Goal: Task Accomplishment & Management: Manage account settings

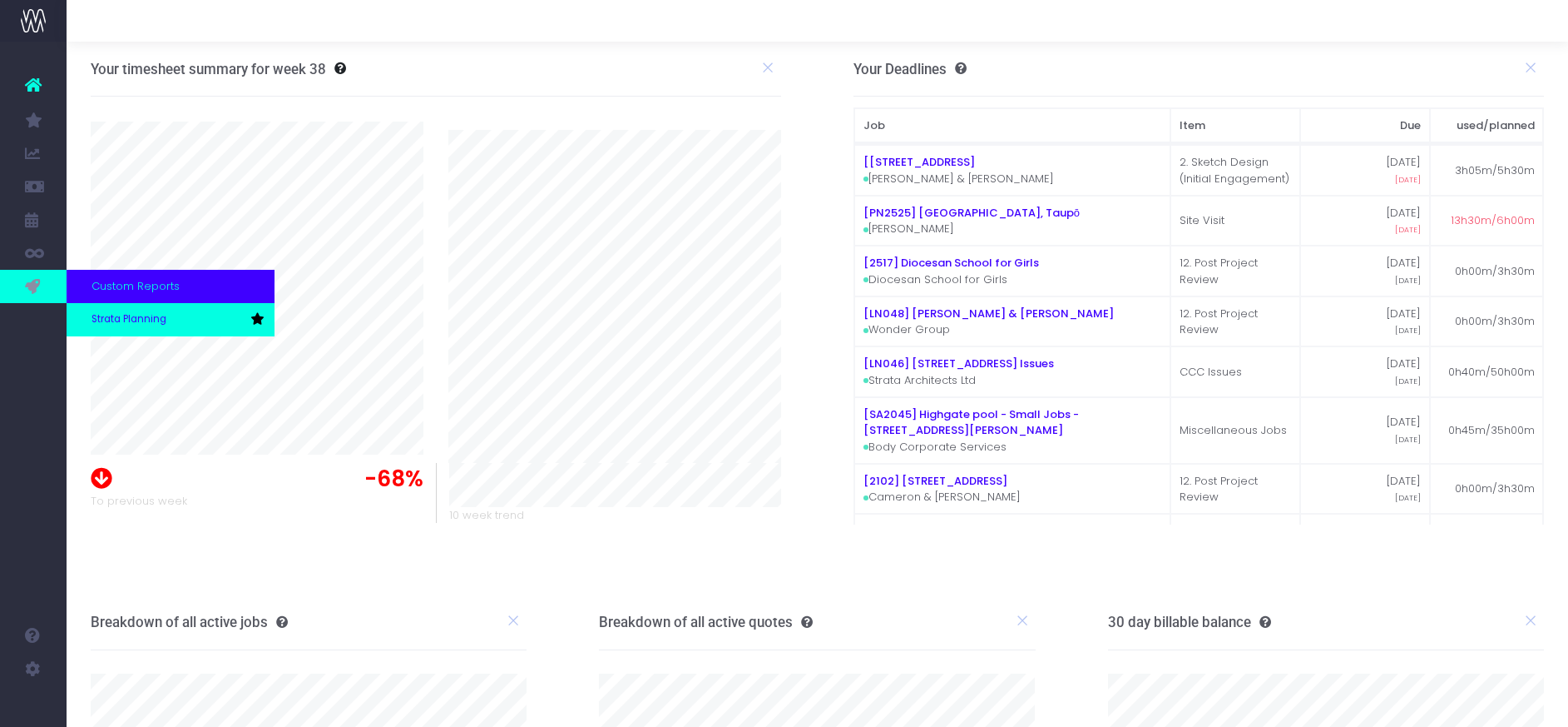
click at [114, 309] on link "Strata Planning" at bounding box center [170, 319] width 208 height 33
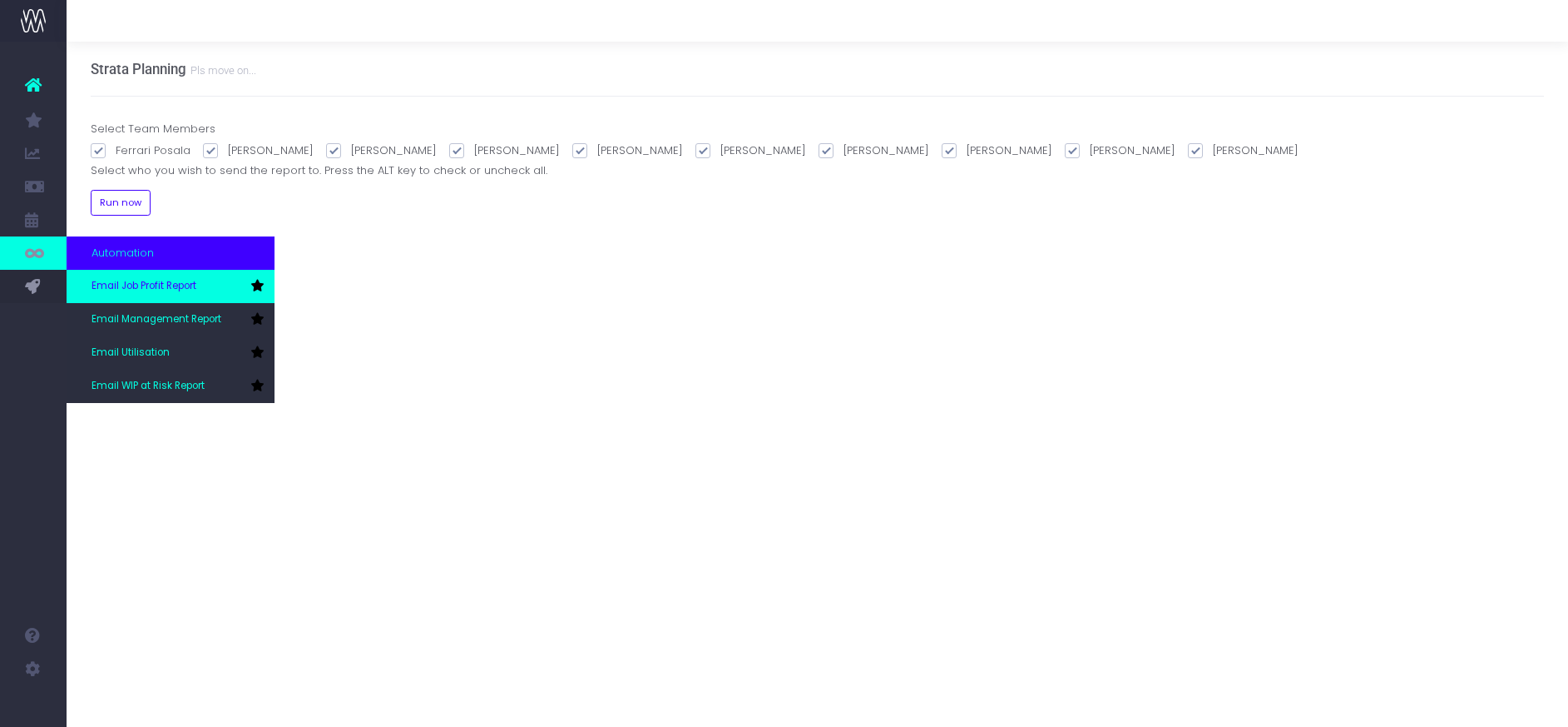
click at [135, 285] on span "Email Job Profit Report" at bounding box center [143, 286] width 105 height 15
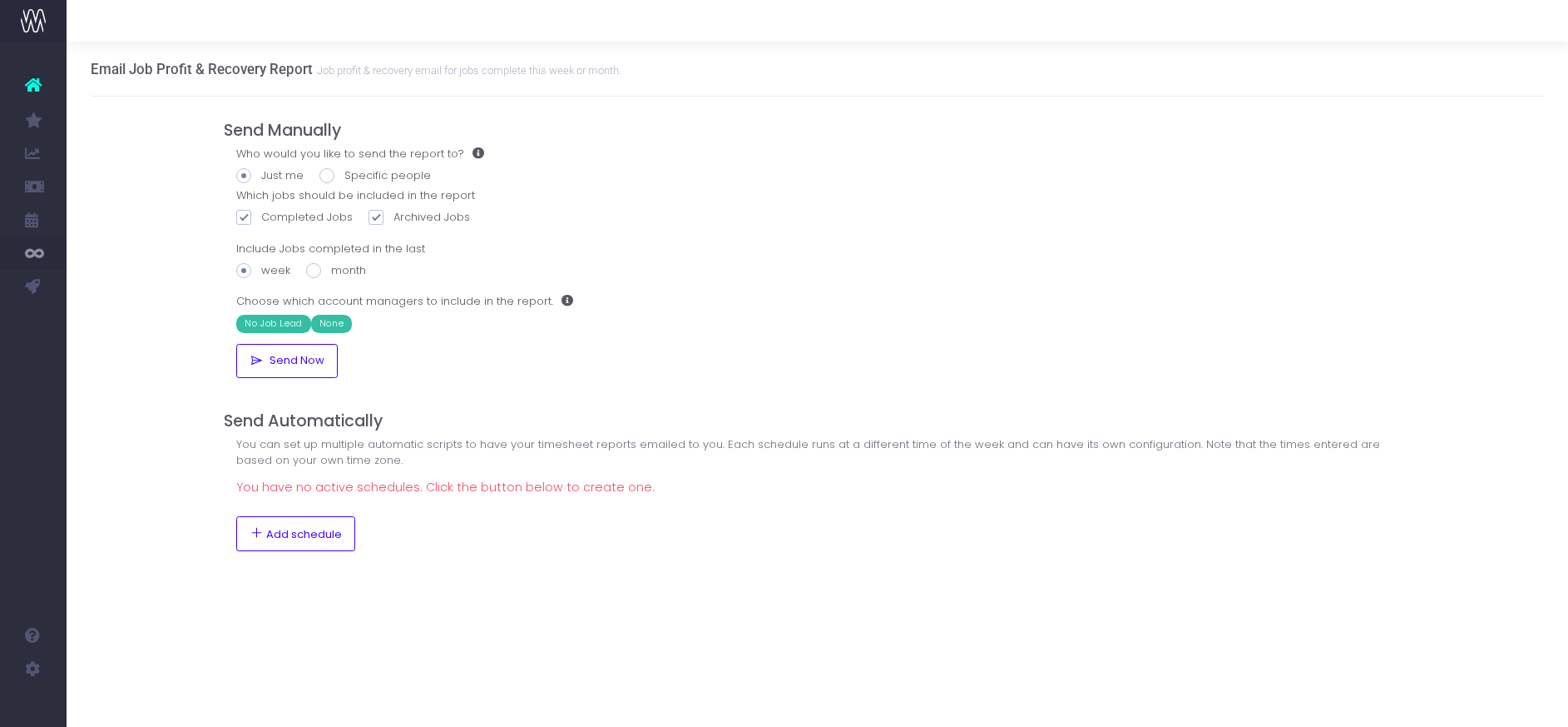
click at [372, 216] on span at bounding box center [375, 217] width 15 height 15
click at [394, 216] on input "Archived Jobs" at bounding box center [399, 214] width 10 height 10
checkbox input "false"
click at [313, 269] on span at bounding box center [313, 270] width 15 height 15
click at [331, 269] on input "month" at bounding box center [336, 267] width 10 height 10
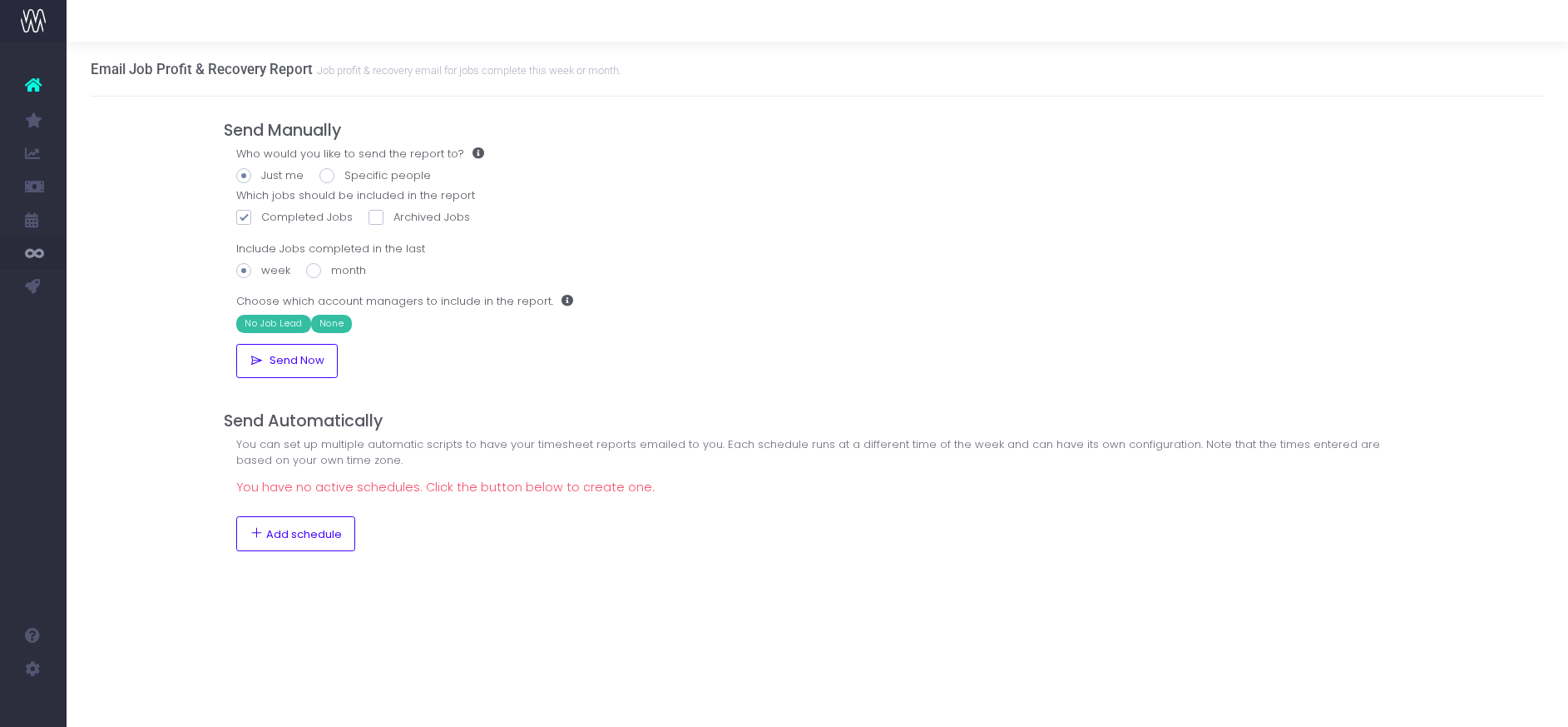
radio input "true"
click at [298, 536] on span "Add schedule" at bounding box center [303, 534] width 76 height 13
checkbox input "true"
select select "21"
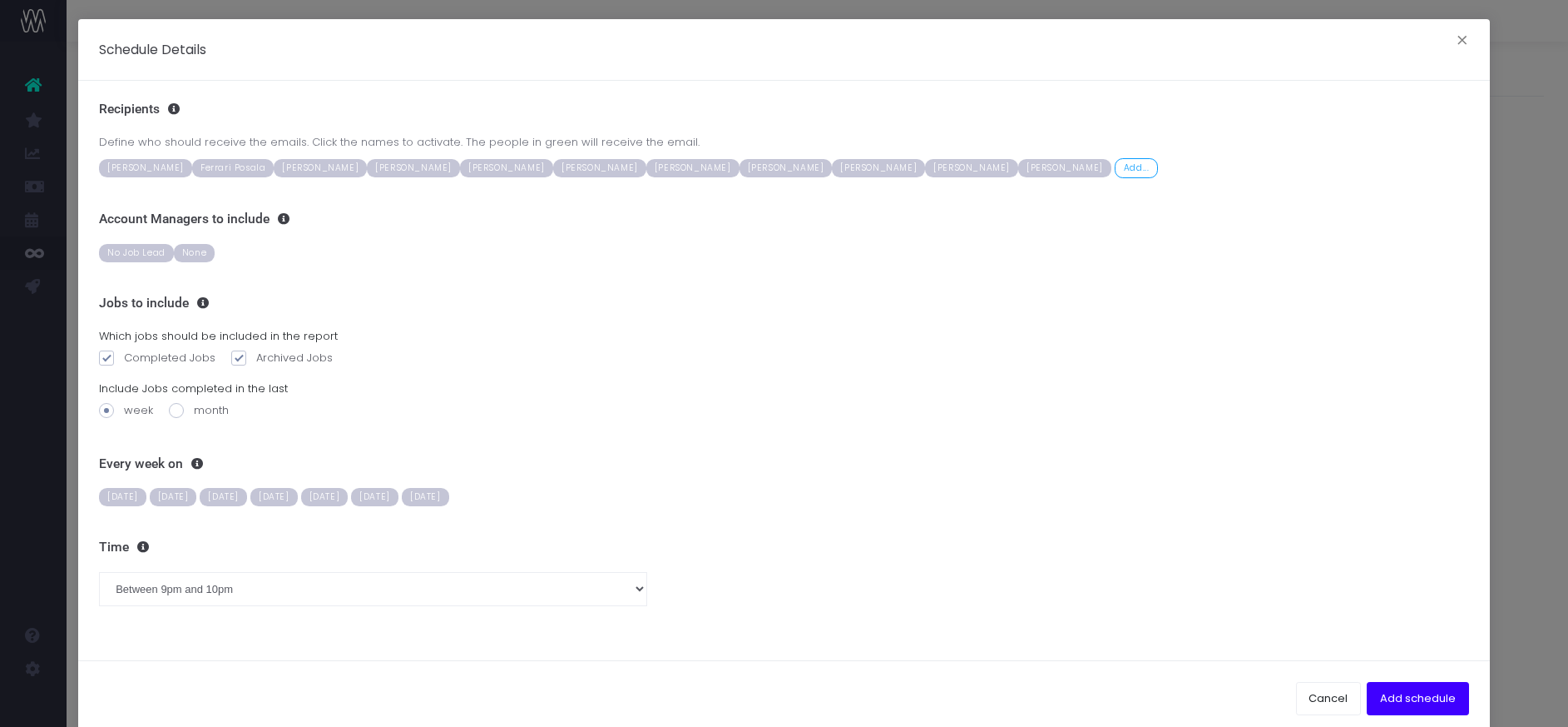
click at [738, 164] on span "[PERSON_NAME]" at bounding box center [693, 168] width 93 height 18
click at [237, 357] on span at bounding box center [238, 357] width 15 height 15
click at [256, 357] on input "Archived Jobs" at bounding box center [262, 355] width 10 height 10
checkbox input "false"
click at [173, 412] on span at bounding box center [176, 410] width 15 height 15
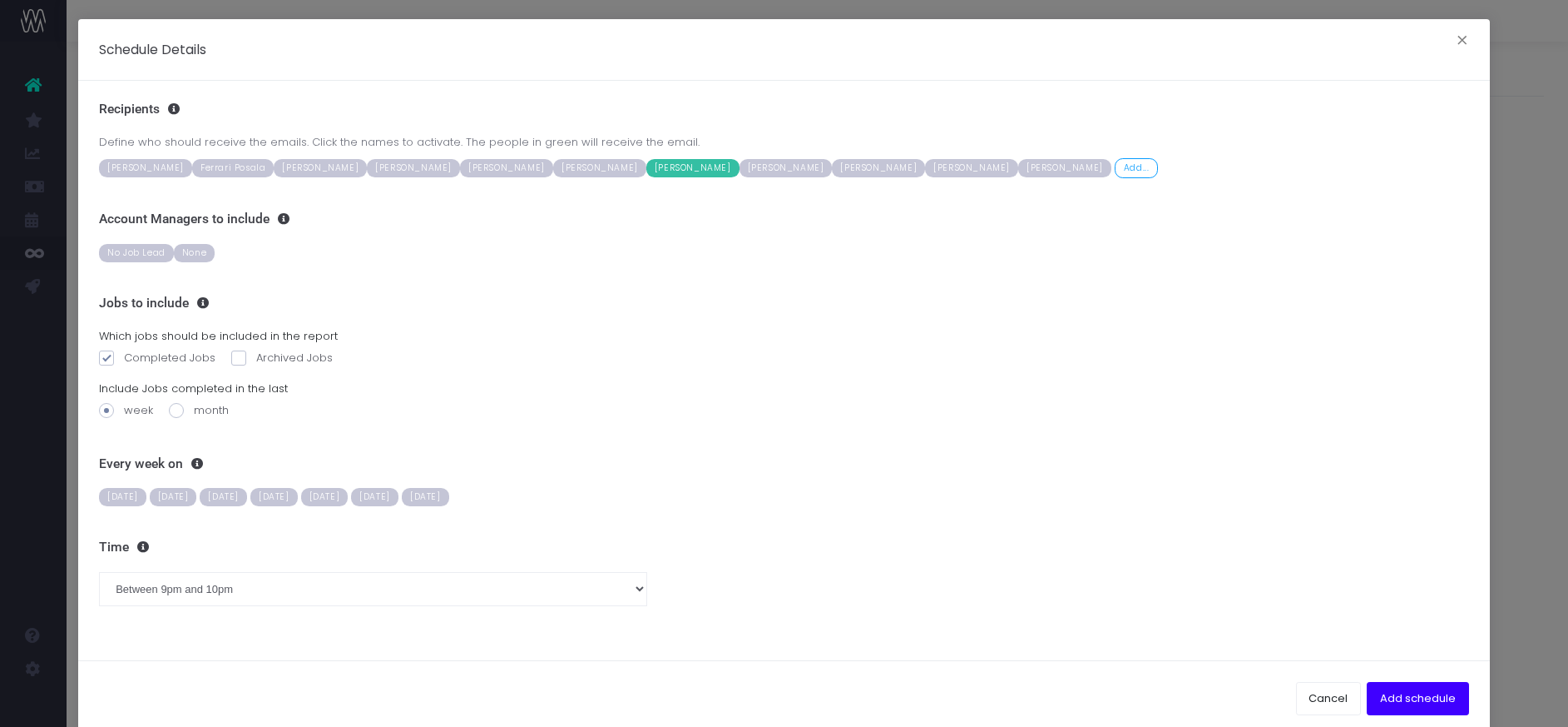
click at [194, 412] on input "month" at bounding box center [199, 407] width 10 height 10
radio input "true"
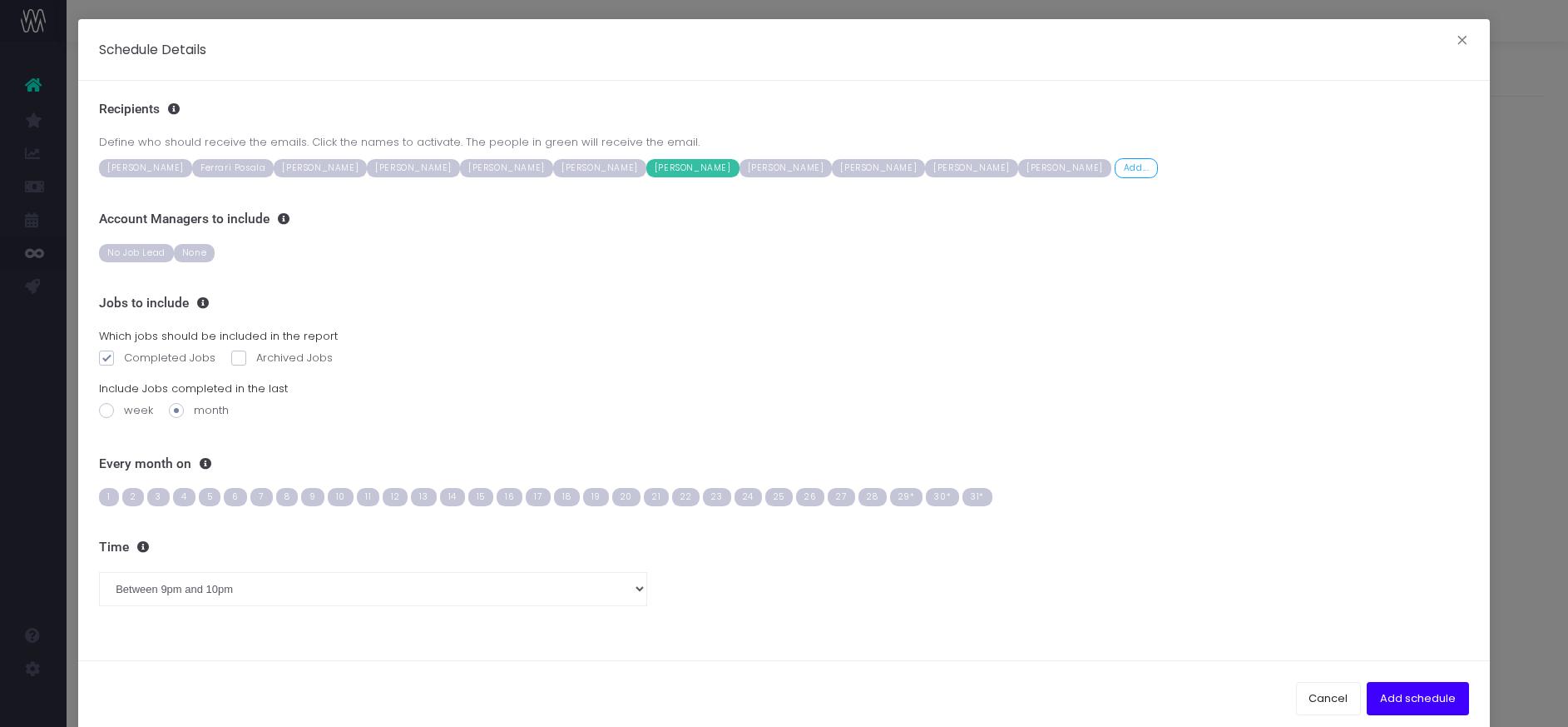
click at [285, 499] on span "8" at bounding box center [288, 497] width 23 height 18
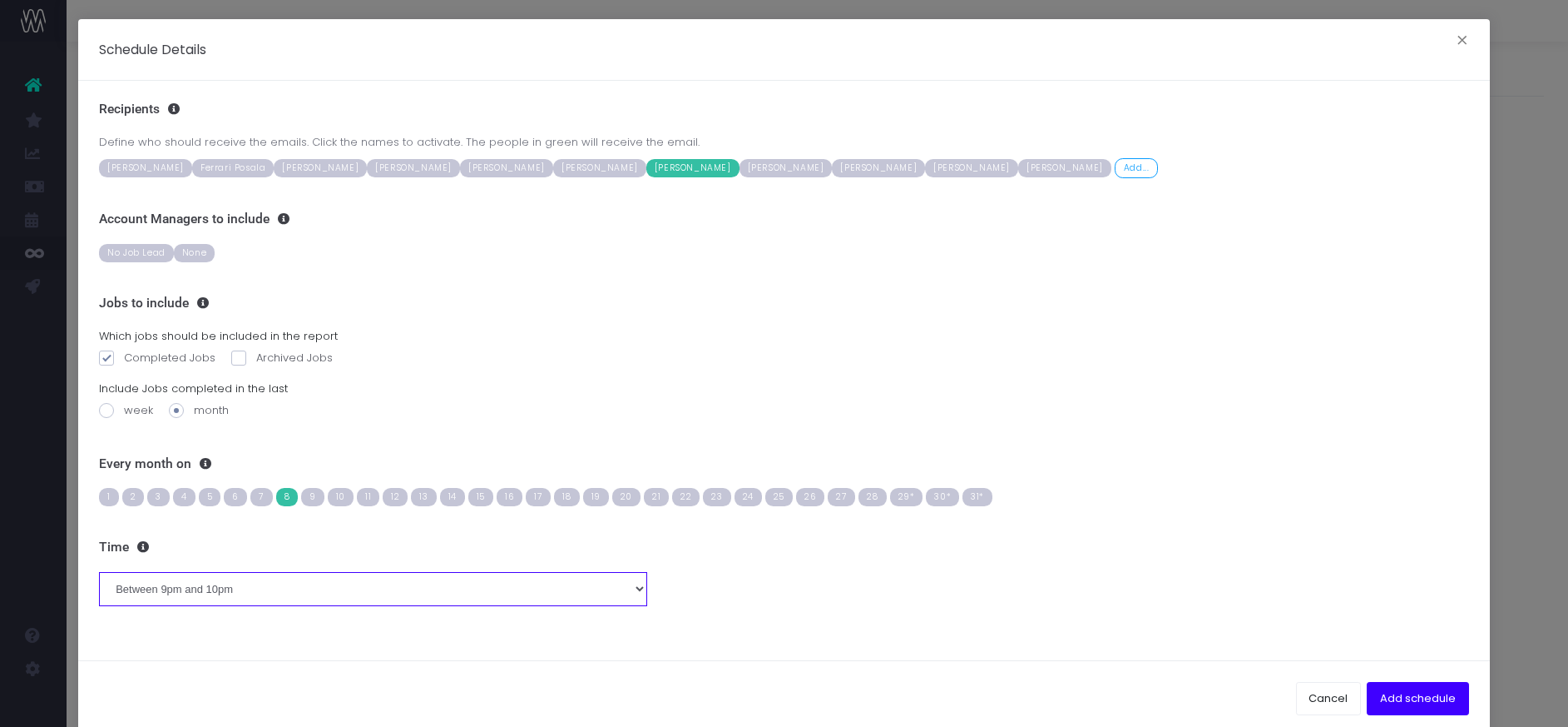
click at [638, 588] on select "Between midnight and 1am Between 1am and 2am Between 2am and 3am Between 3am an…" at bounding box center [373, 589] width 548 height 33
select select "7"
click at [99, 572] on select "Between midnight and 1am Between 1am and 2am Between 2am and 3am Between 3am an…" at bounding box center [373, 589] width 548 height 33
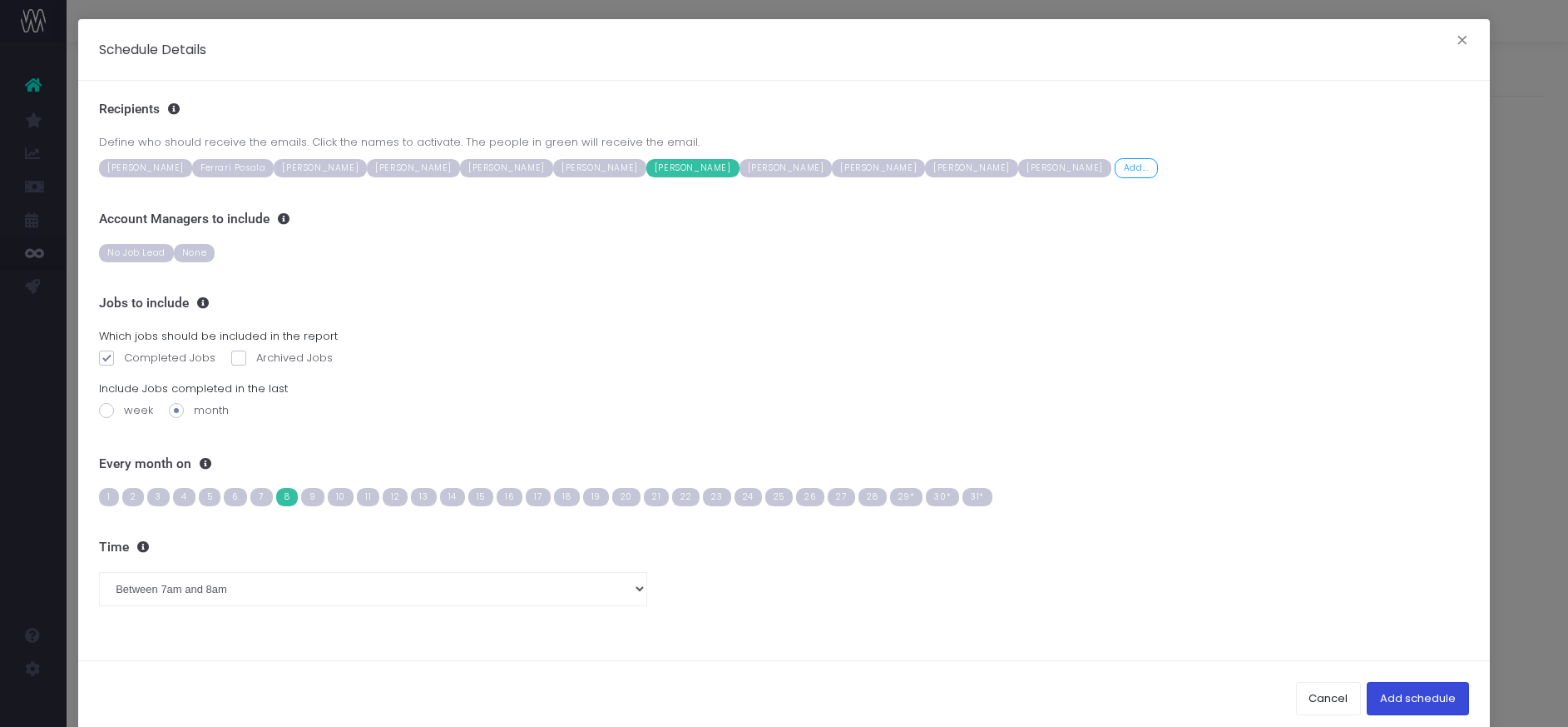
click at [1419, 702] on button "Add schedule" at bounding box center [1419, 698] width 103 height 33
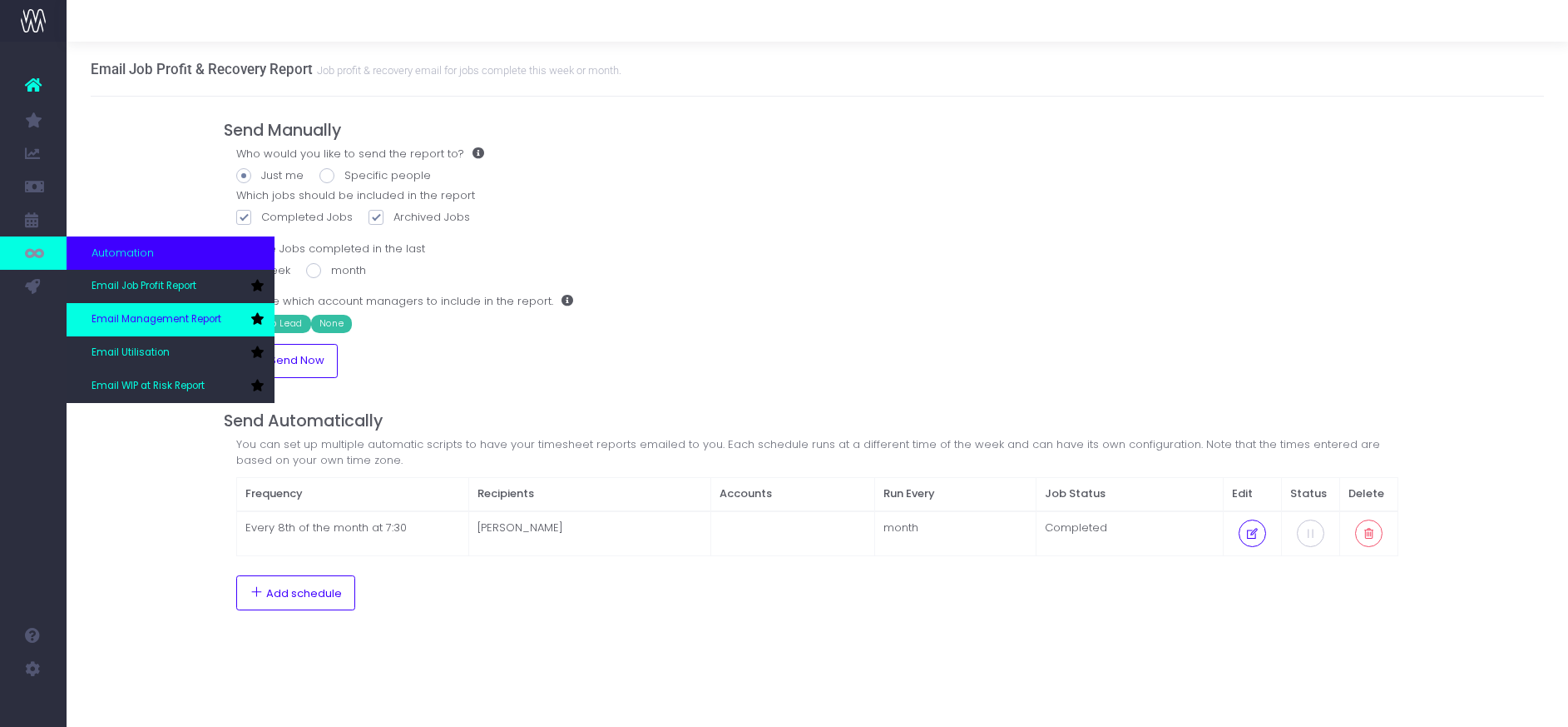
click at [165, 320] on span "Email Management Report" at bounding box center [156, 319] width 130 height 15
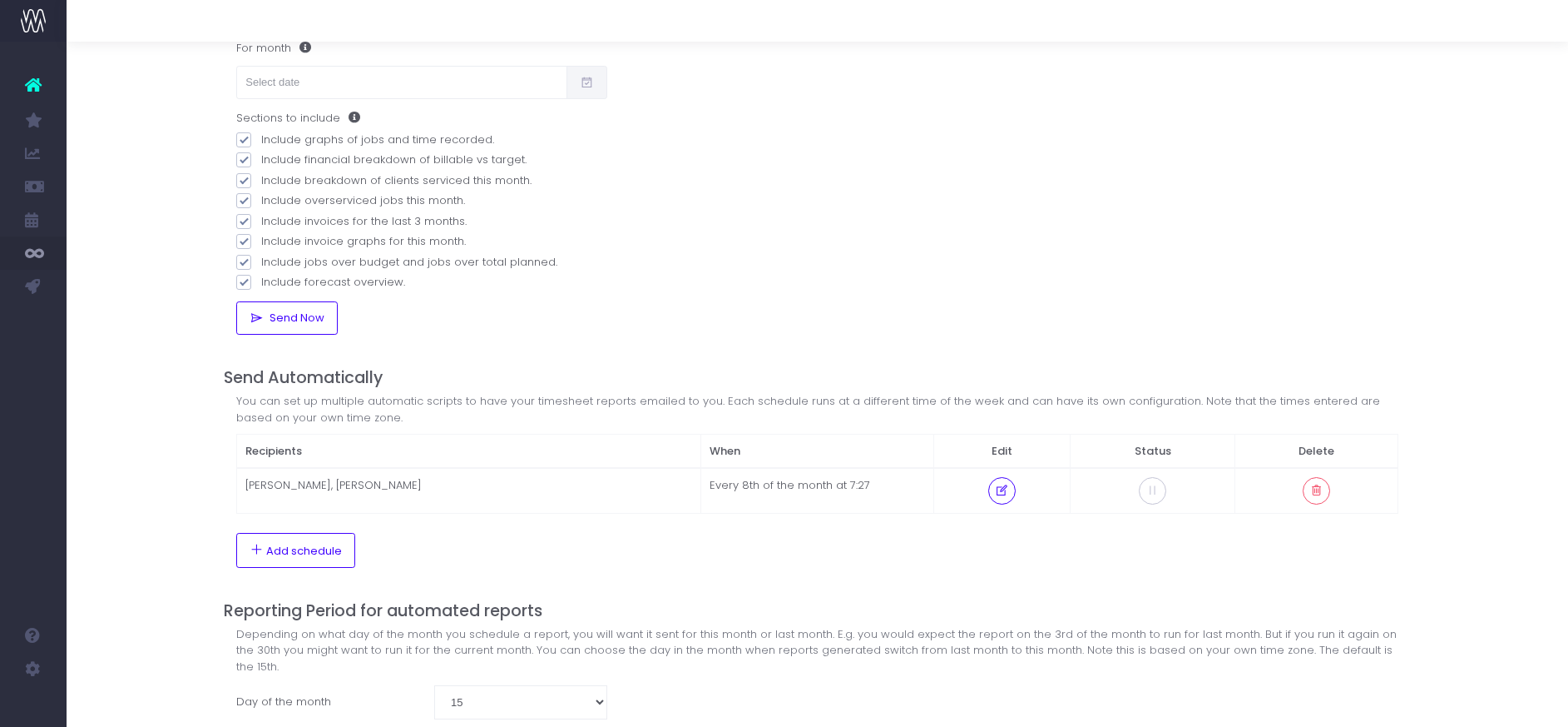
scroll to position [201, 0]
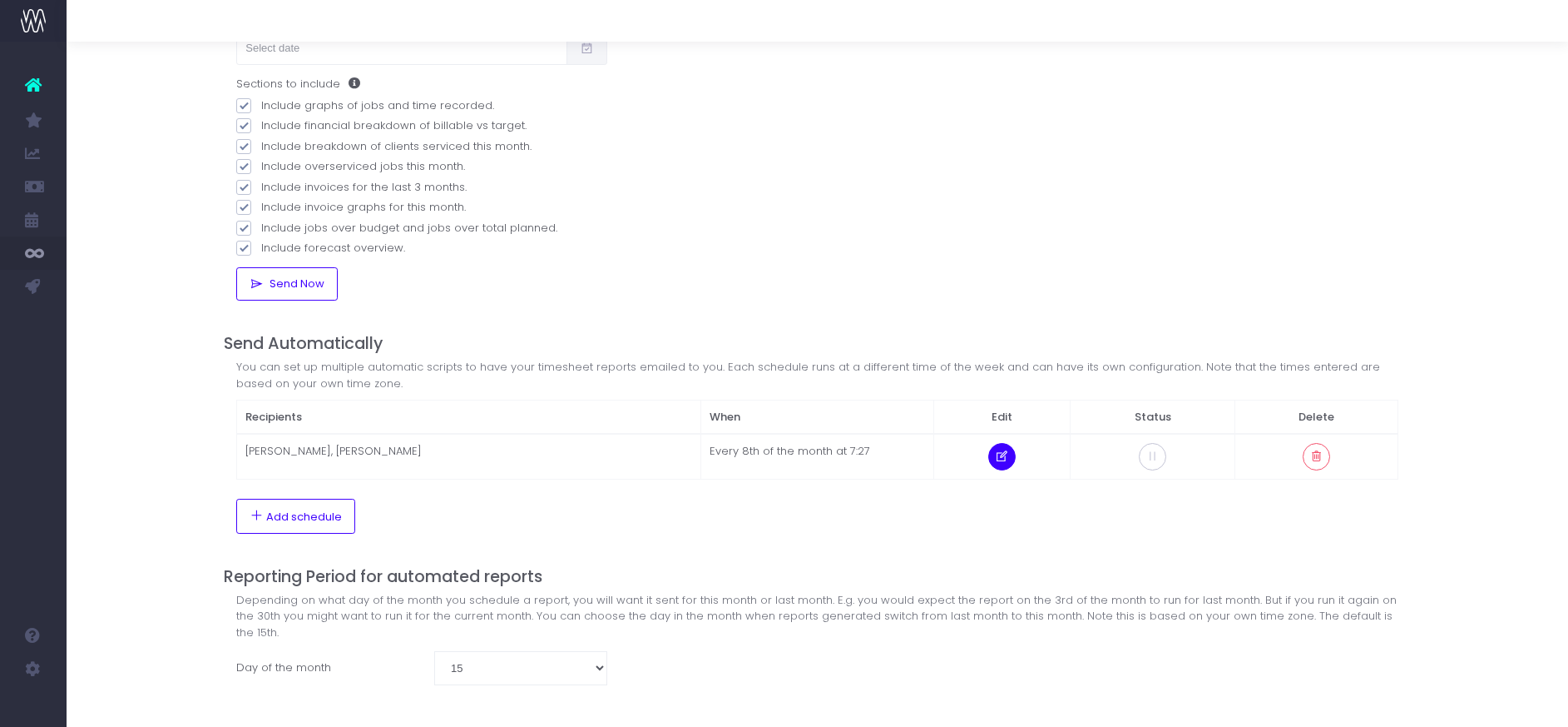
click at [1008, 457] on icon at bounding box center [1002, 457] width 14 height 0
select select "7"
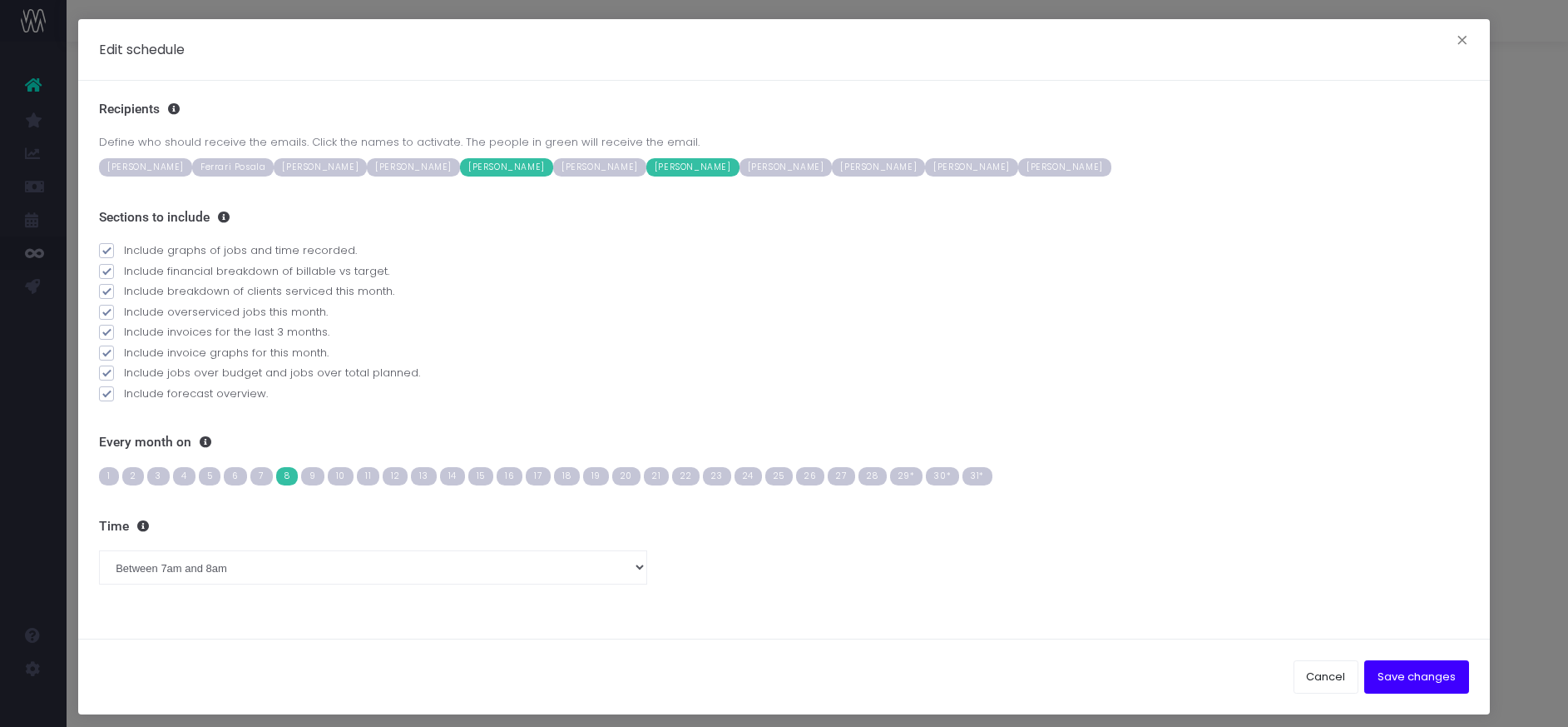
click at [547, 165] on span "Jack O'Neill" at bounding box center [506, 167] width 93 height 18
click at [1405, 672] on button "Save changes" at bounding box center [1417, 677] width 105 height 33
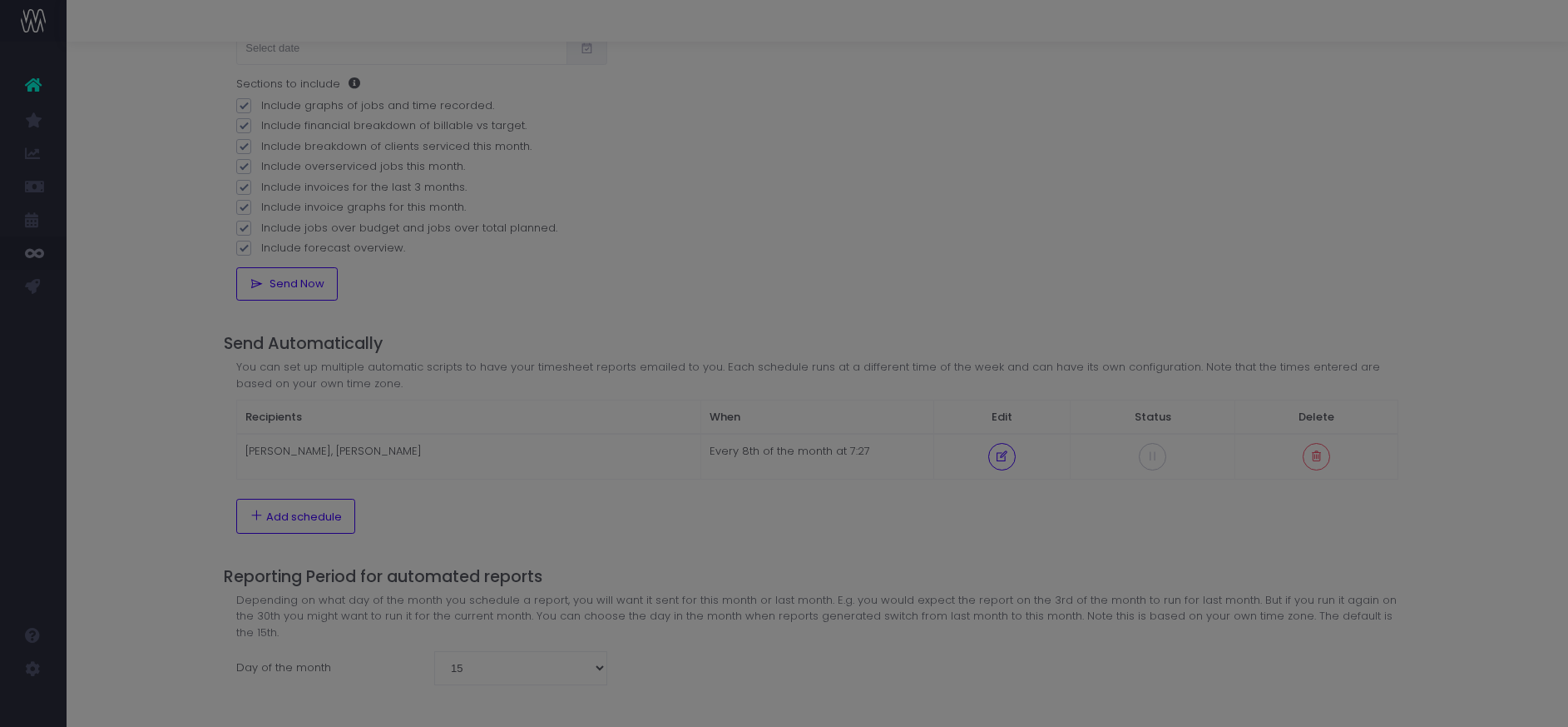
scroll to position [0, 0]
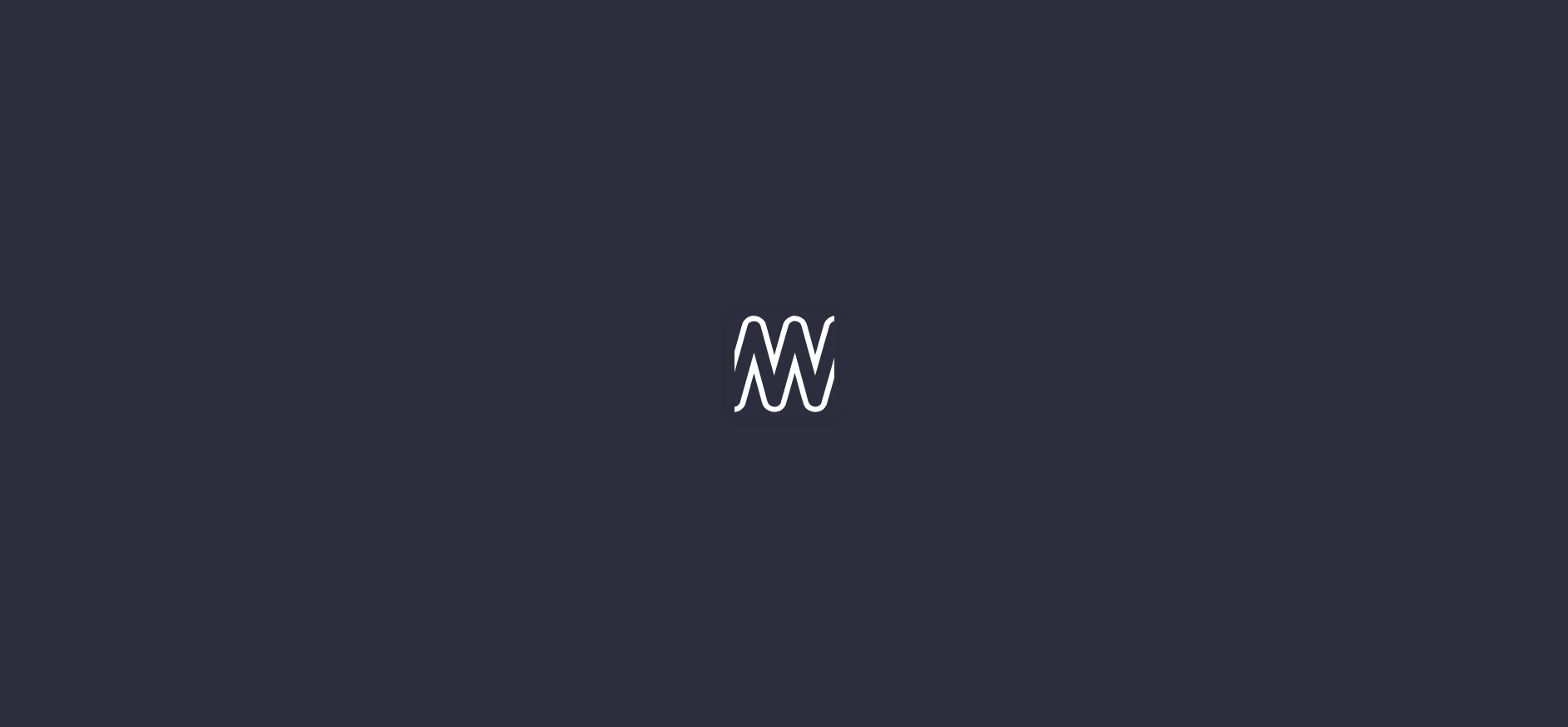
scroll to position [156, 0]
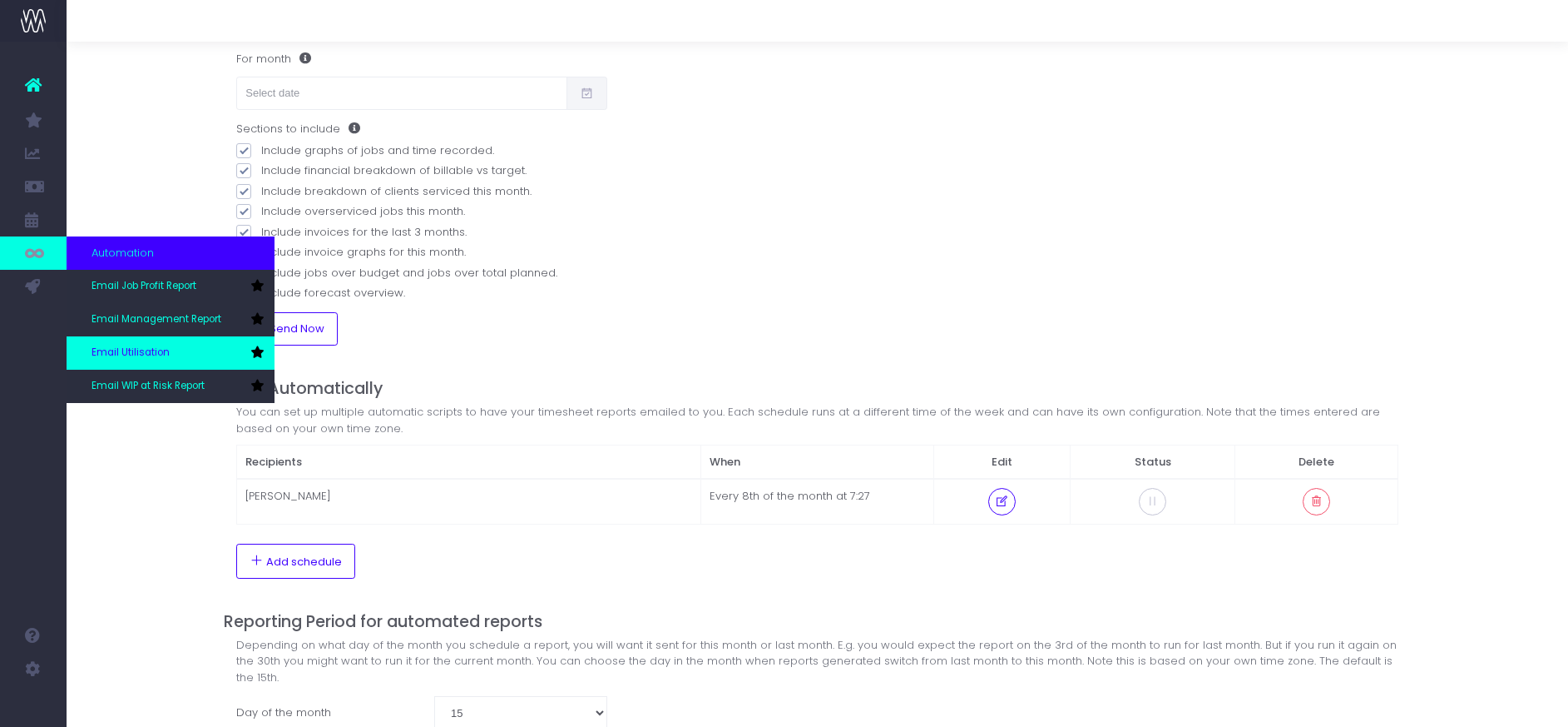
click at [138, 350] on span "Email Utilisation" at bounding box center [130, 352] width 78 height 15
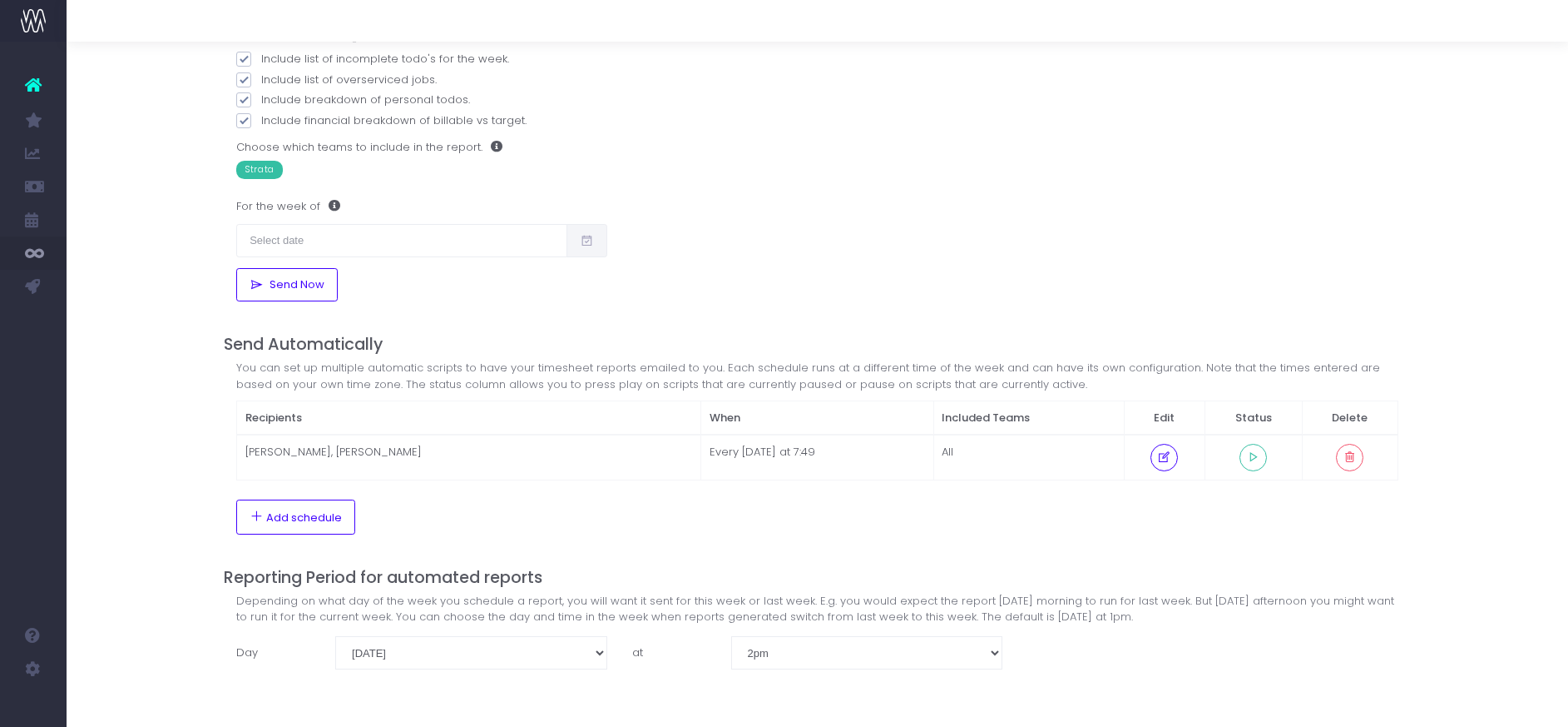
scroll to position [158, 0]
click at [985, 653] on select "midnight 1am 2am 3am 4am 5am 6am 7am 8am 9am 10am 11am noon 1pm 2pm 3pm 4pm 5pm…" at bounding box center [867, 652] width 272 height 33
select select "18"
click at [731, 636] on select "midnight 1am 2am 3am 4am 5am 6am 7am 8am 9am 10am 11am noon 1pm 2pm 3pm 4pm 5pm…" at bounding box center [867, 652] width 272 height 33
click at [1081, 679] on div "Send Manually Who would you like to send the report to? Just me Specific people…" at bounding box center [817, 332] width 1187 height 788
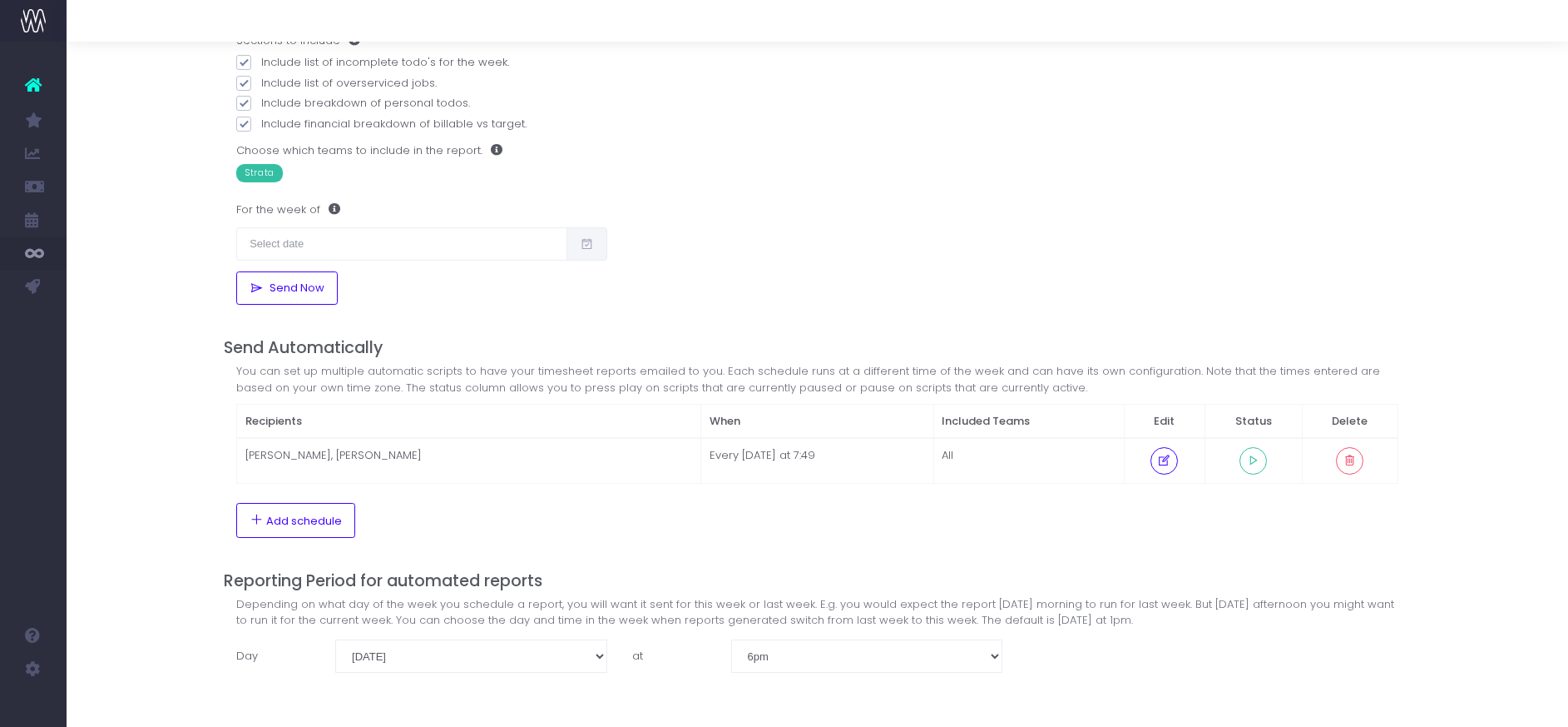
scroll to position [159, 0]
click at [1171, 457] on icon at bounding box center [1164, 457] width 14 height 0
select select "7"
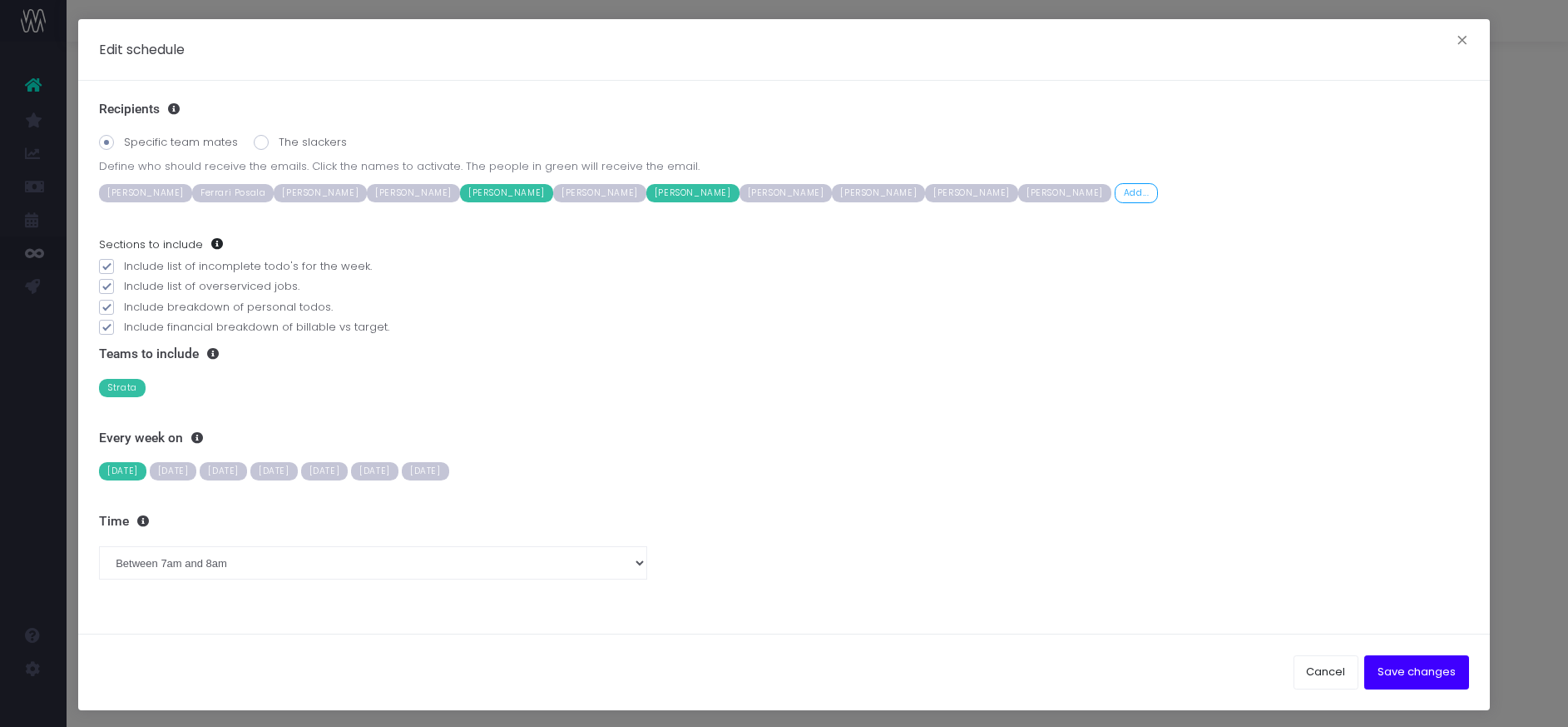
click at [546, 194] on span "[PERSON_NAME]" at bounding box center [506, 193] width 93 height 18
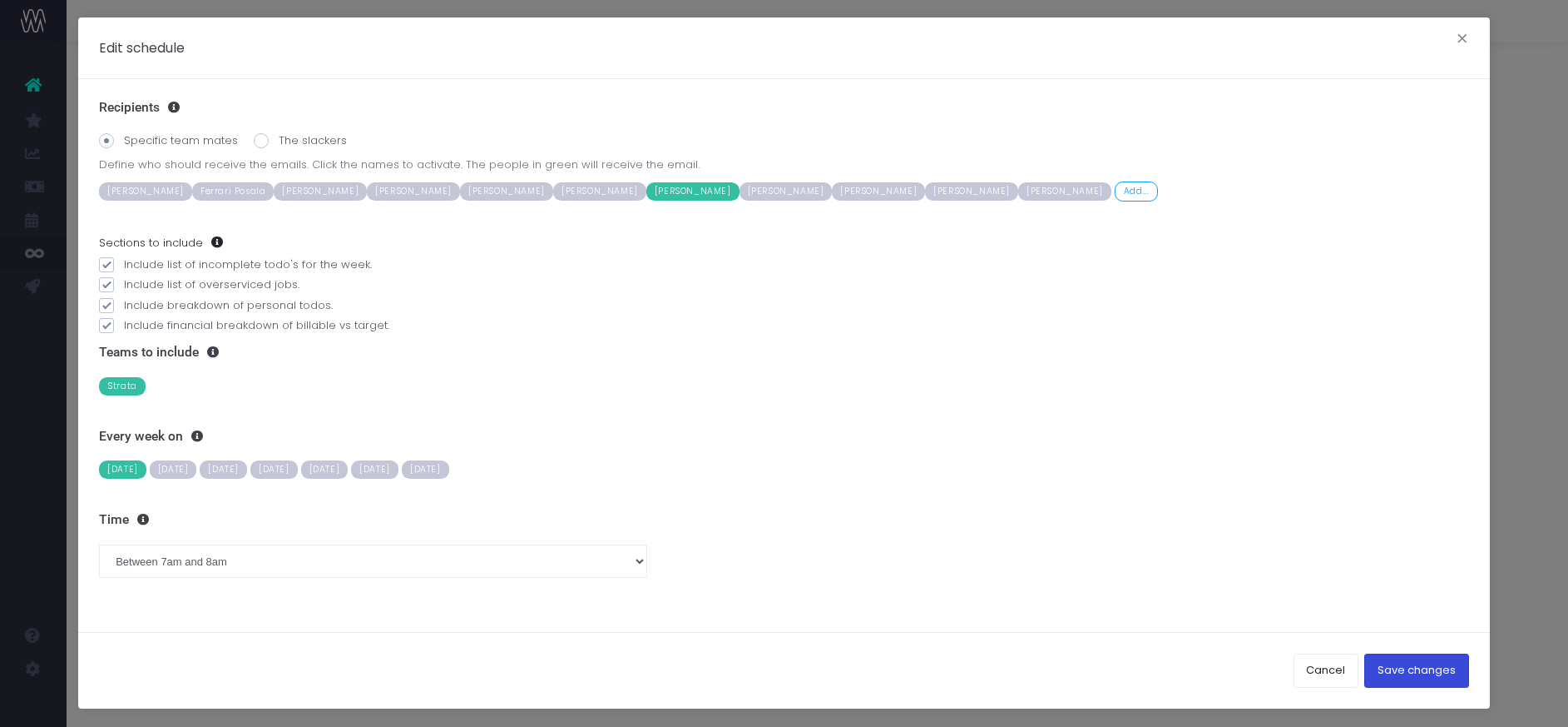
click at [1432, 675] on button "Save changes" at bounding box center [1417, 670] width 105 height 33
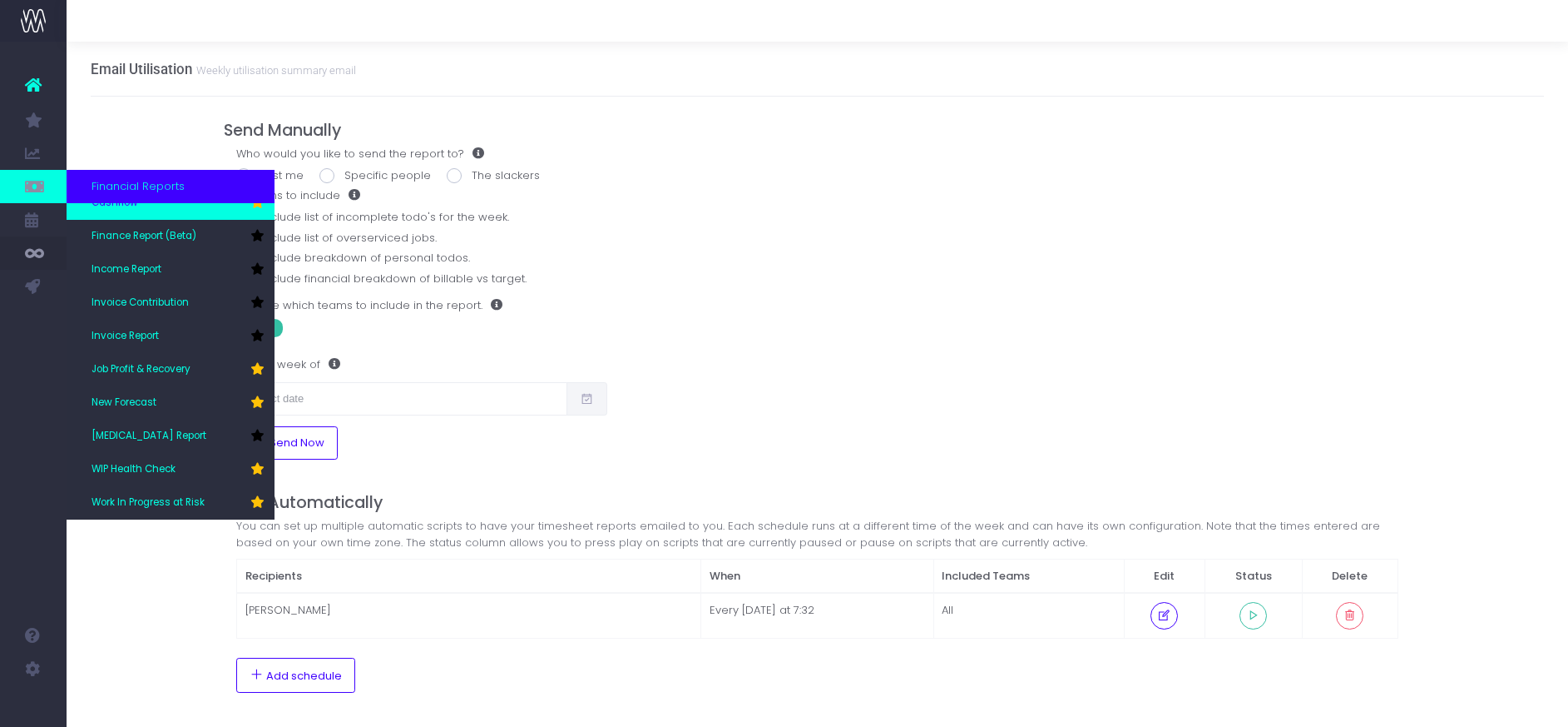
scroll to position [81, 0]
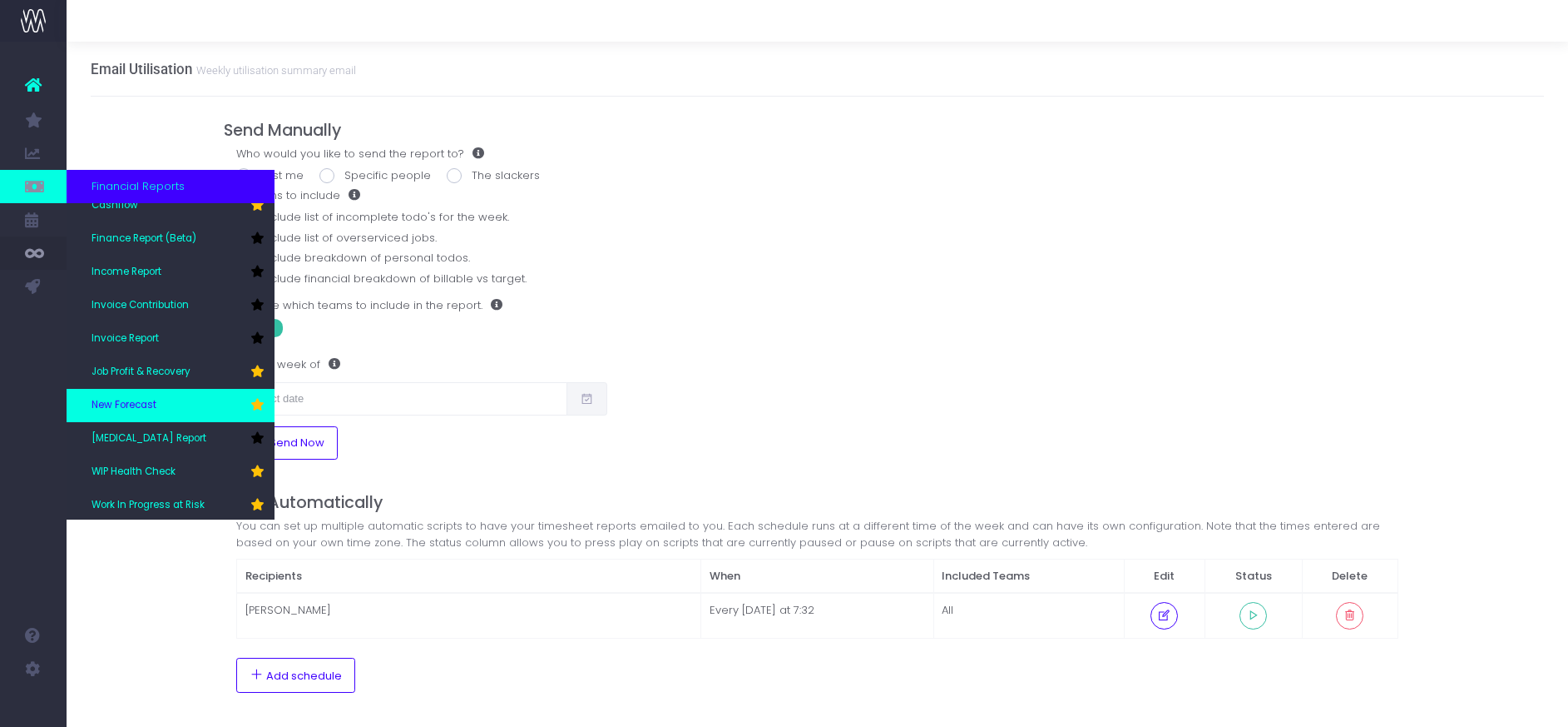
click at [116, 405] on span "New Forecast" at bounding box center [123, 405] width 65 height 15
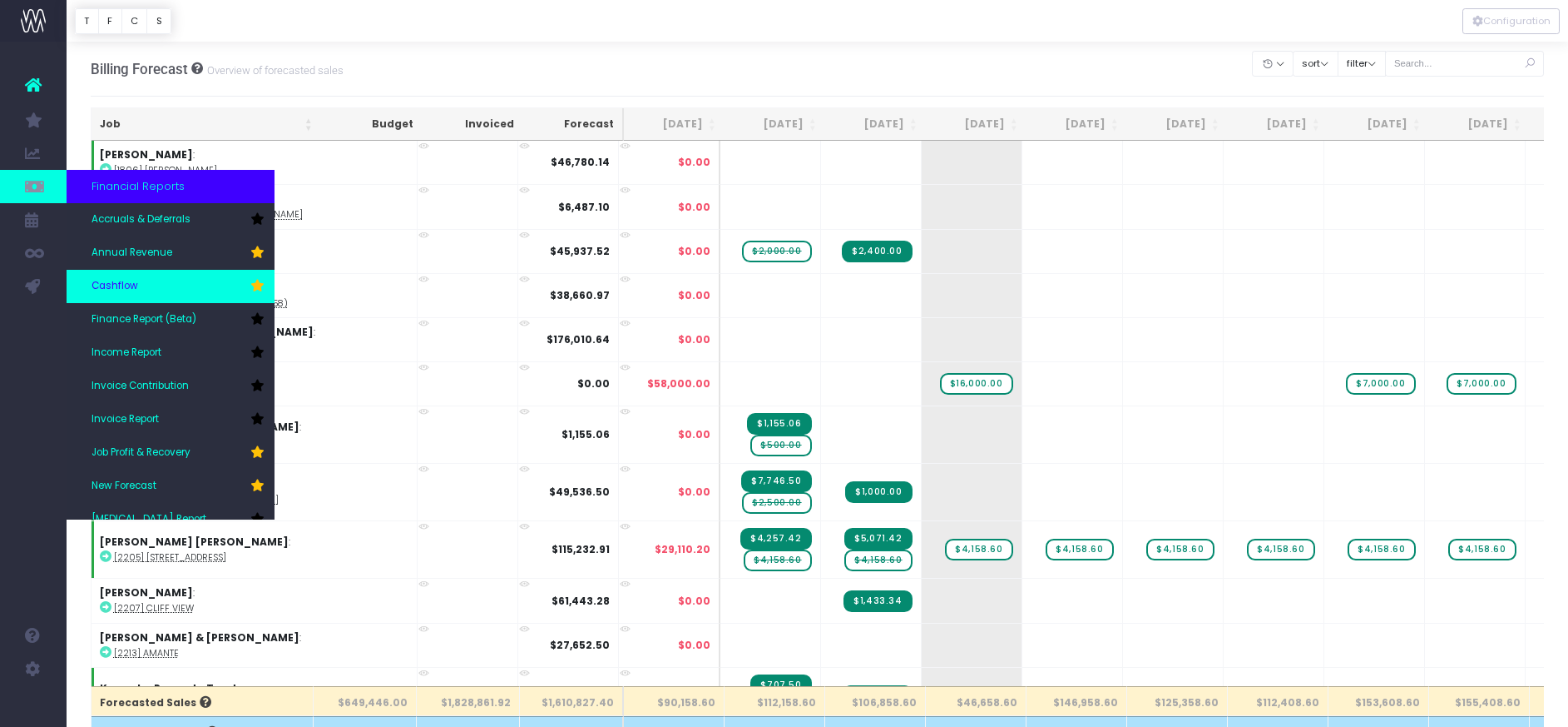
click at [115, 280] on span "Cashflow" at bounding box center [115, 286] width 47 height 15
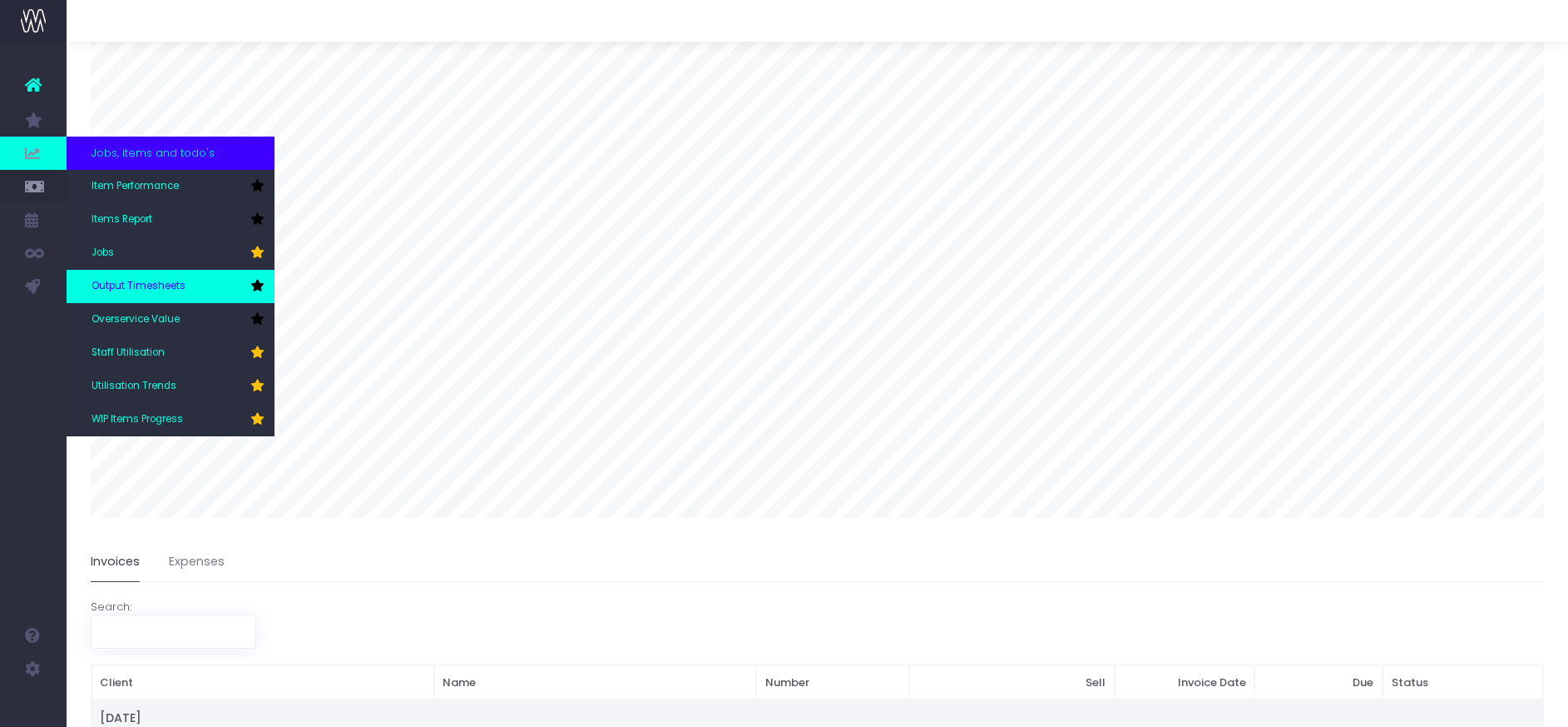
scroll to position [71, 0]
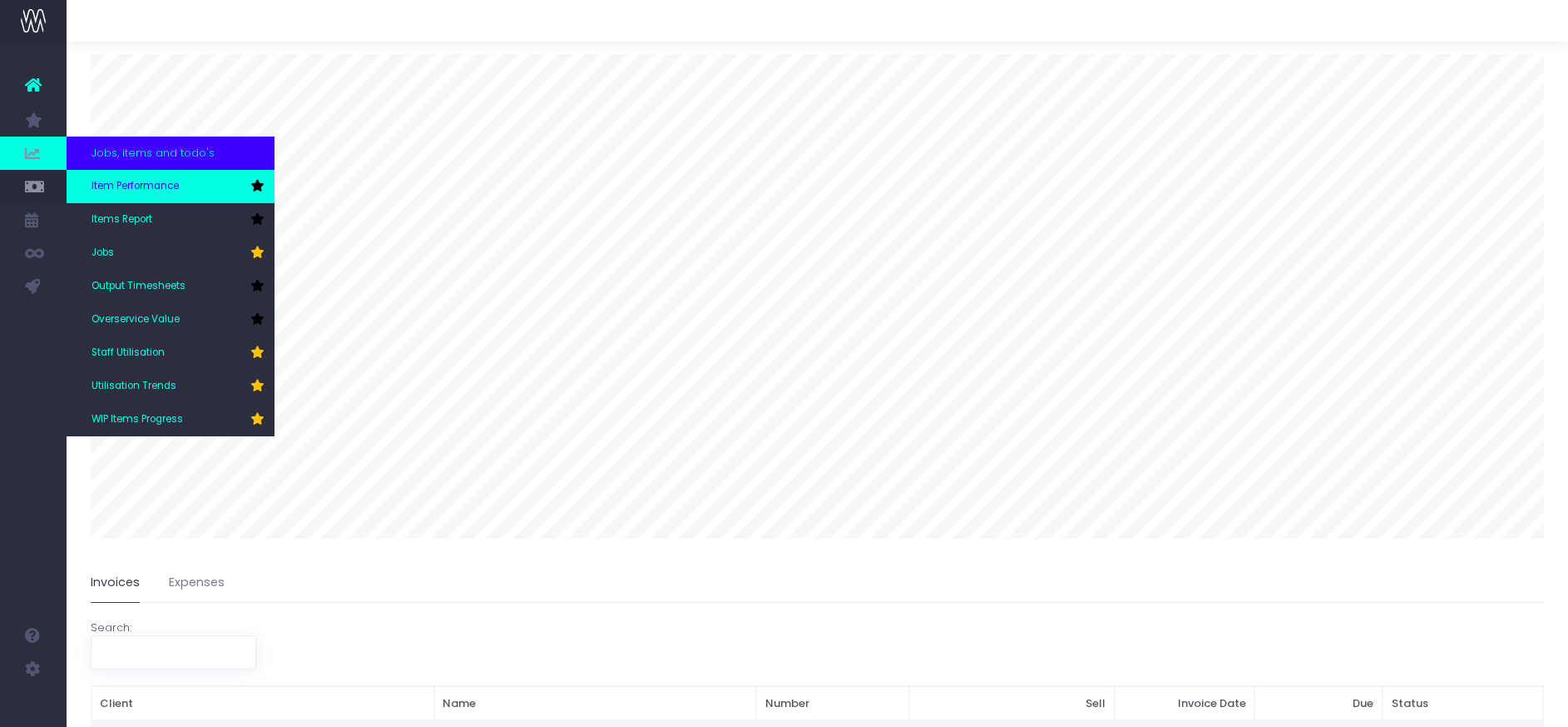
click at [118, 190] on span "Item Performance" at bounding box center [135, 186] width 87 height 15
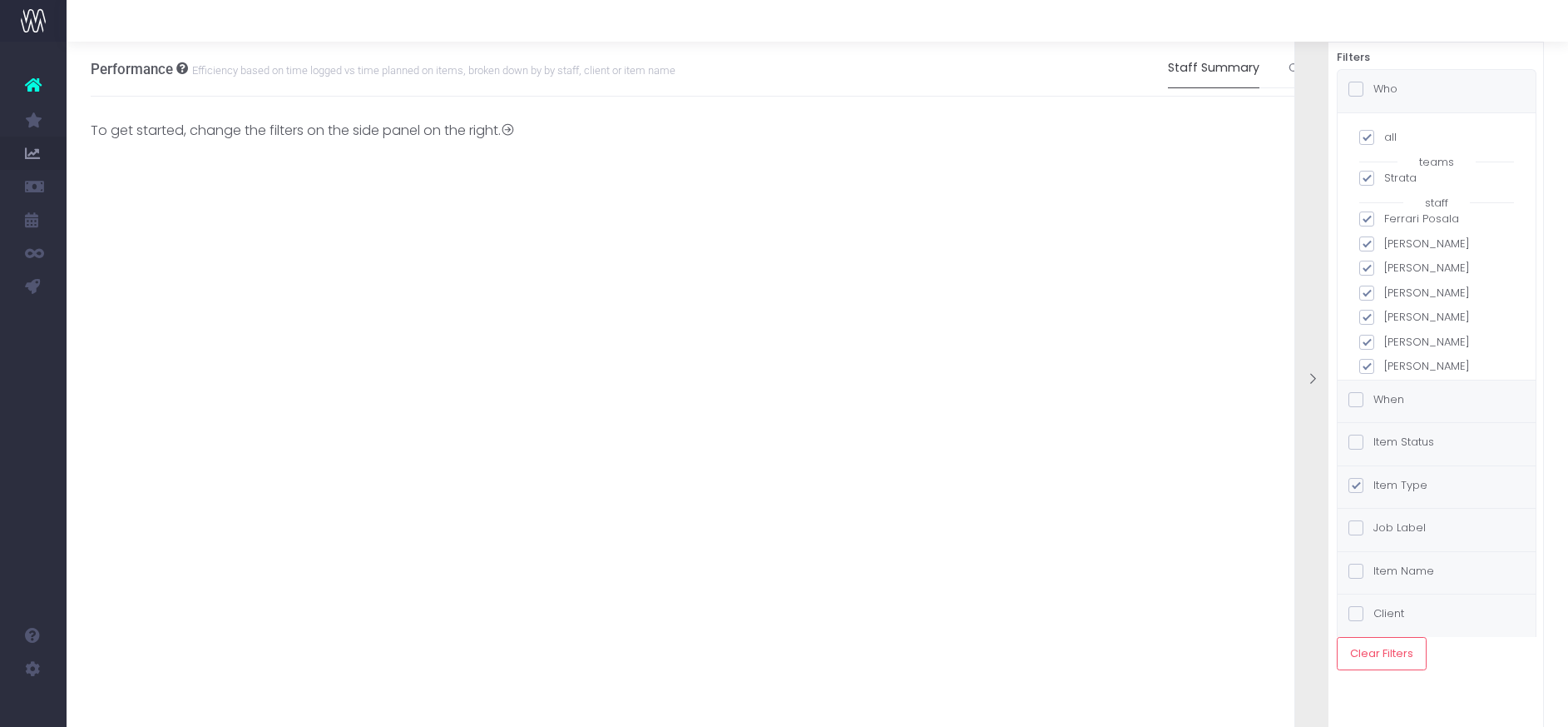
scroll to position [0, 12]
click at [1287, 63] on link "Client Summary" at bounding box center [1324, 68] width 96 height 38
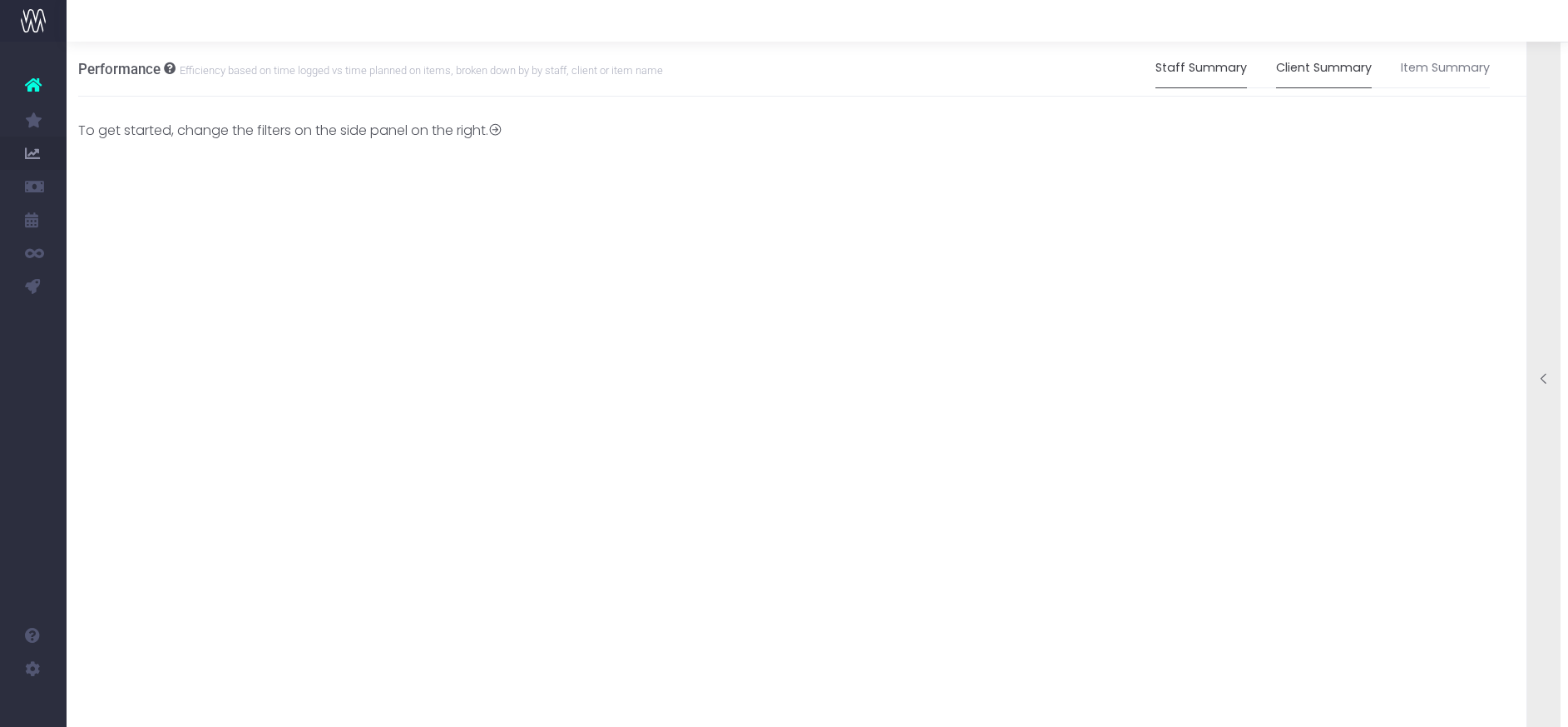
click at [1194, 70] on link "Staff Summary" at bounding box center [1200, 68] width 91 height 38
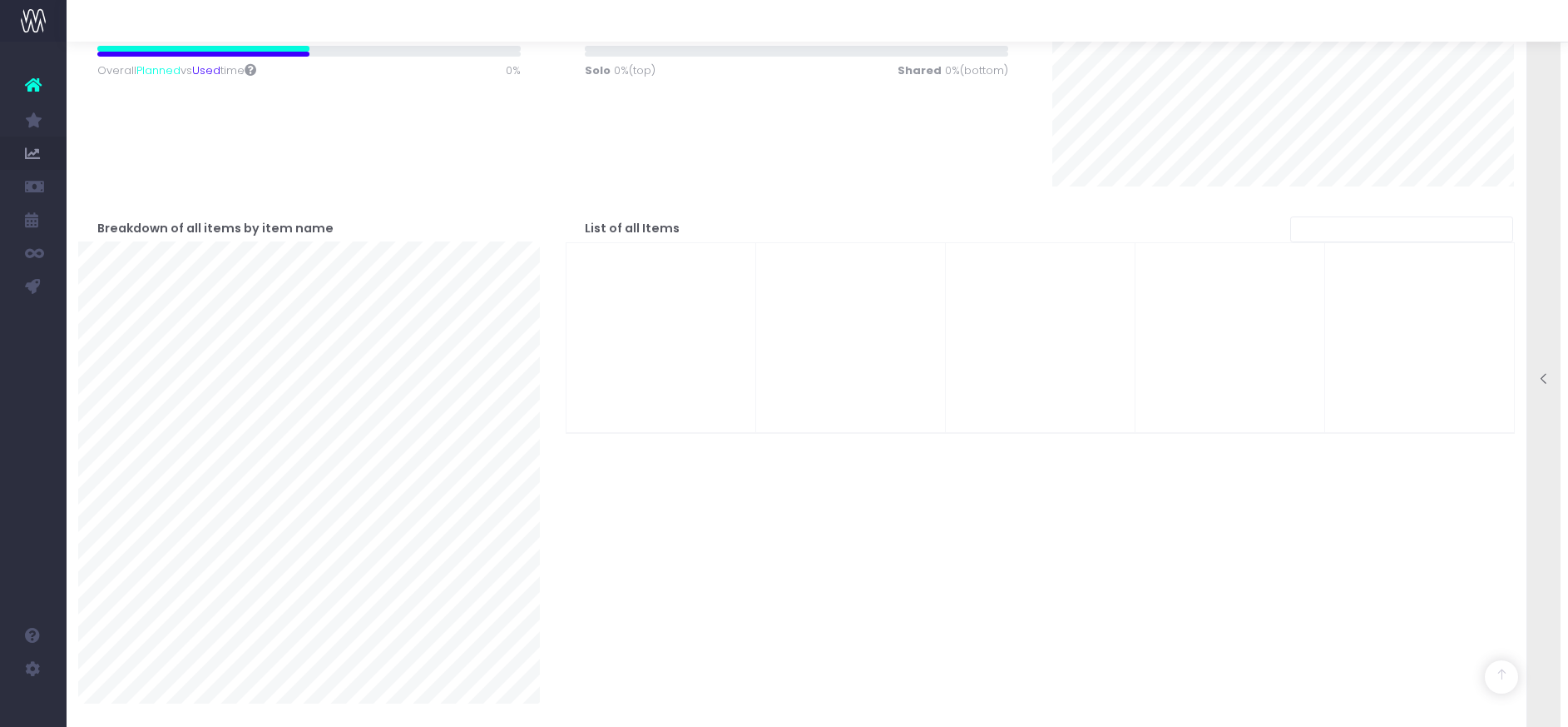
scroll to position [0, 0]
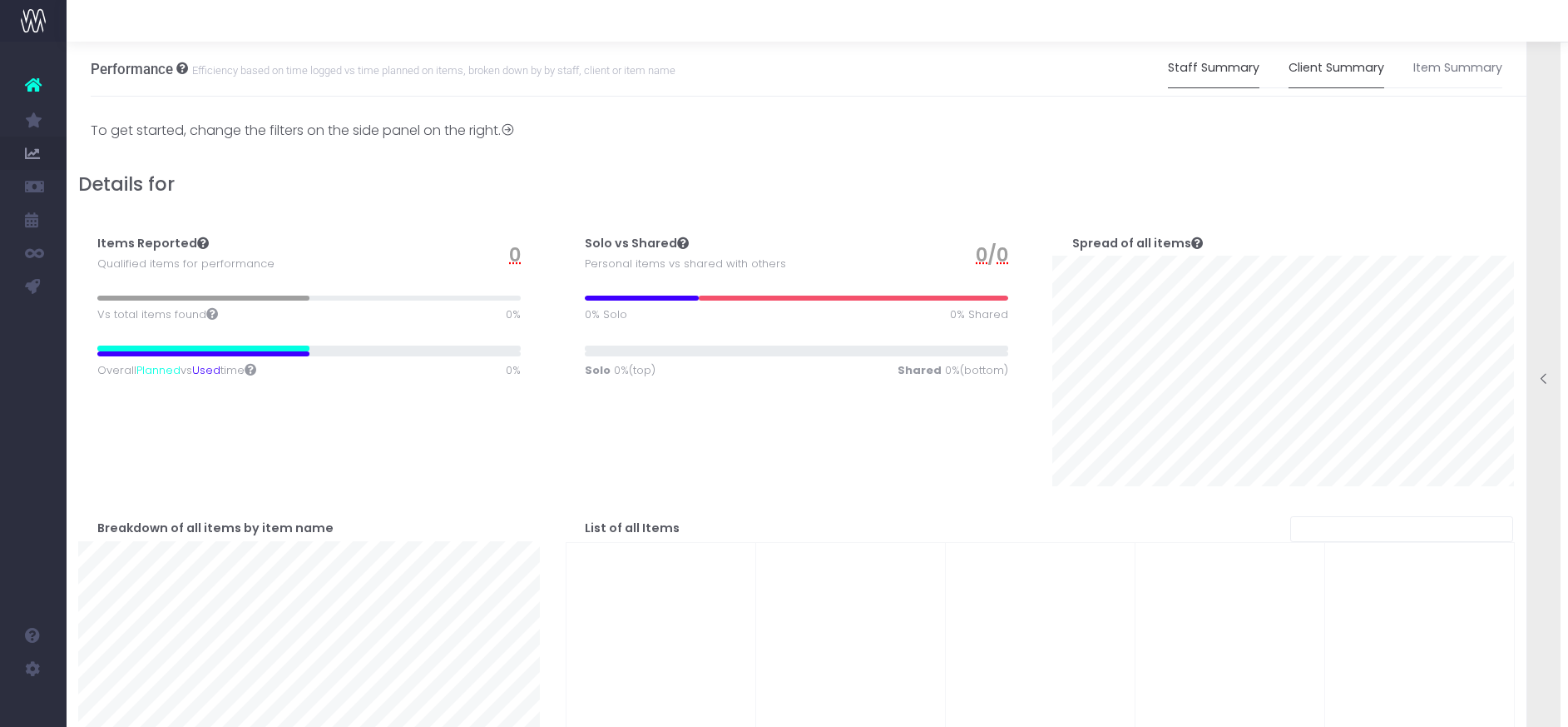
click at [1329, 71] on link "Client Summary" at bounding box center [1337, 68] width 96 height 38
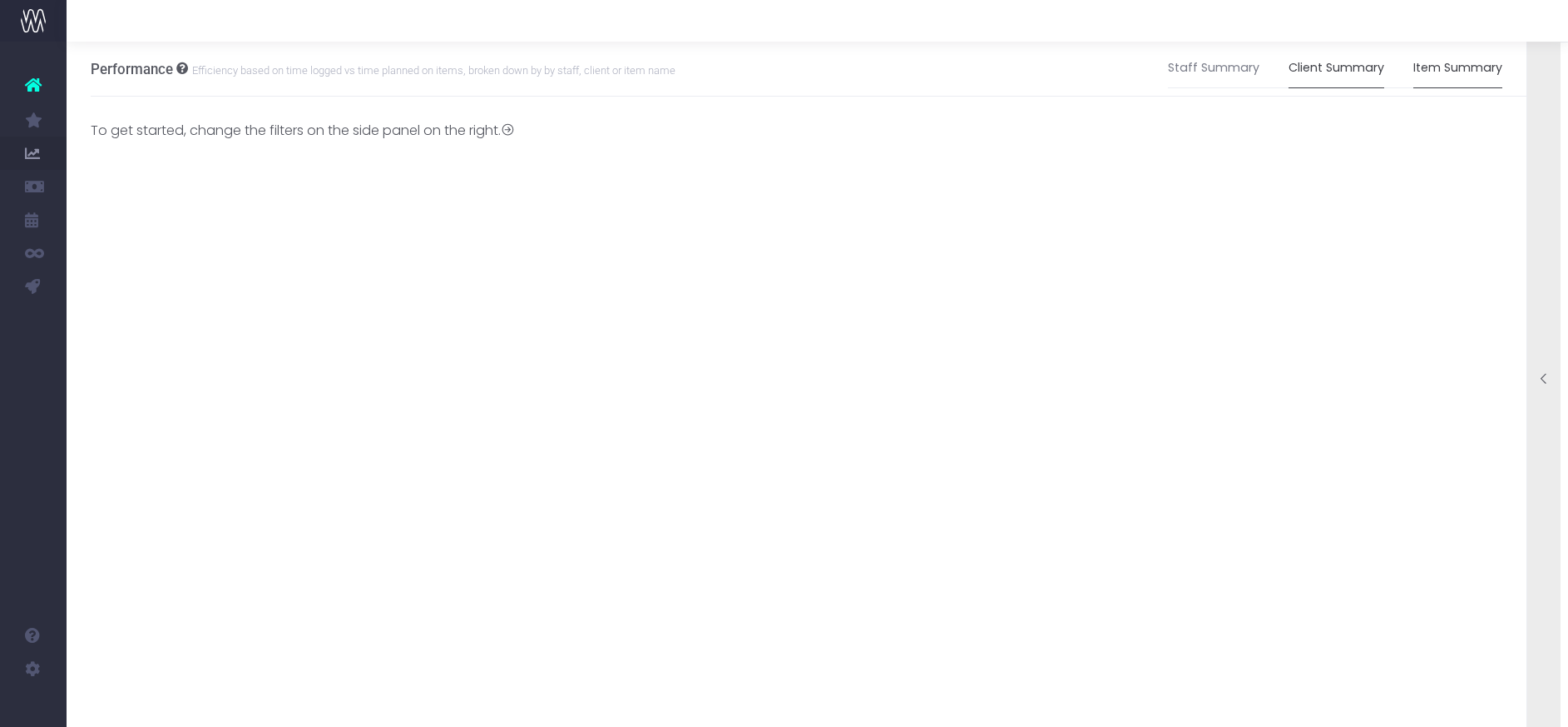
click at [1456, 65] on link "Item Summary" at bounding box center [1458, 68] width 89 height 38
click at [515, 129] on icon at bounding box center [508, 130] width 14 height 14
click at [407, 130] on div "To get started, change the filters on the side panel on the right." at bounding box center [302, 130] width 424 height 20
click at [515, 128] on icon at bounding box center [508, 130] width 14 height 14
click at [1545, 380] on icon at bounding box center [1545, 379] width 14 height 14
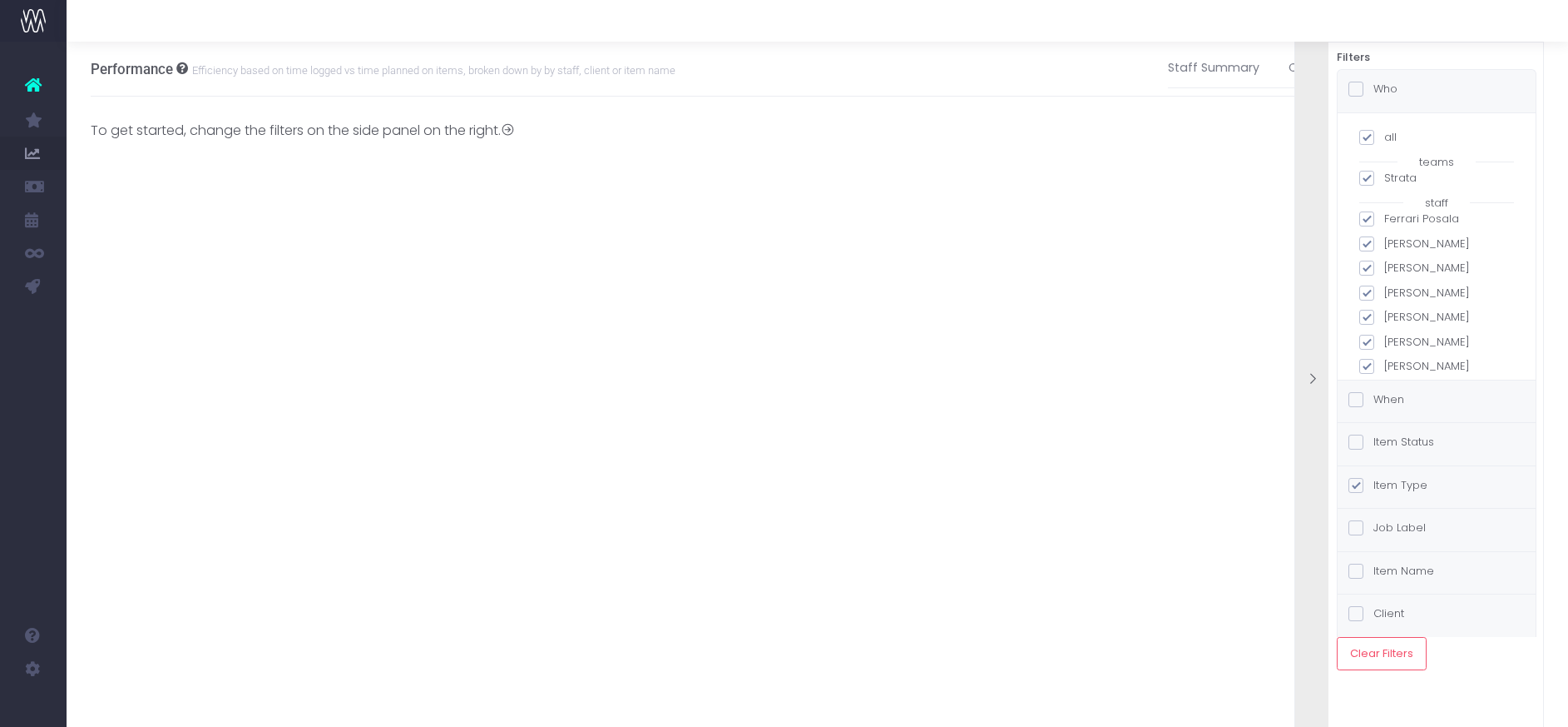
click at [1365, 134] on span at bounding box center [1366, 137] width 15 height 15
click at [1385, 134] on input "all" at bounding box center [1390, 134] width 10 height 10
checkbox input "false"
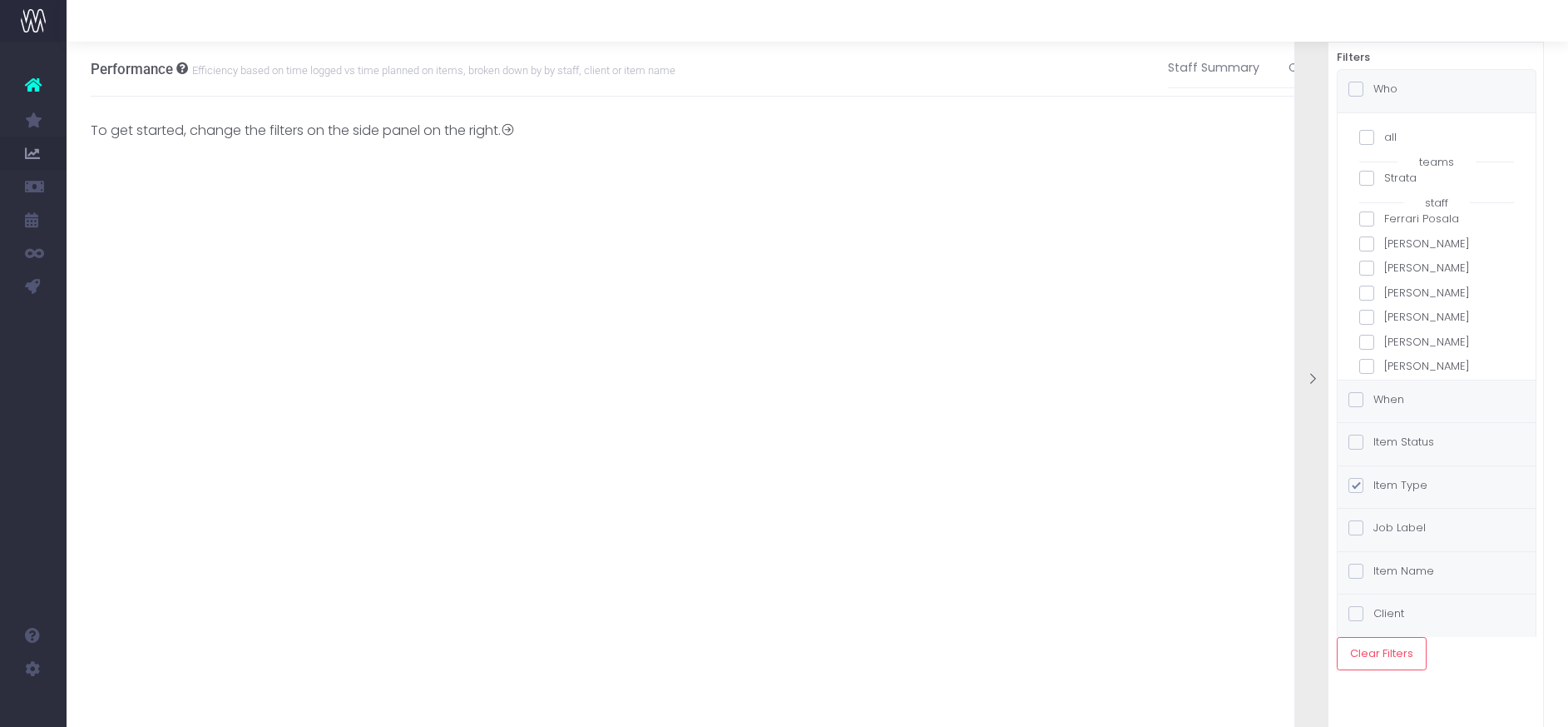
checkbox input "false"
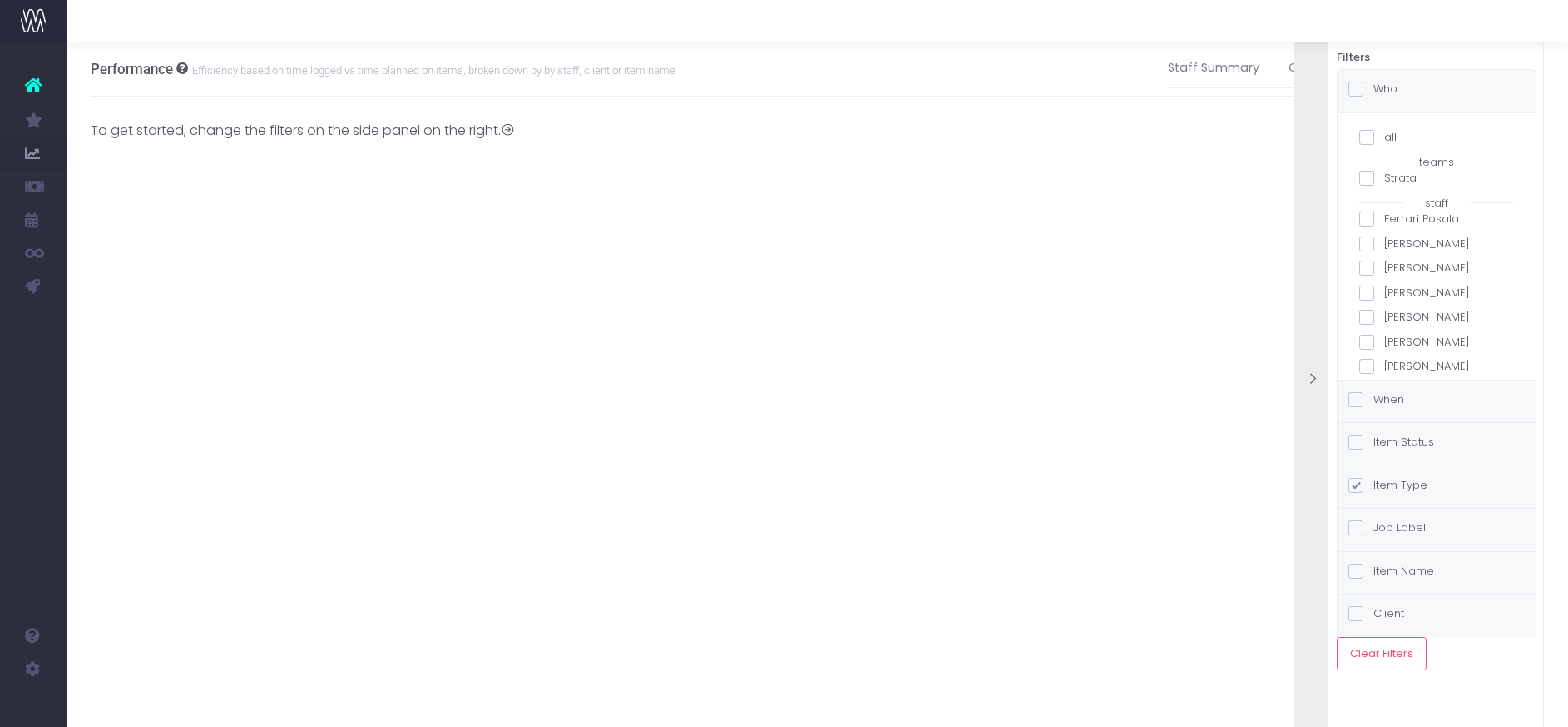
checkbox input "false"
click at [1367, 175] on span at bounding box center [1366, 177] width 15 height 15
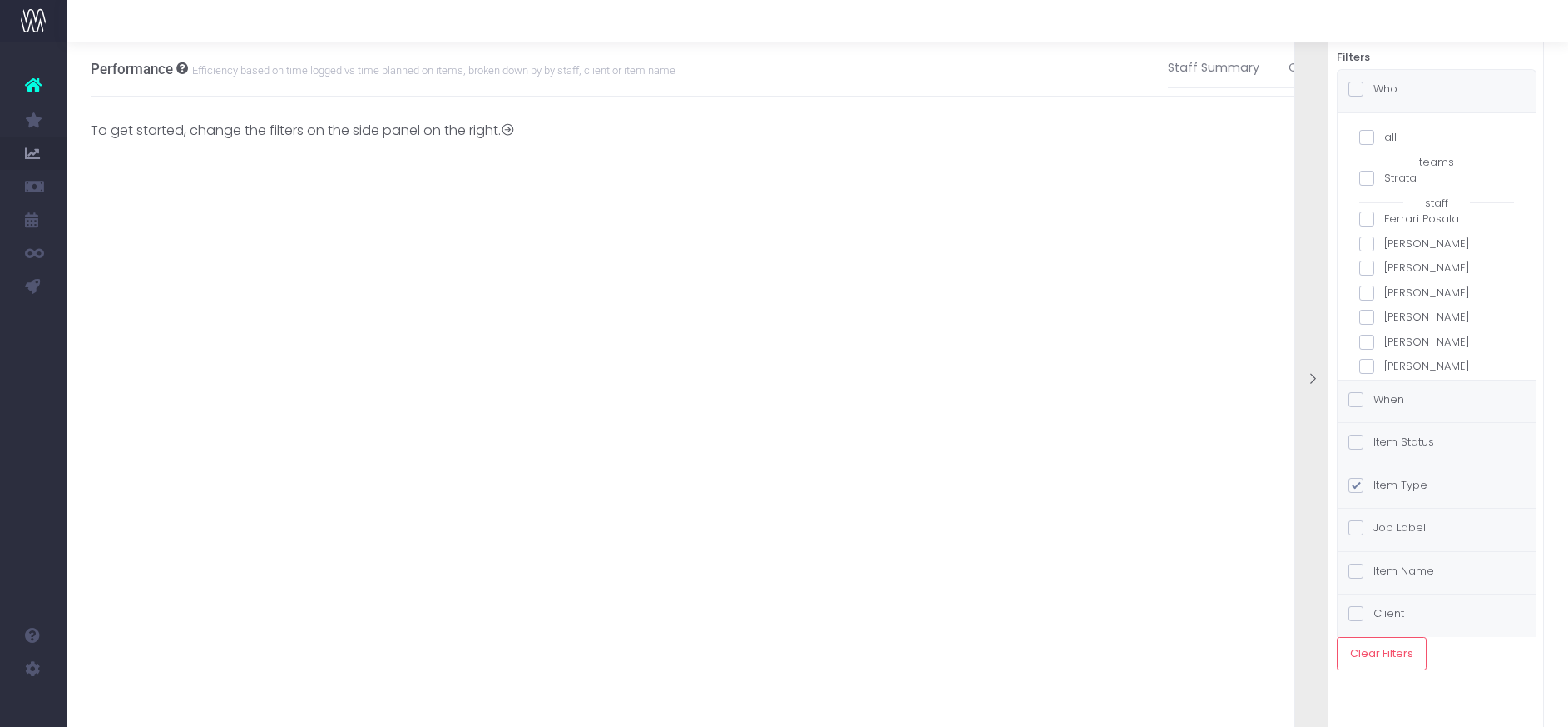
click at [1385, 175] on input "Strata" at bounding box center [1390, 175] width 10 height 10
checkbox input "true"
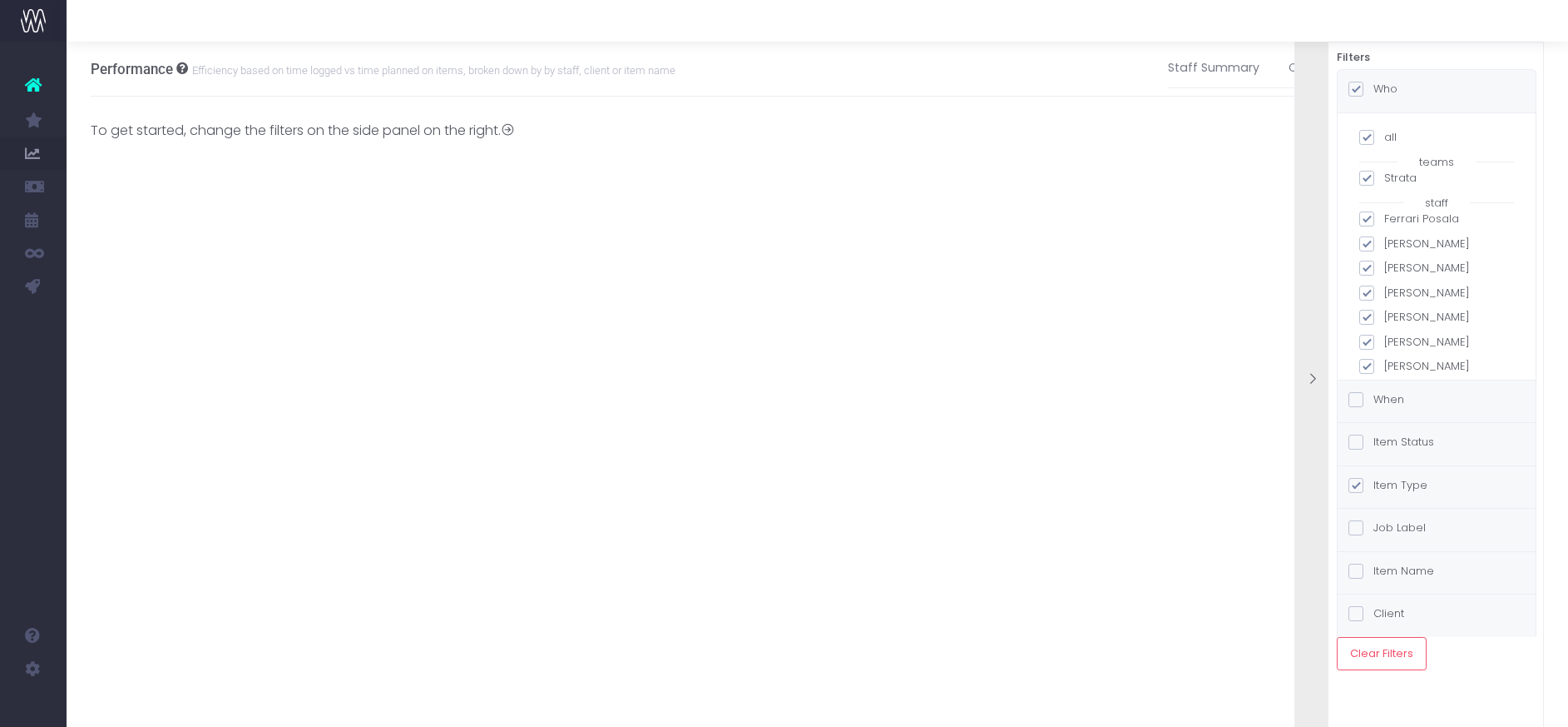
checkbox input "true"
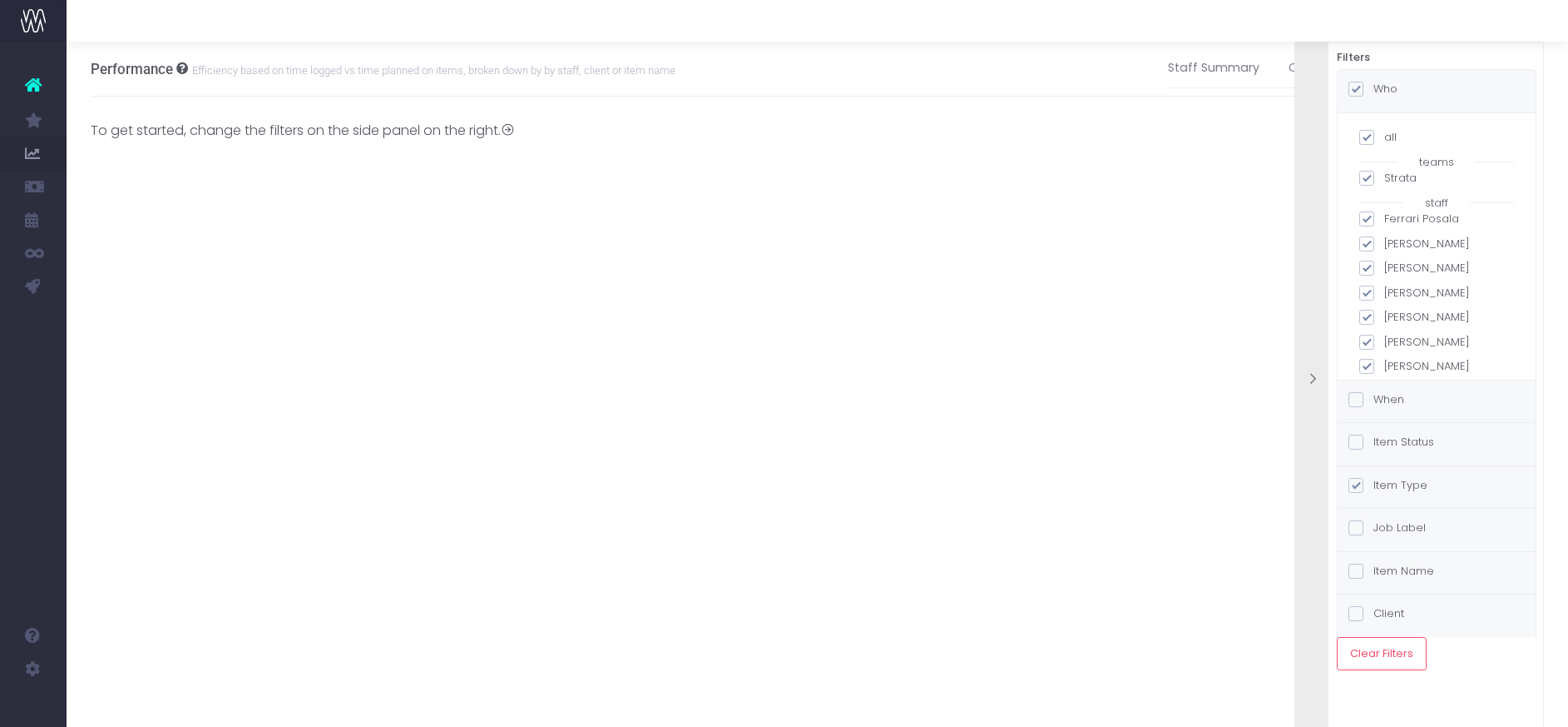
checkbox input "true"
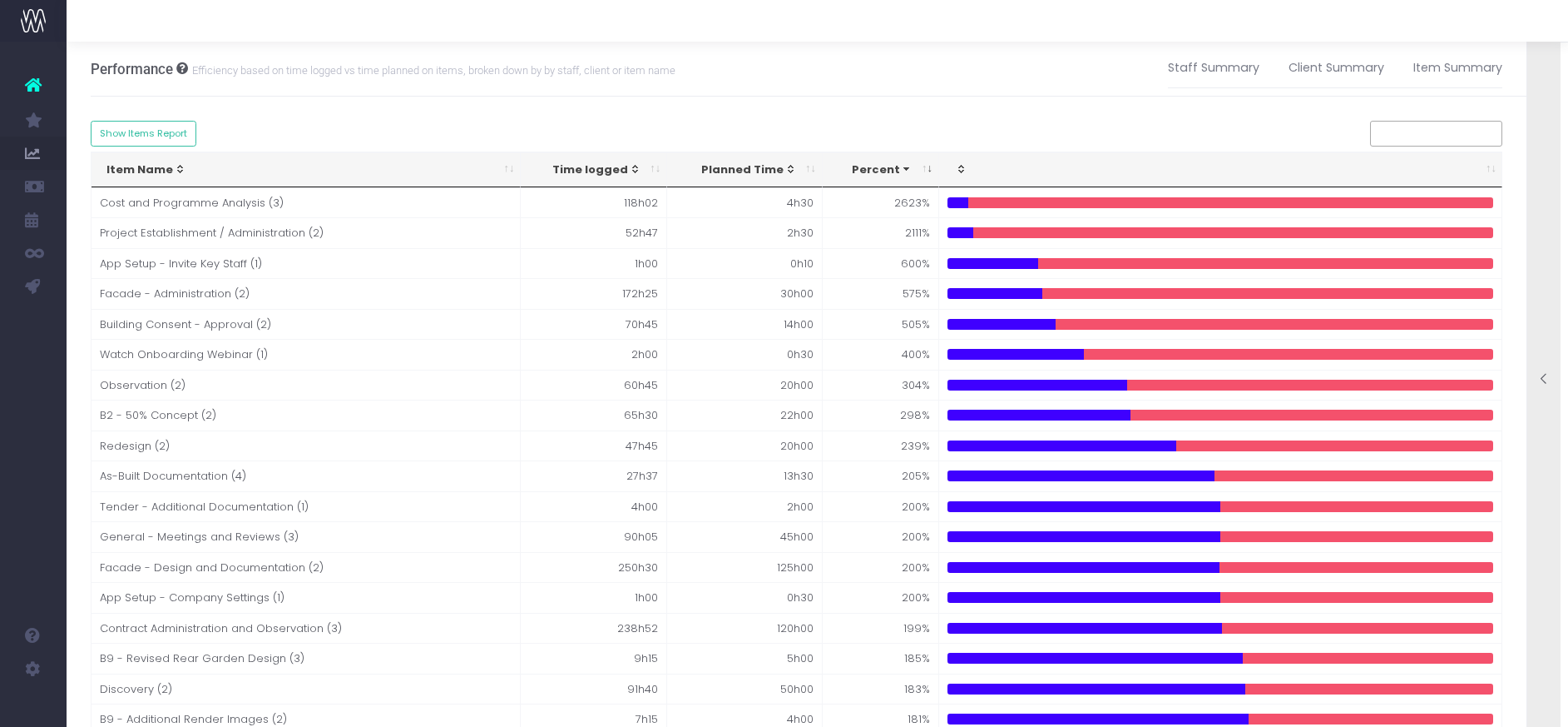
click at [1544, 373] on icon at bounding box center [1545, 379] width 14 height 14
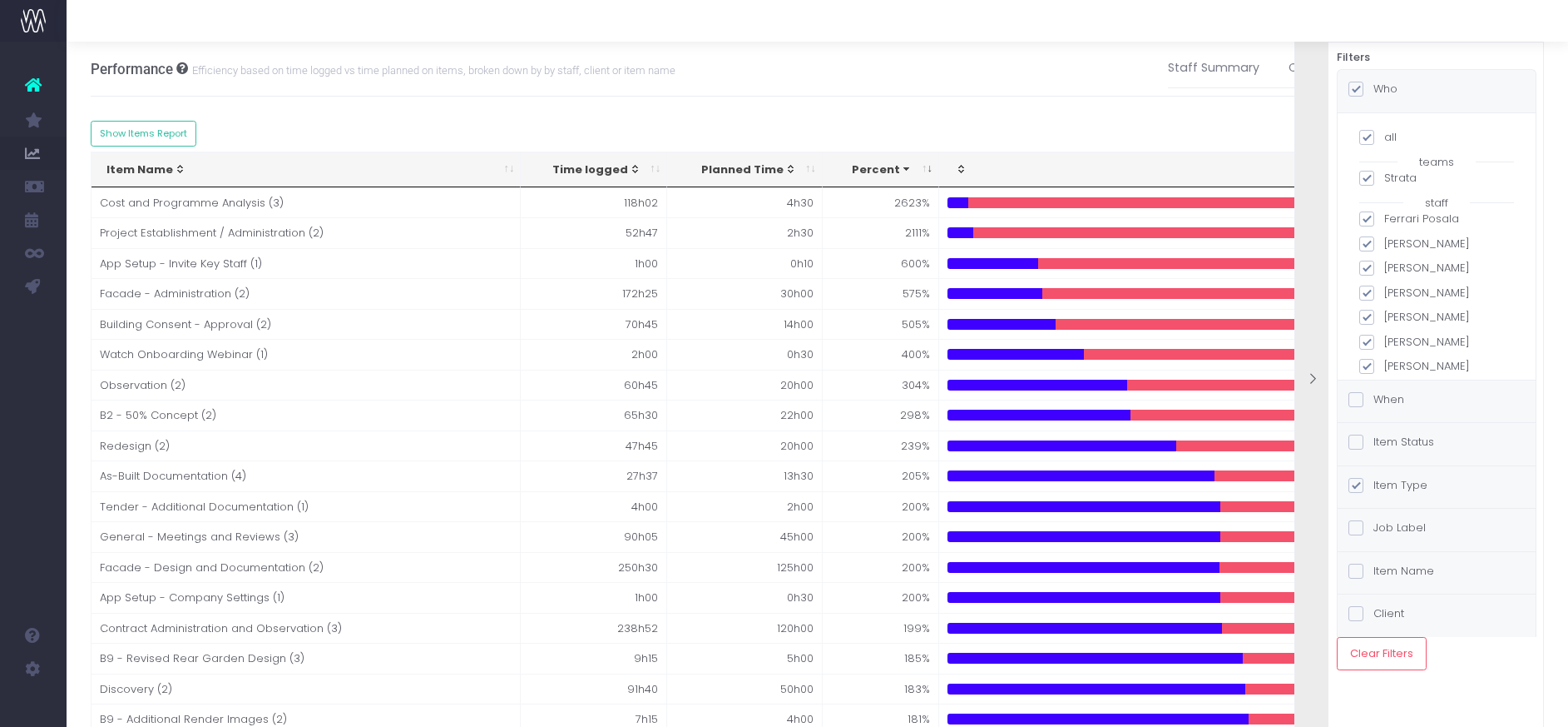
click at [1357, 483] on span at bounding box center [1356, 484] width 15 height 15
click at [1373, 483] on input "Item Type" at bounding box center [1379, 482] width 10 height 10
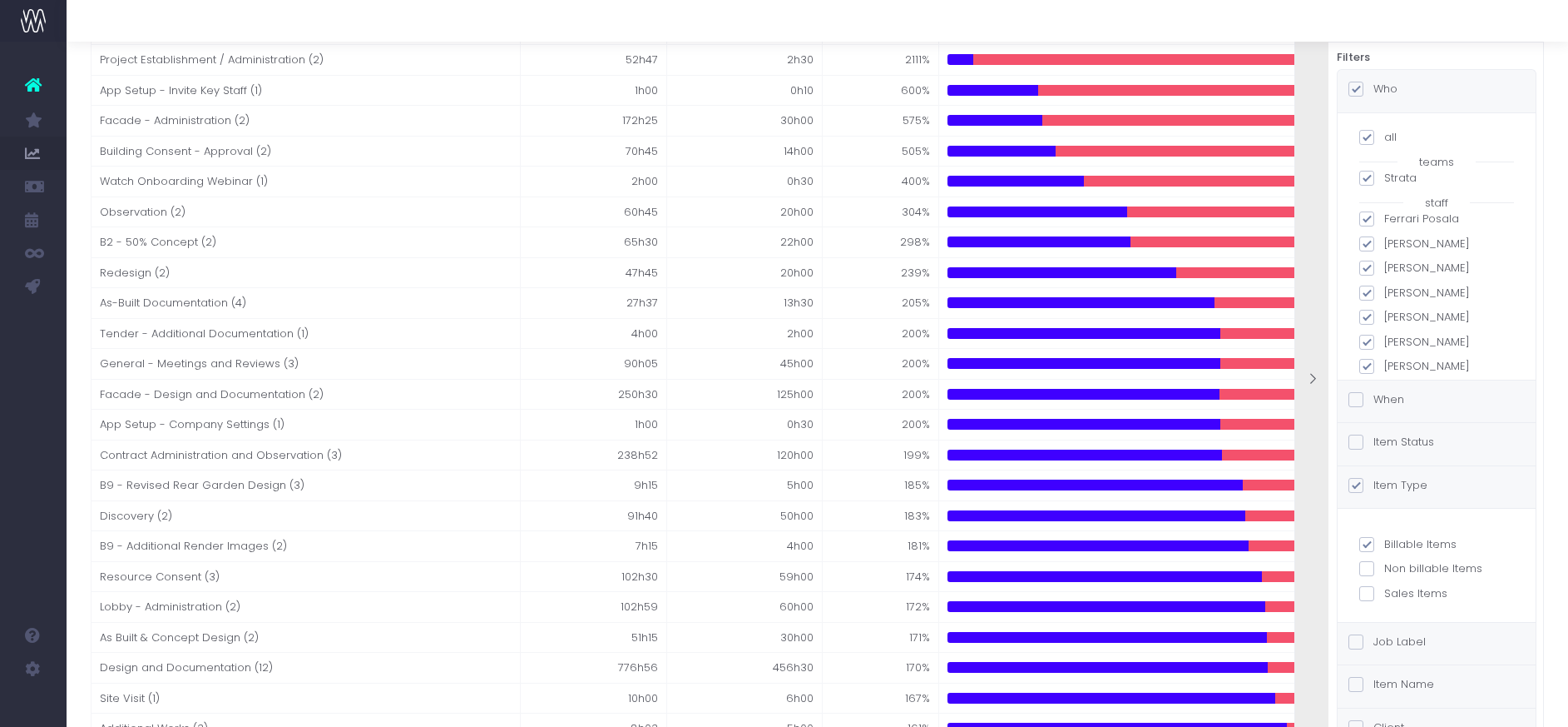
scroll to position [215, 0]
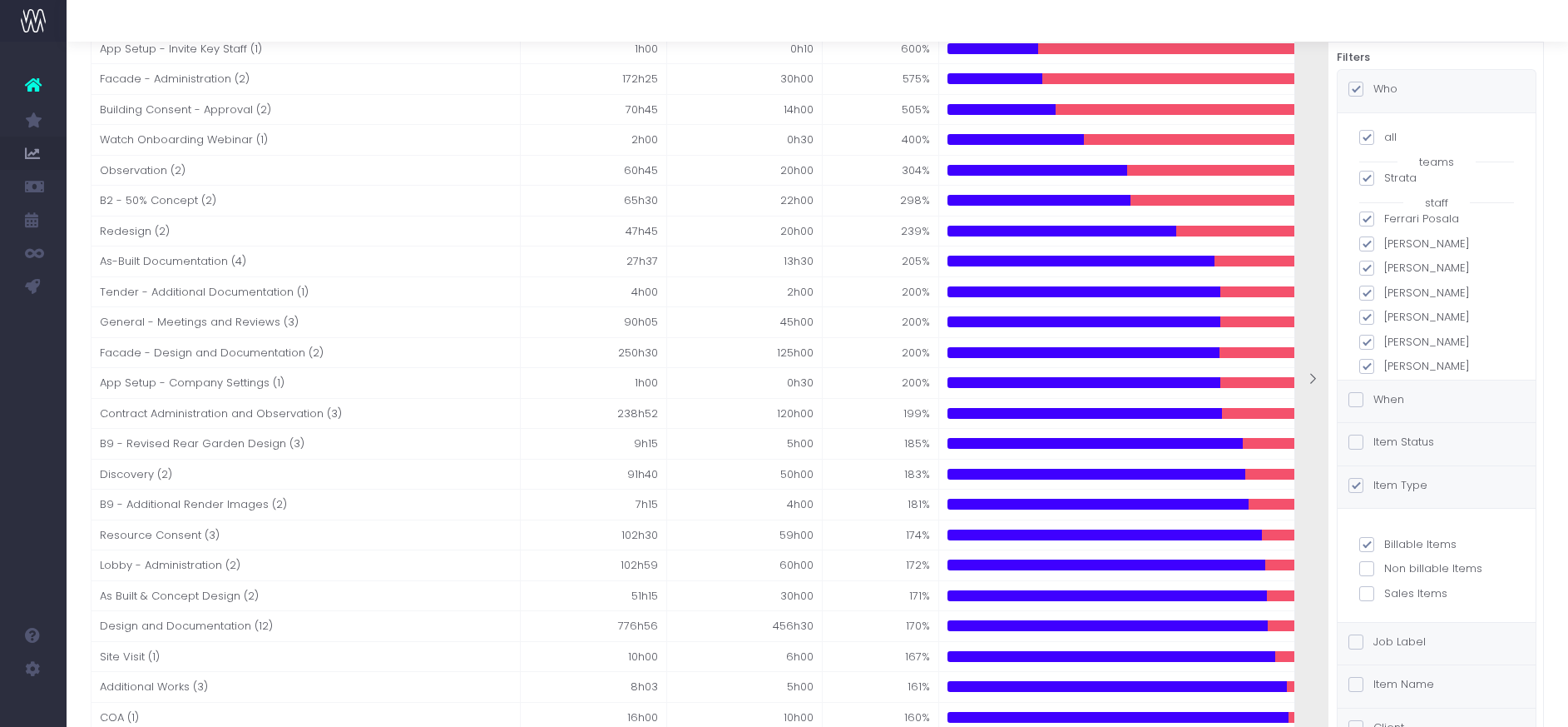
click at [1430, 433] on div "Item Status" at bounding box center [1437, 444] width 198 height 43
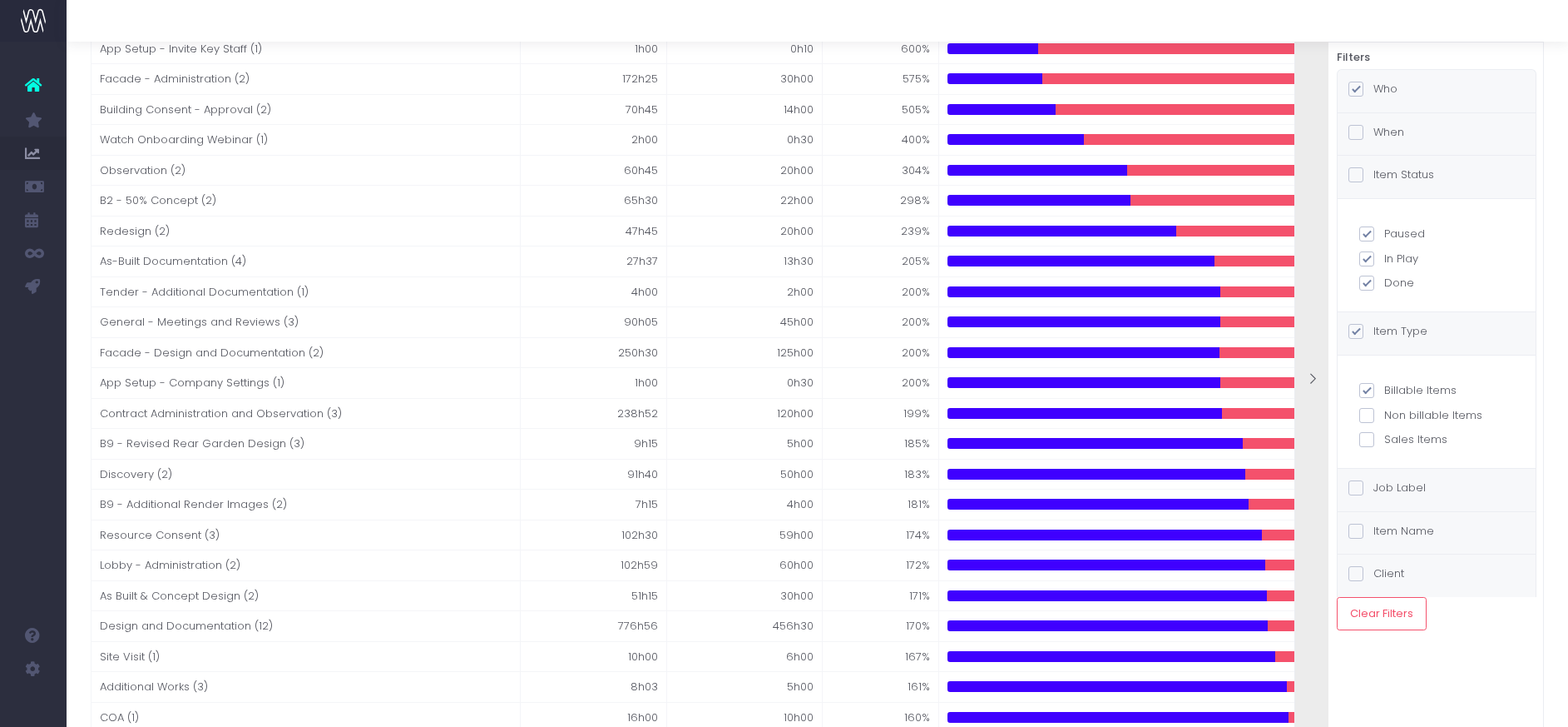
click at [1439, 479] on div "Job Label" at bounding box center [1437, 490] width 198 height 43
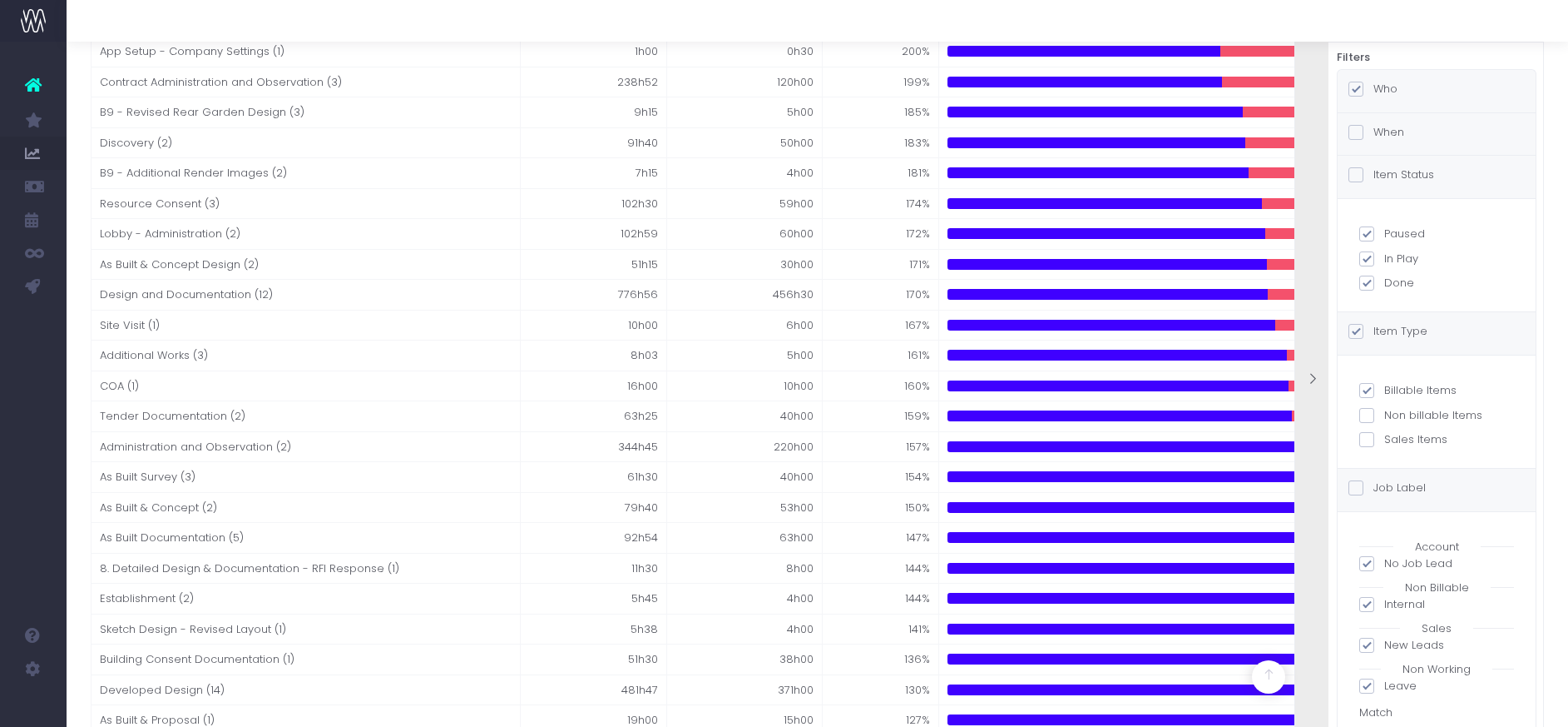
scroll to position [40, 0]
click at [1465, 486] on div "Job Label" at bounding box center [1437, 490] width 198 height 43
click at [1467, 529] on div "Item Name" at bounding box center [1437, 533] width 198 height 43
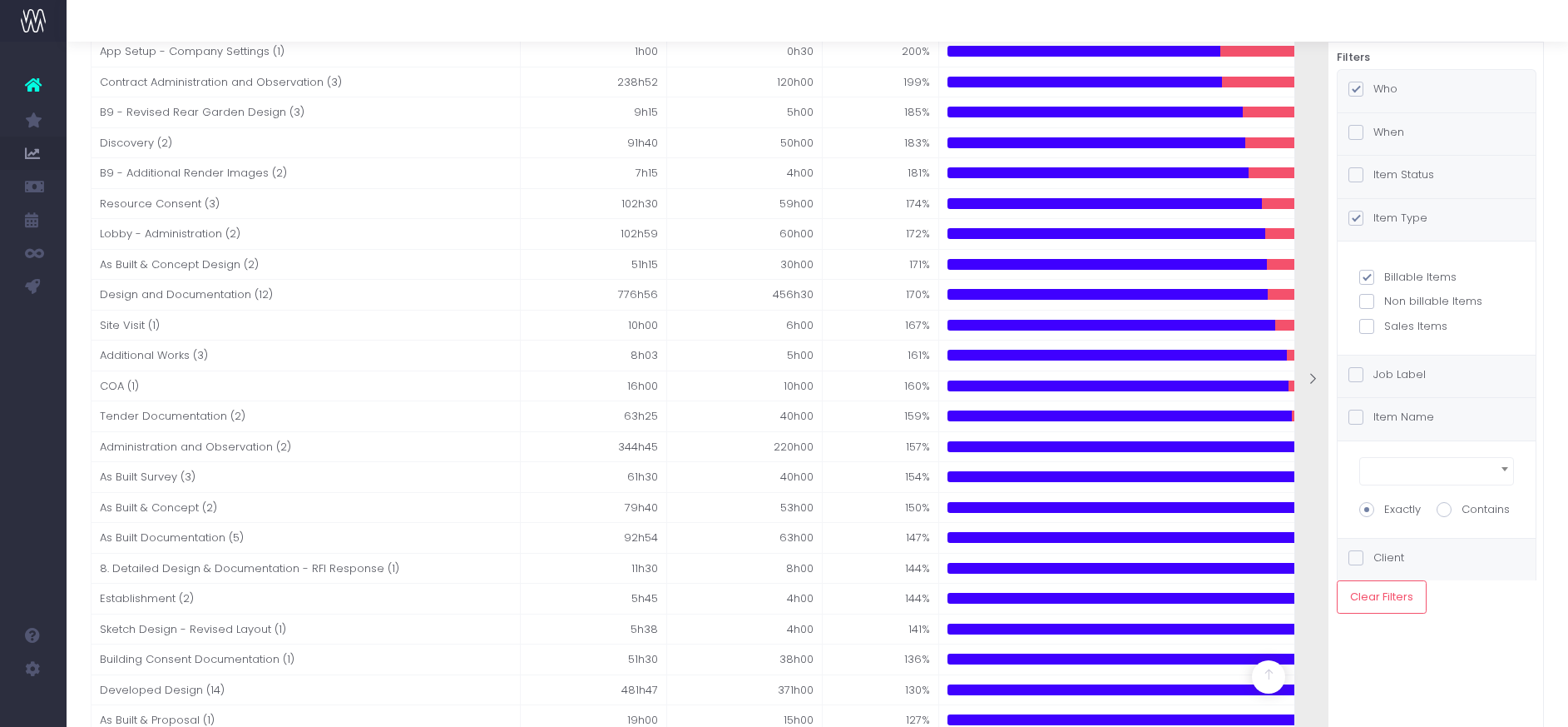
click at [1449, 557] on div "Client" at bounding box center [1437, 559] width 198 height 43
click at [1496, 515] on span at bounding box center [1492, 511] width 17 height 22
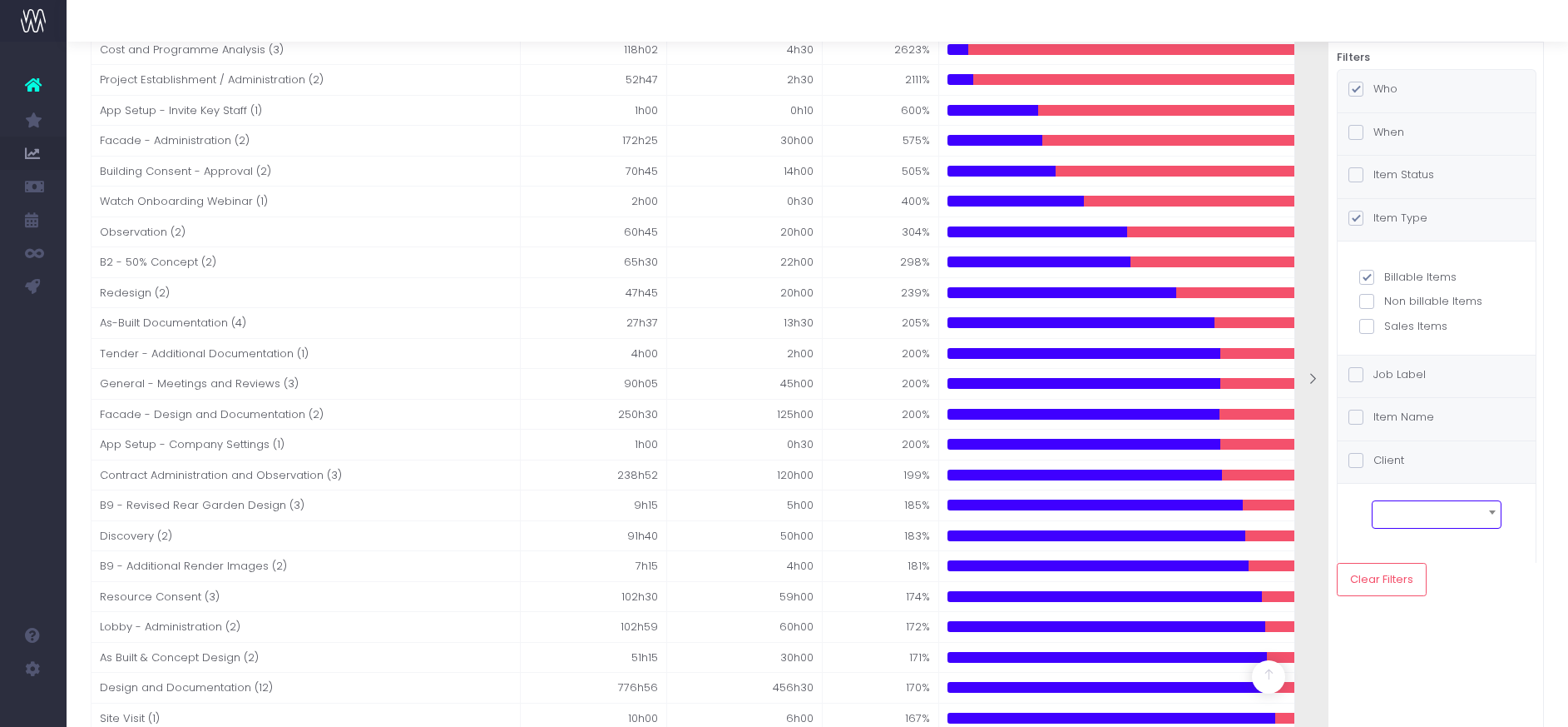
scroll to position [0, 0]
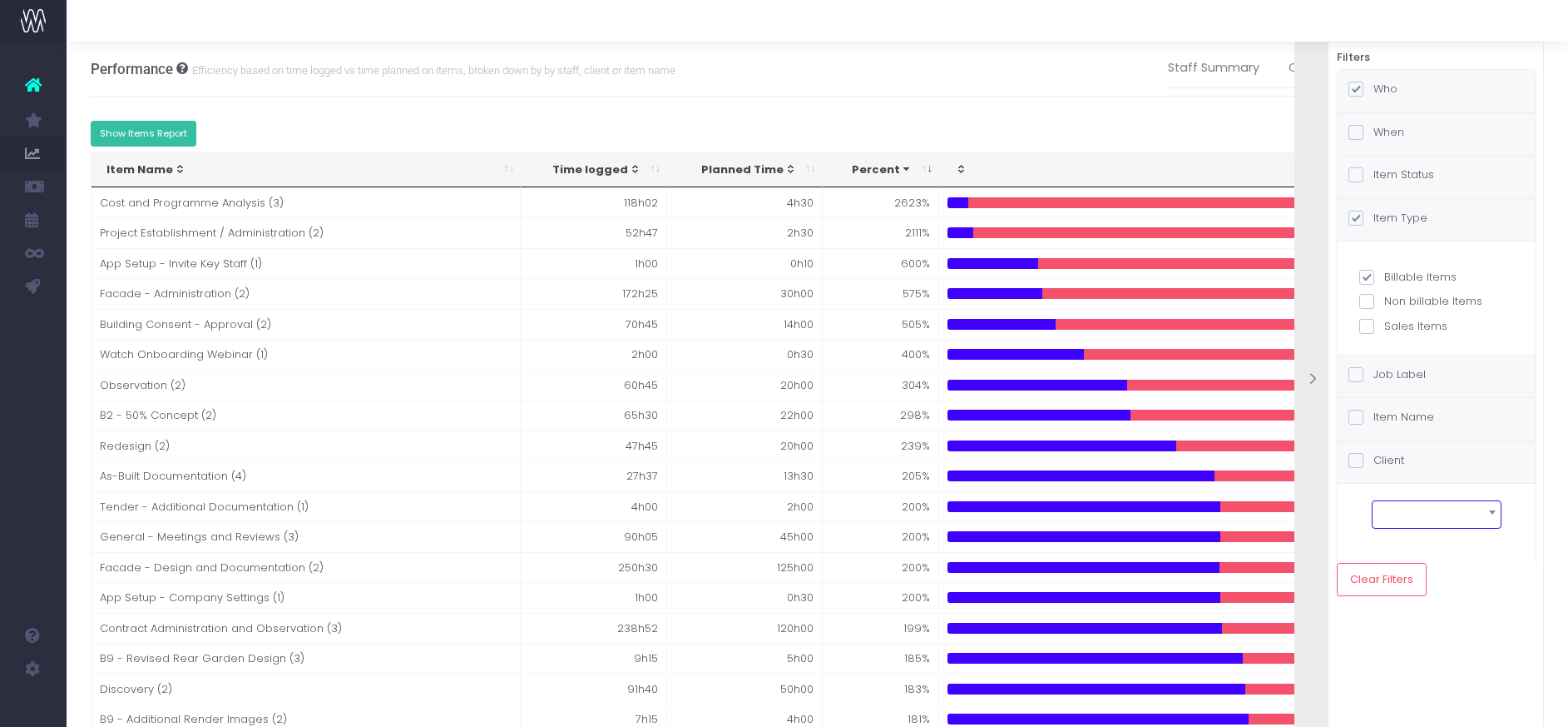
click at [133, 126] on button "Show Items Report" at bounding box center [143, 134] width 107 height 26
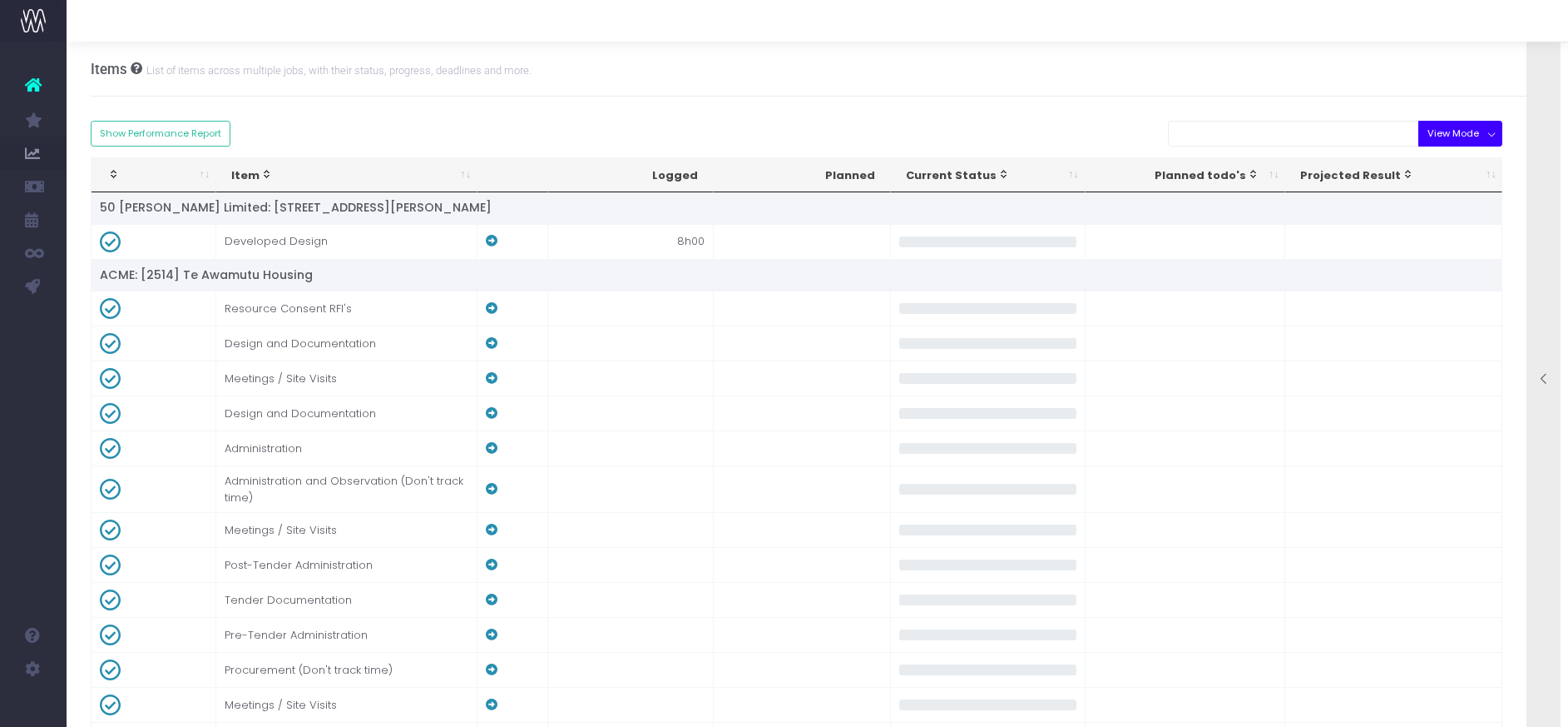
click at [1495, 129] on button "View Mode" at bounding box center [1460, 134] width 84 height 26
drag, startPoint x: 1464, startPoint y: 224, endPoint x: 1438, endPoint y: 257, distance: 42.0
click at [1464, 224] on link "Risk of Overrun" at bounding box center [1472, 230] width 108 height 31
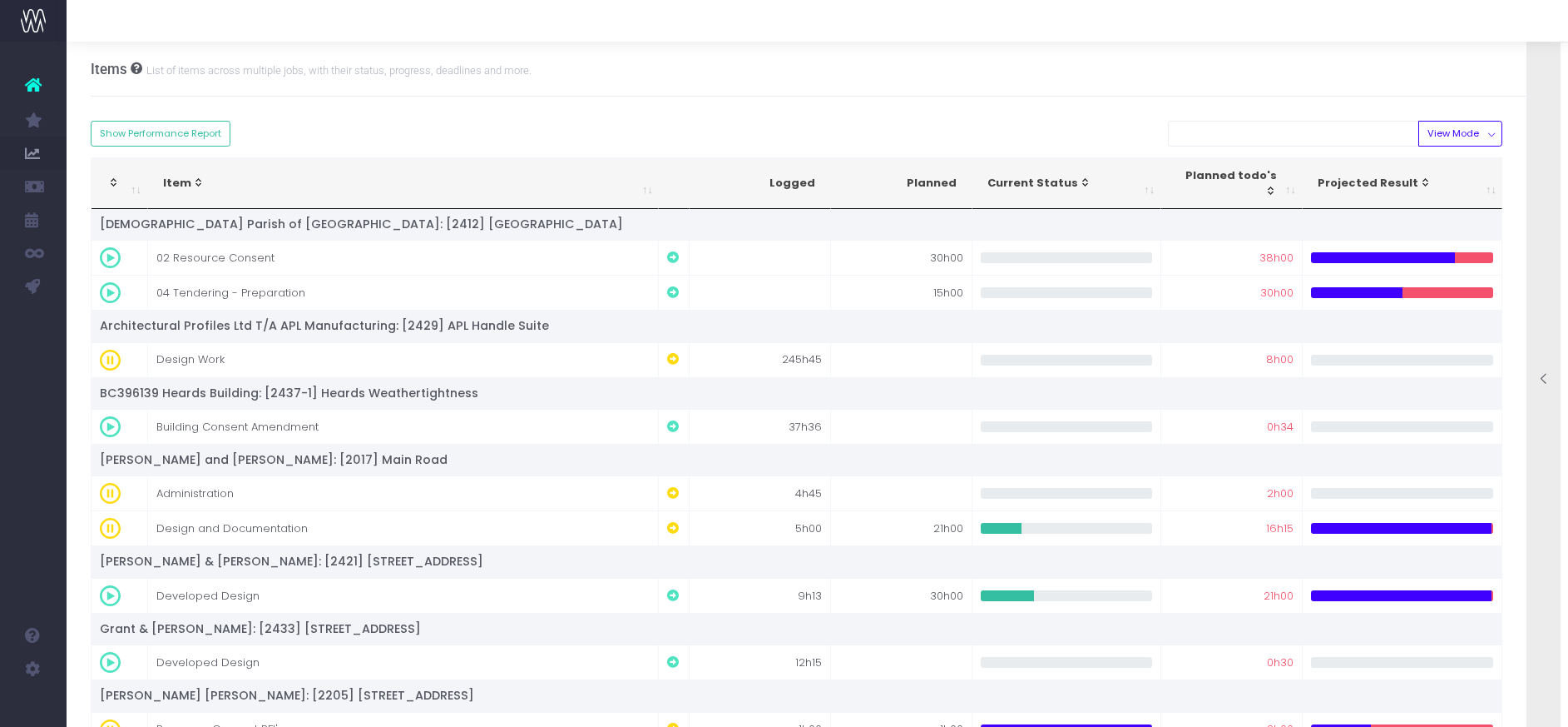
click at [1543, 374] on icon at bounding box center [1545, 379] width 14 height 14
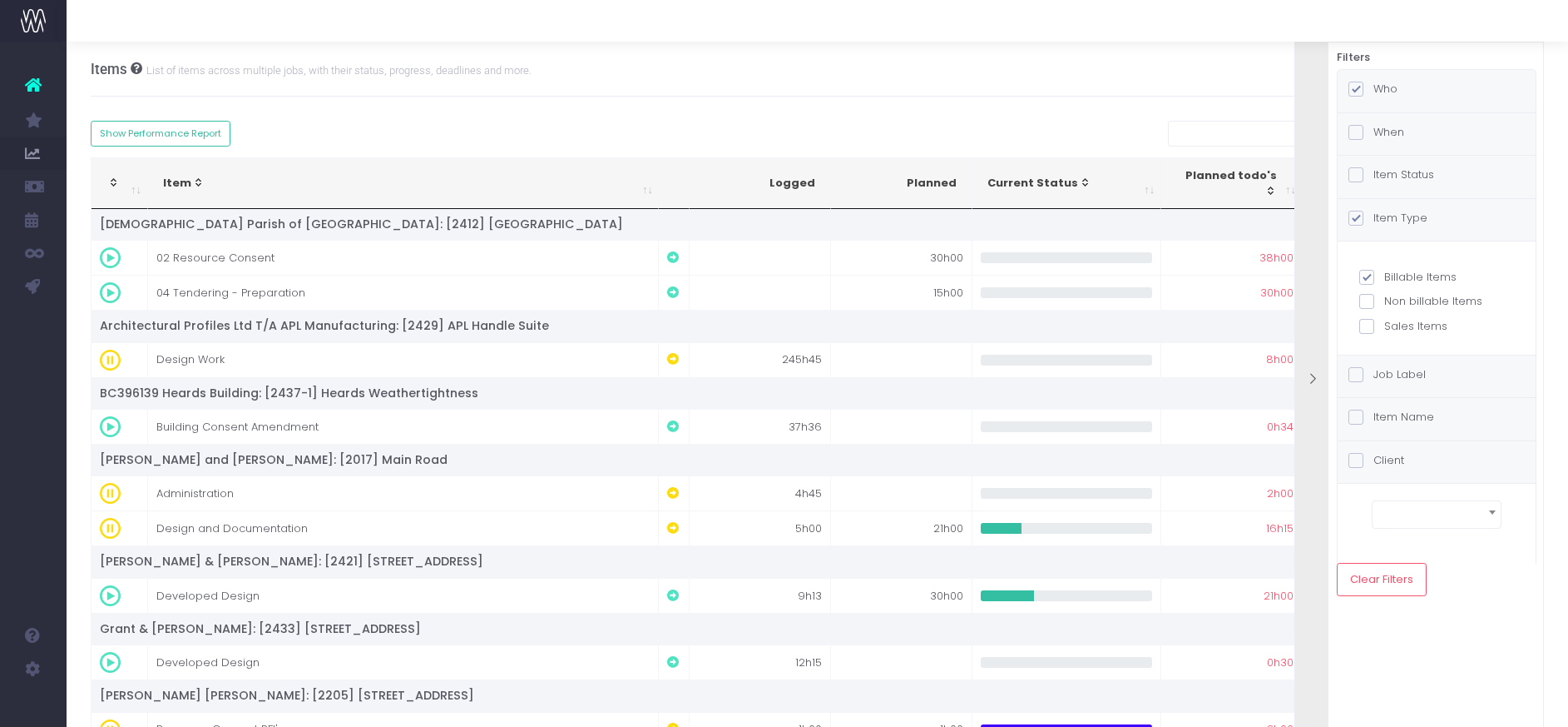
click at [1434, 365] on div "Job Label" at bounding box center [1437, 377] width 198 height 43
click at [1463, 366] on div "Job Label" at bounding box center [1437, 377] width 198 height 43
click at [1449, 177] on div "Item Status" at bounding box center [1437, 177] width 198 height 43
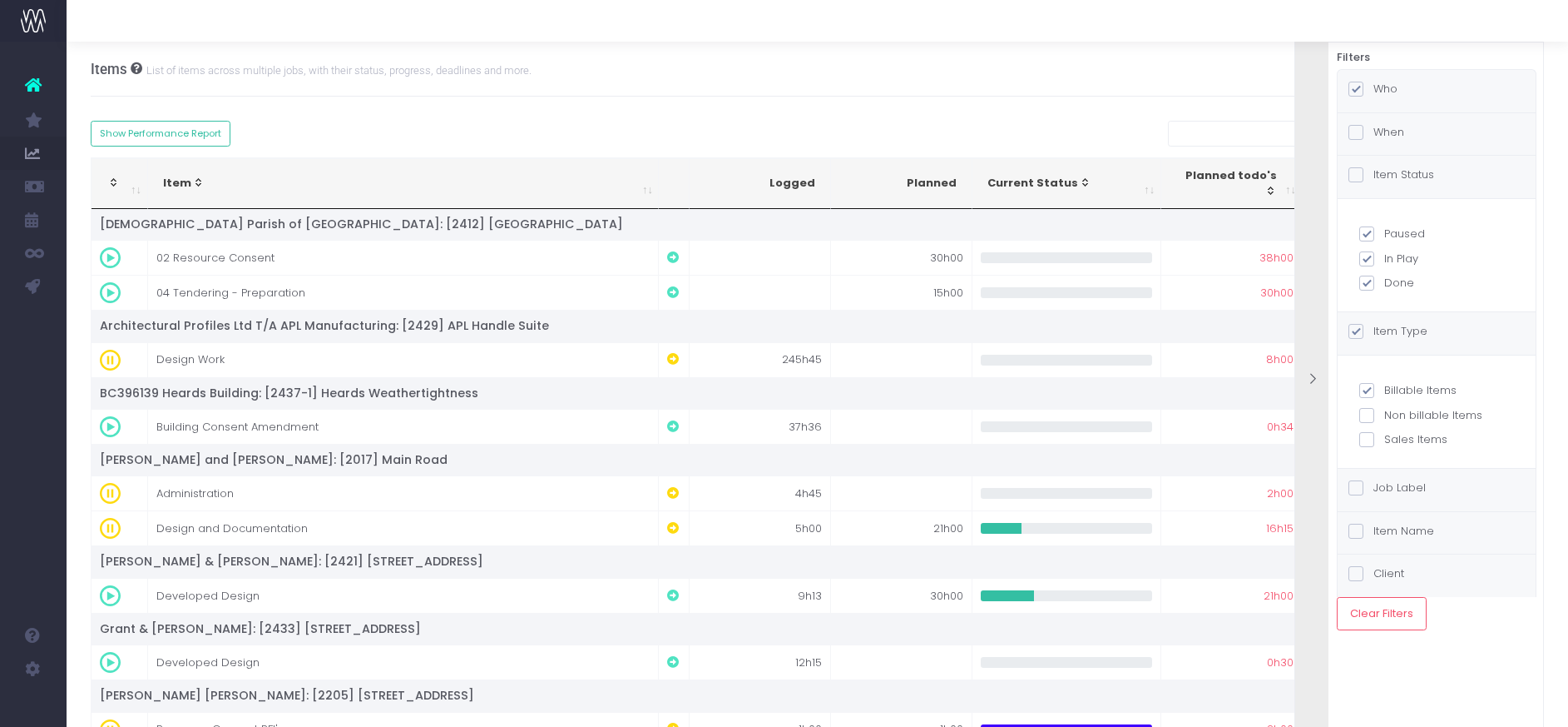
click at [1370, 231] on span at bounding box center [1366, 233] width 15 height 15
click at [1385, 231] on input "Paused" at bounding box center [1390, 230] width 10 height 10
checkbox input "false"
checkbox input "true"
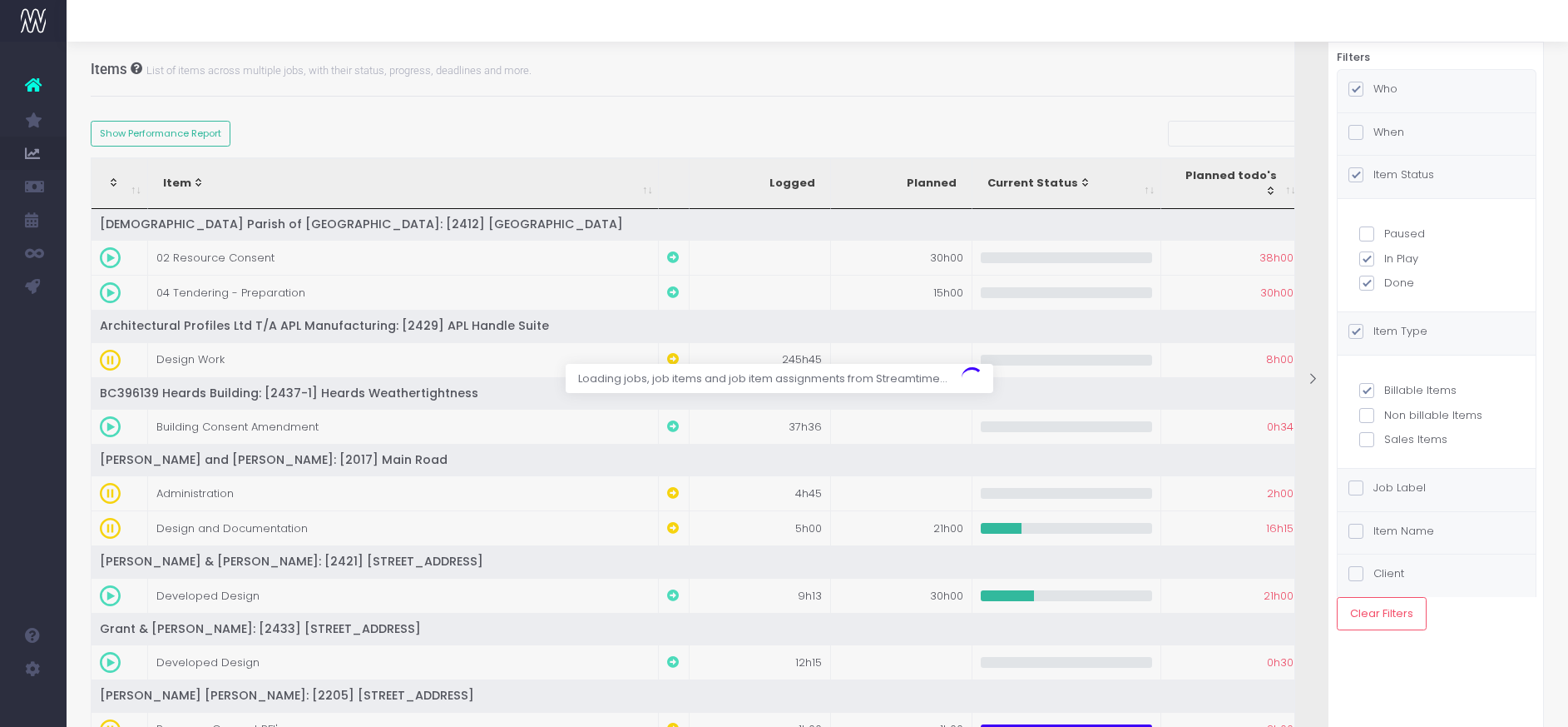
click at [1369, 282] on span at bounding box center [1366, 283] width 15 height 15
click at [1385, 282] on input "Done" at bounding box center [1390, 280] width 10 height 10
checkbox input "false"
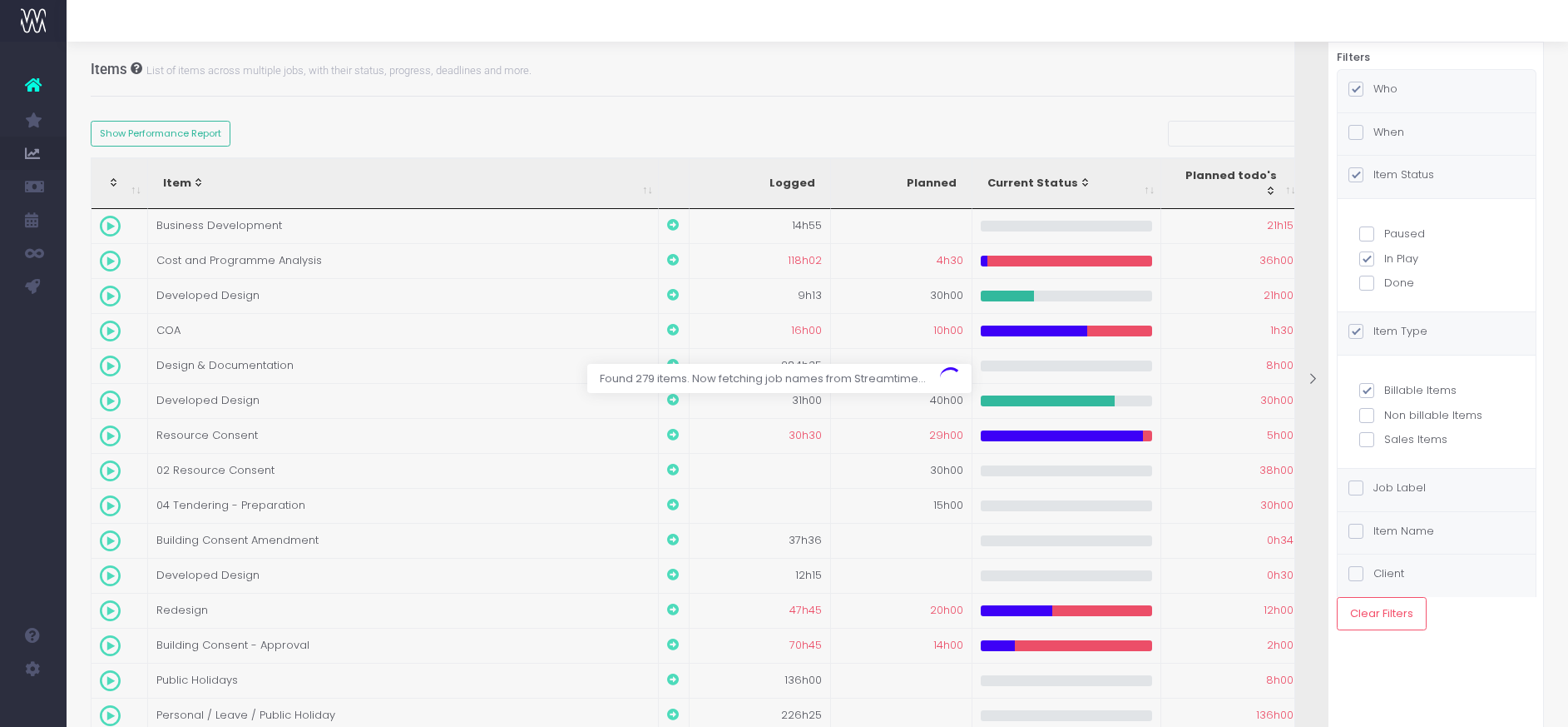
click at [1041, 77] on div at bounding box center [784, 364] width 1568 height 727
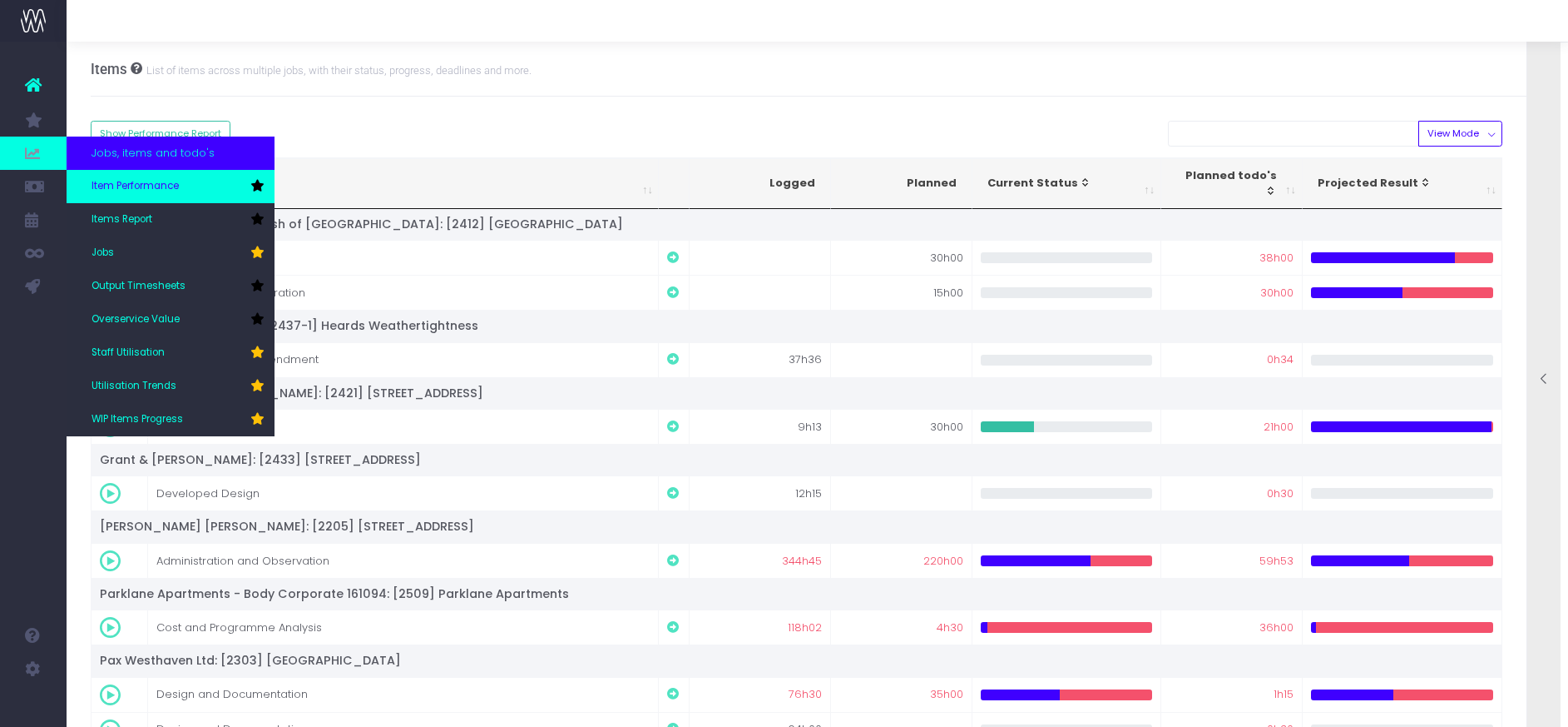
click at [115, 180] on span "Item Performance" at bounding box center [135, 186] width 87 height 15
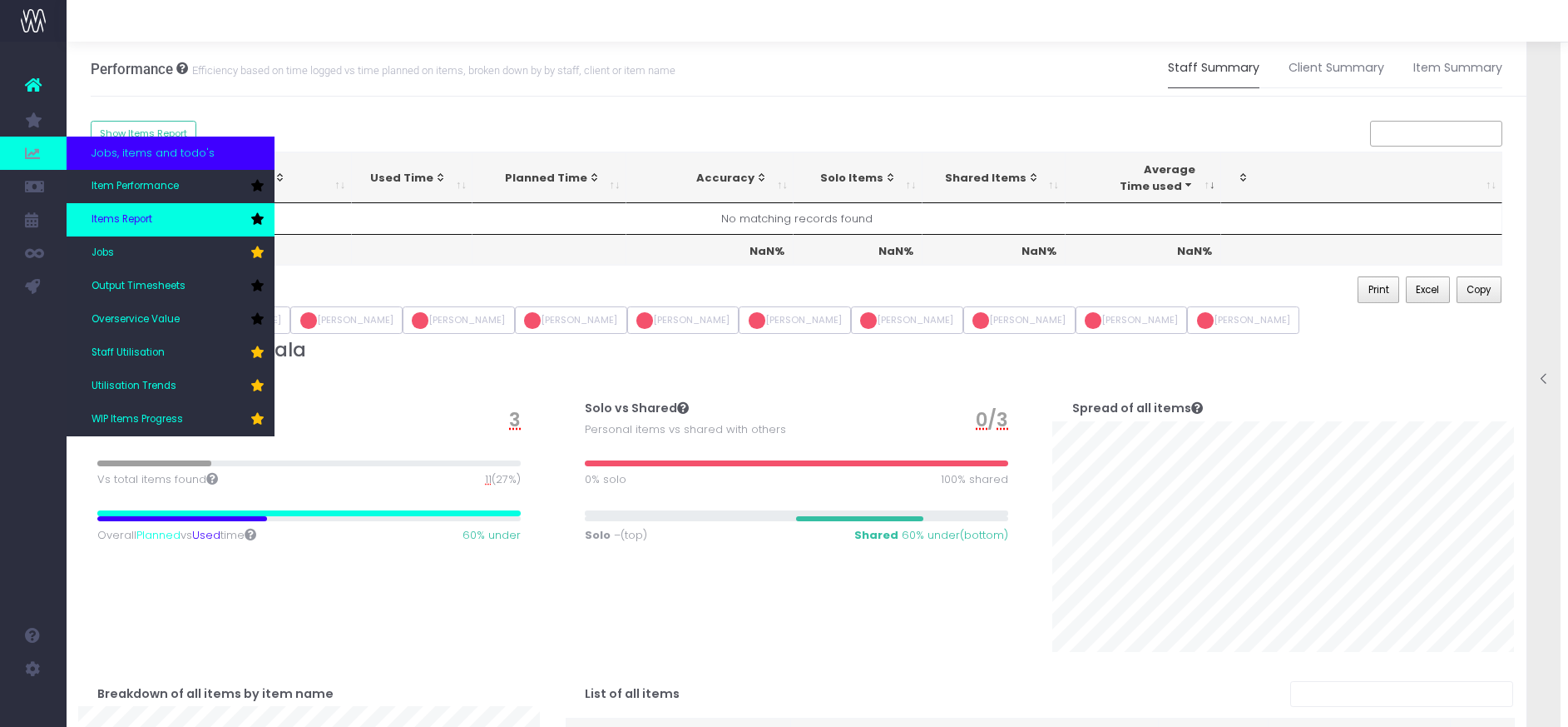
click at [122, 217] on span "Items Report" at bounding box center [122, 219] width 61 height 15
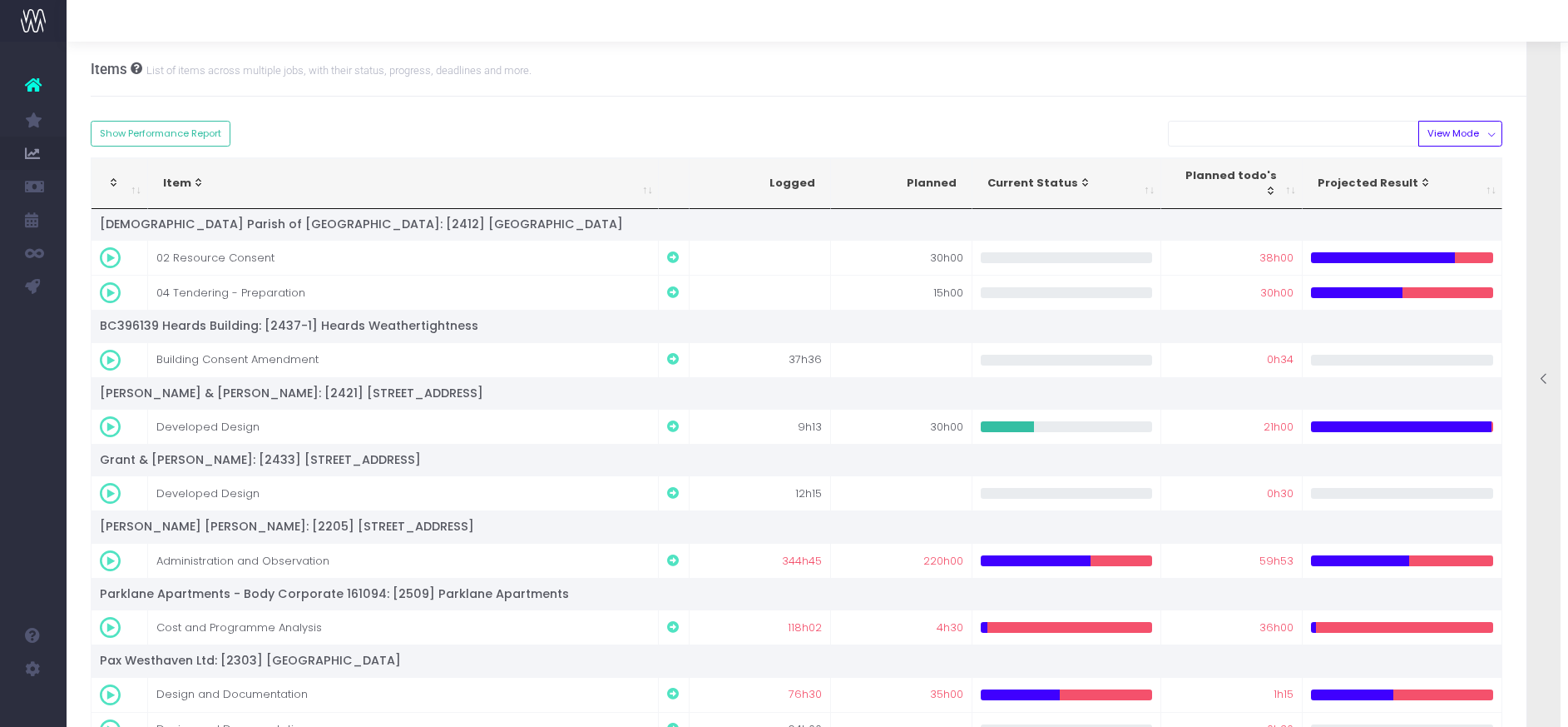
click at [1543, 379] on icon at bounding box center [1545, 379] width 14 height 14
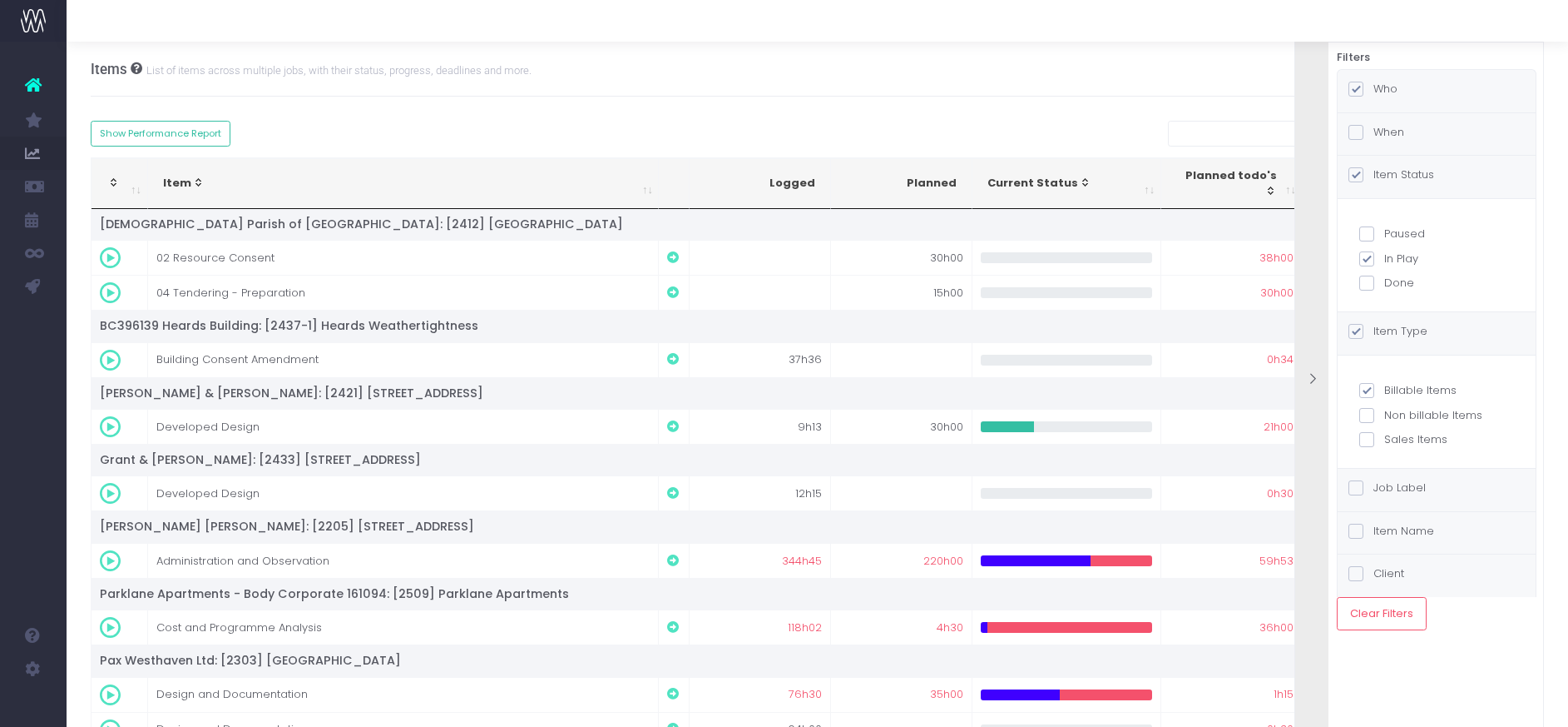
click at [1468, 184] on div "Item Status" at bounding box center [1437, 177] width 198 height 43
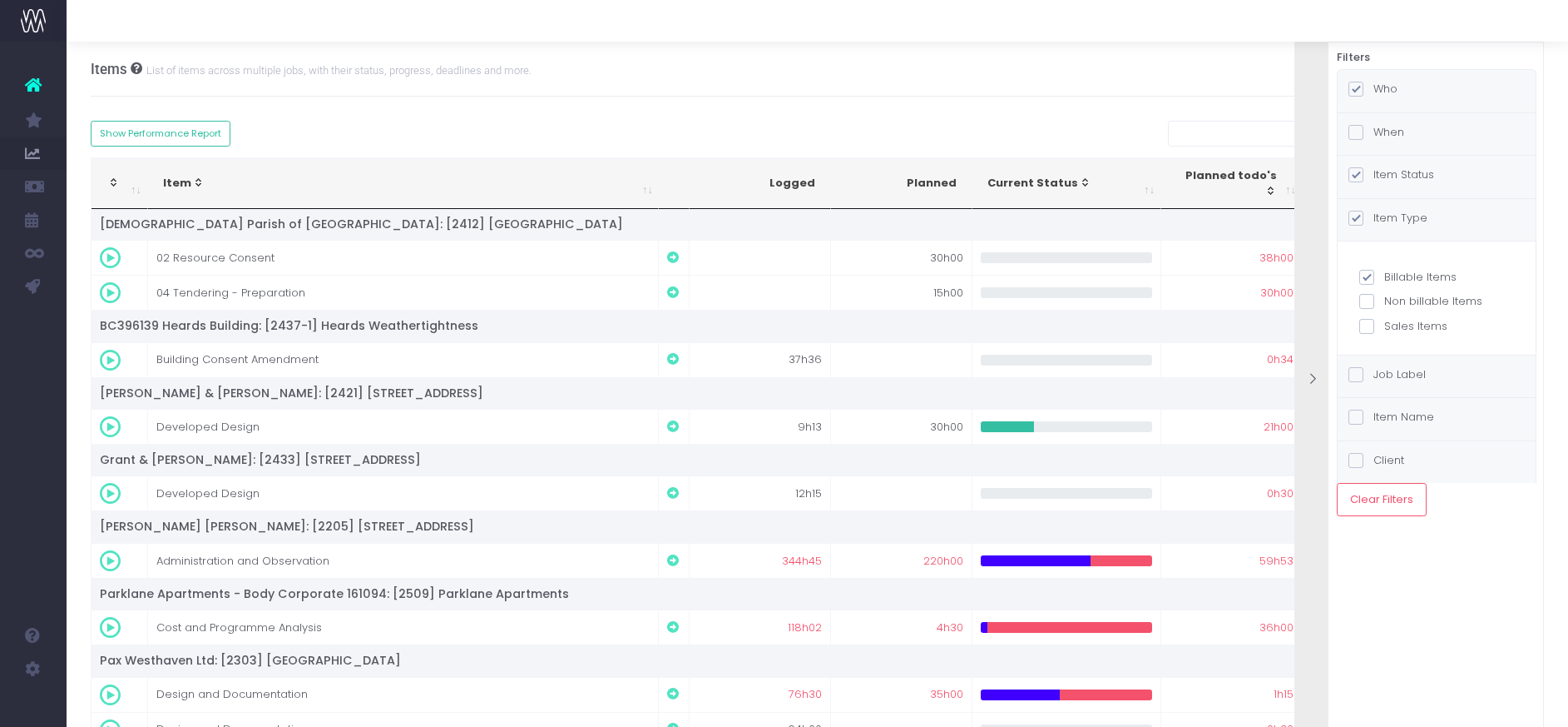
click at [1452, 92] on div "Who" at bounding box center [1437, 90] width 198 height 43
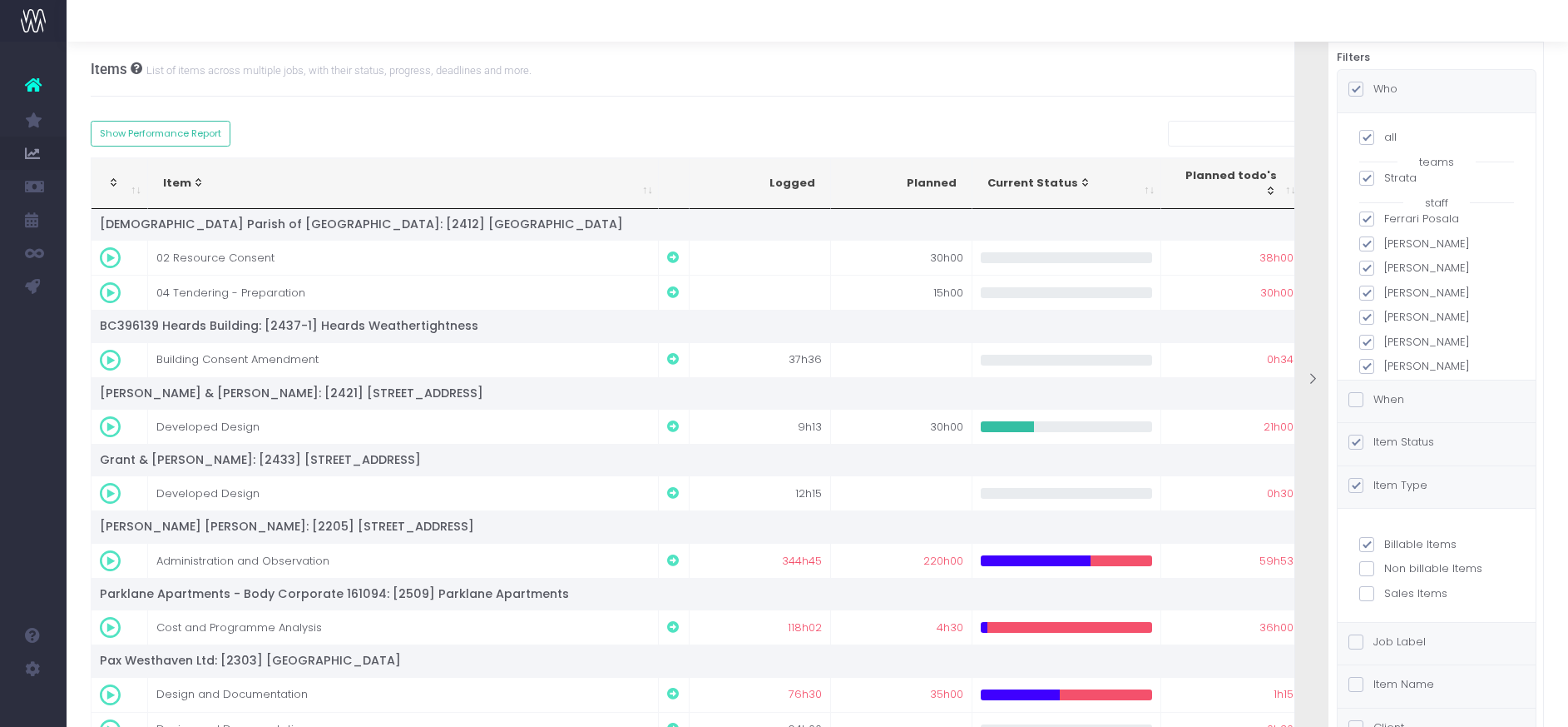
click at [1452, 92] on div "Who" at bounding box center [1437, 90] width 198 height 43
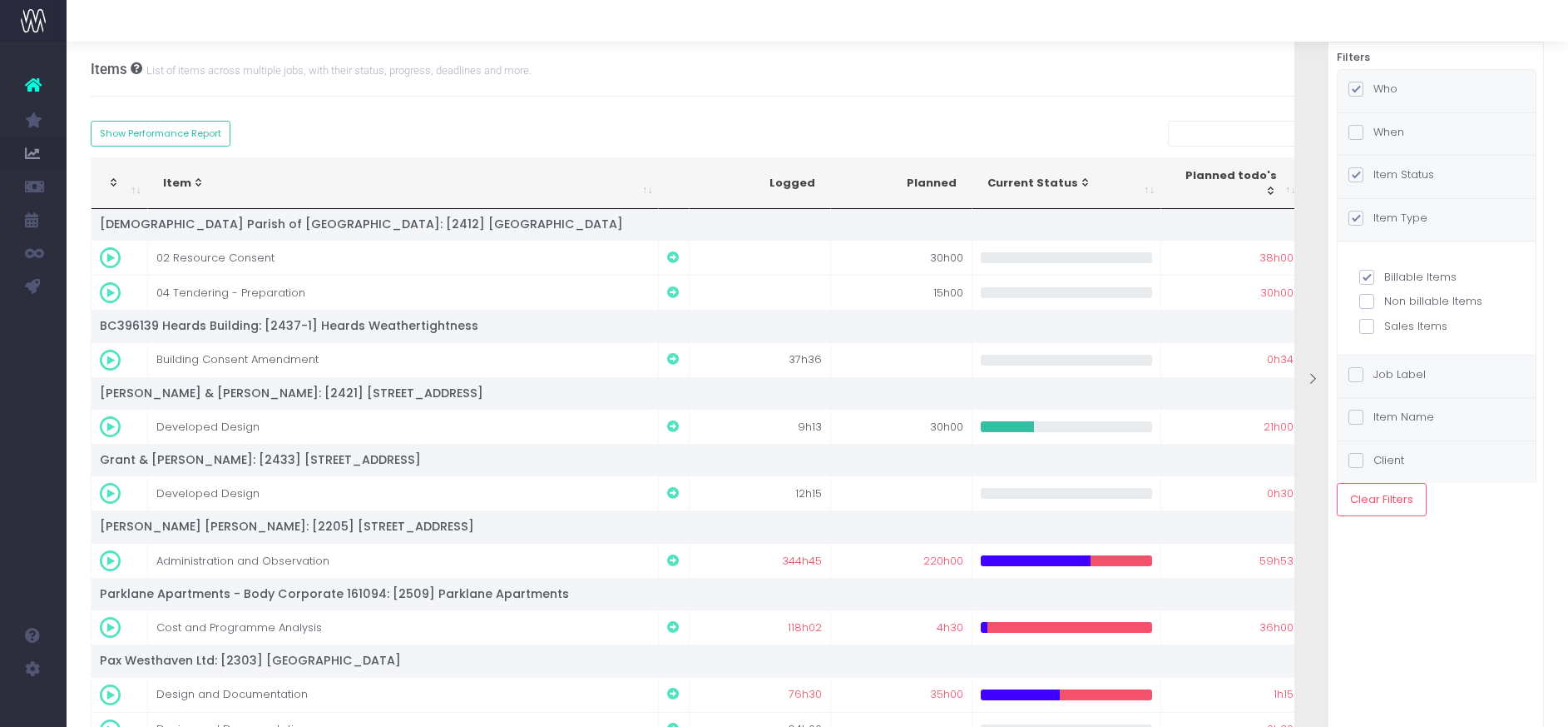
click at [1461, 175] on div "Item Status" at bounding box center [1437, 177] width 198 height 43
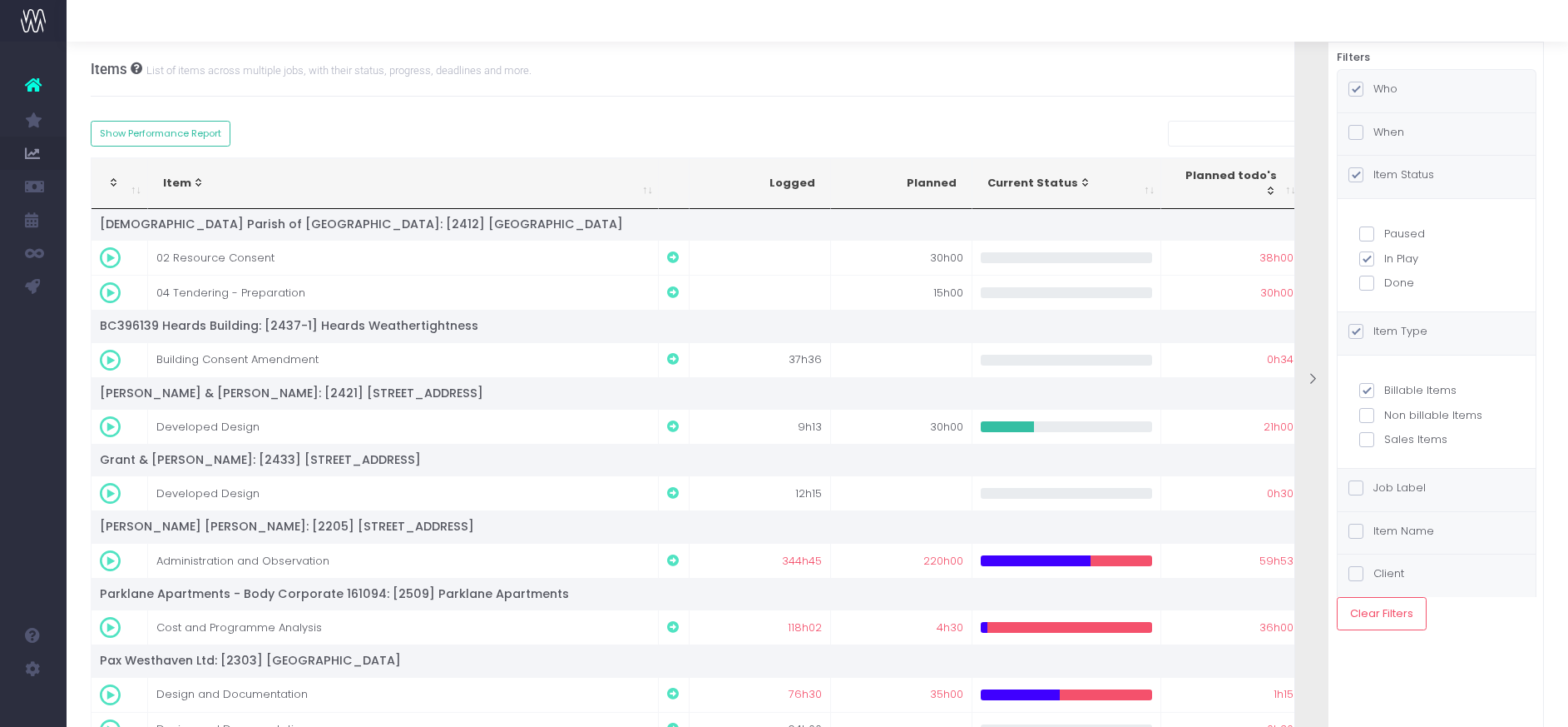
click at [1472, 494] on div "Job Label" at bounding box center [1437, 490] width 198 height 43
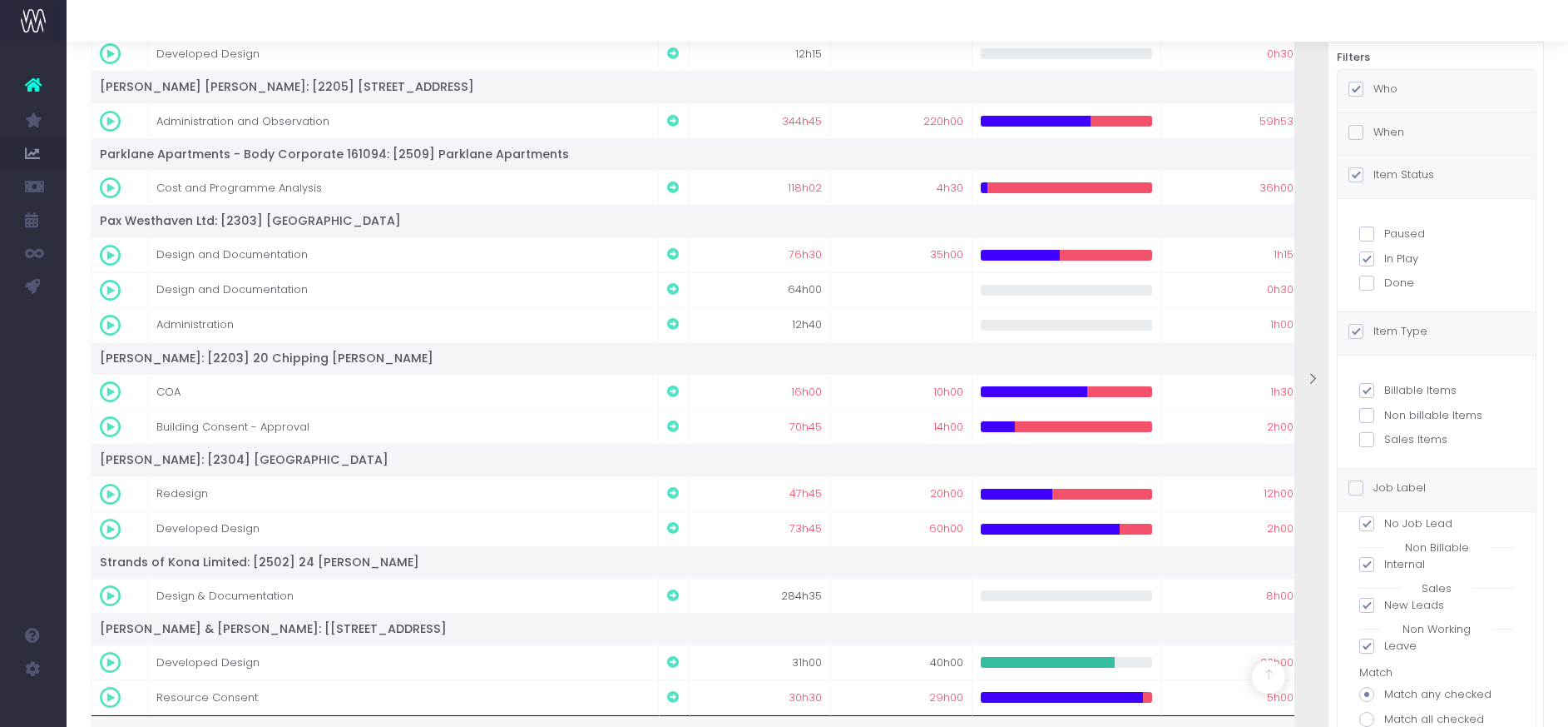
scroll to position [534, 0]
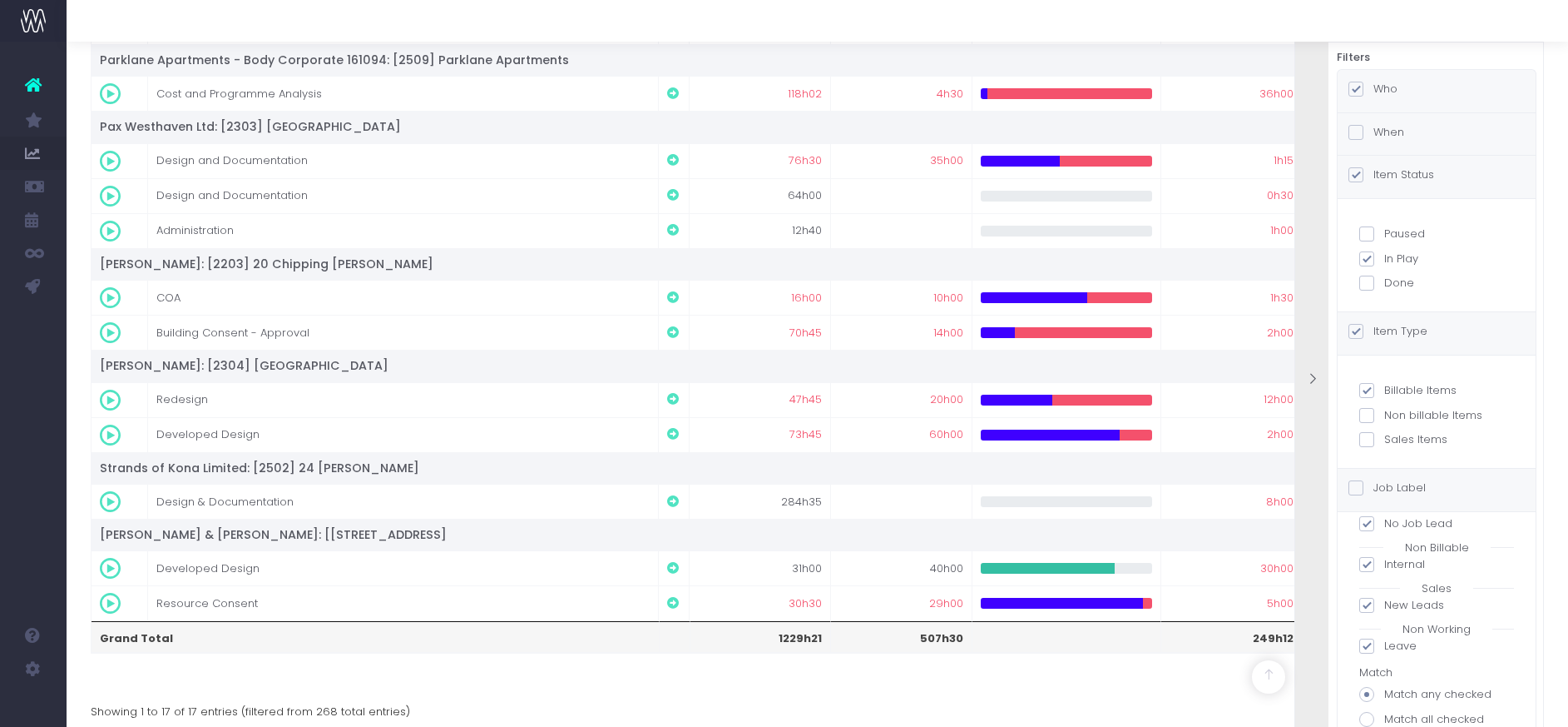
drag, startPoint x: 1441, startPoint y: 496, endPoint x: 1442, endPoint y: 420, distance: 76.0
click at [1441, 494] on div "Job Label" at bounding box center [1437, 490] width 198 height 43
drag, startPoint x: 1450, startPoint y: 341, endPoint x: 1473, endPoint y: 368, distance: 35.5
click at [1450, 341] on div "Item Type" at bounding box center [1437, 333] width 198 height 43
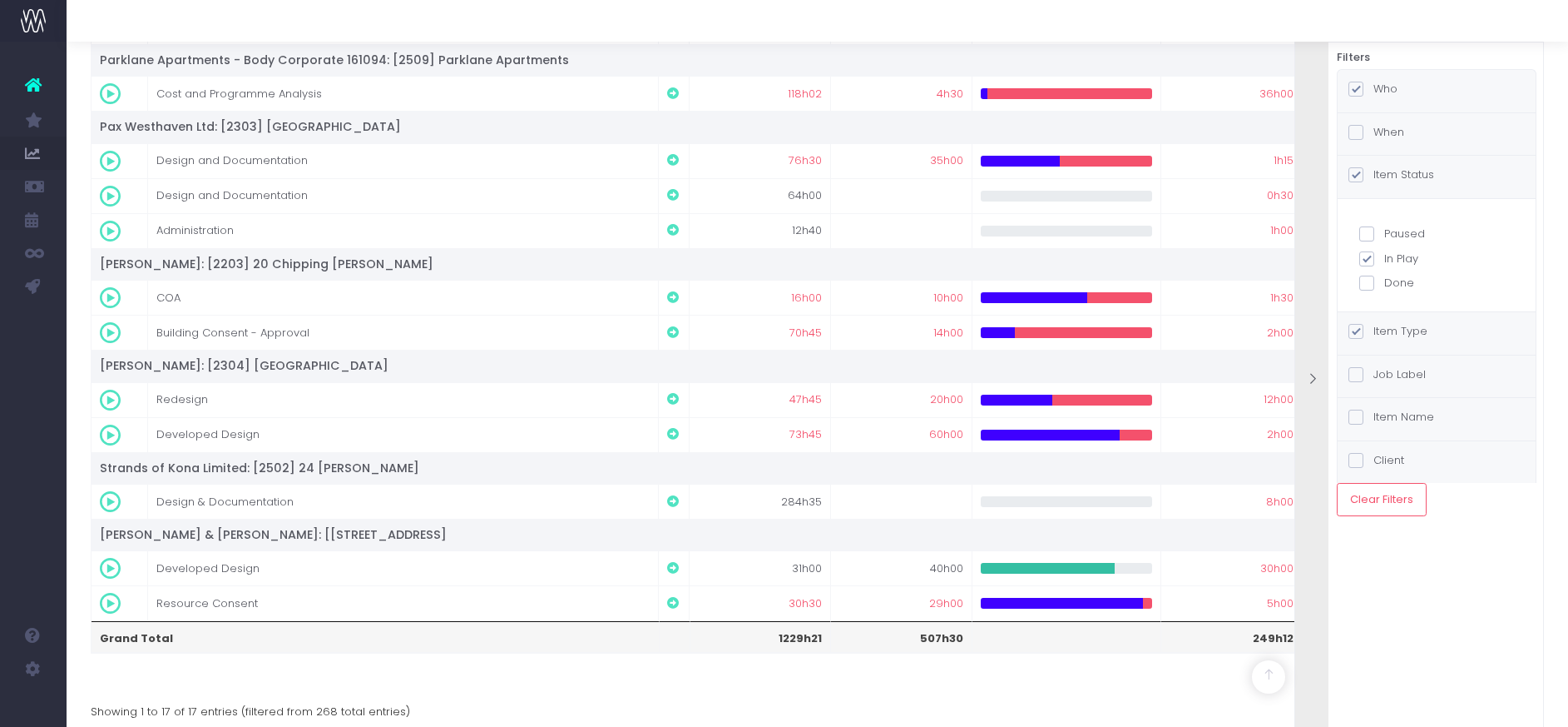
click at [1464, 178] on div "Item Status" at bounding box center [1437, 177] width 198 height 43
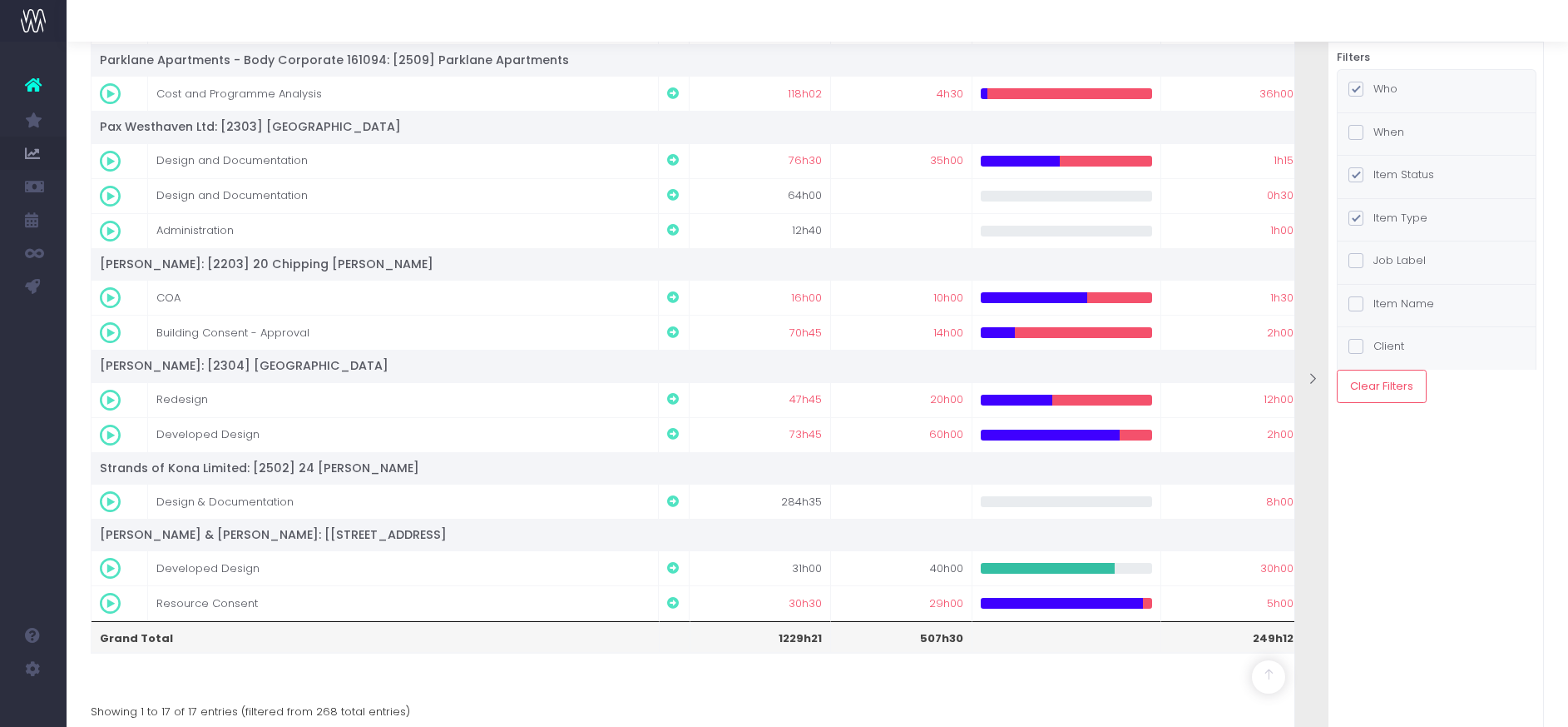
click at [1448, 300] on div "Item Name" at bounding box center [1437, 305] width 198 height 43
click at [1447, 347] on div "Client" at bounding box center [1437, 348] width 198 height 43
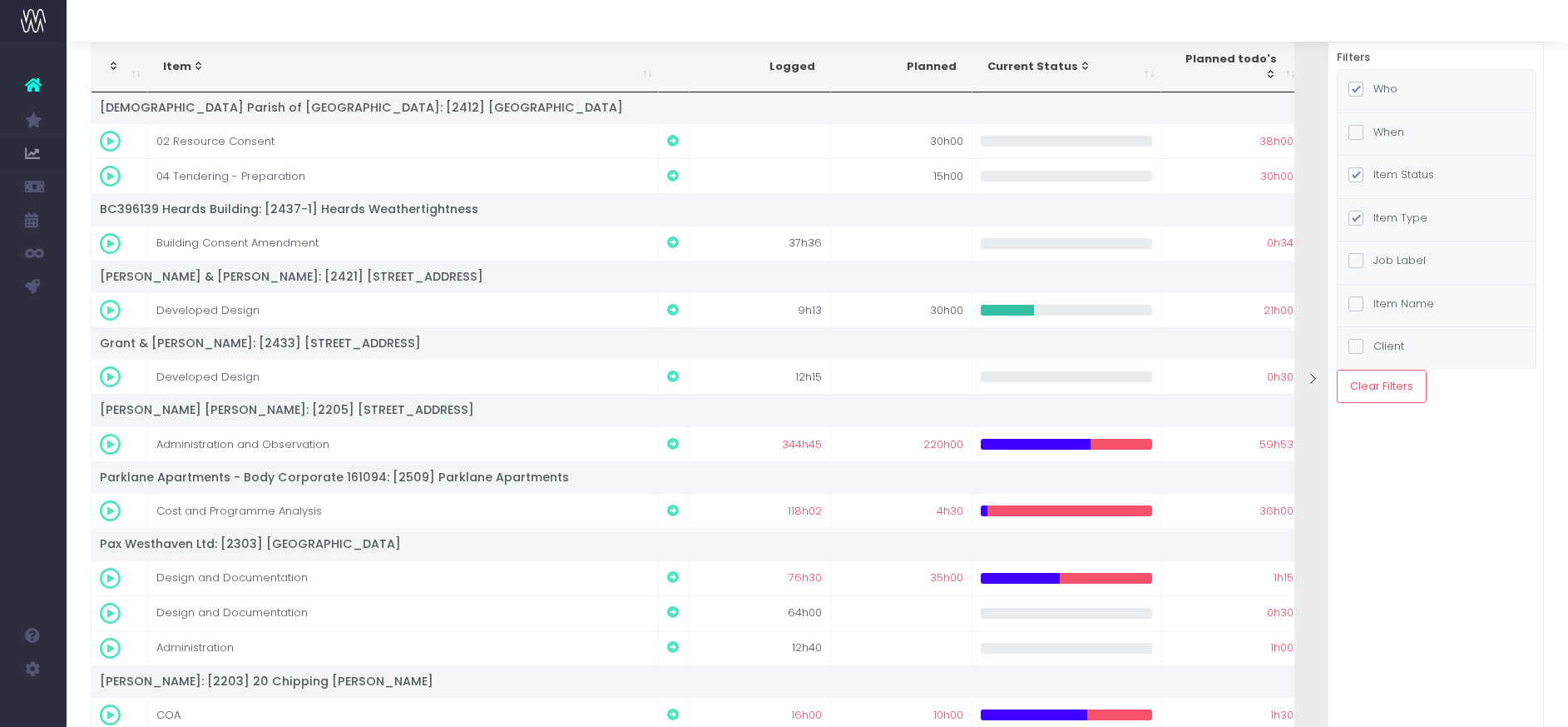
scroll to position [0, 0]
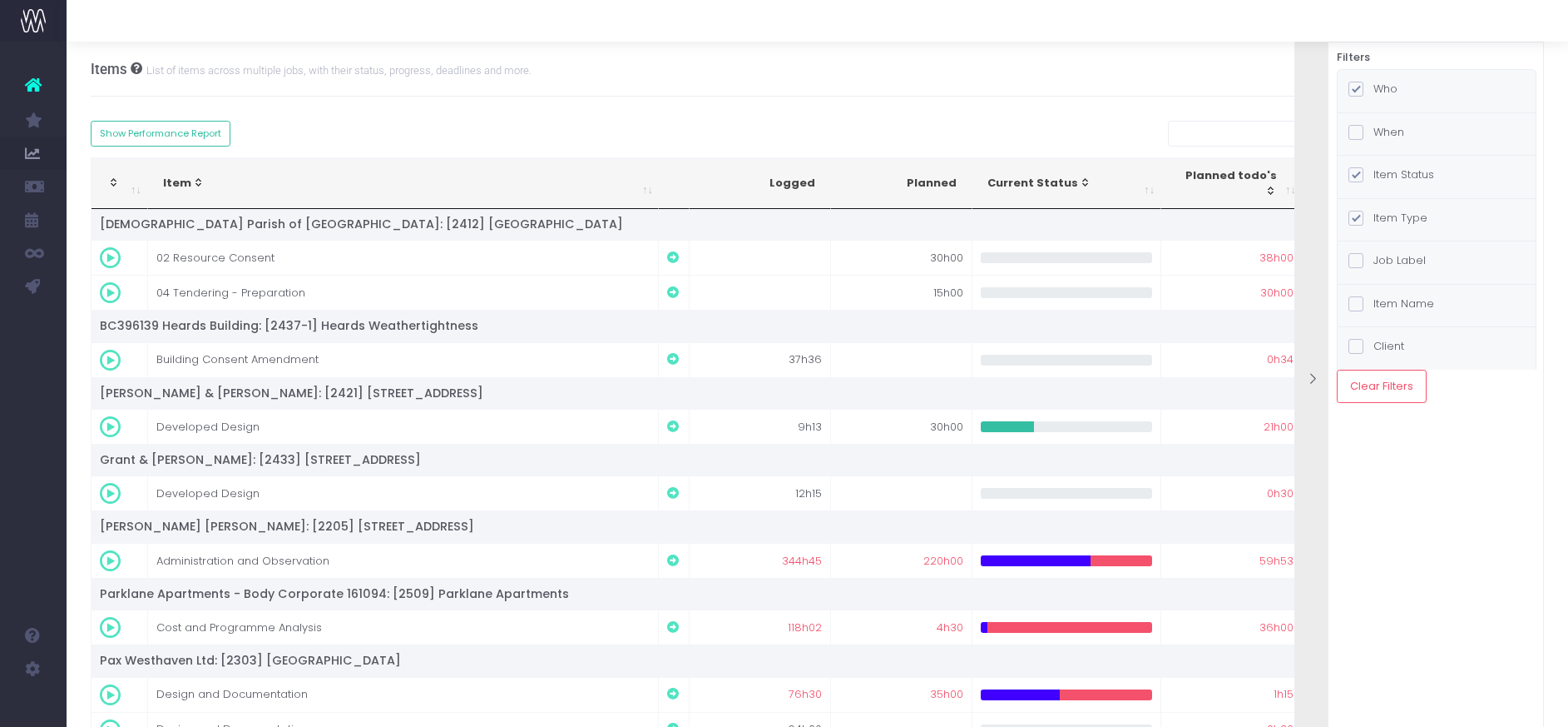
click at [1086, 128] on div "View Mode Item Progress Overrun Items Risk of Overrun Deadlines Overdue Only Du…" at bounding box center [797, 134] width 1438 height 26
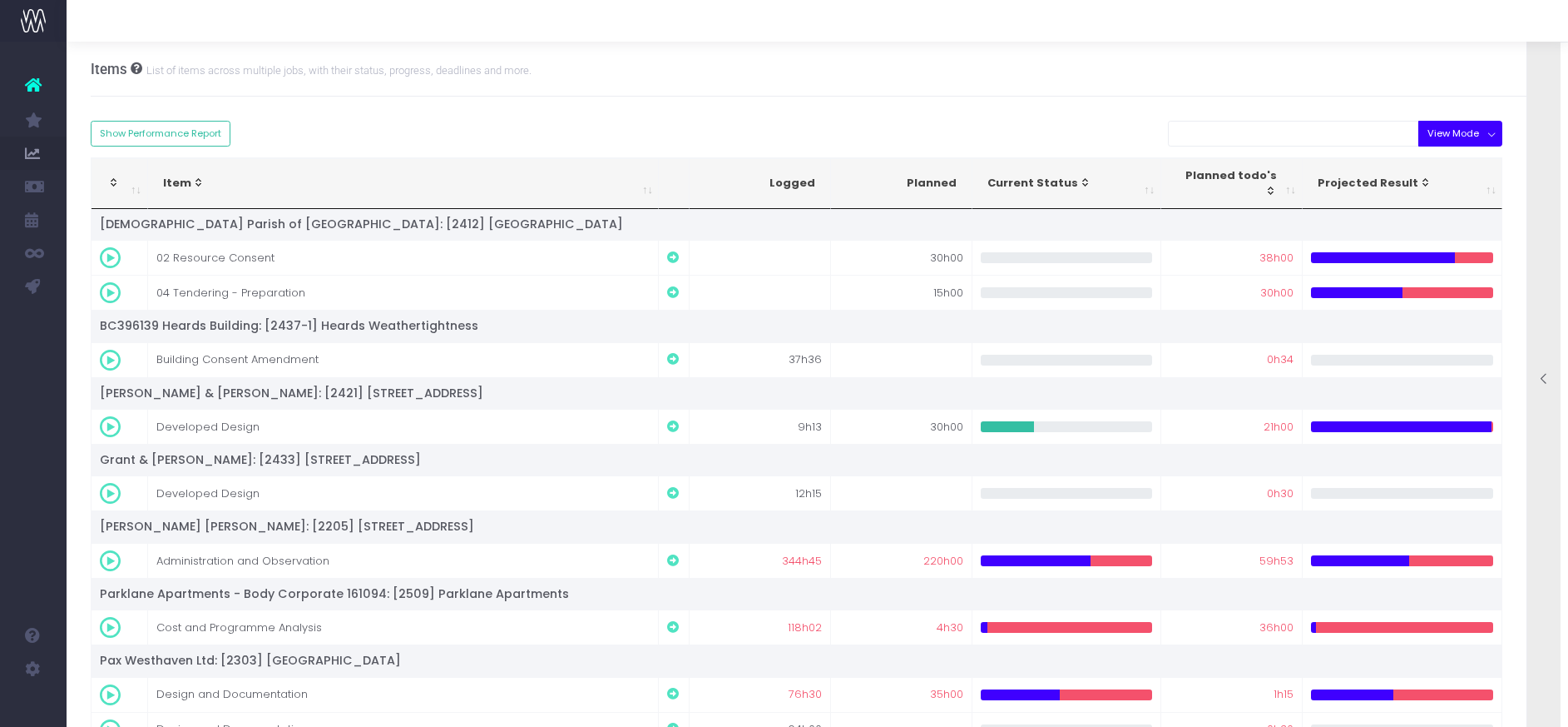
click at [1495, 137] on button "View Mode" at bounding box center [1460, 134] width 84 height 26
click at [1472, 366] on link "Due this month" at bounding box center [1472, 368] width 108 height 31
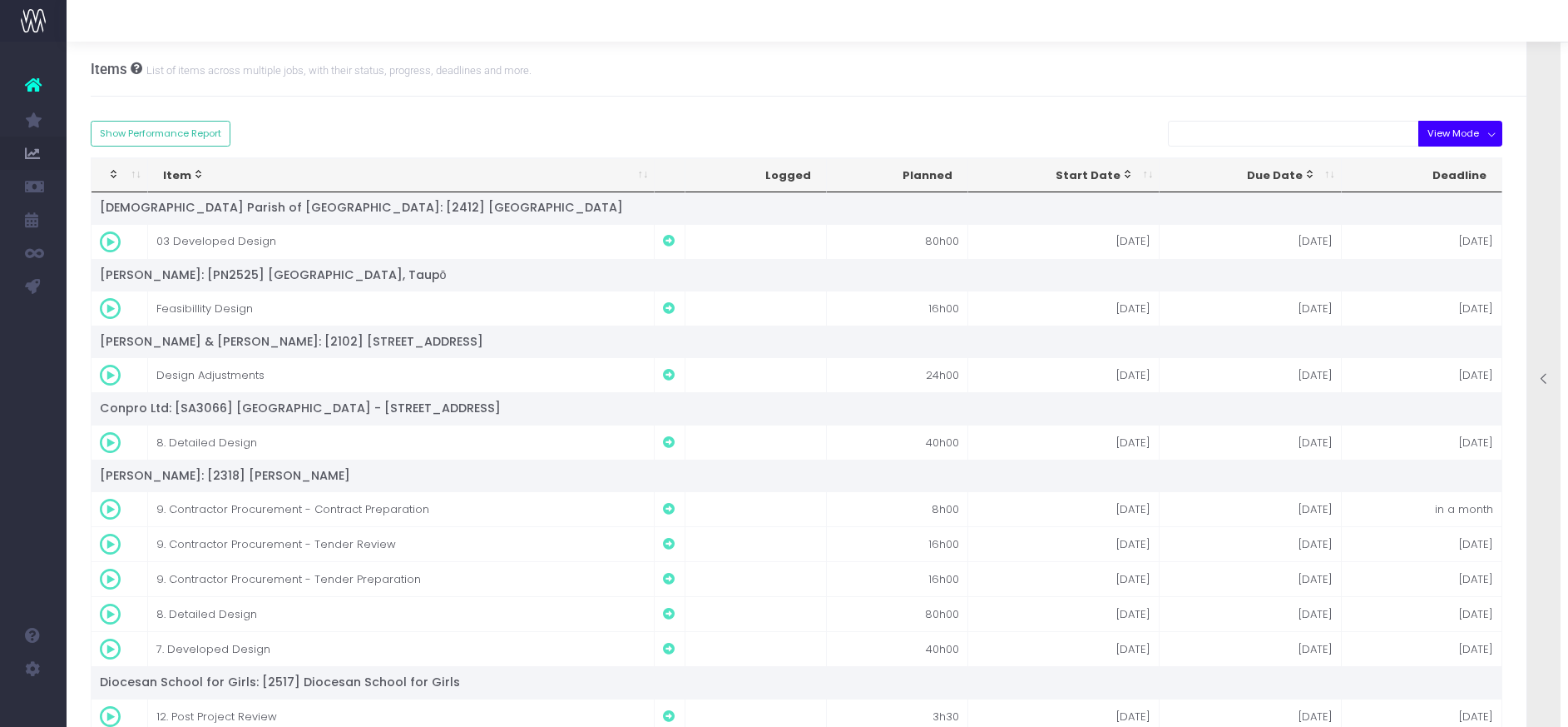
click at [1490, 130] on button "View Mode" at bounding box center [1460, 134] width 84 height 26
click at [1465, 232] on link "Risk of Overrun" at bounding box center [1472, 230] width 108 height 31
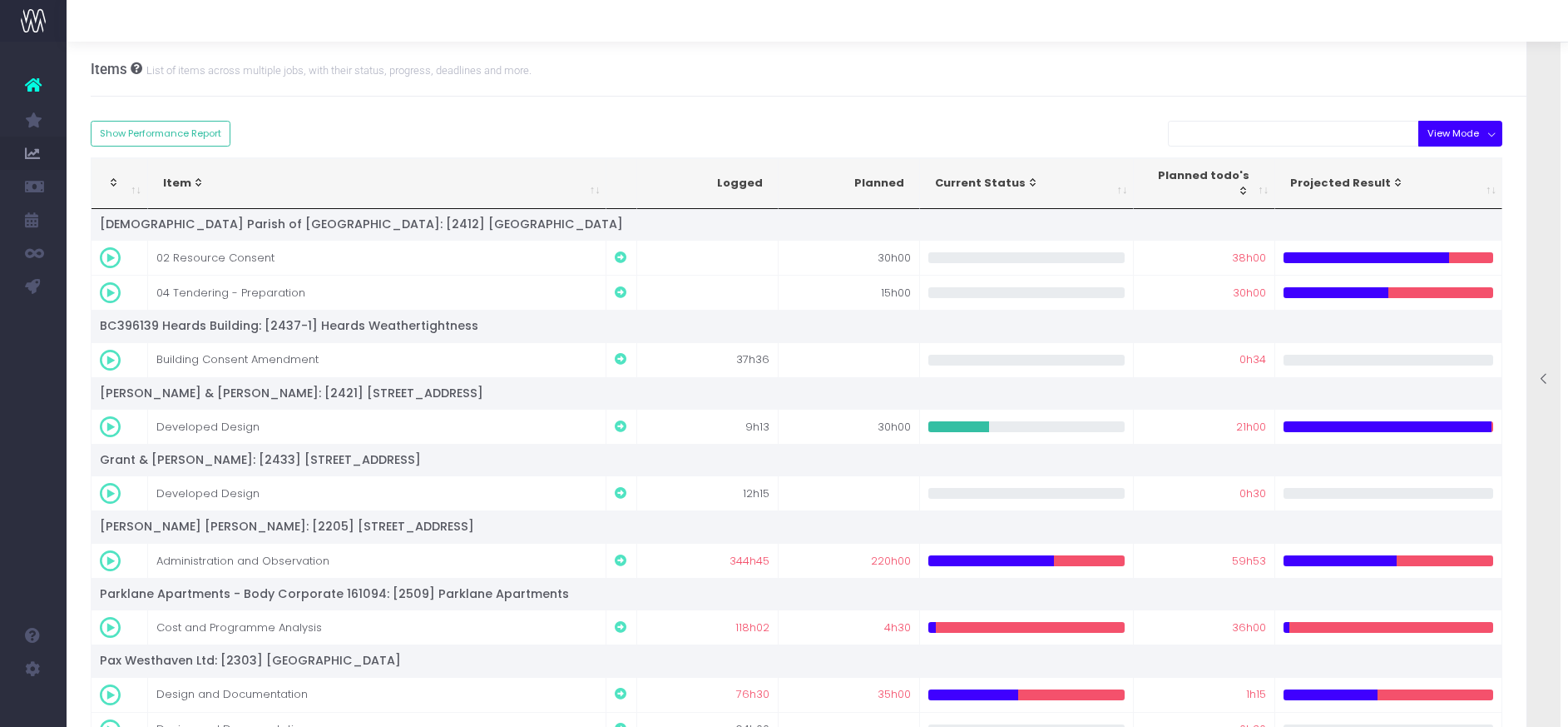
click at [1500, 133] on button "View Mode" at bounding box center [1460, 134] width 84 height 26
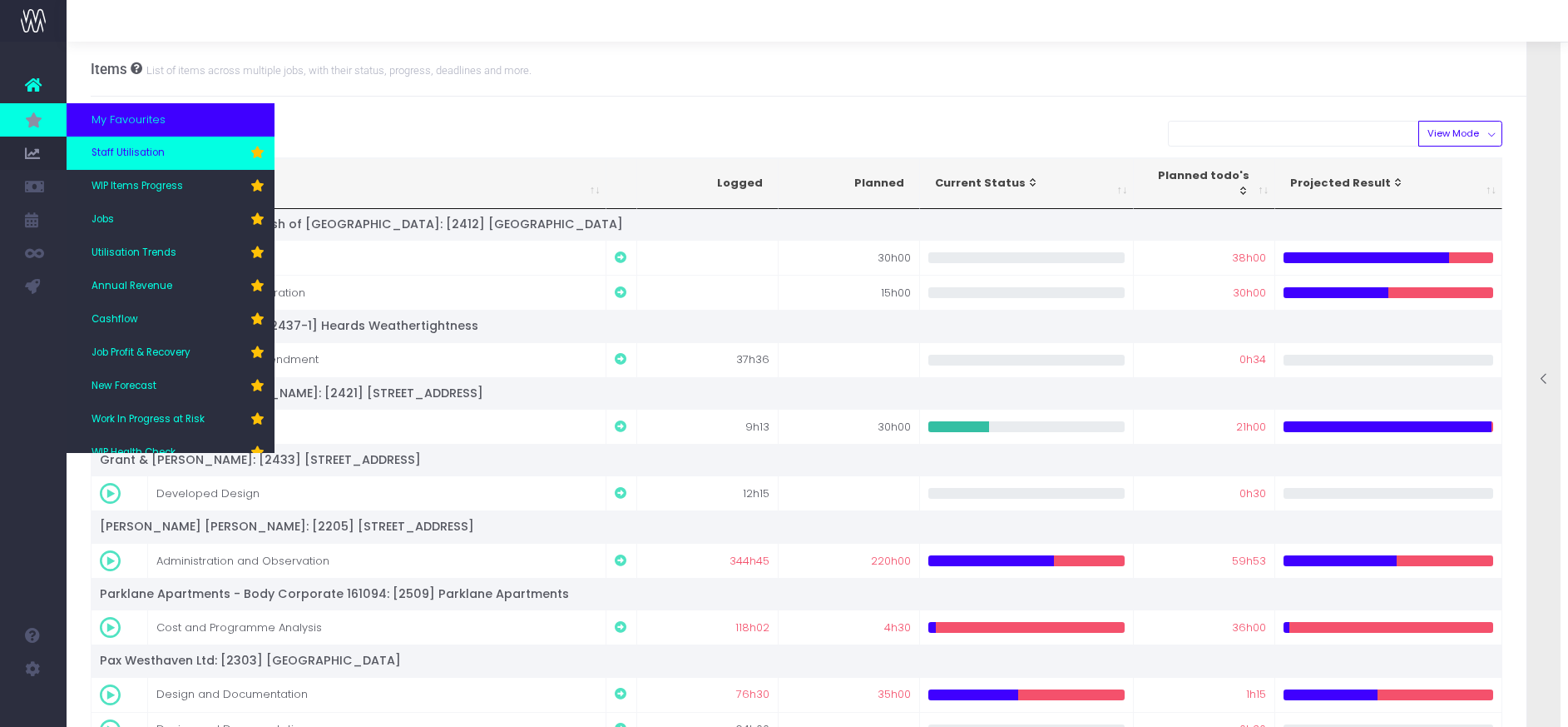
click at [113, 158] on span "Staff Utilisation" at bounding box center [128, 152] width 73 height 15
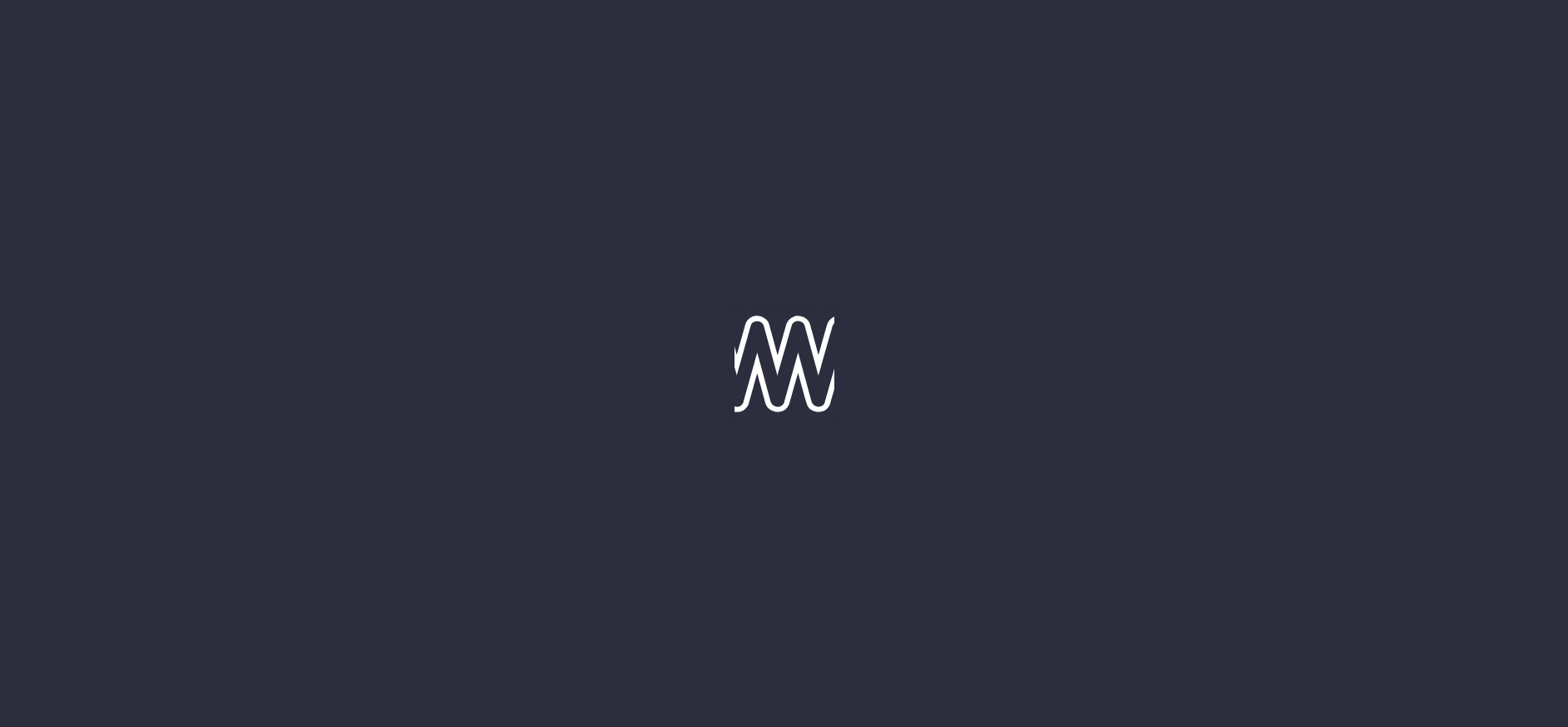
type input "[DATE]"
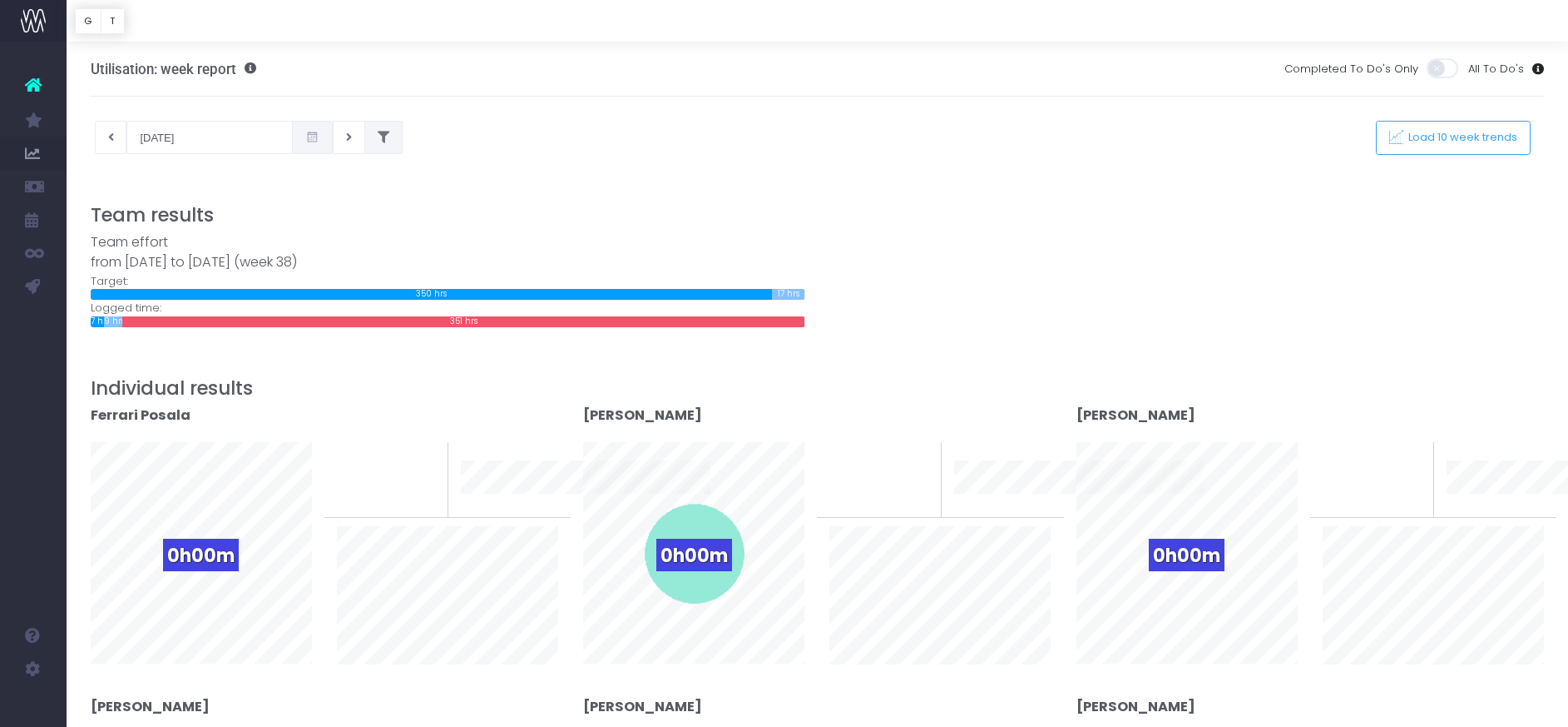
click at [377, 145] on button at bounding box center [383, 137] width 38 height 33
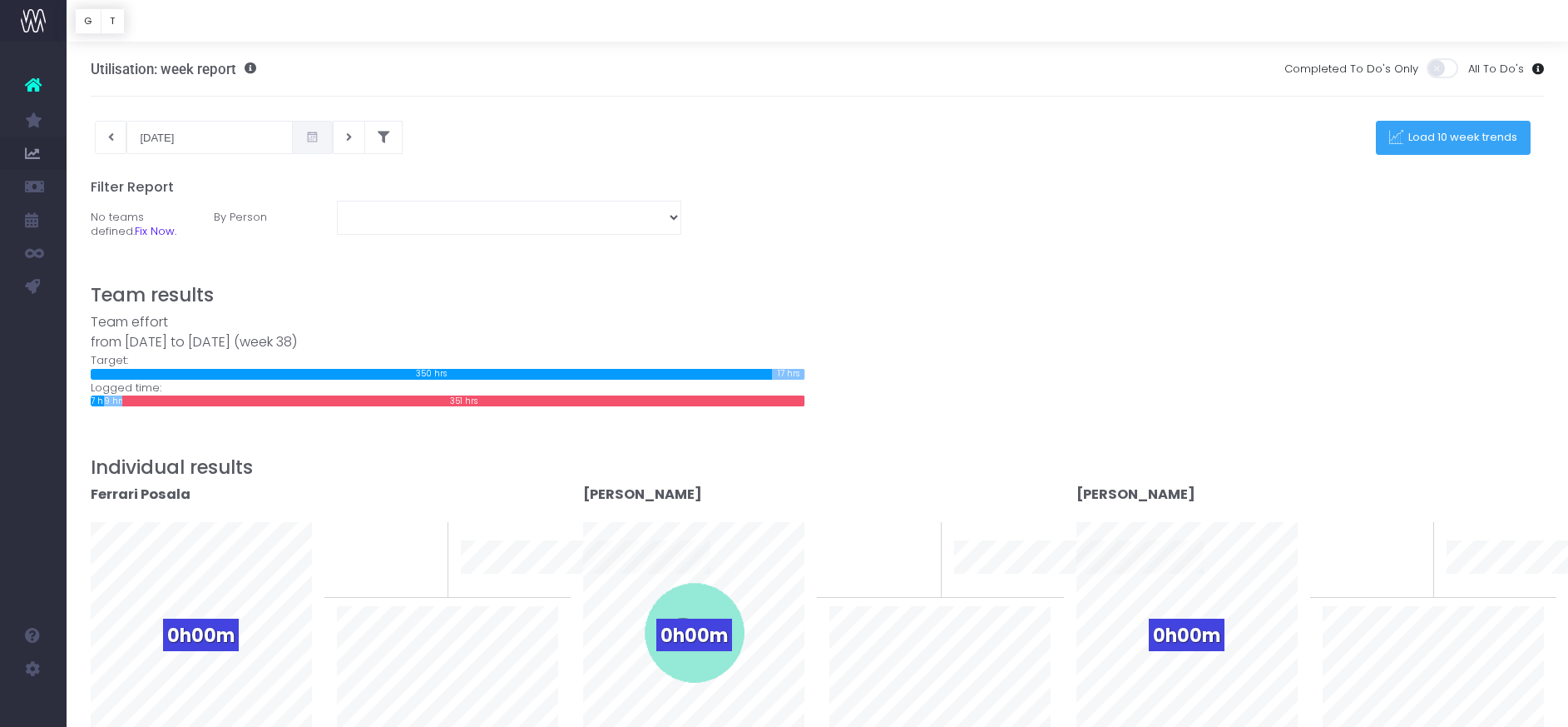
click at [1407, 137] on span "Load 10 week trends" at bounding box center [1461, 137] width 115 height 14
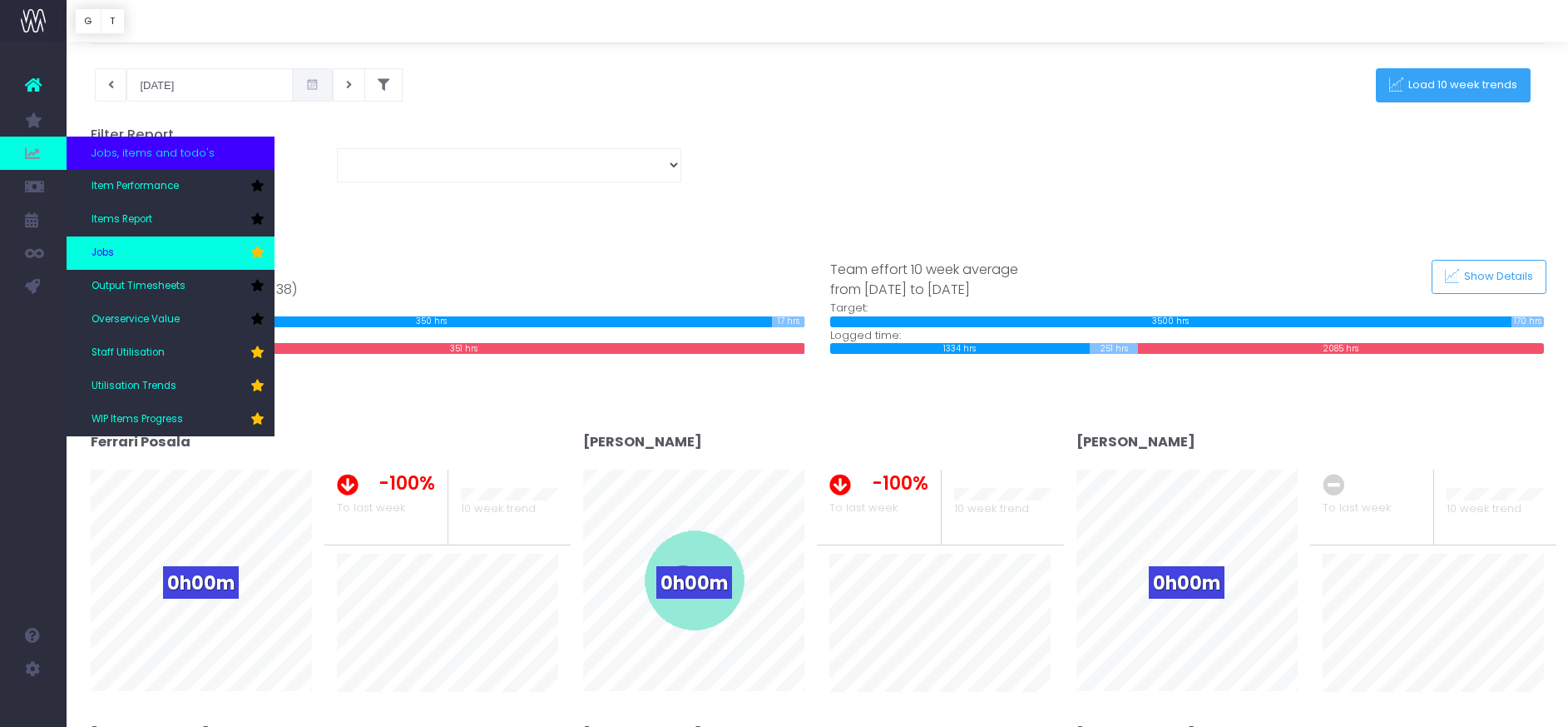
scroll to position [49, 0]
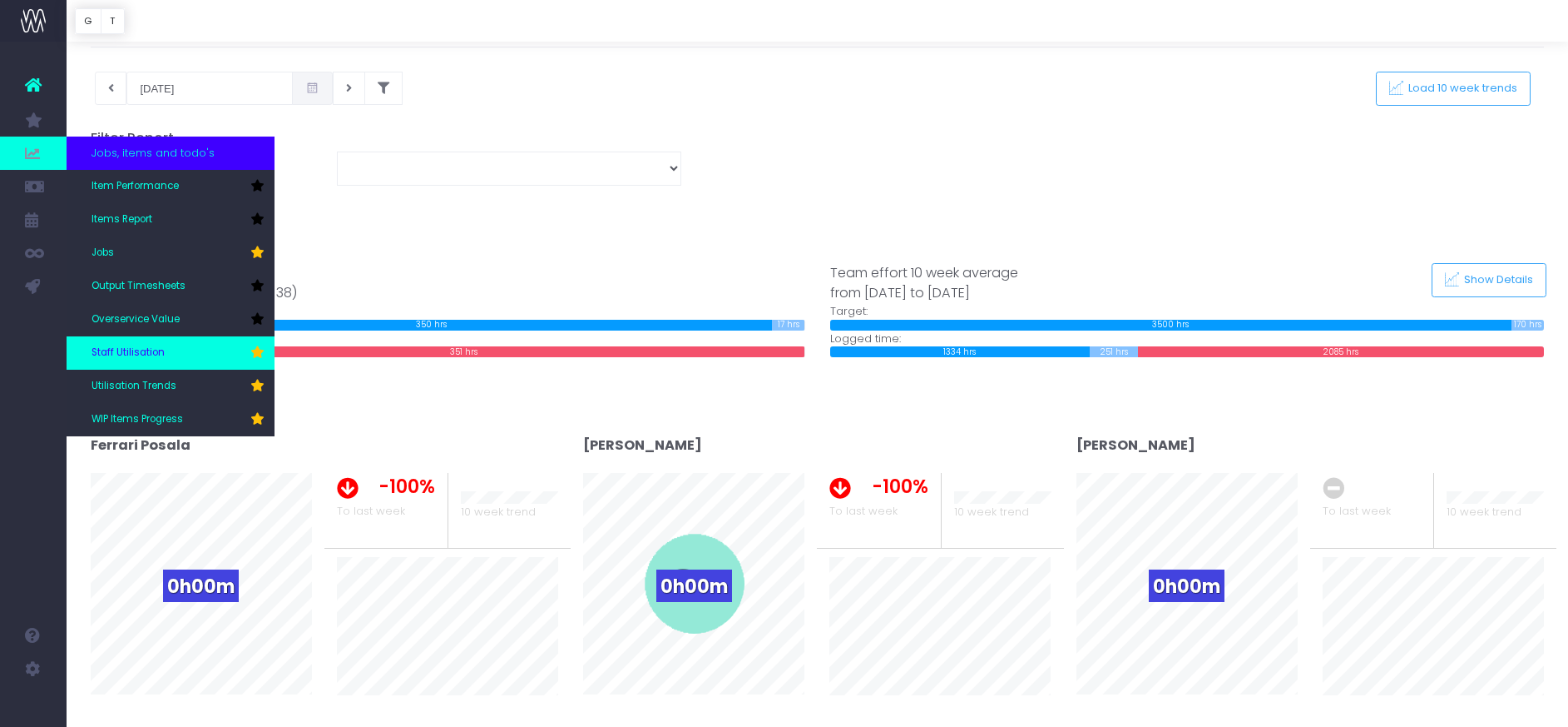
click at [133, 354] on span "Staff Utilisation" at bounding box center [128, 352] width 73 height 15
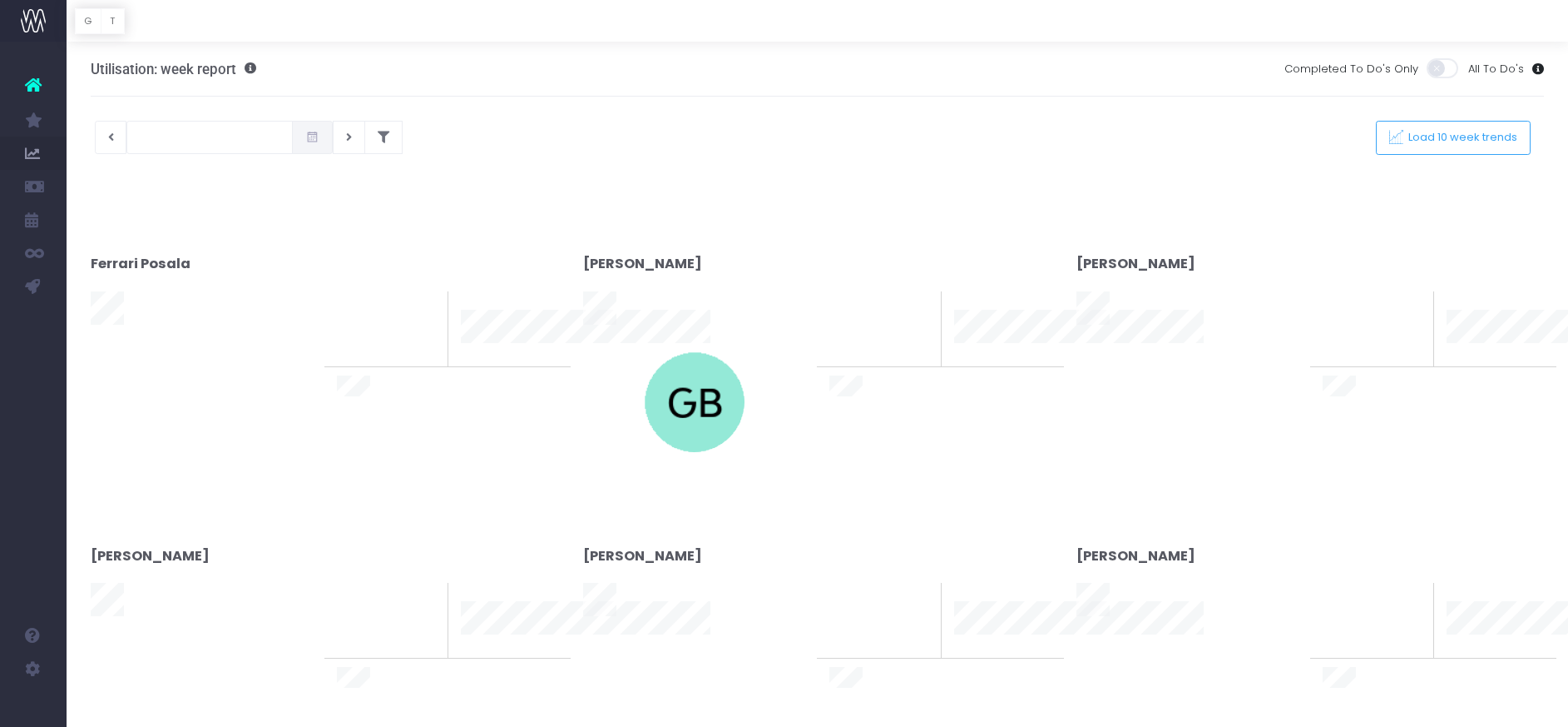
type input "[DATE]"
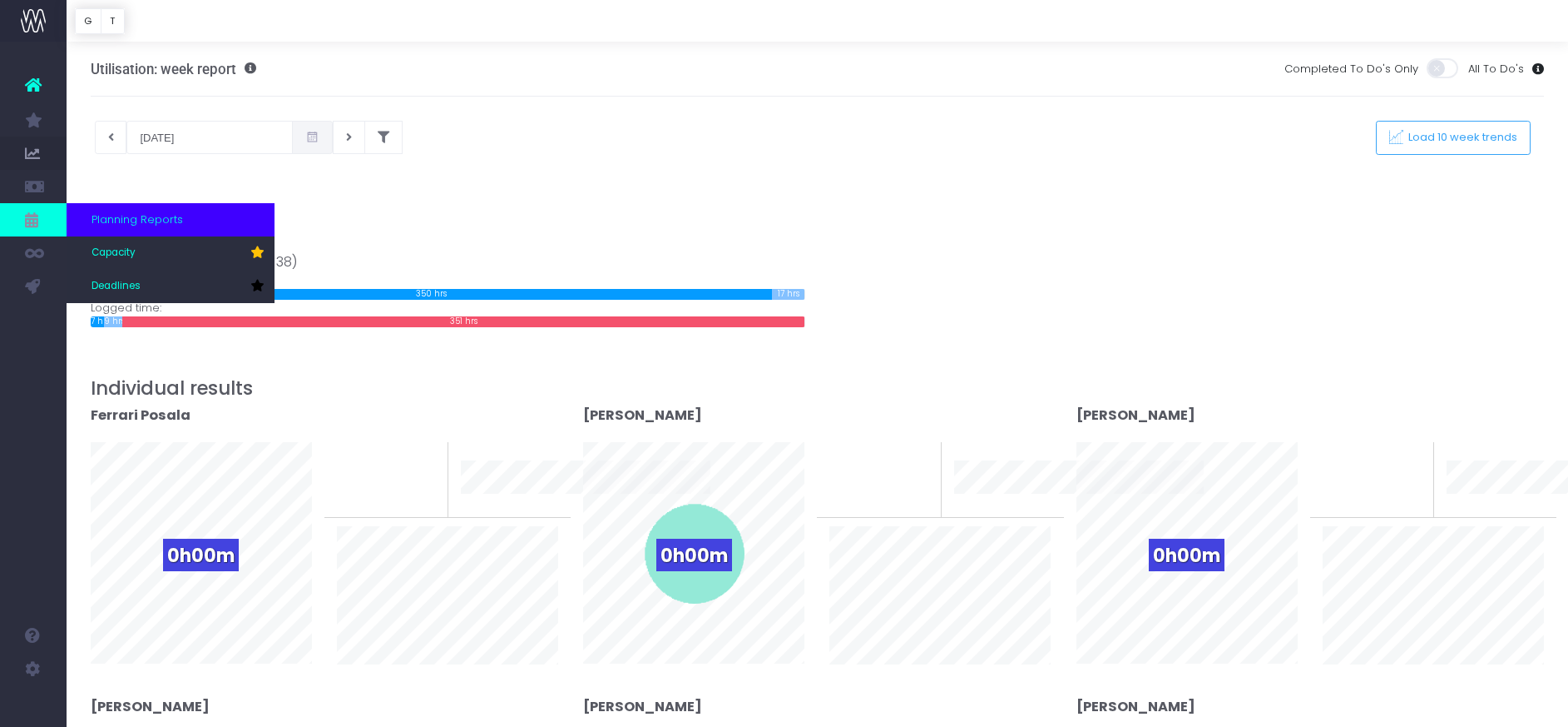
scroll to position [84, 0]
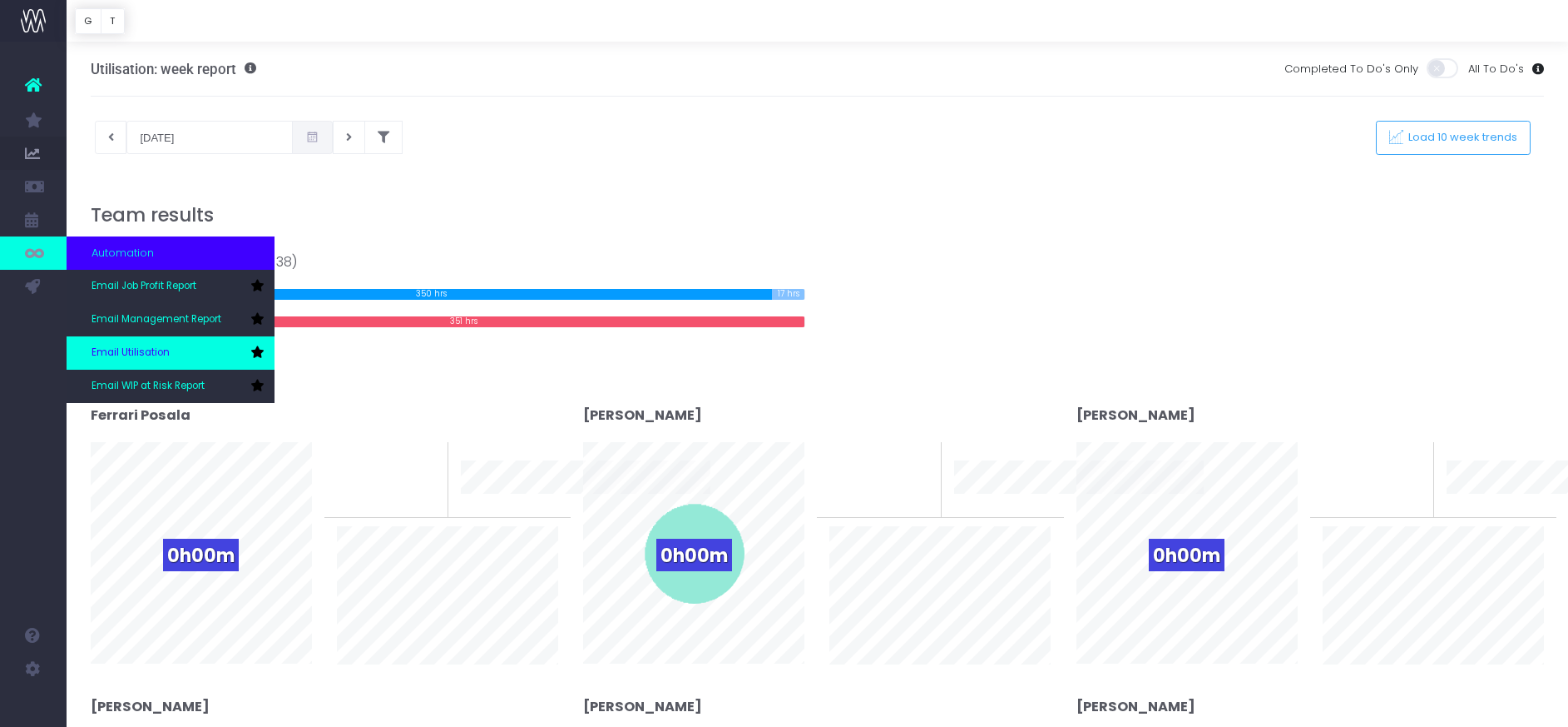
click at [132, 350] on span "Email Utilisation" at bounding box center [130, 352] width 78 height 15
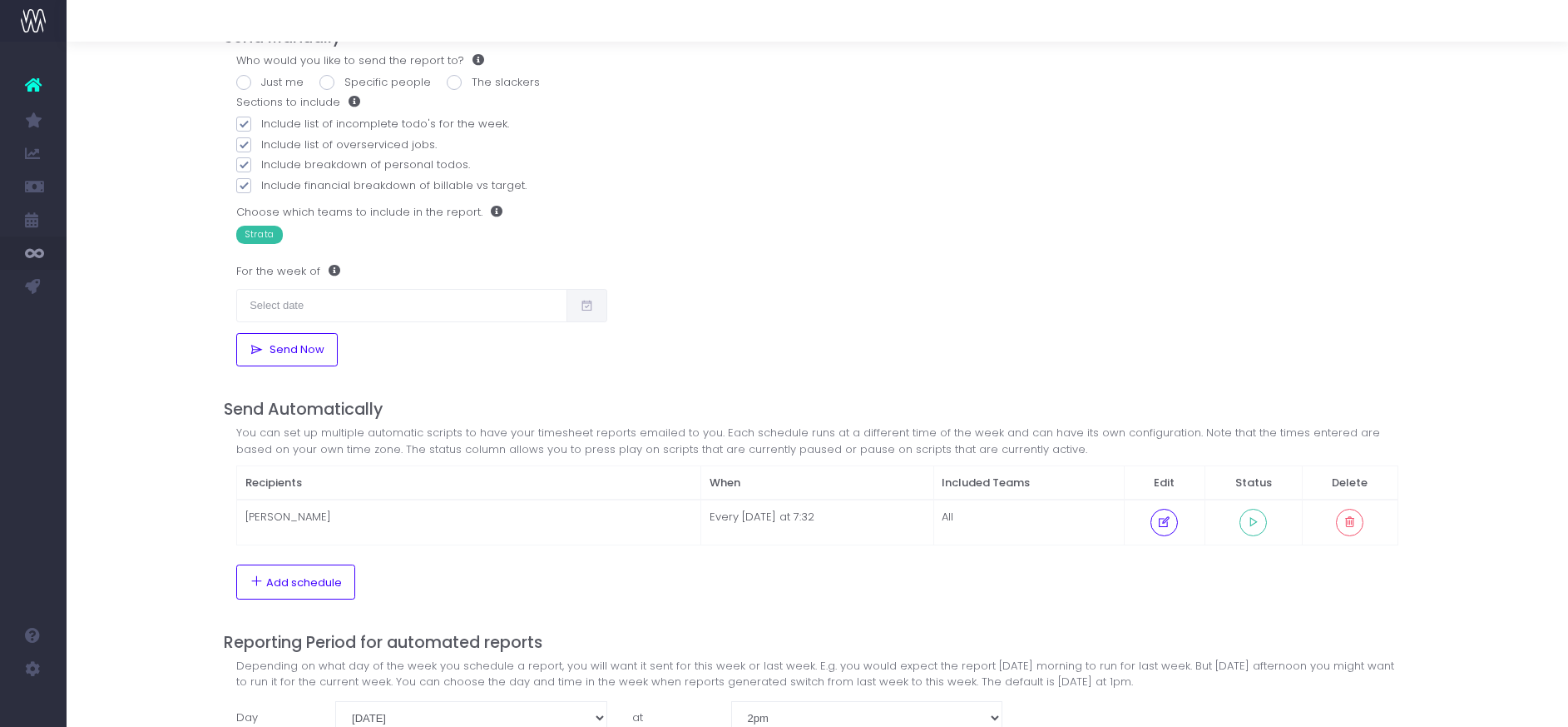
scroll to position [159, 0]
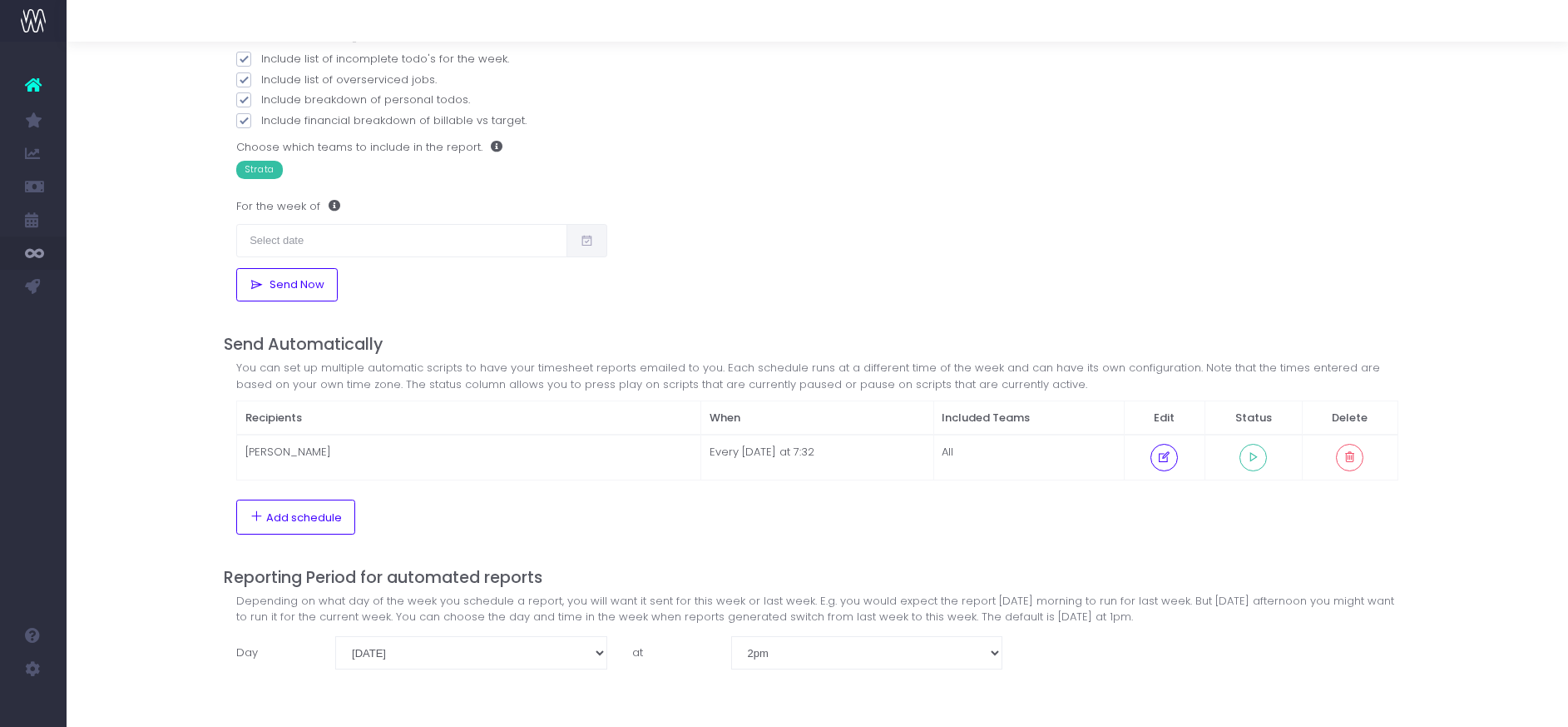
click at [562, 331] on div "Send Manually Who would you like to send the report to? Just me Specific people…" at bounding box center [817, 332] width 1187 height 788
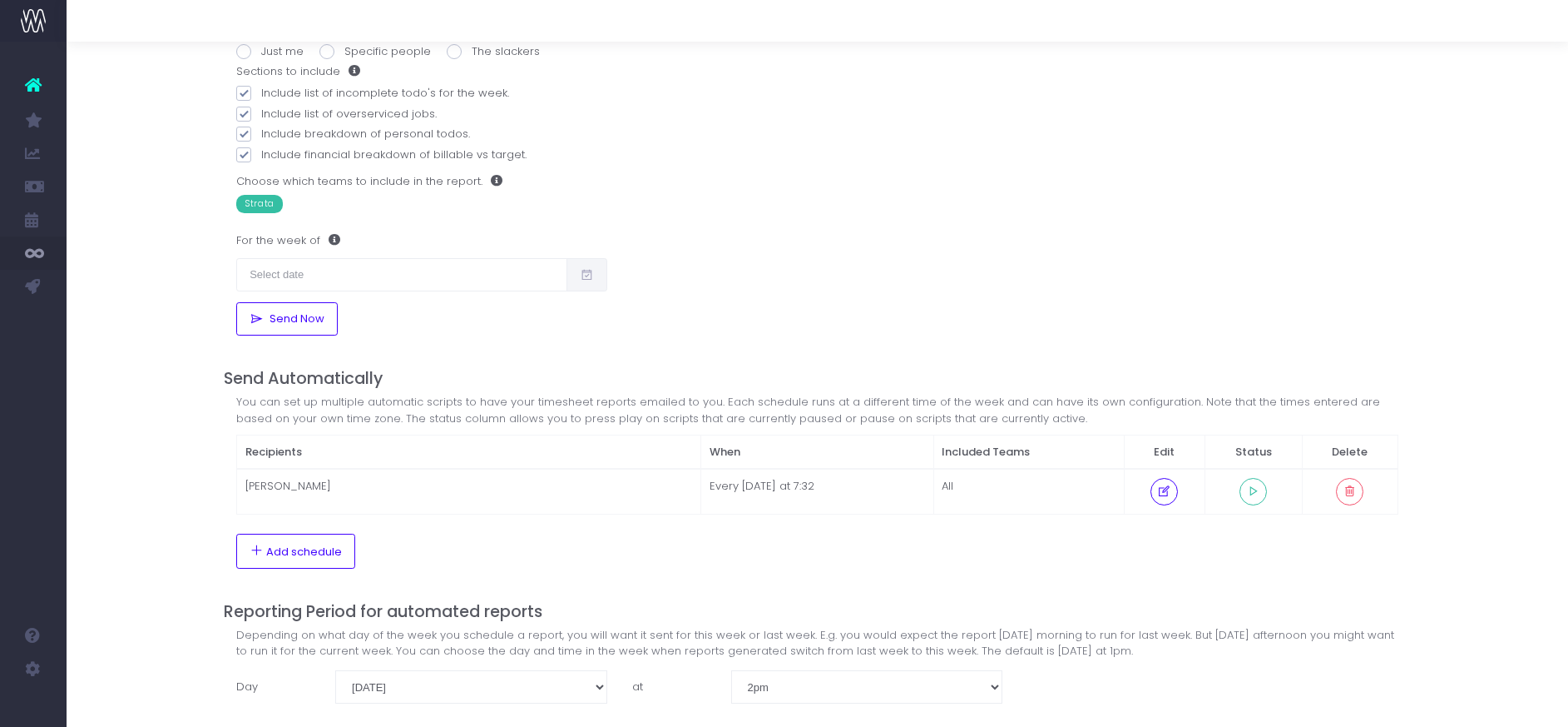
scroll to position [0, 0]
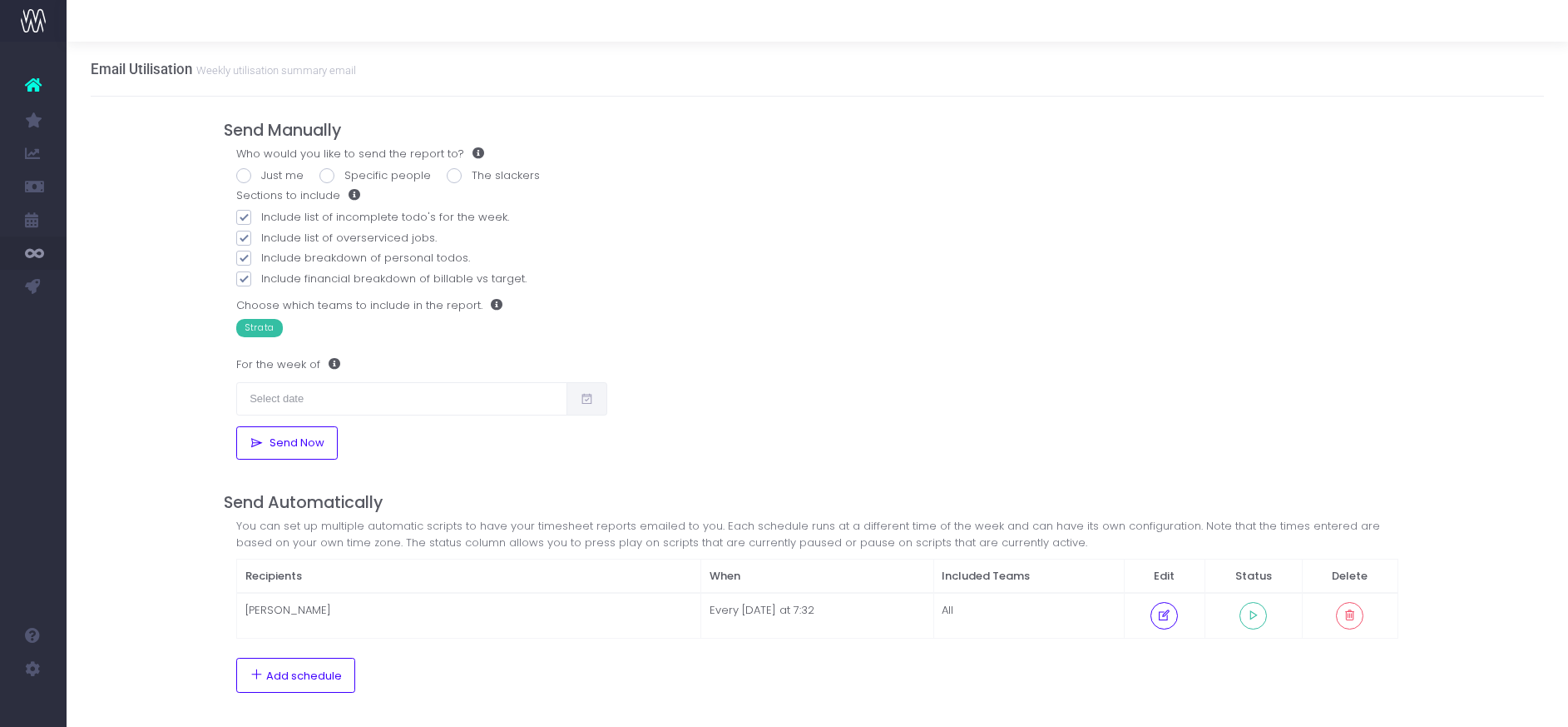
click at [235, 170] on div "Who would you like to send the report to? Just me Specific people The slackers …" at bounding box center [817, 241] width 1187 height 192
click at [244, 177] on span at bounding box center [243, 175] width 15 height 15
click at [262, 177] on input "Just me" at bounding box center [267, 172] width 10 height 10
radio input "true"
click at [271, 449] on span "Send Now" at bounding box center [294, 443] width 61 height 13
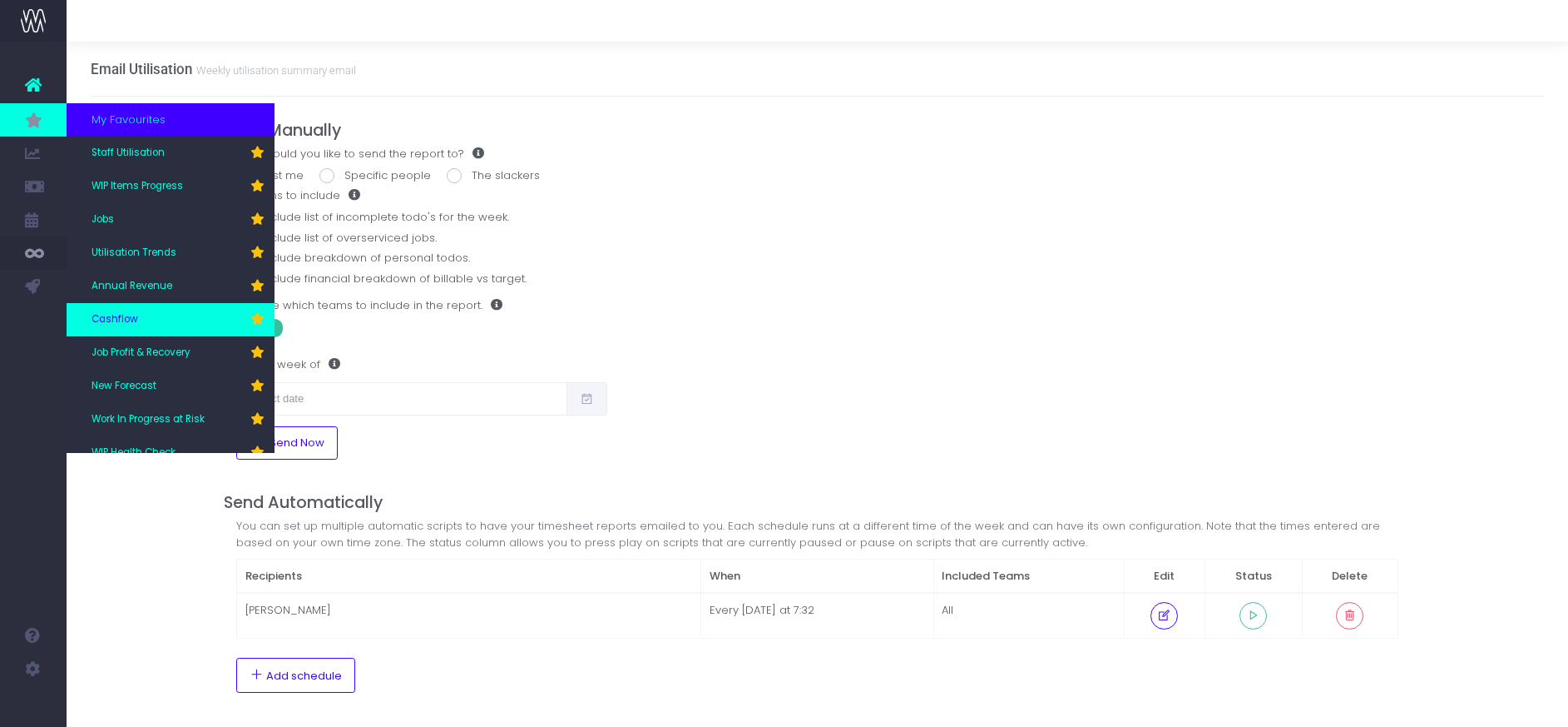
click at [107, 313] on span "Cashflow" at bounding box center [115, 319] width 47 height 15
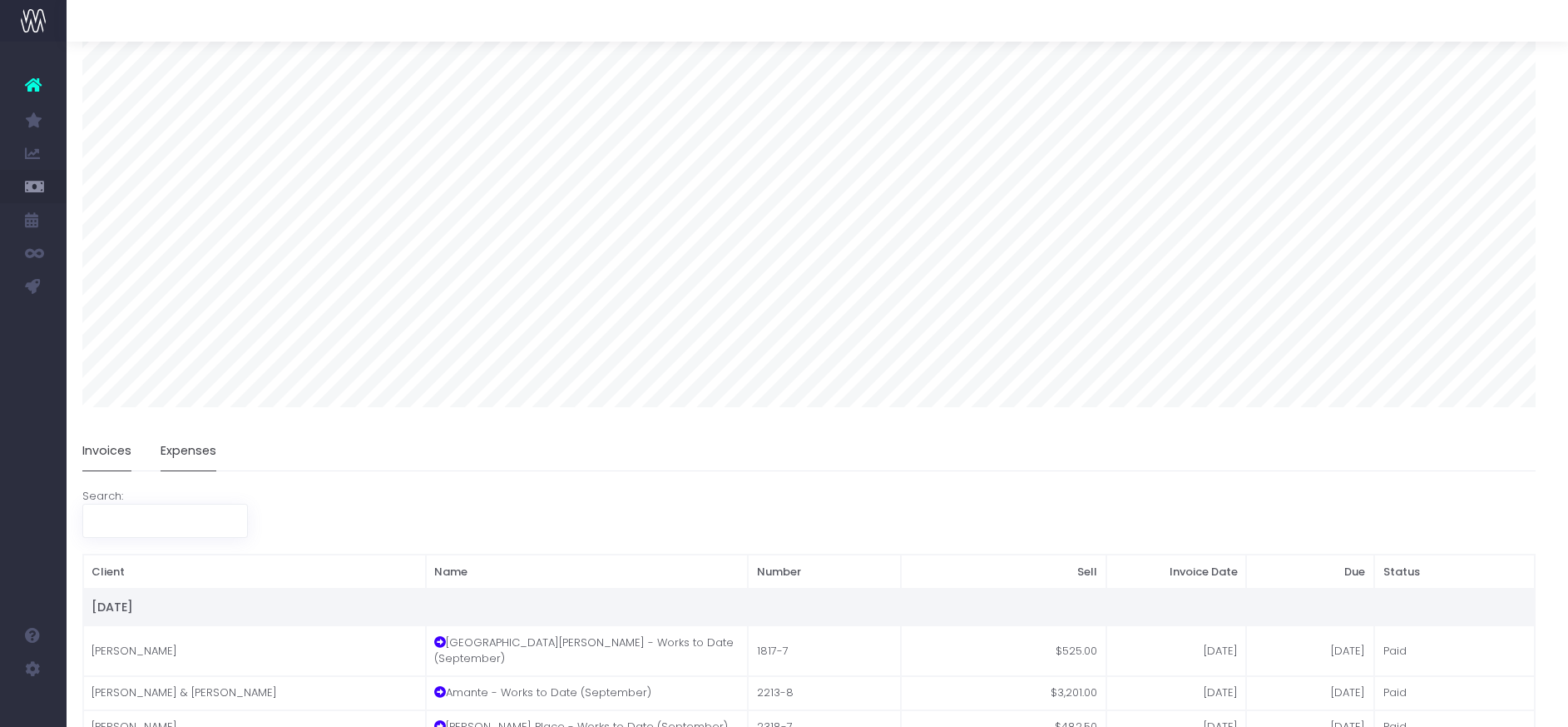
scroll to position [203, 8]
click at [193, 450] on link "Expenses" at bounding box center [189, 451] width 56 height 38
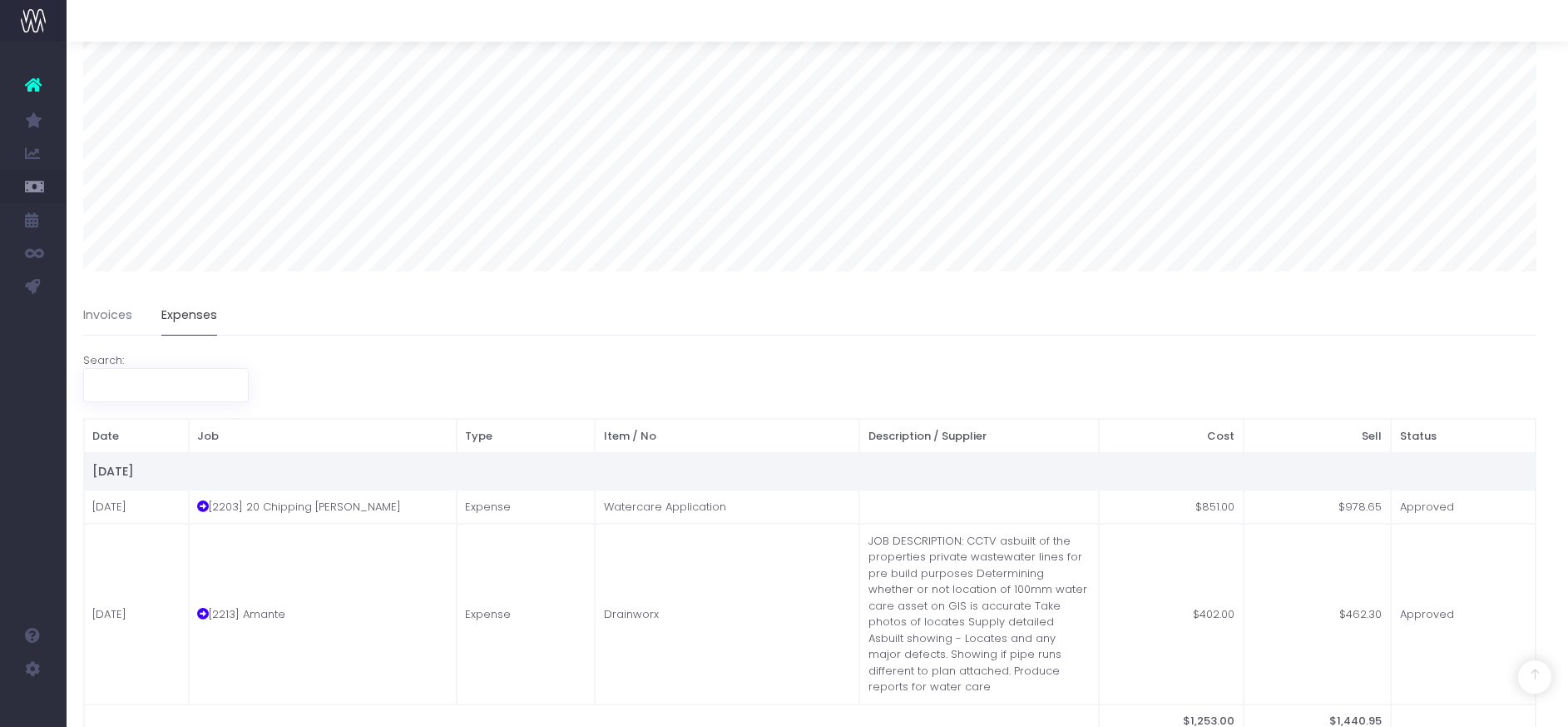
scroll to position [340, 8]
click at [111, 318] on link "Invoices" at bounding box center [108, 315] width 49 height 38
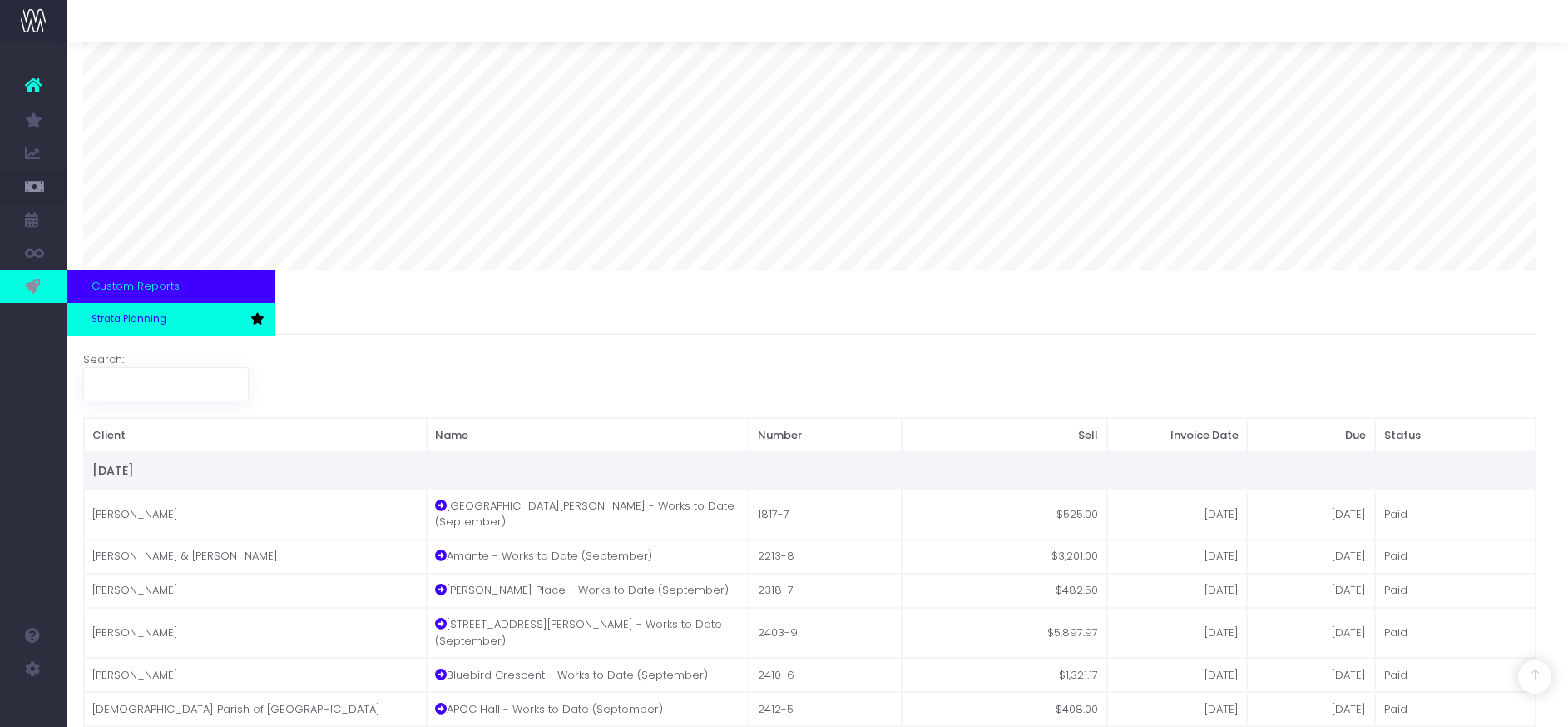
click at [110, 318] on span "Strata Planning" at bounding box center [129, 319] width 75 height 15
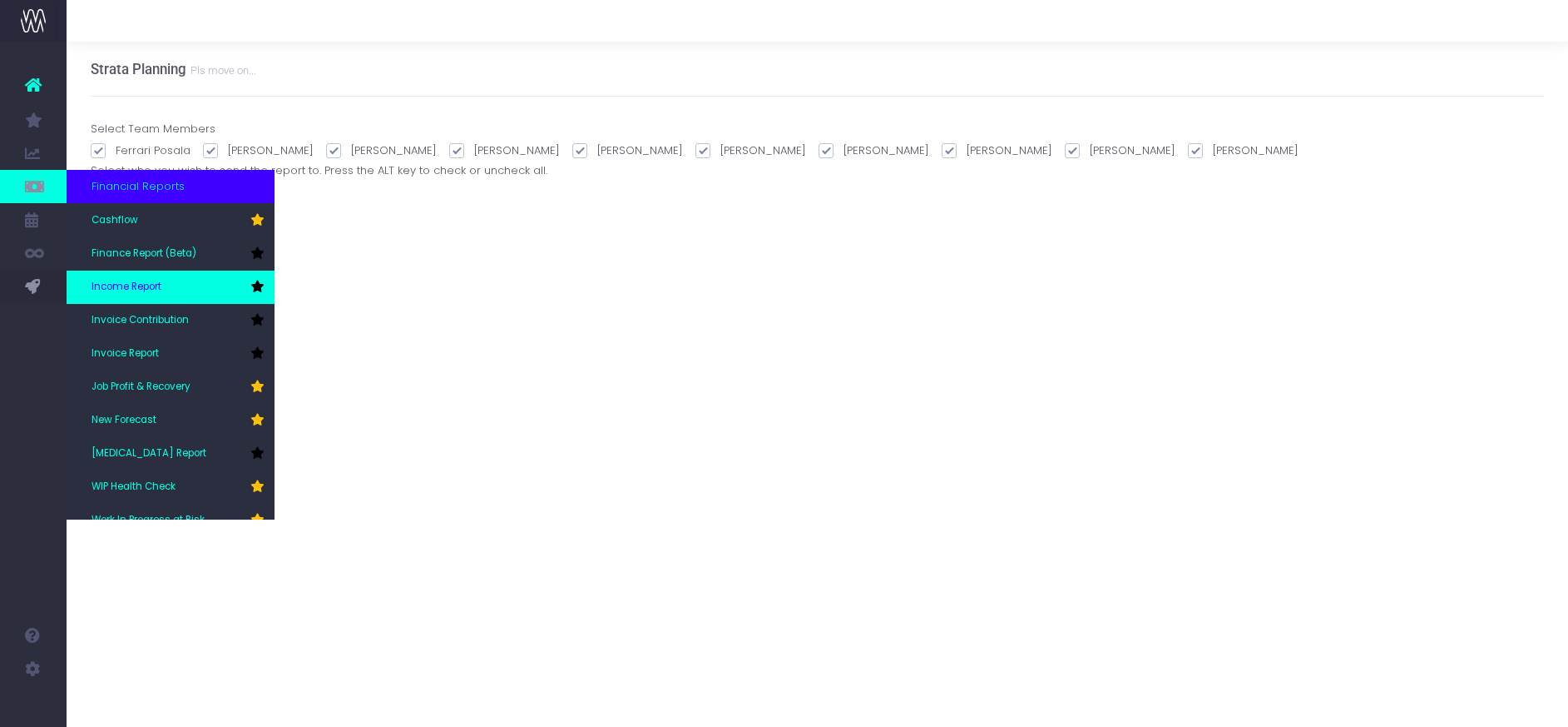
scroll to position [83, 0]
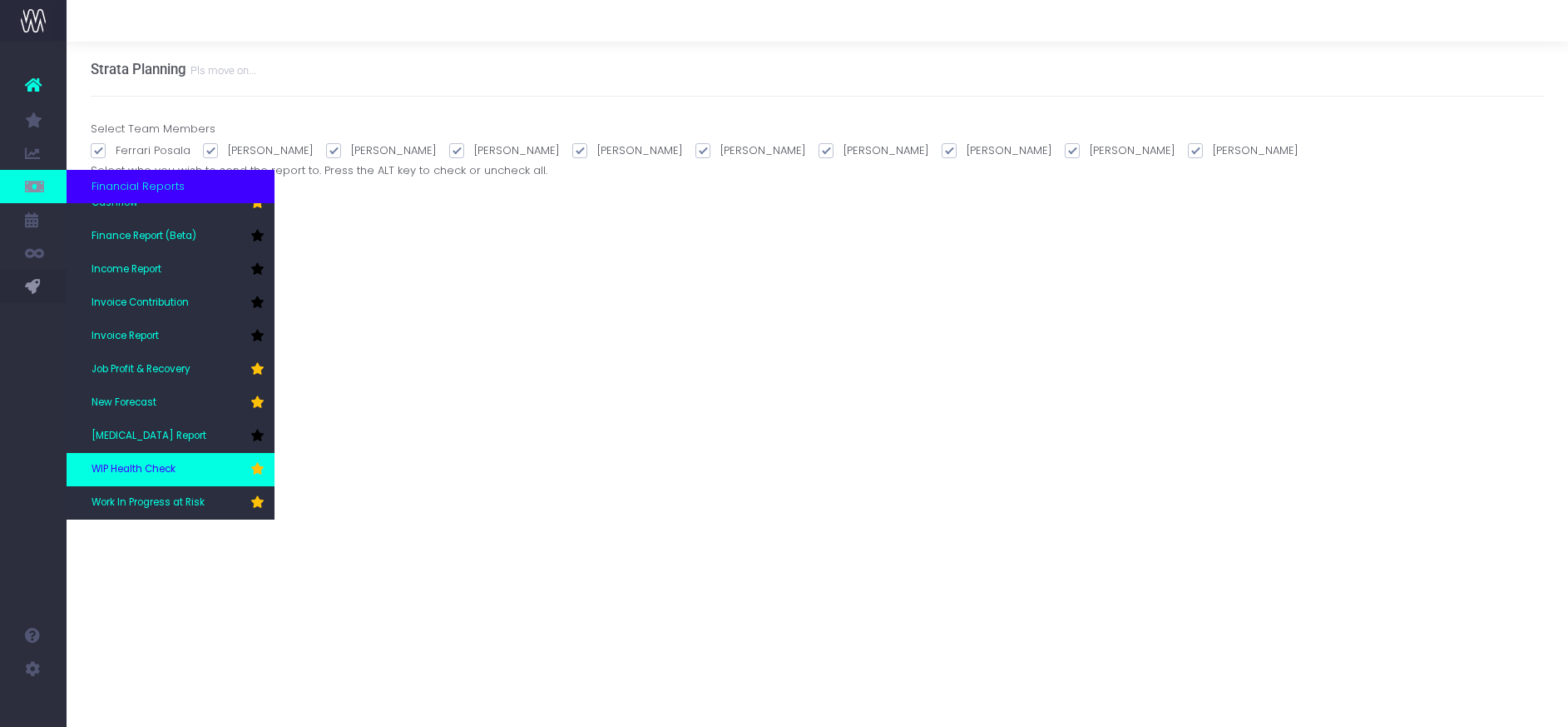
click at [132, 467] on span "WIP Health Check" at bounding box center [133, 469] width 84 height 15
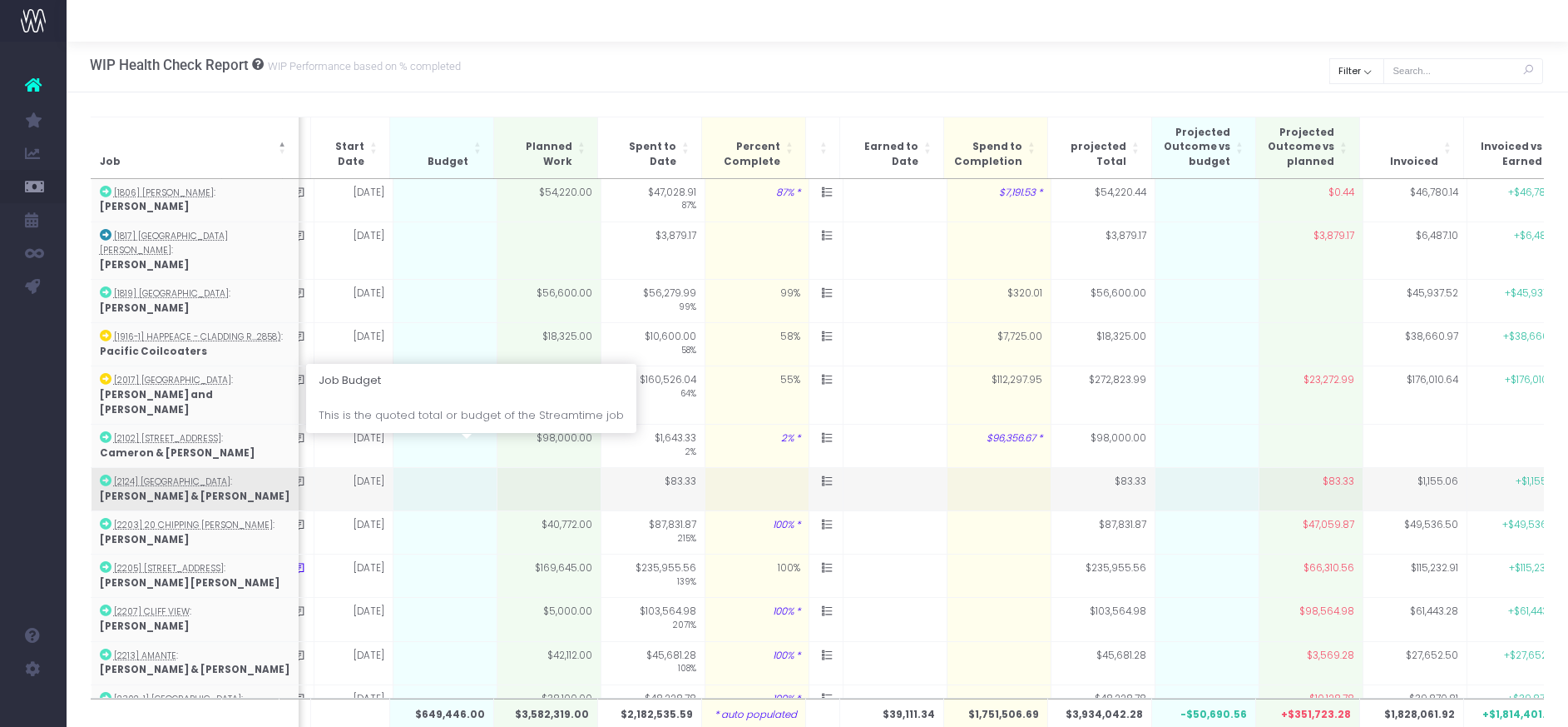
scroll to position [0, 102]
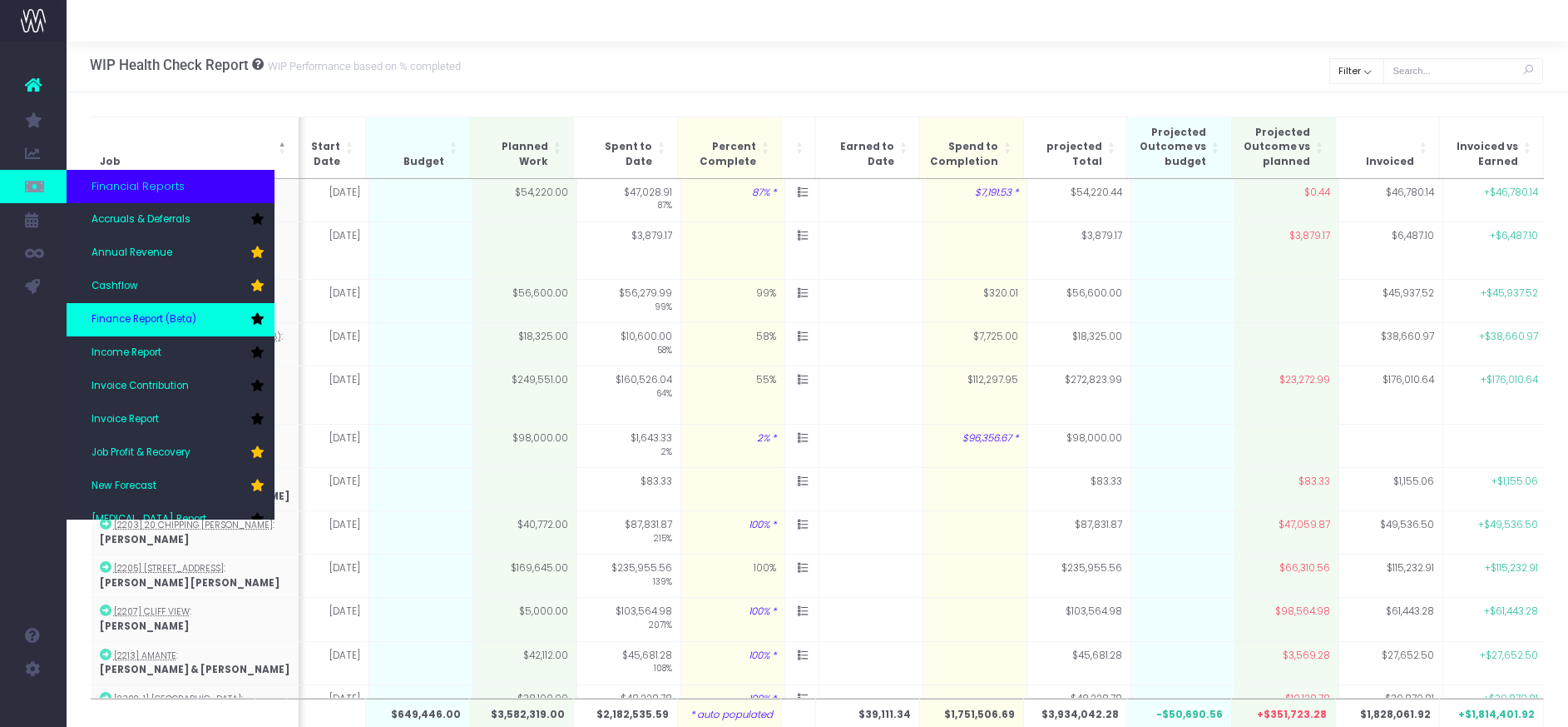
click at [147, 312] on span "Finance Report (Beta)" at bounding box center [143, 319] width 105 height 15
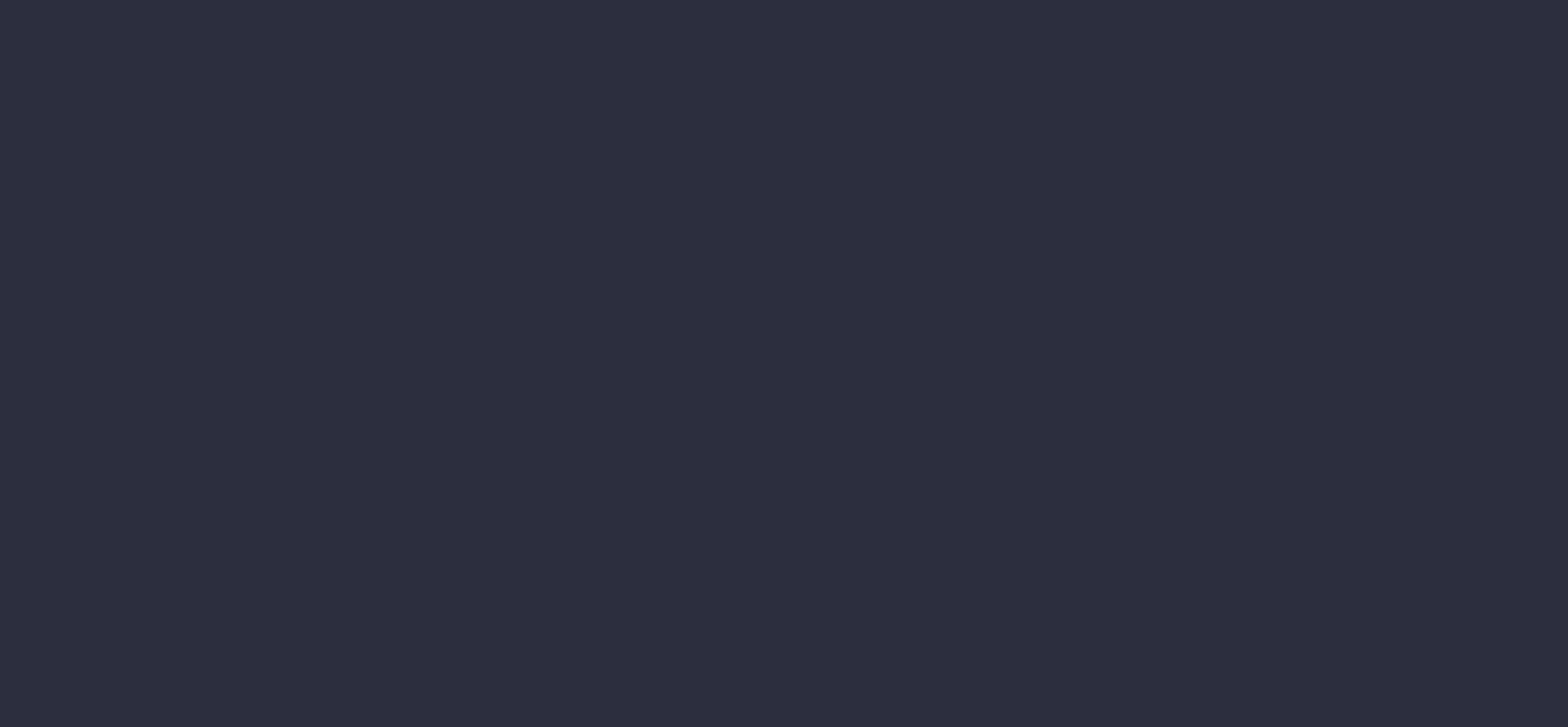
select select "finances"
select select "job"
select select "billing"
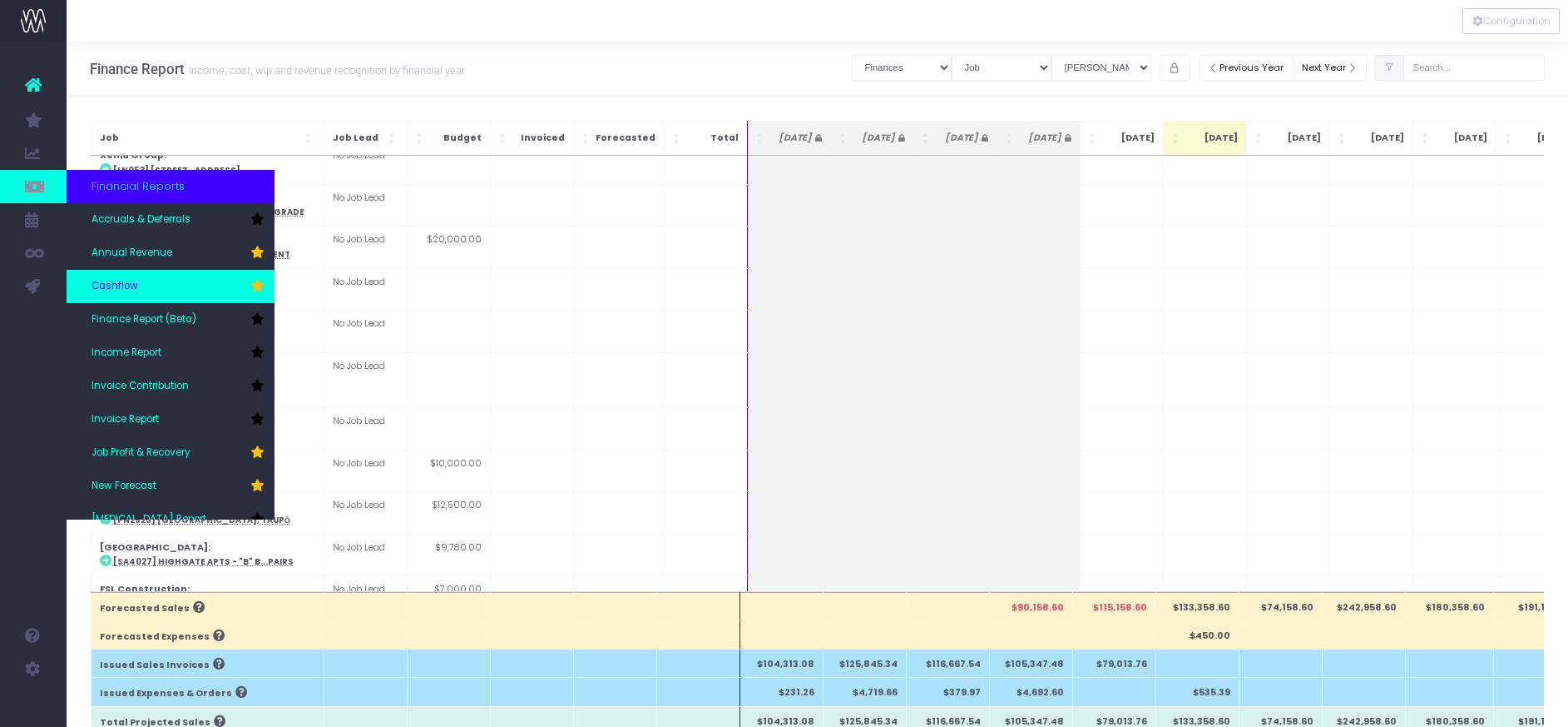
click at [116, 286] on span "Cashflow" at bounding box center [115, 286] width 47 height 15
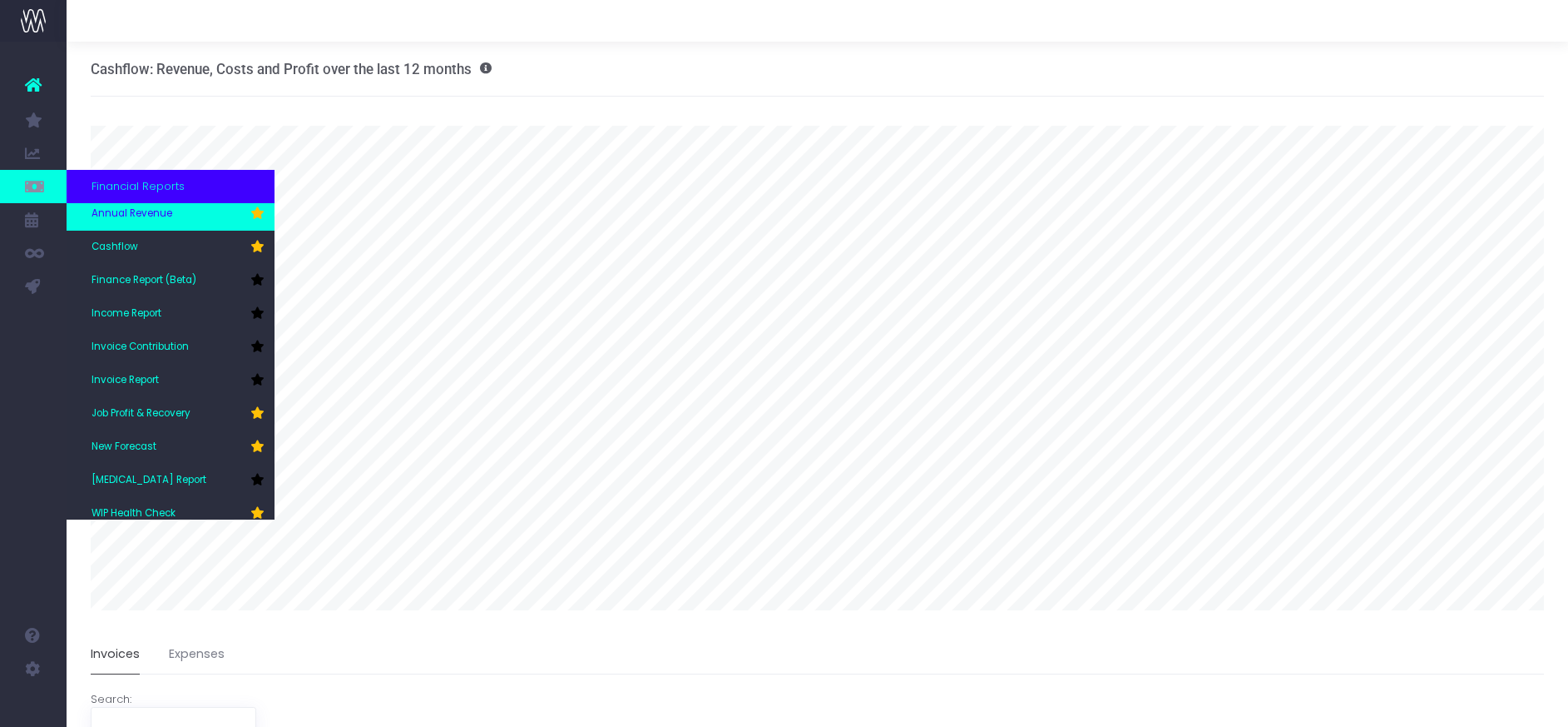
scroll to position [50, 0]
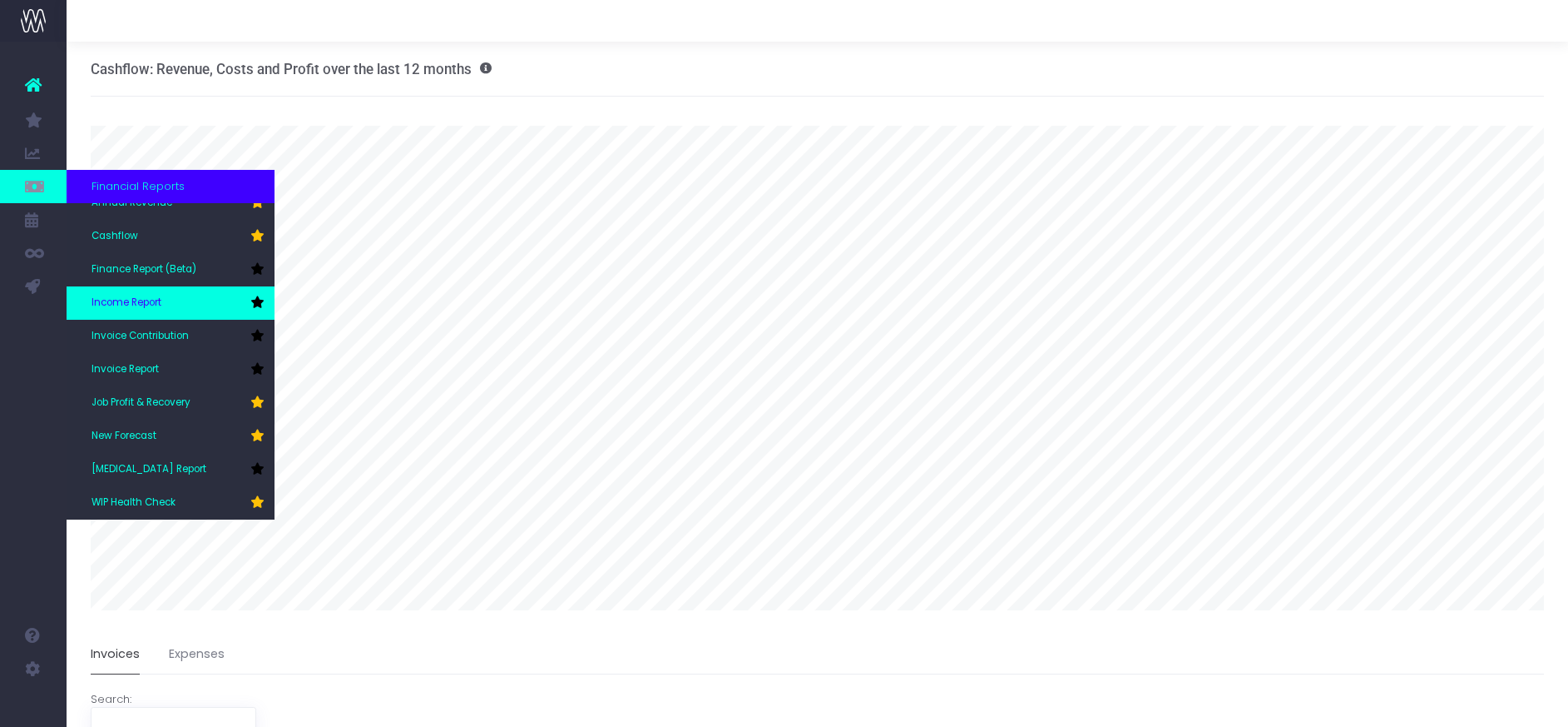
click at [133, 300] on span "Income Report" at bounding box center [126, 303] width 70 height 15
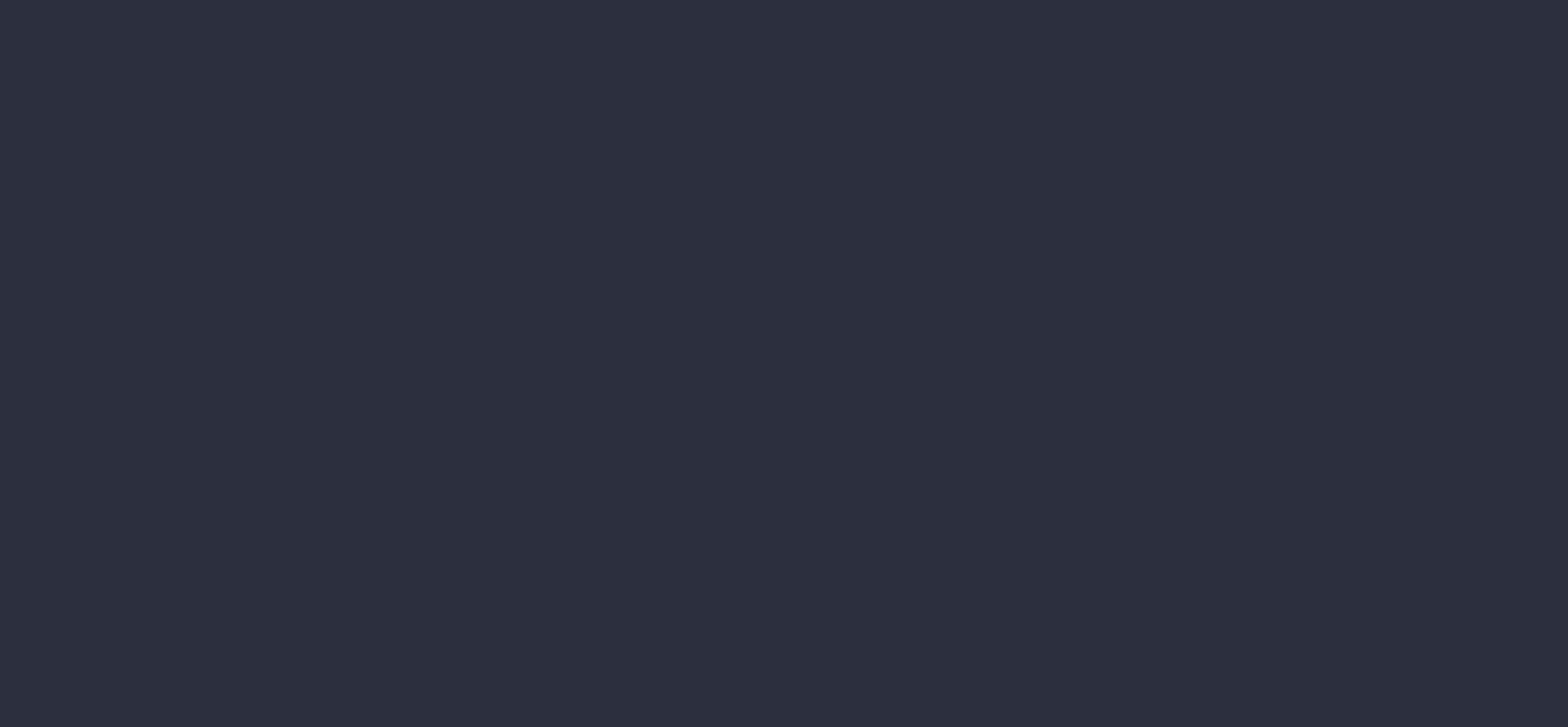
select select "job"
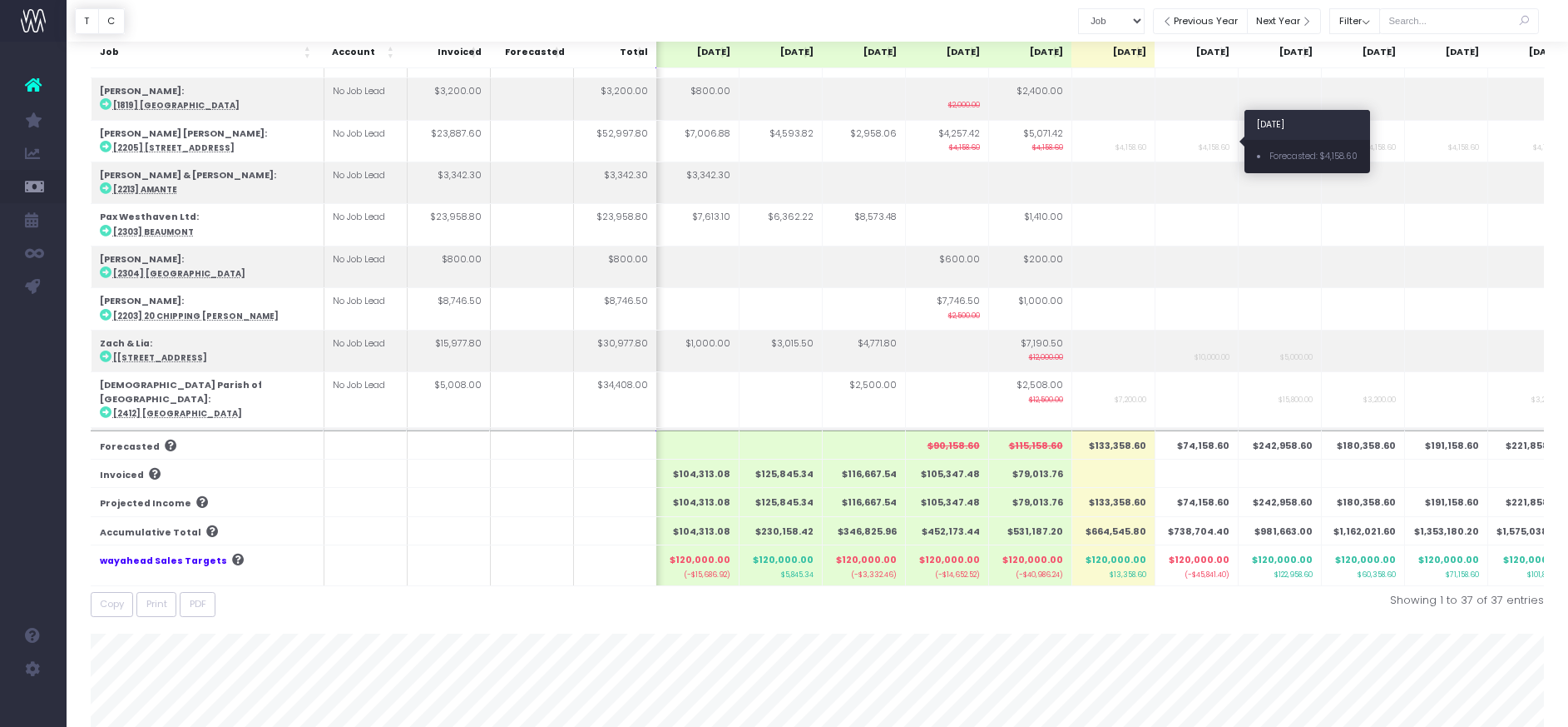
scroll to position [158, 0]
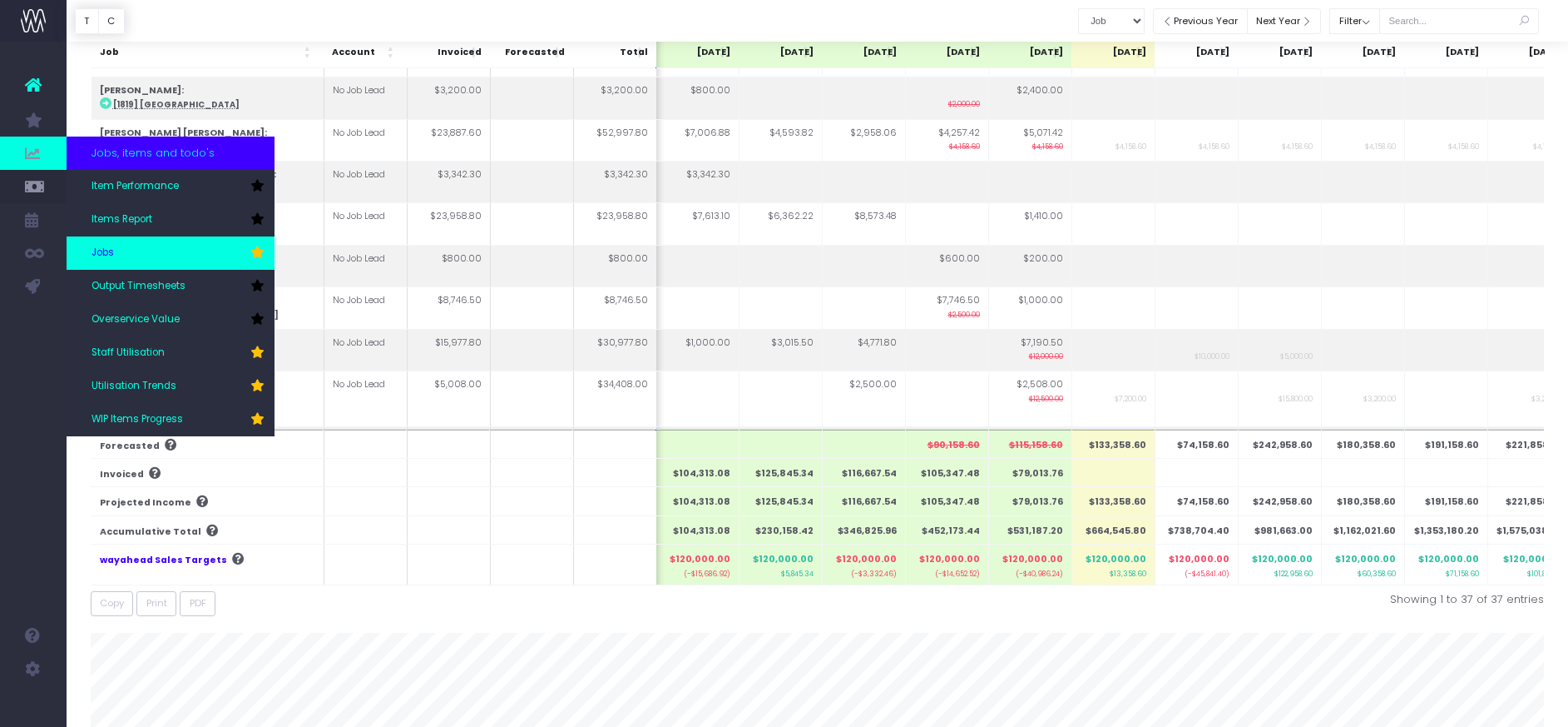
click at [105, 247] on span "Jobs" at bounding box center [103, 252] width 23 height 15
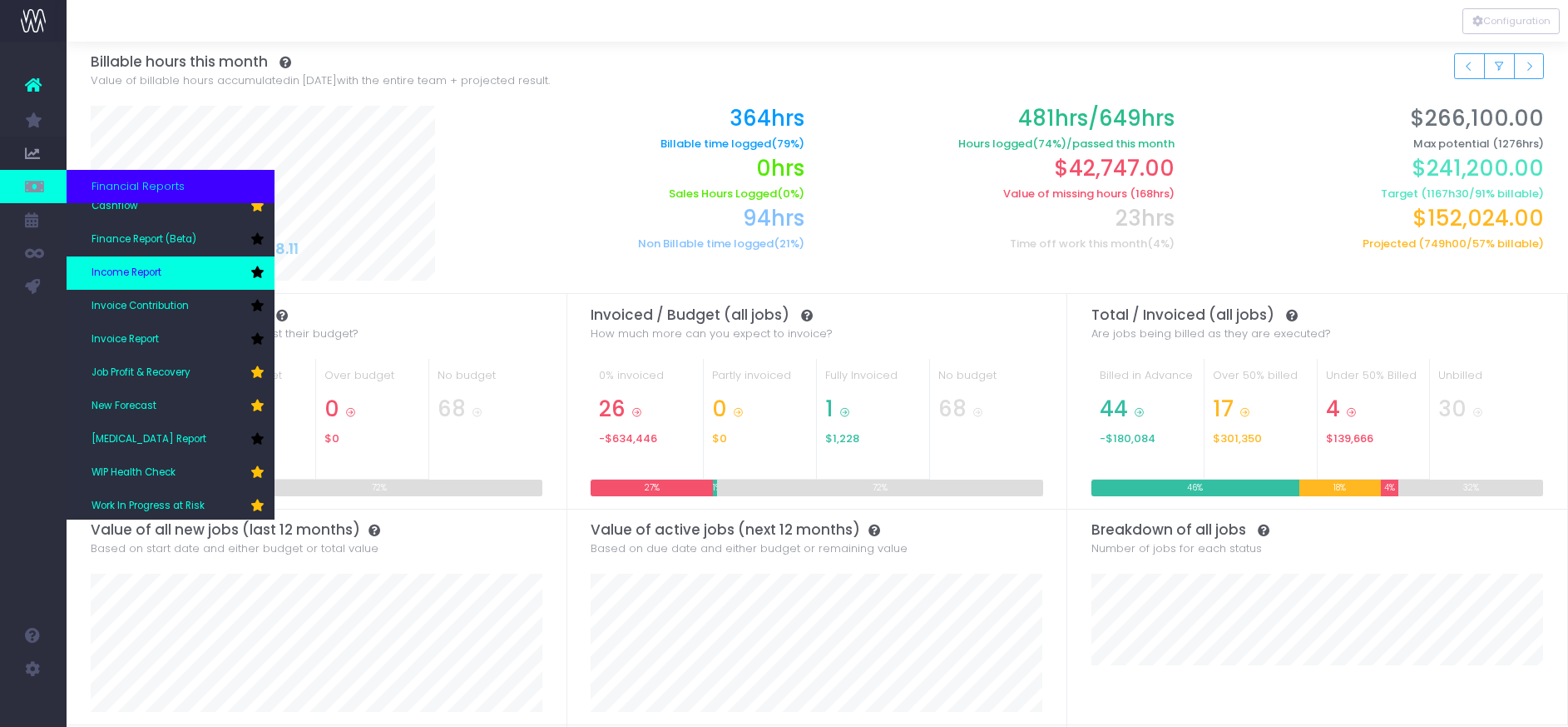
scroll to position [83, 0]
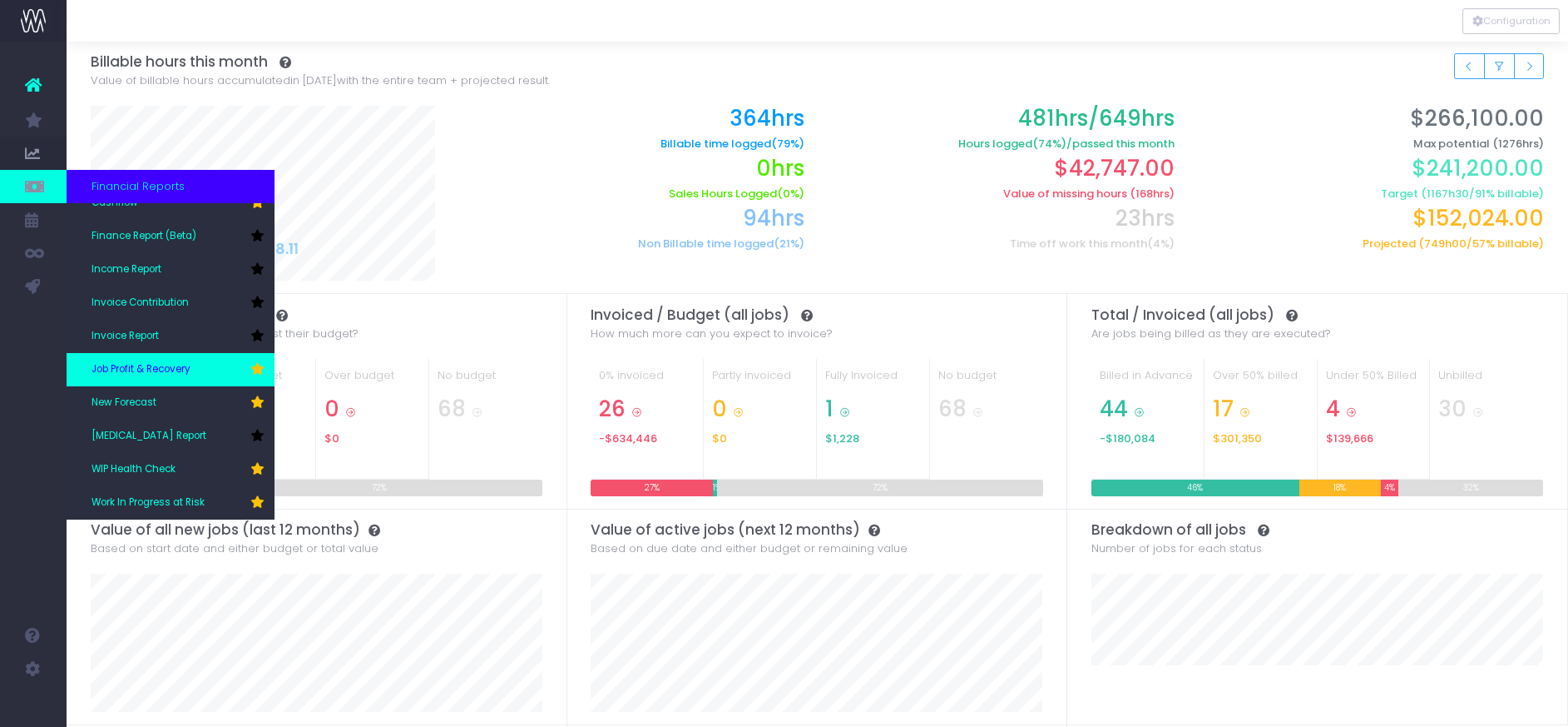
click at [158, 366] on span "Job Profit & Recovery" at bounding box center [141, 369] width 99 height 15
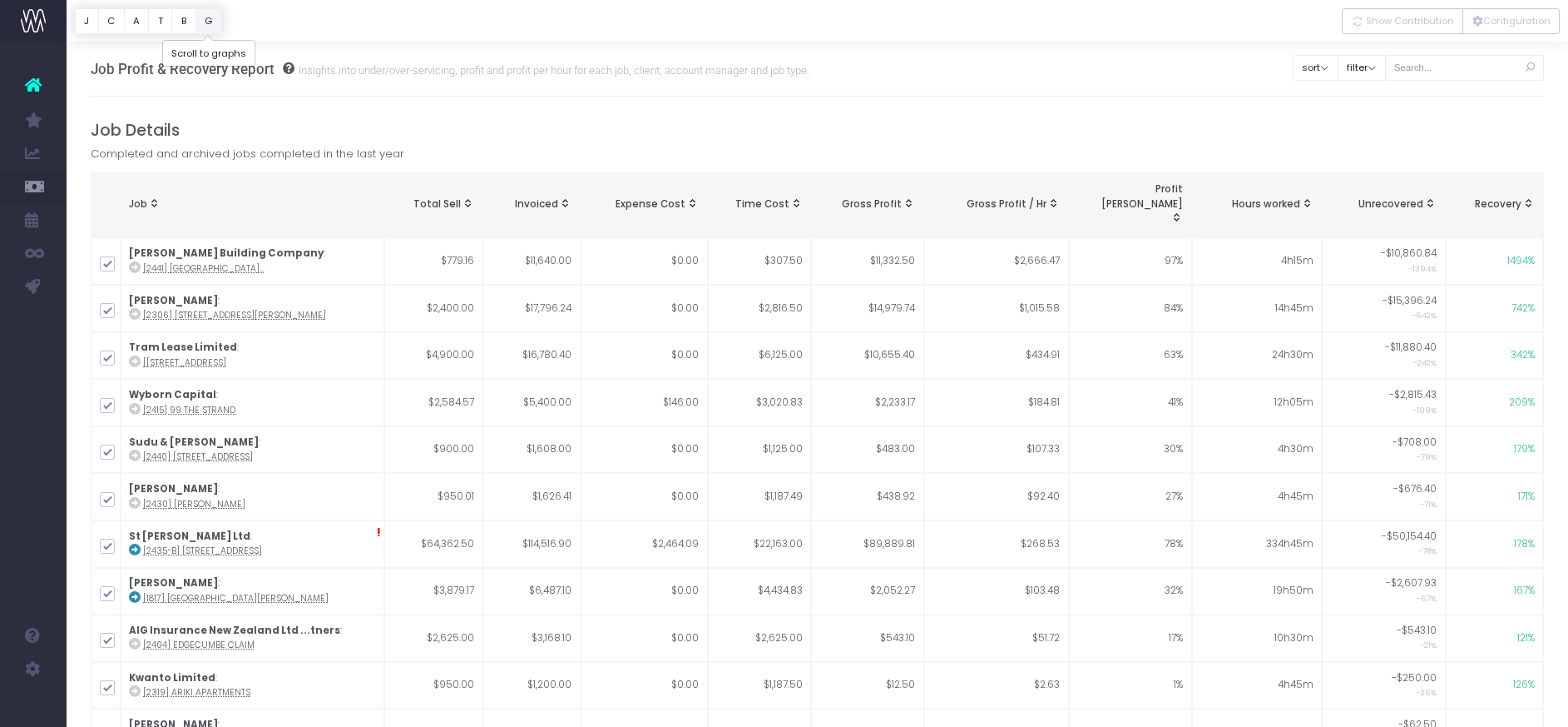
click at [215, 25] on button "G" at bounding box center [209, 22] width 27 height 26
click at [1329, 68] on button "sort" at bounding box center [1315, 68] width 46 height 26
click at [1357, 97] on link "Sort by Job Name Desc" at bounding box center [1368, 102] width 152 height 31
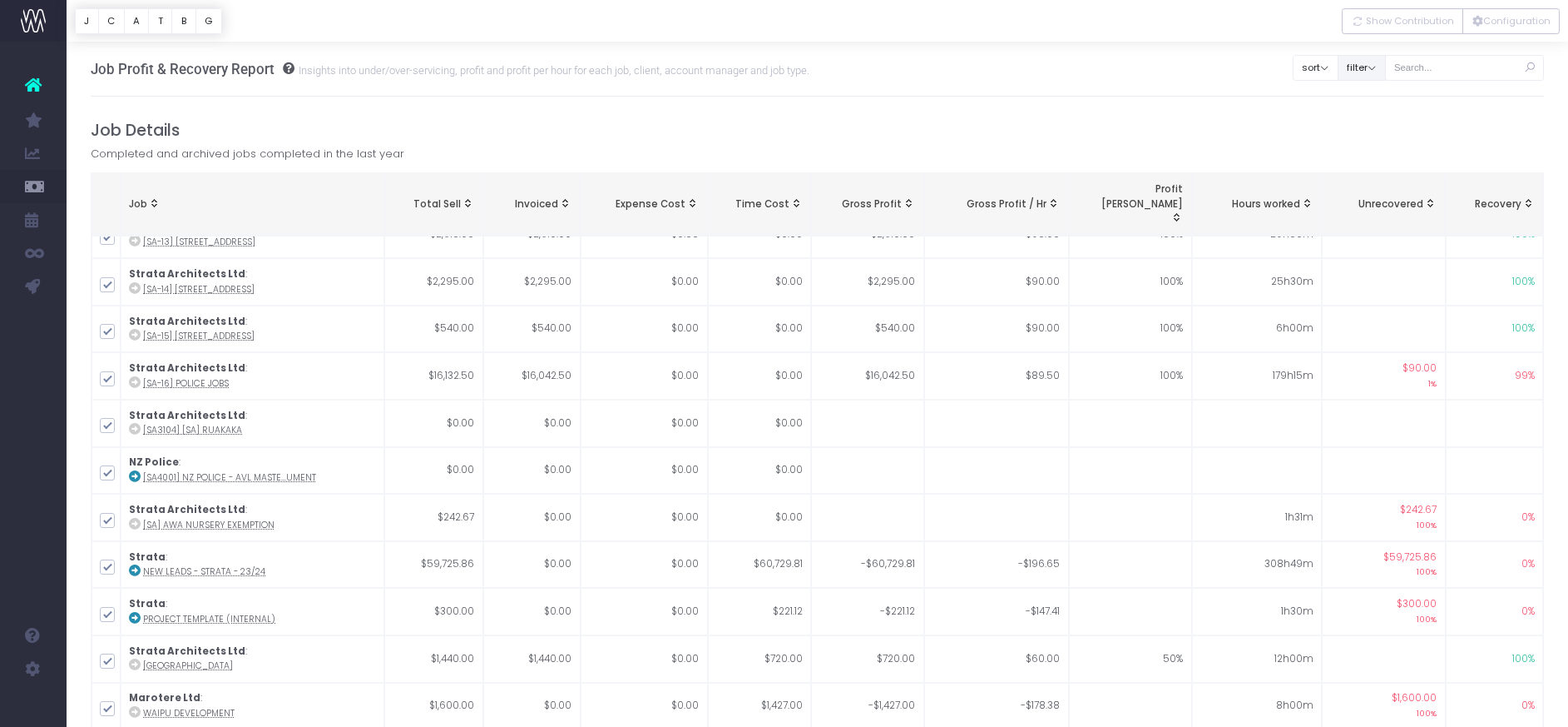
click at [1386, 68] on button "filter" at bounding box center [1362, 68] width 49 height 26
click at [1368, 243] on span at bounding box center [1360, 245] width 15 height 15
click at [1379, 243] on input "Archived" at bounding box center [1384, 243] width 10 height 10
checkbox input "false"
click at [1397, 355] on button "Apply" at bounding box center [1374, 357] width 50 height 28
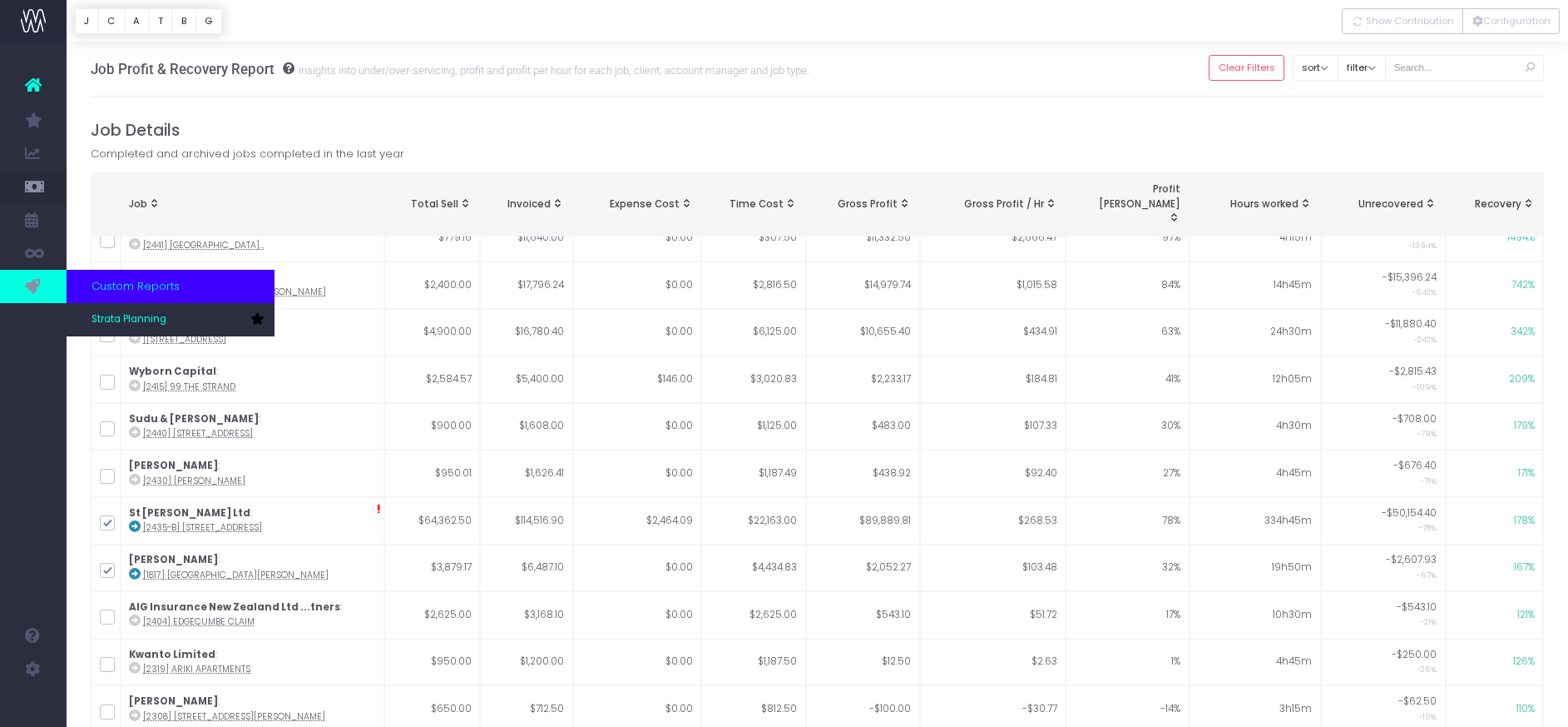
click at [95, 282] on span "Custom Reports" at bounding box center [135, 286] width 88 height 17
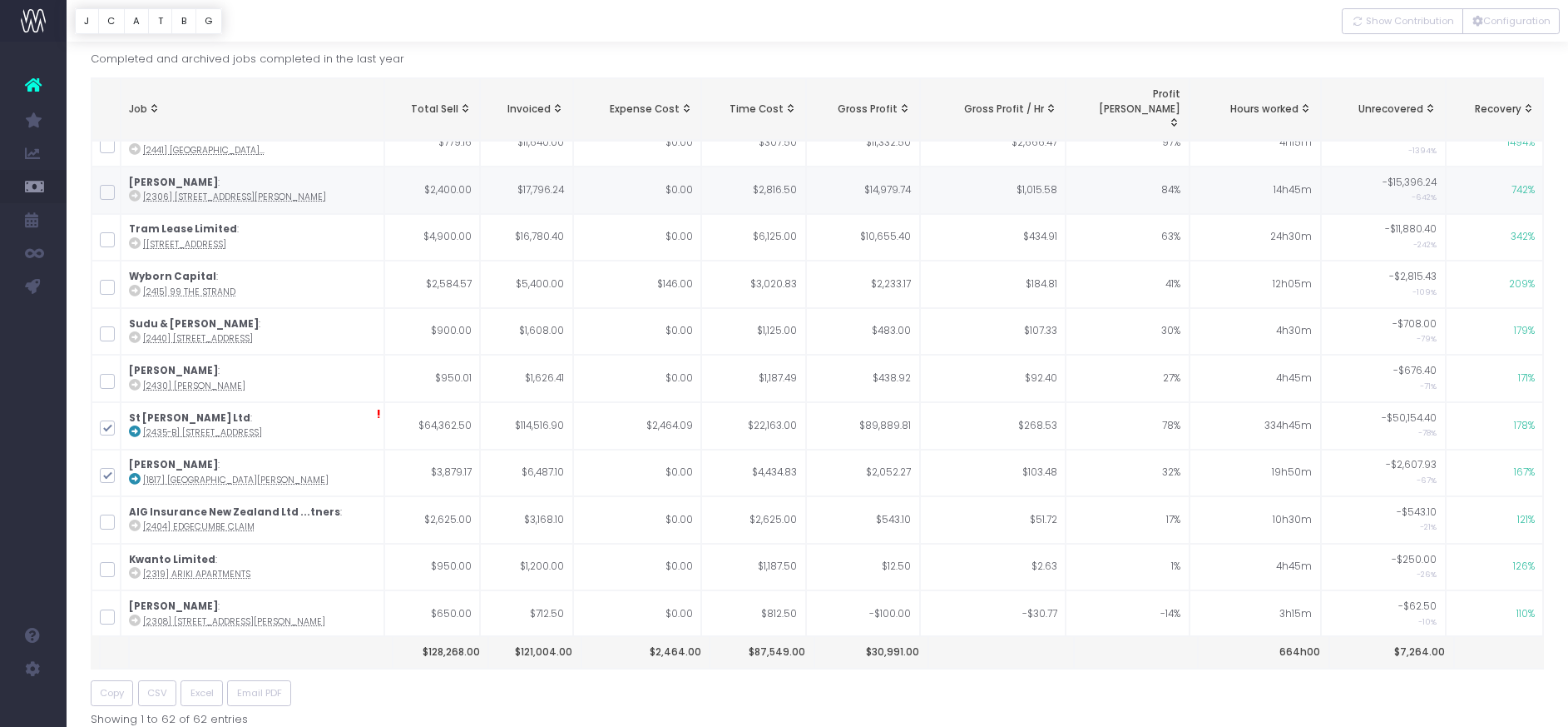
drag, startPoint x: 129, startPoint y: 155, endPoint x: 117, endPoint y: 159, distance: 12.6
click at [129, 155] on span "Staff Utilisation" at bounding box center [116, 152] width 49 height 29
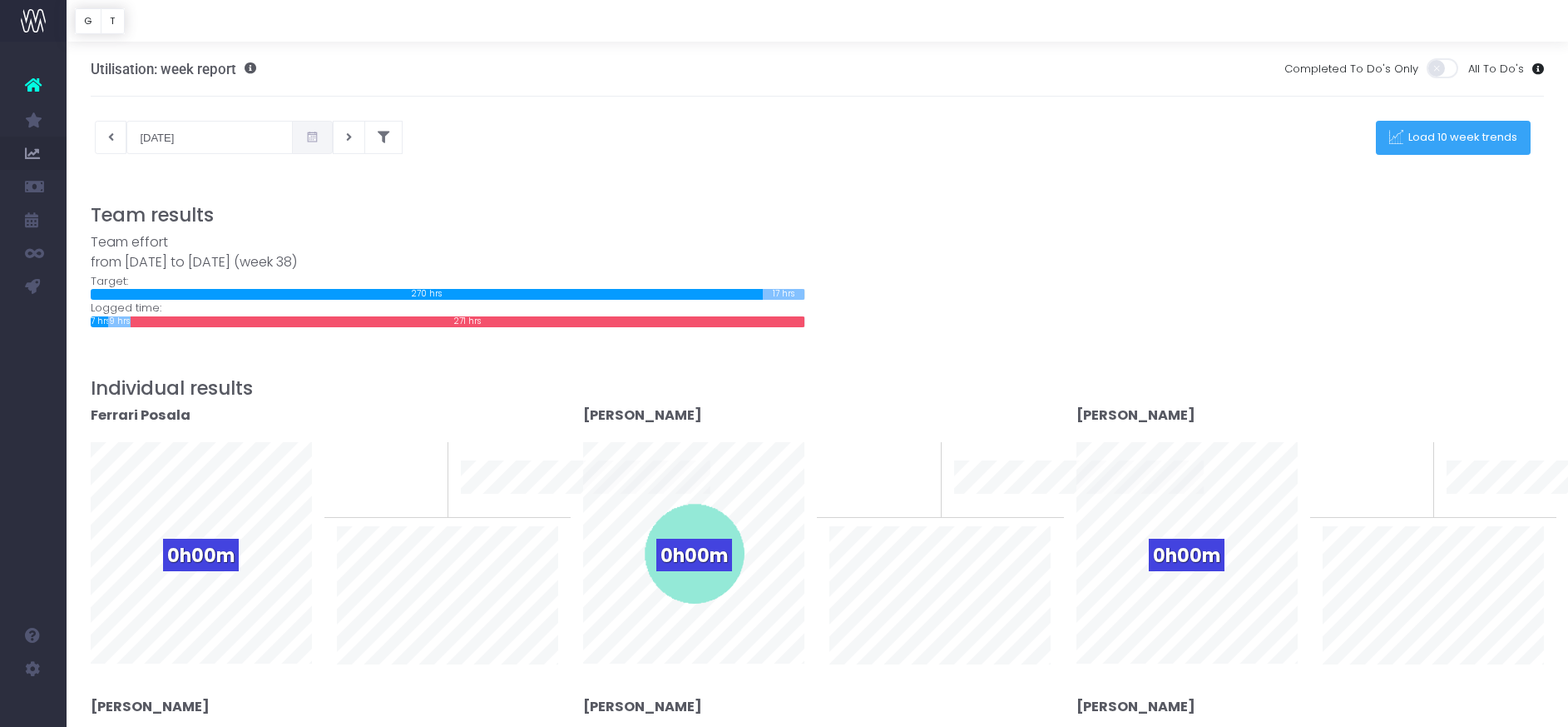
click at [1435, 140] on span "Load 10 week trends" at bounding box center [1461, 137] width 115 height 14
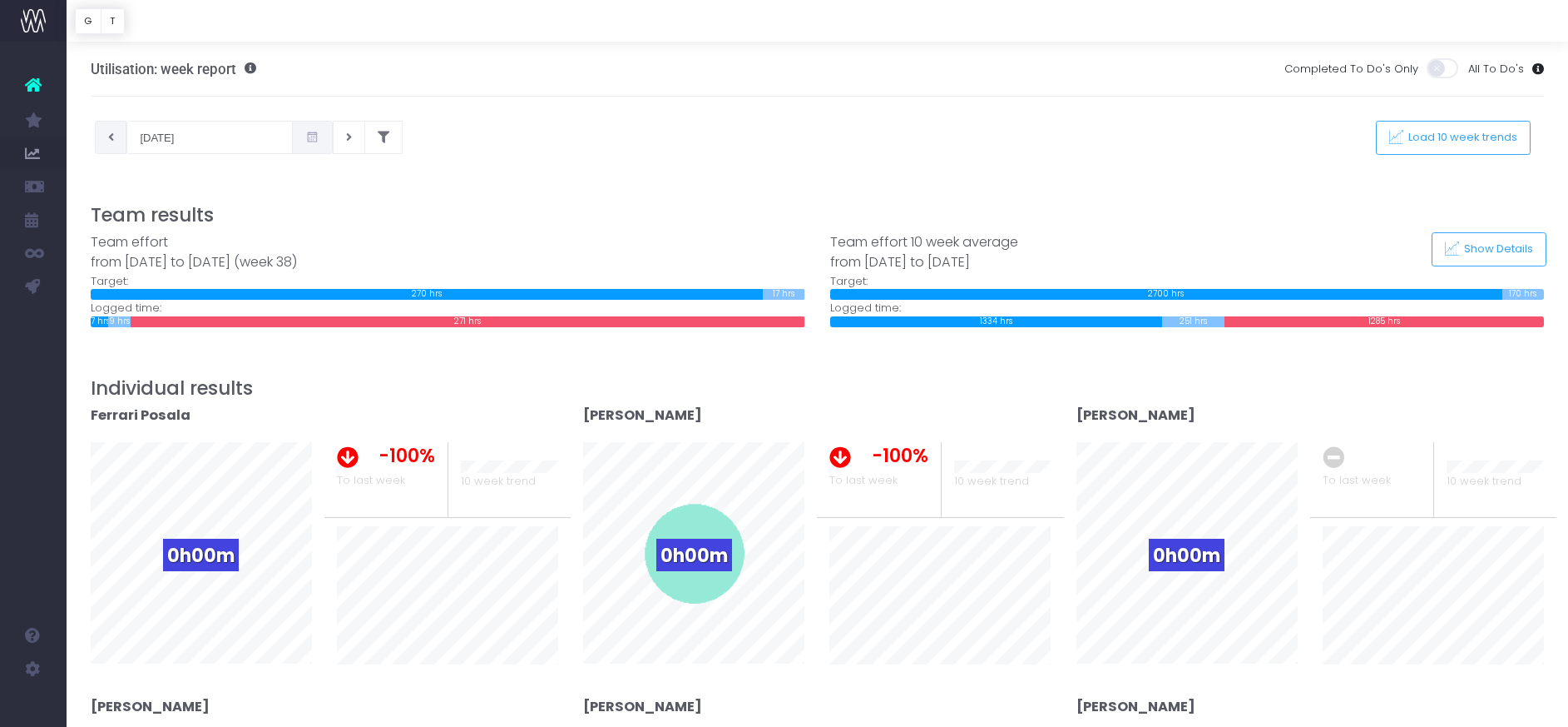
click at [115, 137] on button at bounding box center [110, 137] width 32 height 33
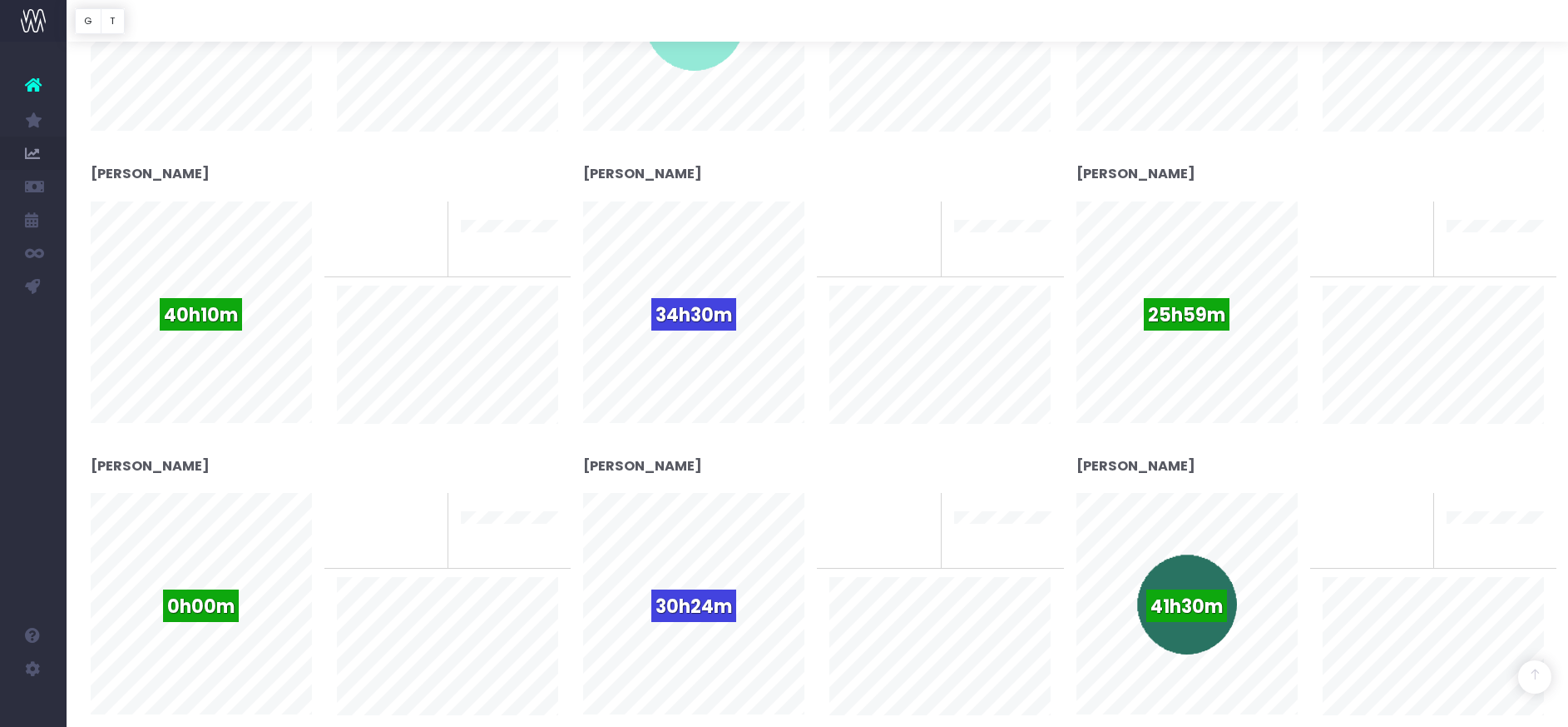
scroll to position [534, 0]
click at [673, 314] on span "34h30m" at bounding box center [694, 313] width 85 height 32
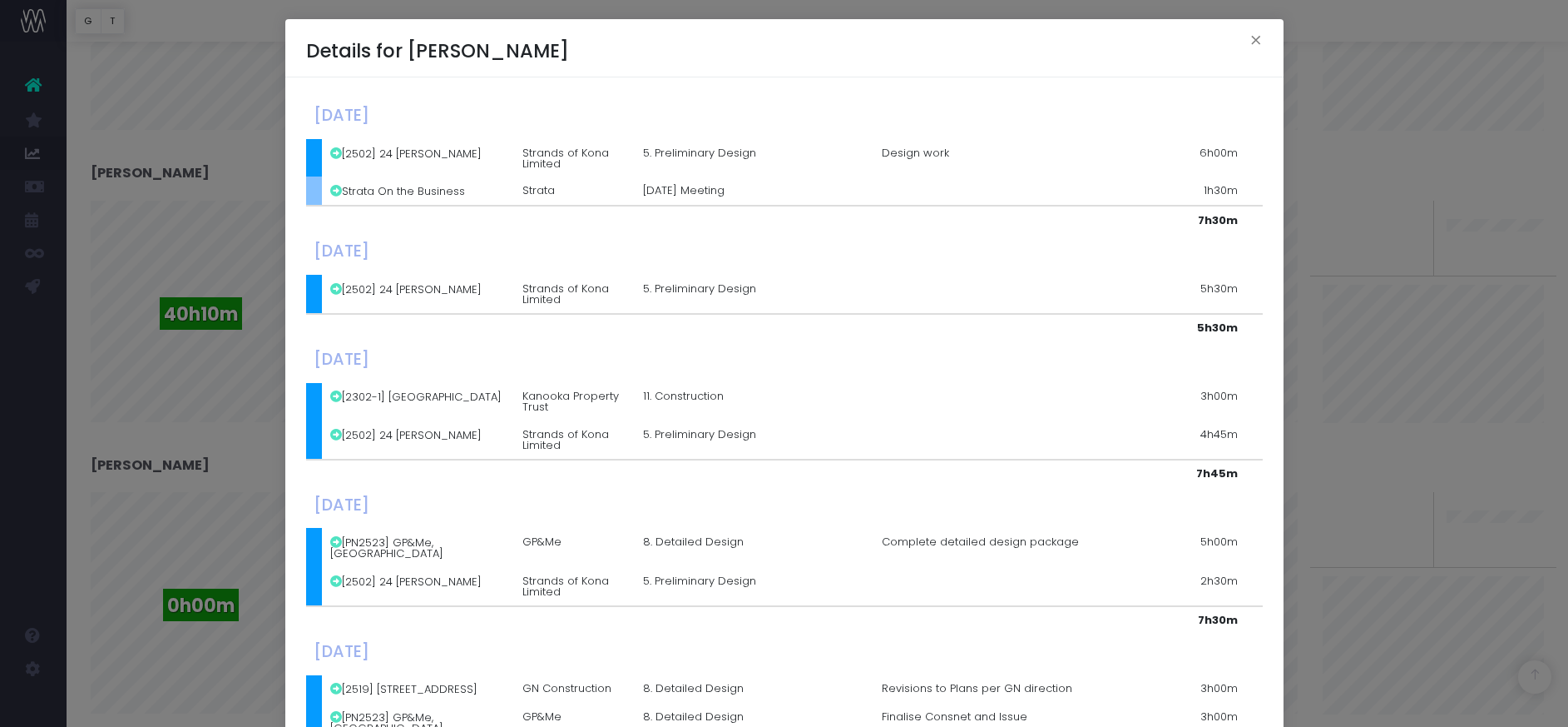
scroll to position [1, 0]
click at [1257, 40] on button "×" at bounding box center [1256, 42] width 35 height 27
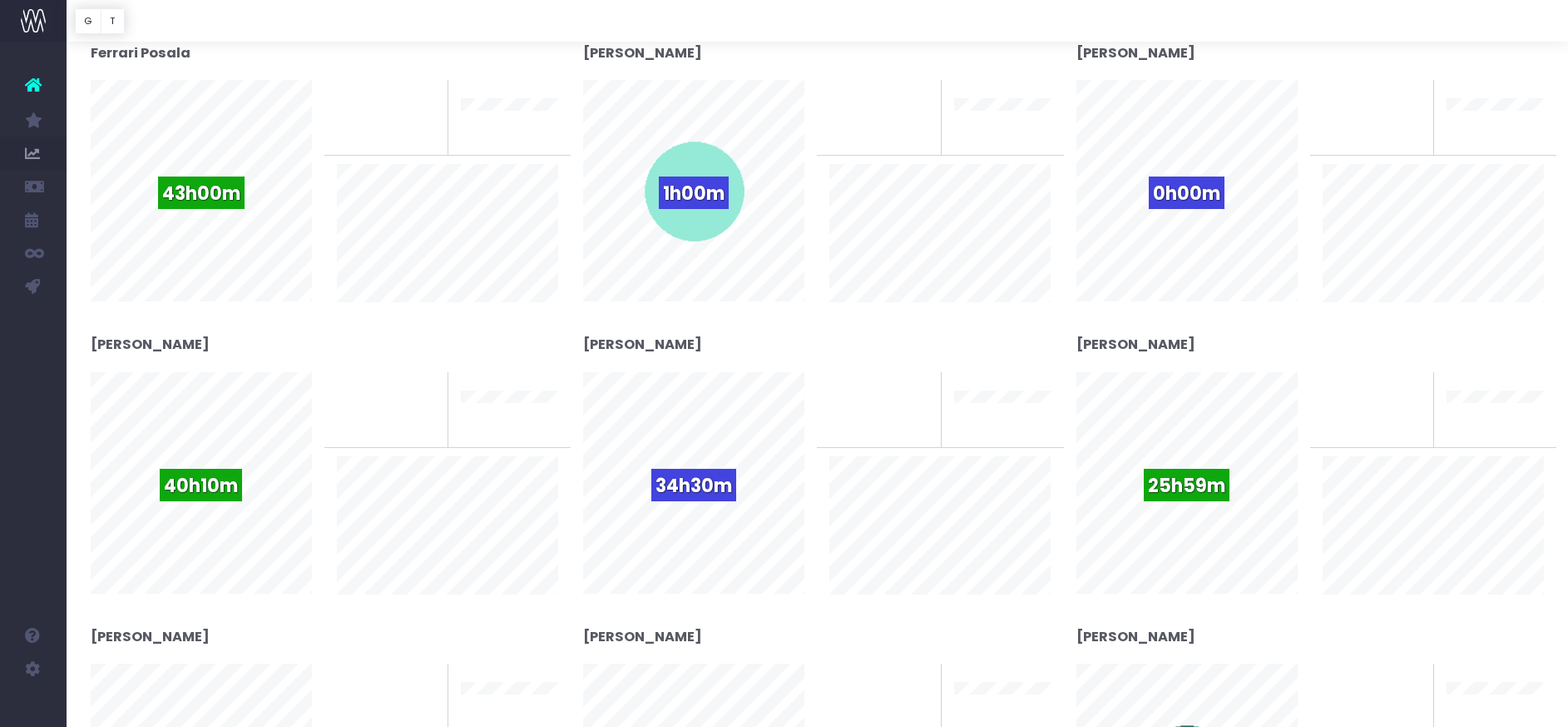
scroll to position [0, 0]
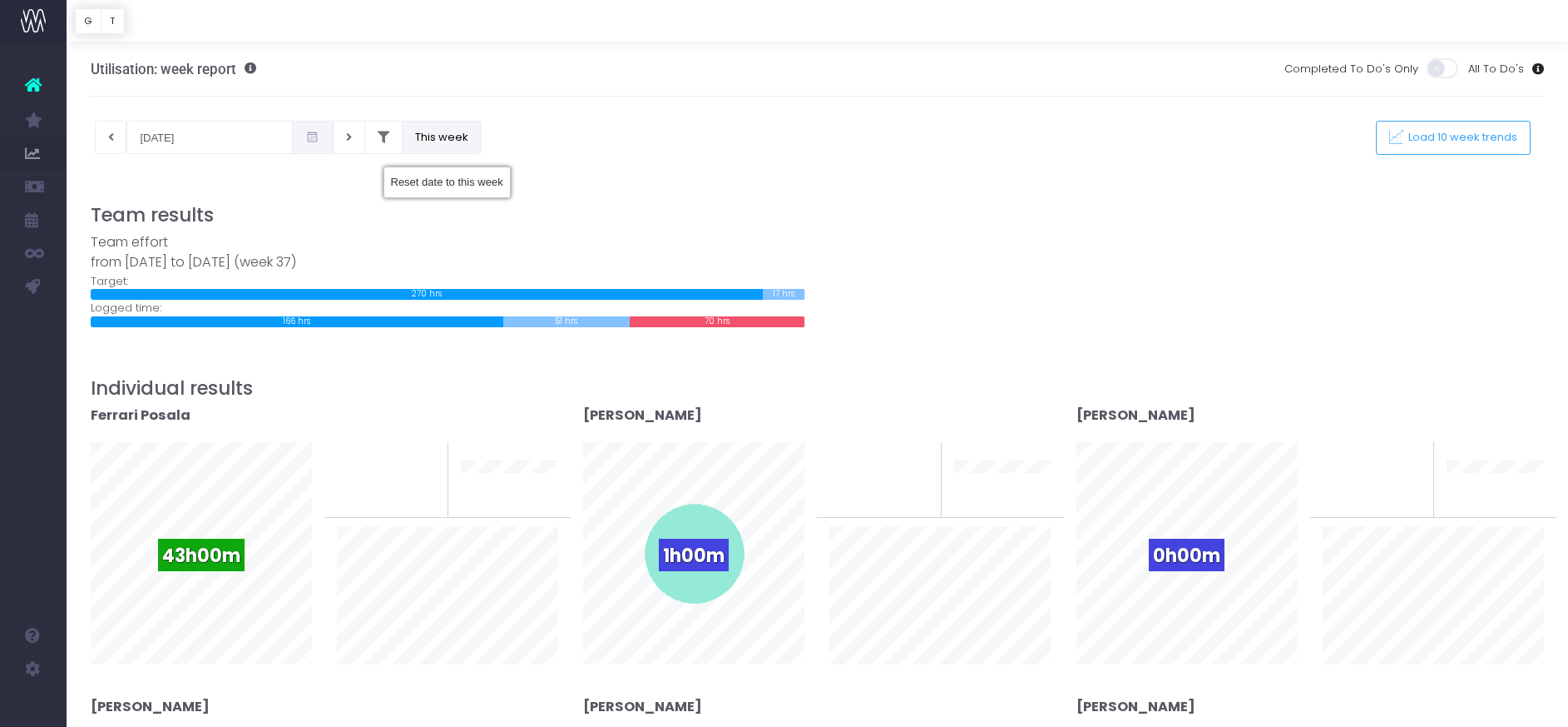
click at [408, 134] on button "This week" at bounding box center [442, 137] width 80 height 33
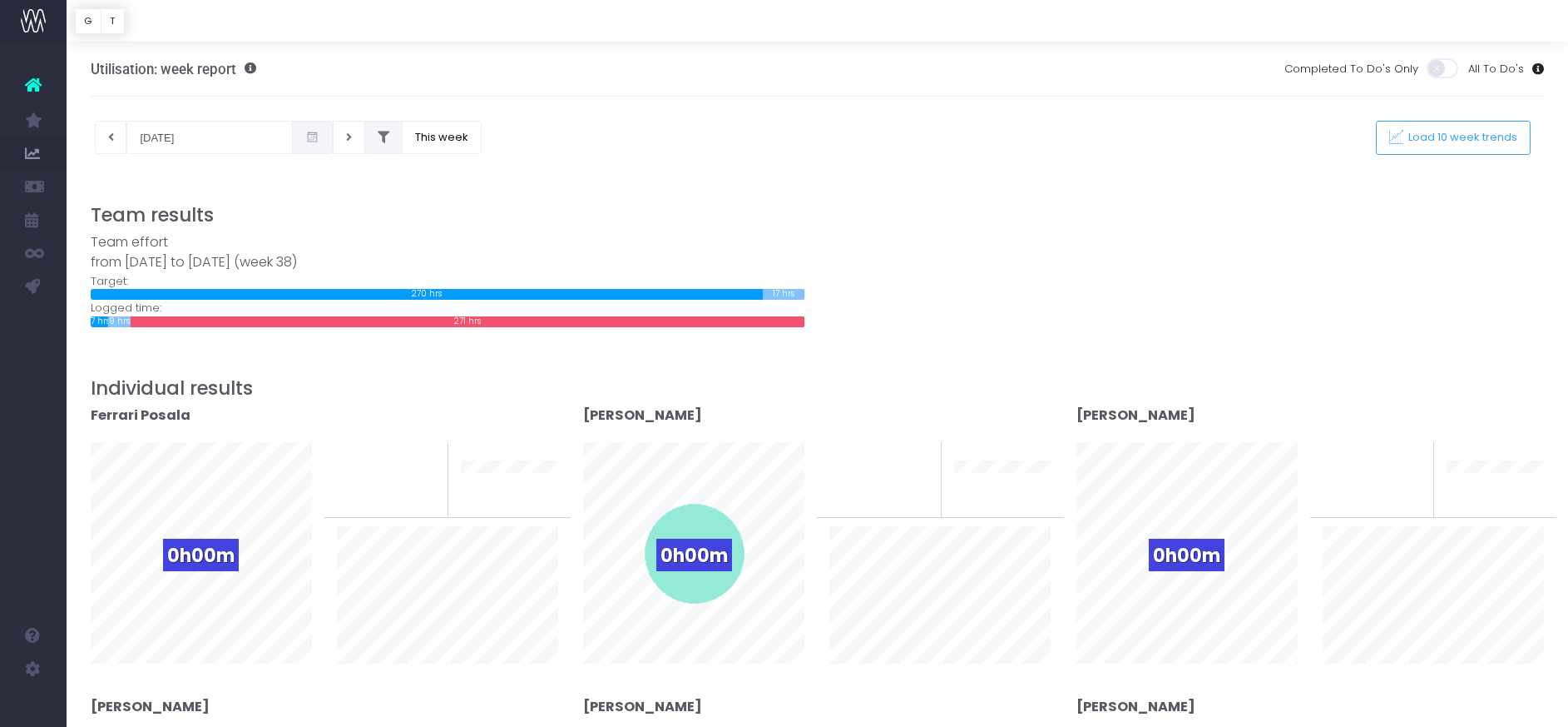
click at [378, 137] on icon at bounding box center [383, 137] width 11 height 0
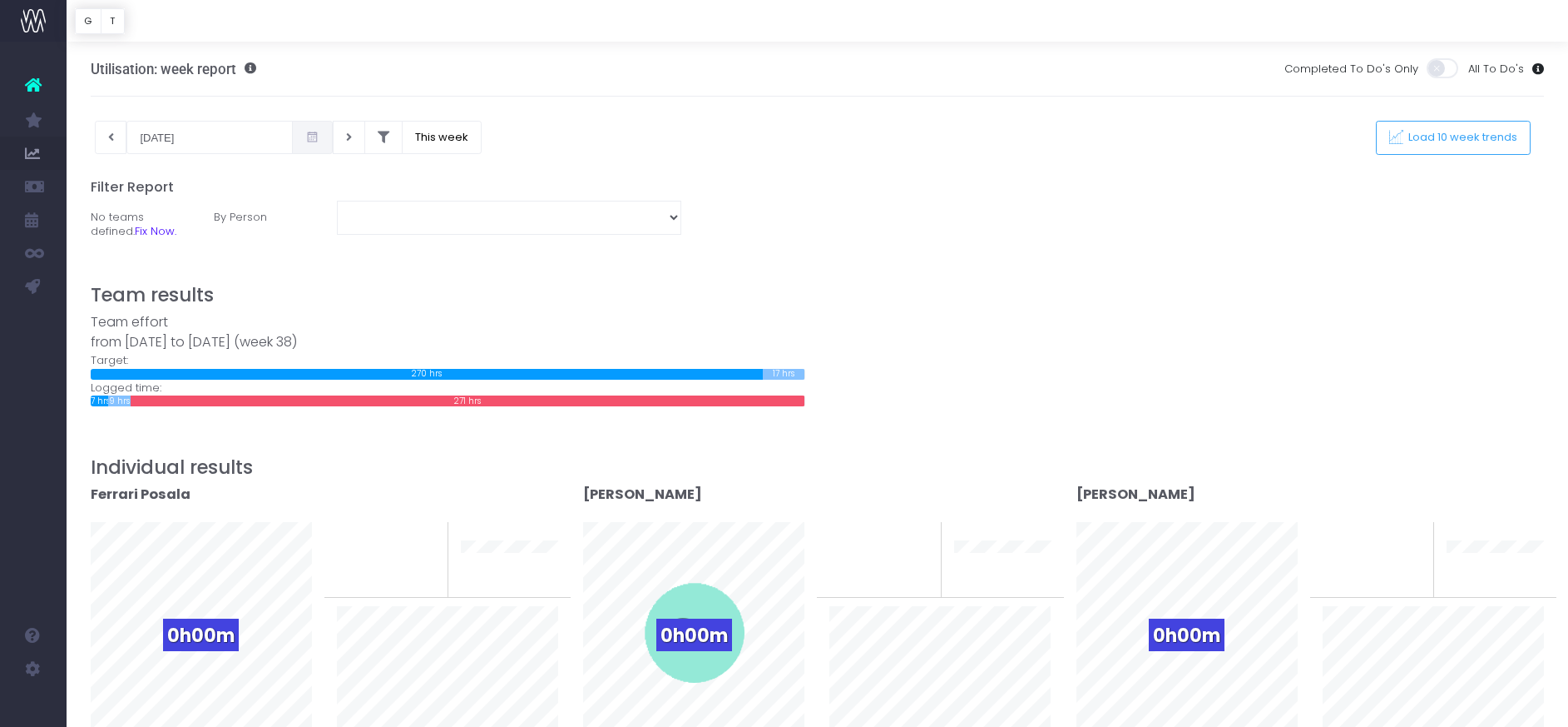
click at [305, 137] on icon at bounding box center [312, 137] width 14 height 0
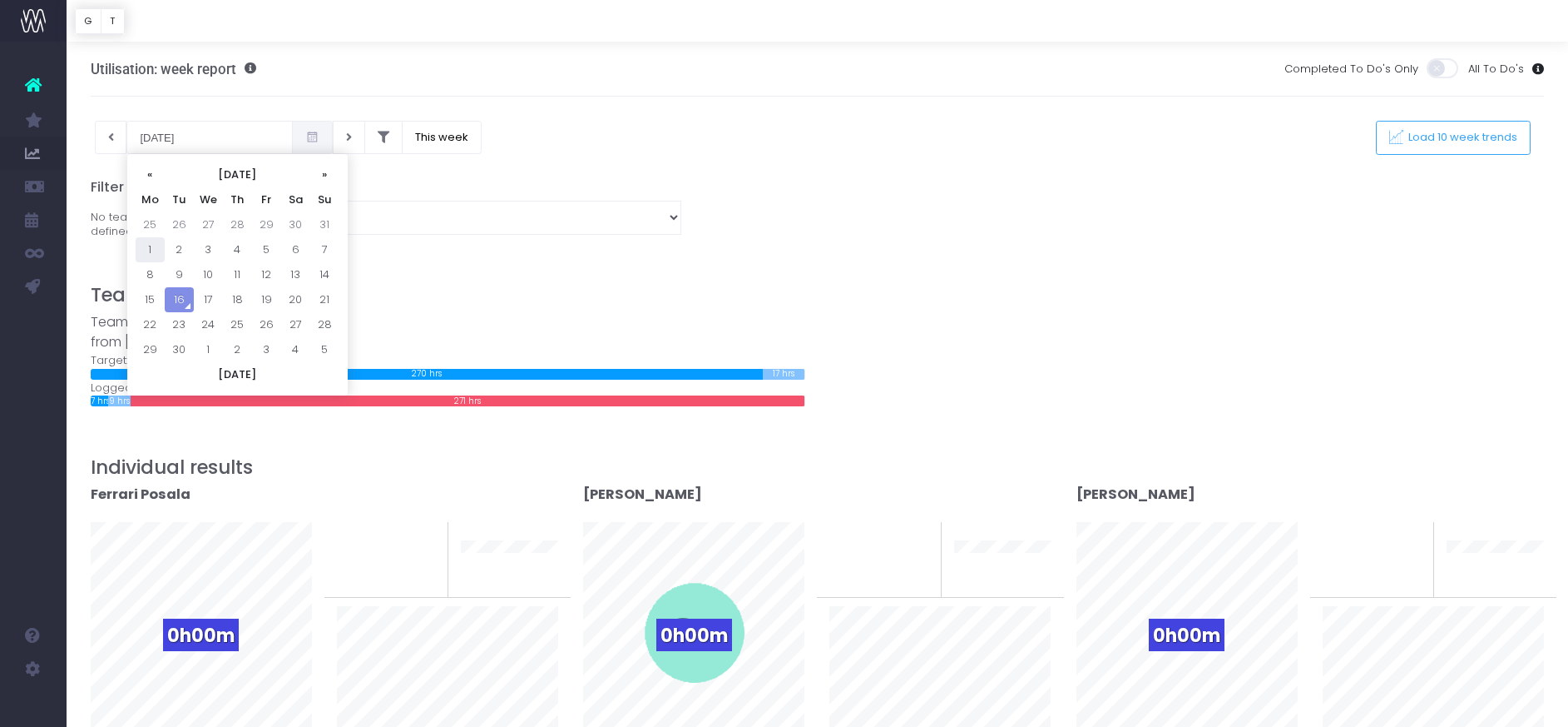
click at [148, 250] on td "1" at bounding box center [149, 250] width 29 height 25
type input "[DATE]"
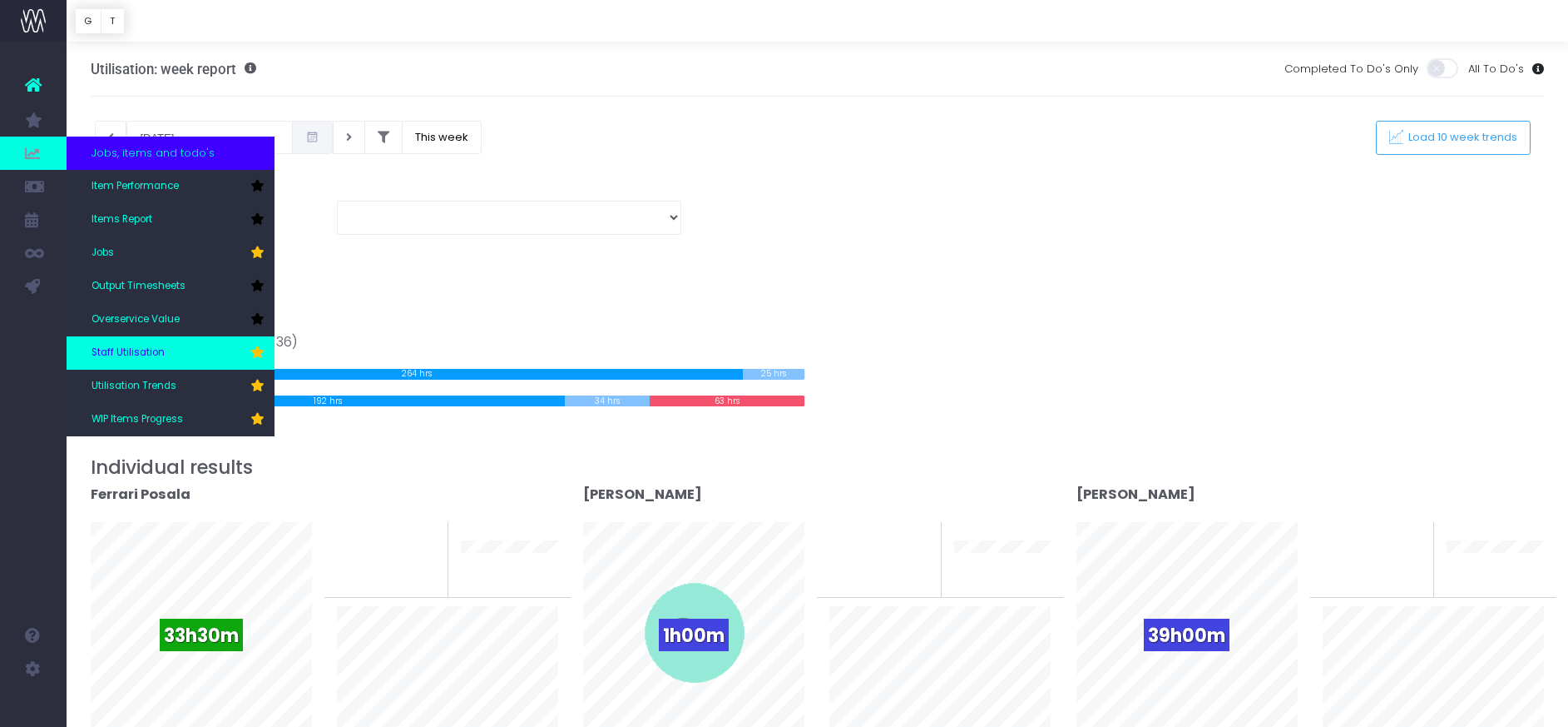
click at [145, 343] on link "Staff Utilisation" at bounding box center [170, 353] width 208 height 33
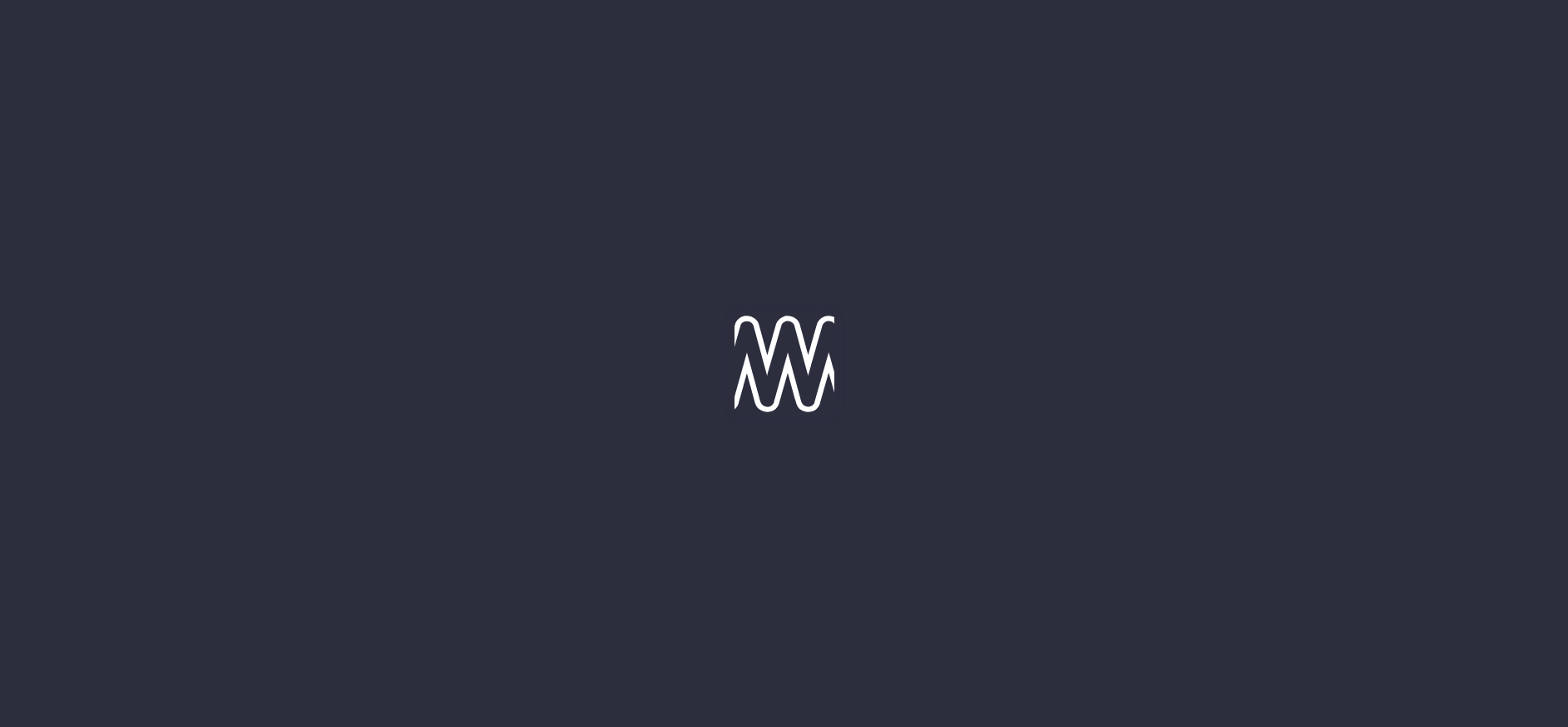
type input "[DATE]"
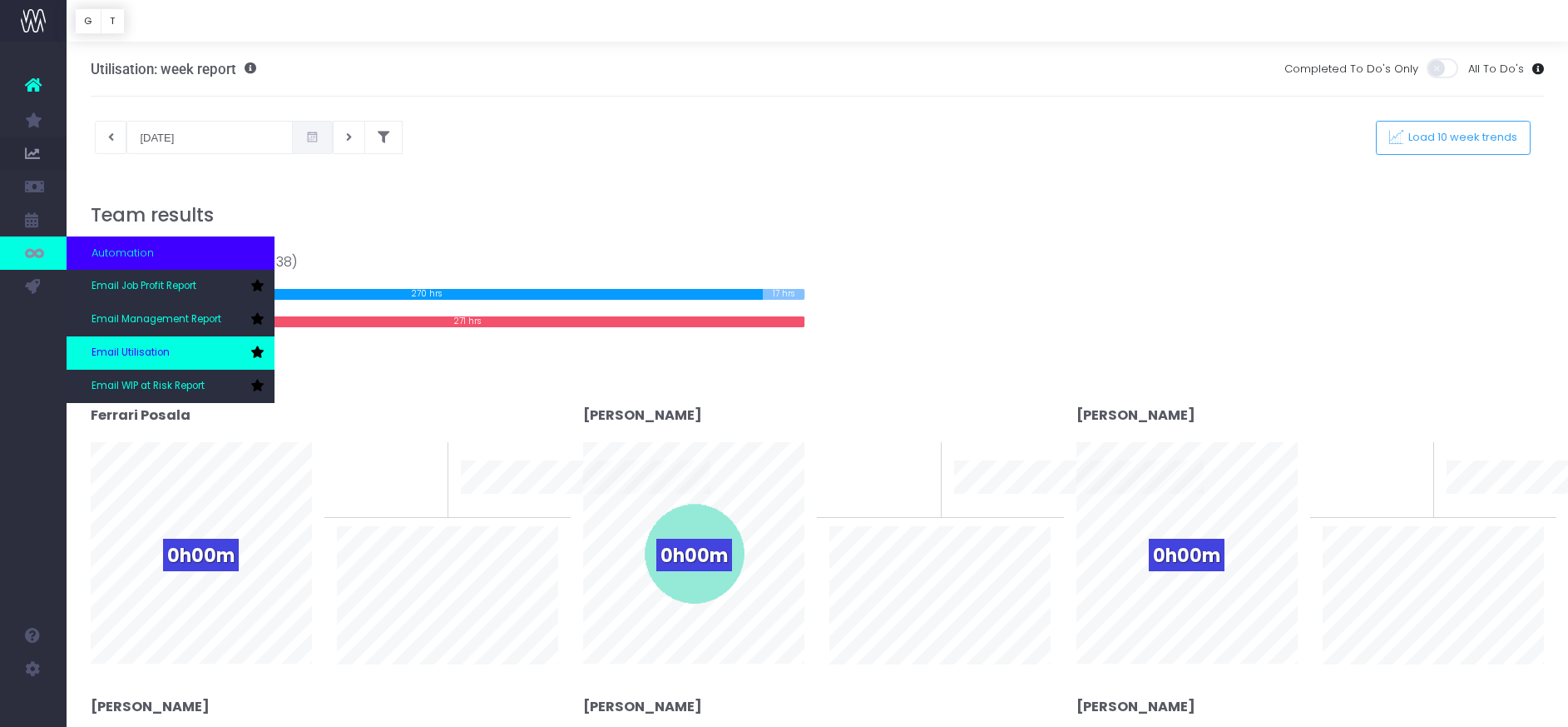
click at [136, 351] on span "Email Utilisation" at bounding box center [130, 352] width 78 height 15
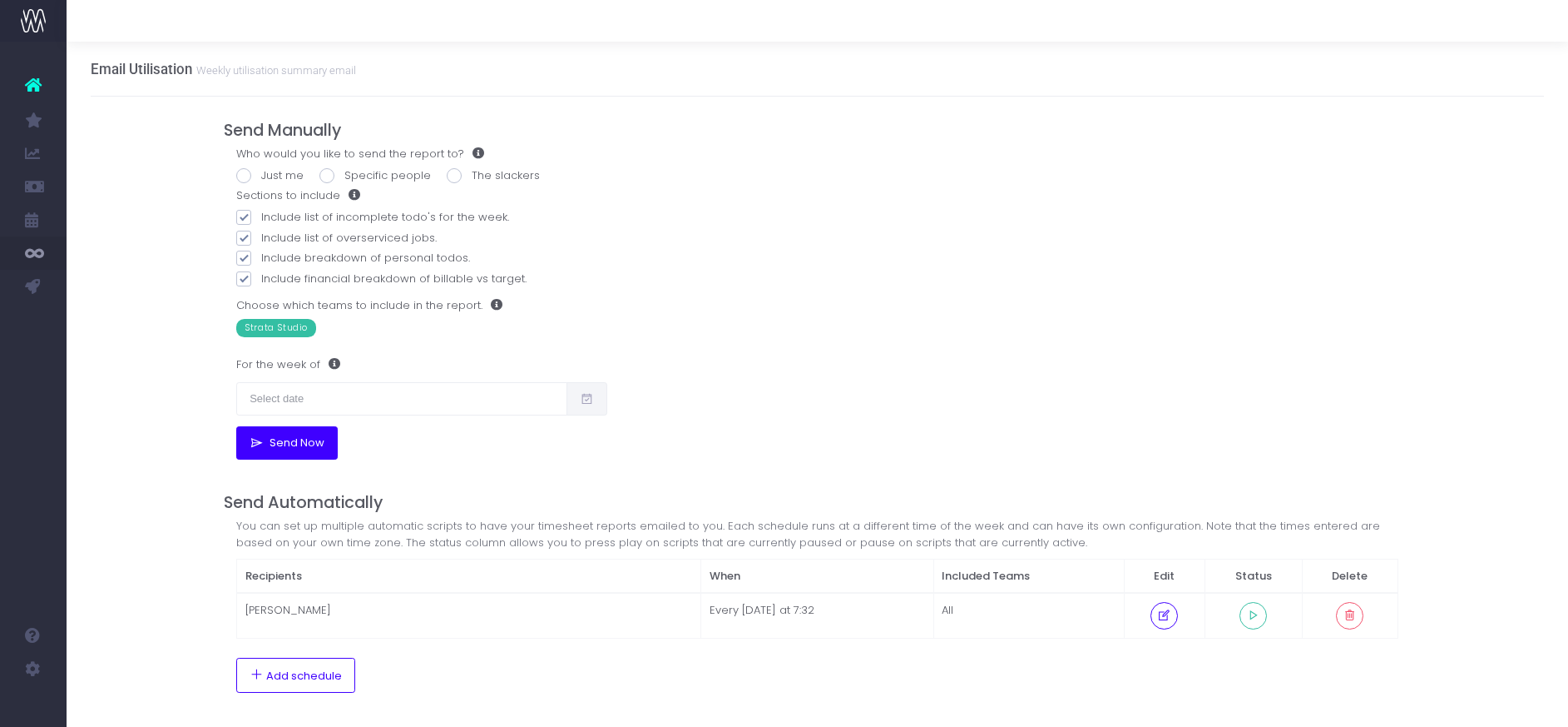
click at [288, 442] on span "Send Now" at bounding box center [294, 443] width 61 height 13
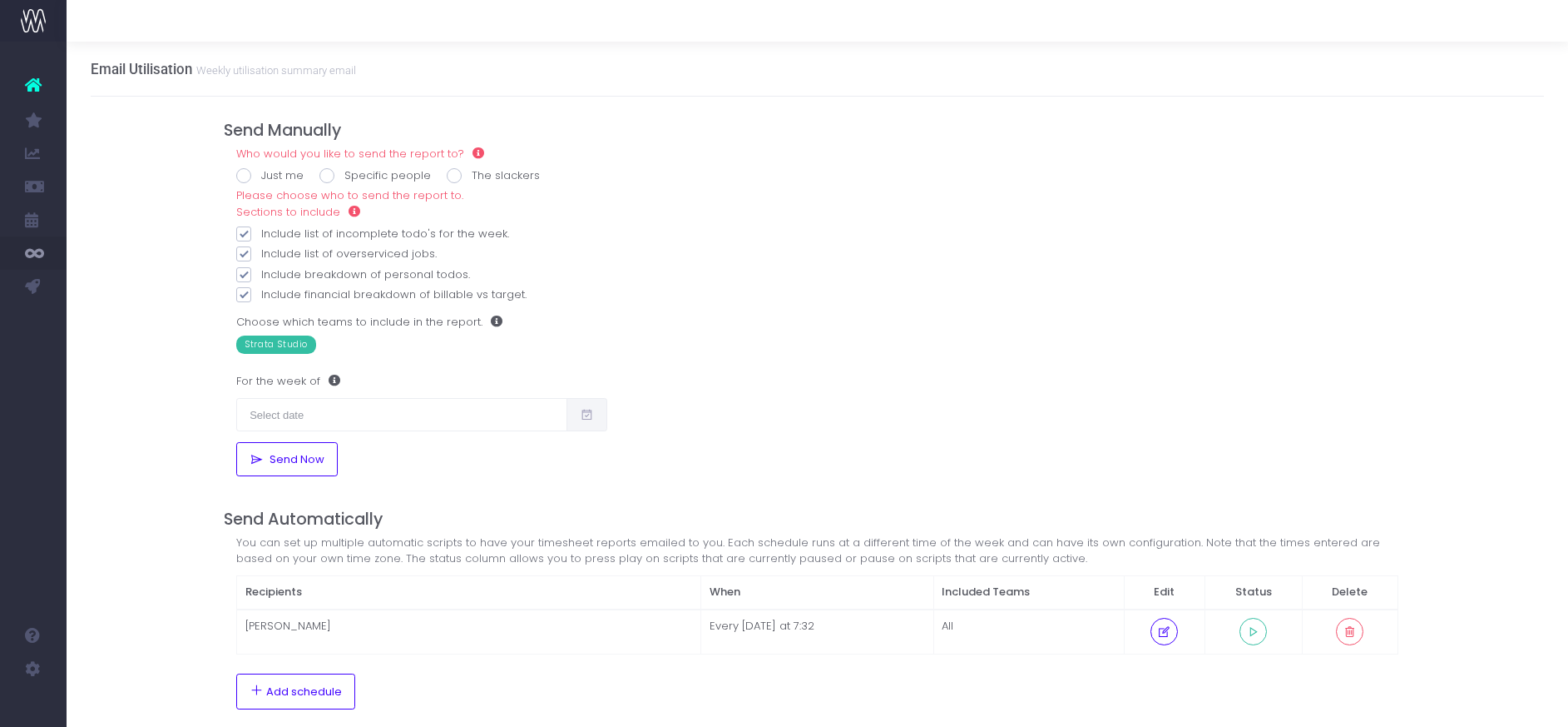
click at [245, 177] on span at bounding box center [243, 175] width 15 height 15
click at [262, 177] on input "Just me" at bounding box center [267, 172] width 10 height 10
radio input "true"
click at [586, 415] on icon at bounding box center [587, 415] width 14 height 0
click at [435, 415] on input "text" at bounding box center [402, 415] width 331 height 33
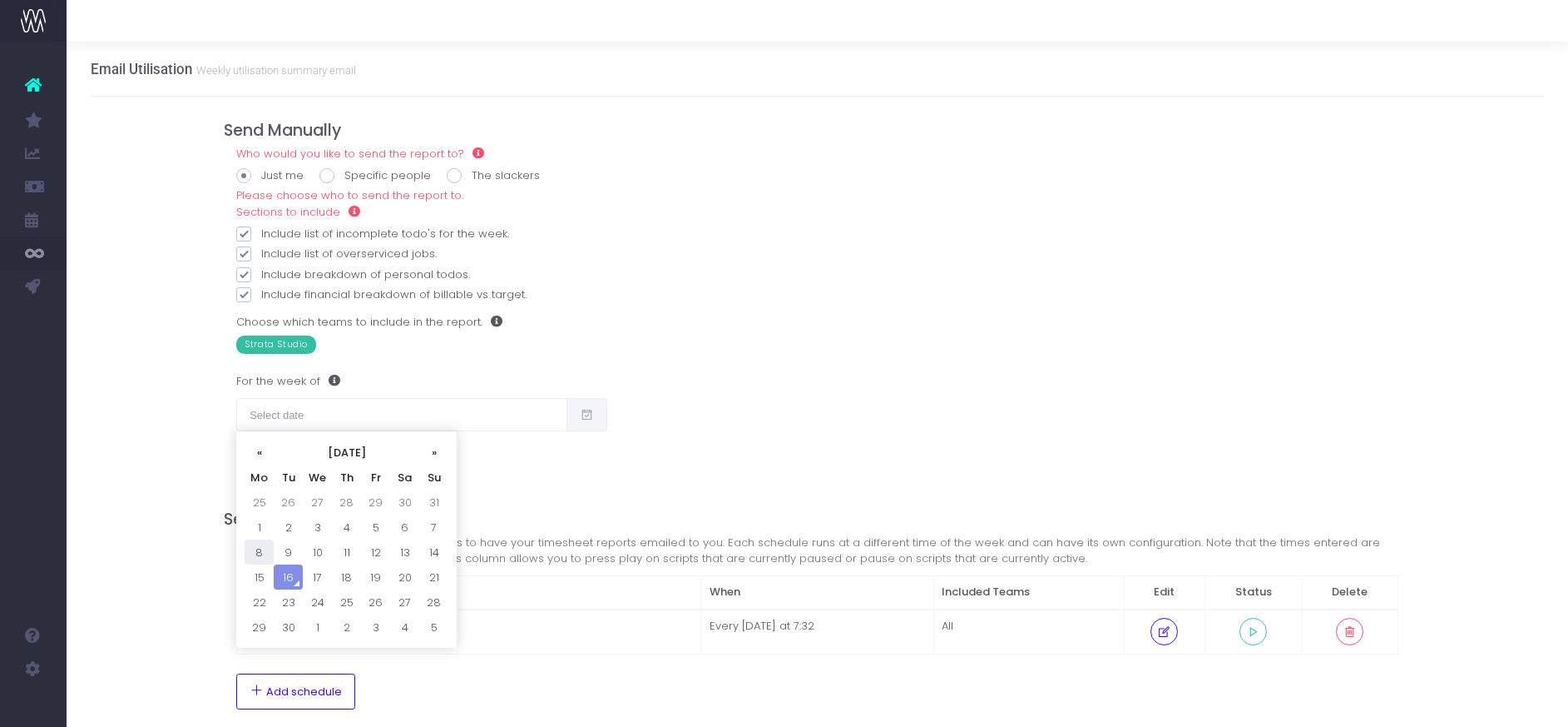
click at [256, 550] on td "8" at bounding box center [258, 551] width 29 height 25
type input "[DATE]"
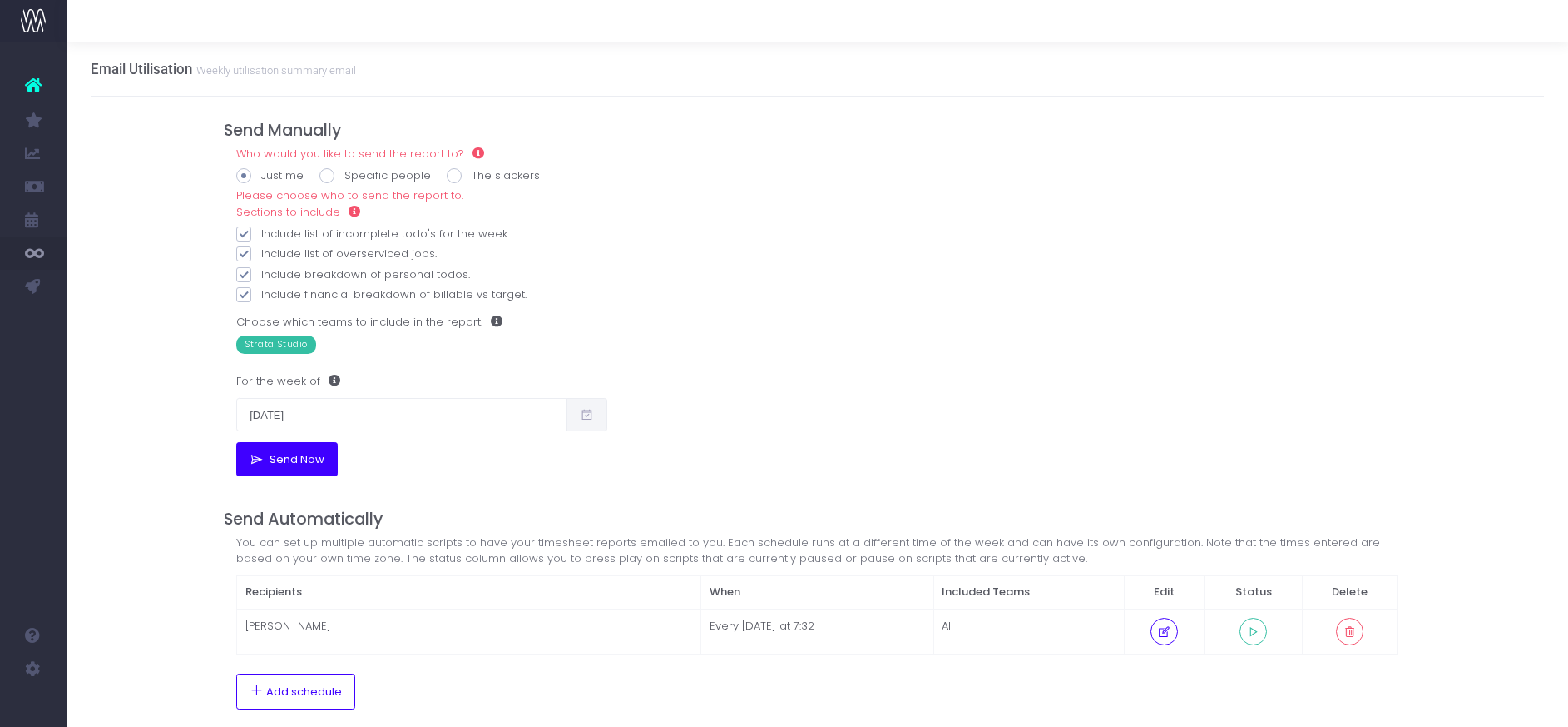
click at [286, 459] on span "Send Now" at bounding box center [294, 459] width 61 height 13
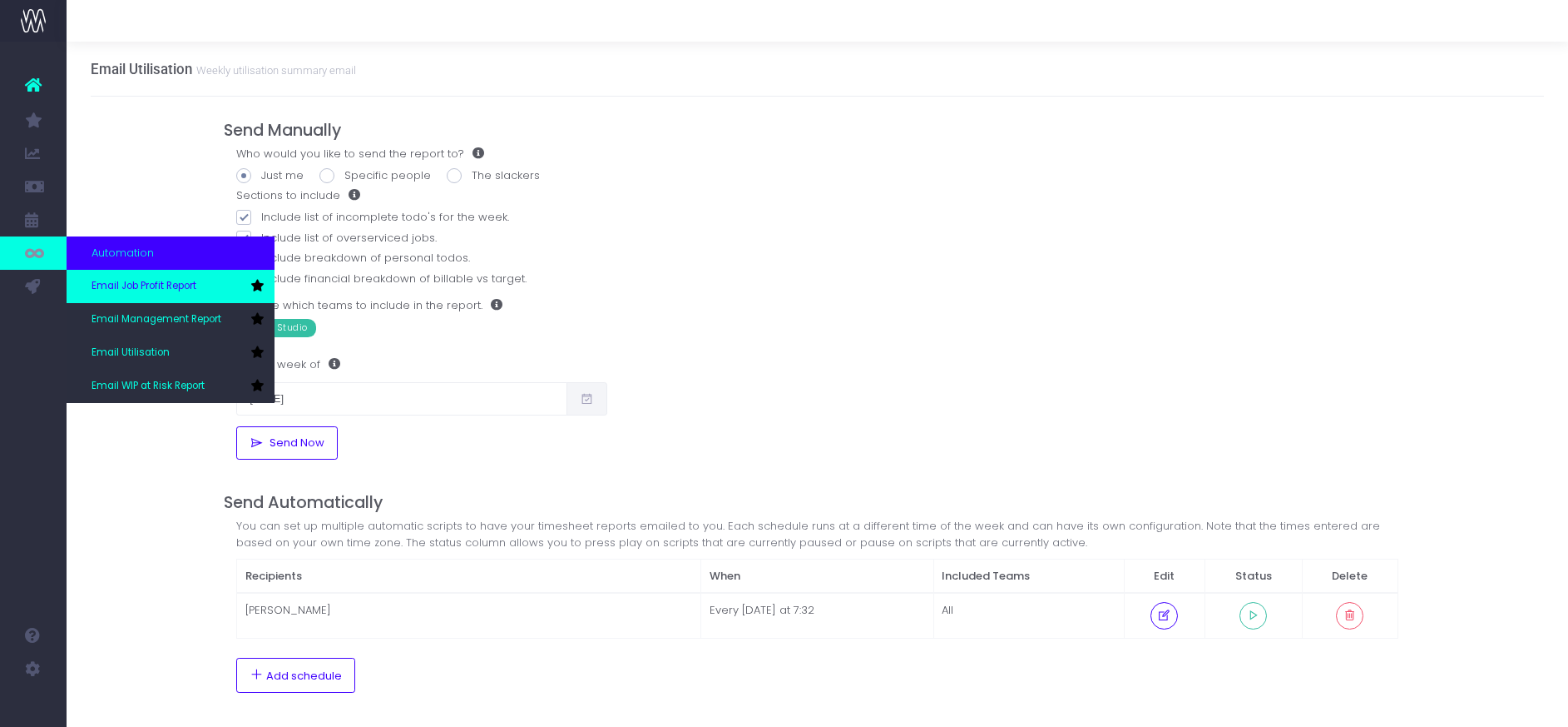
click at [128, 288] on span "Email Job Profit Report" at bounding box center [143, 286] width 105 height 15
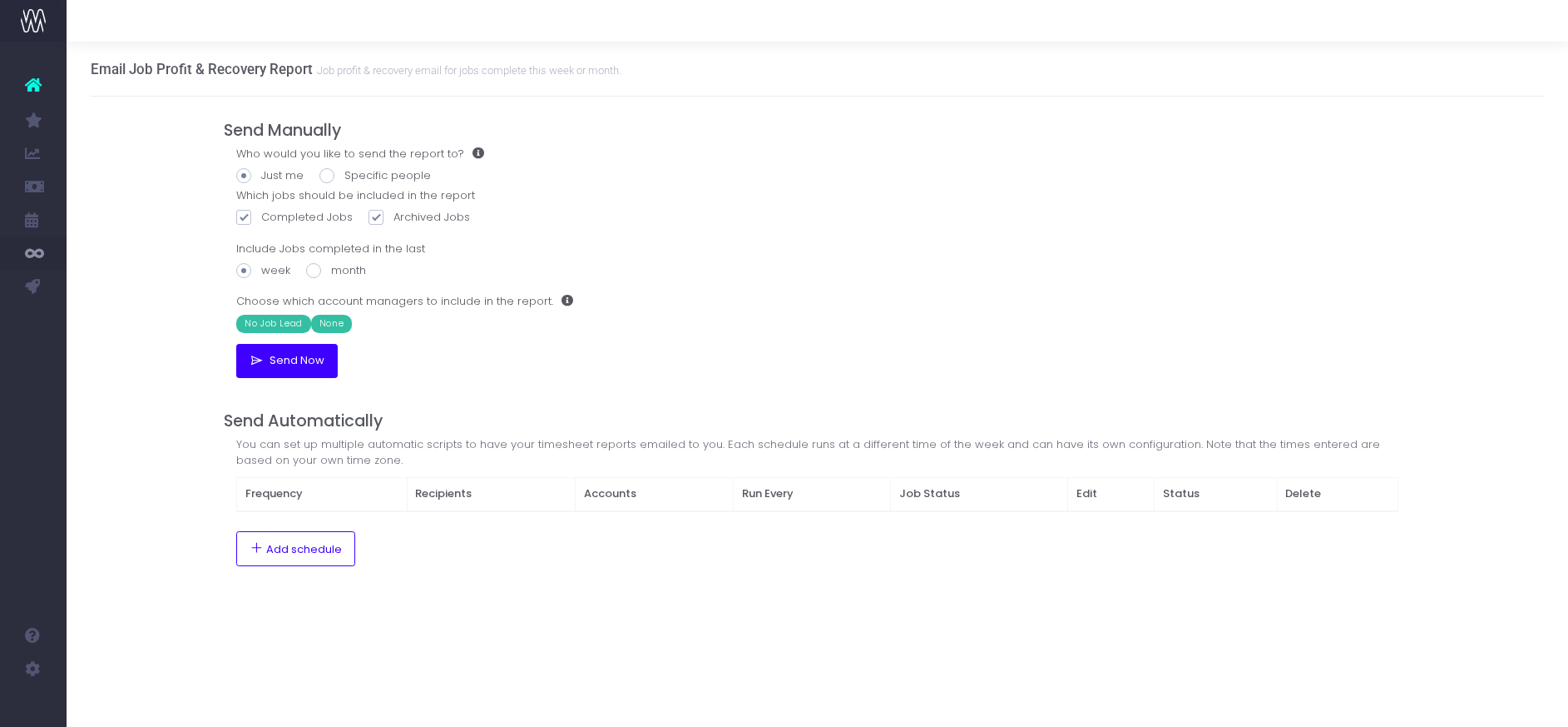
click at [282, 362] on span "Send Now" at bounding box center [294, 360] width 61 height 13
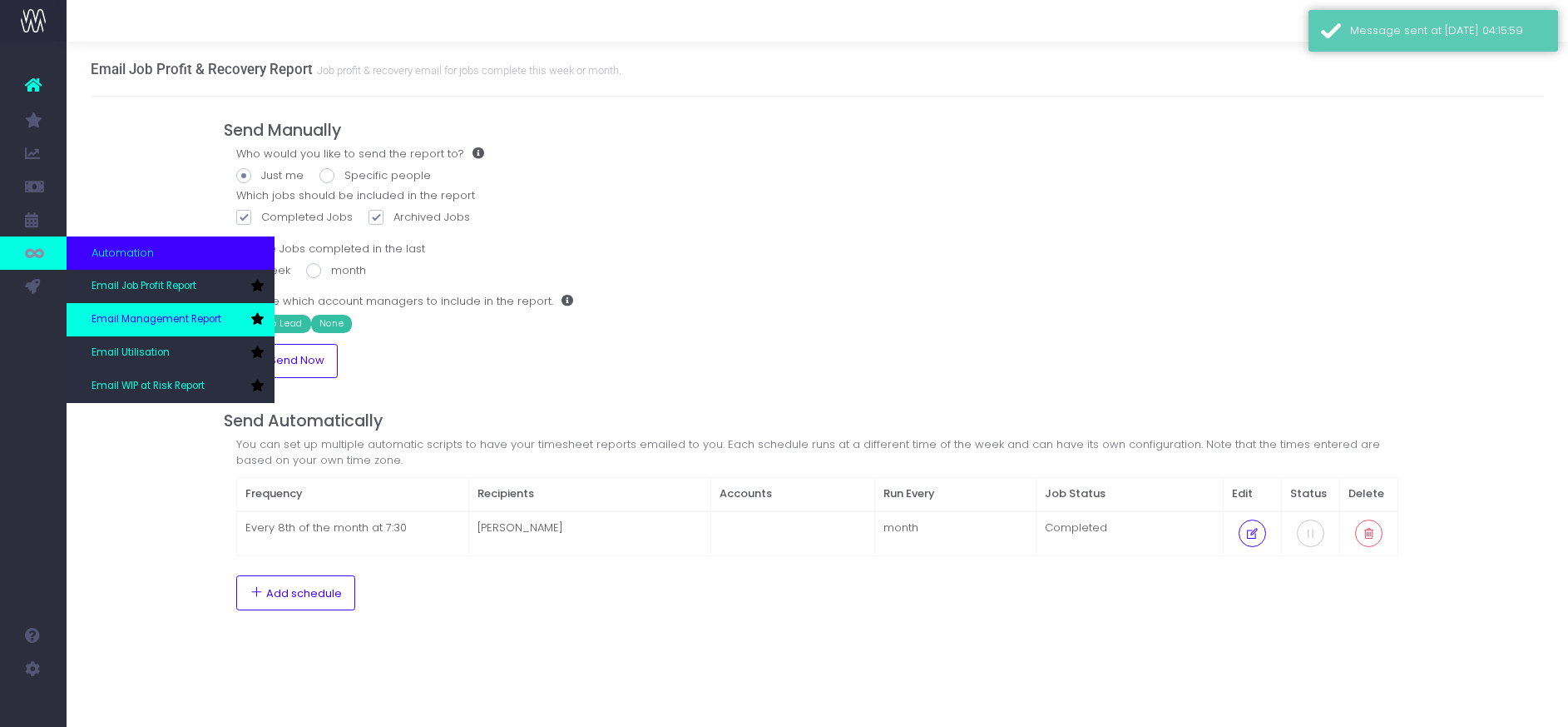
click at [136, 317] on span "Email Management Report" at bounding box center [156, 319] width 130 height 15
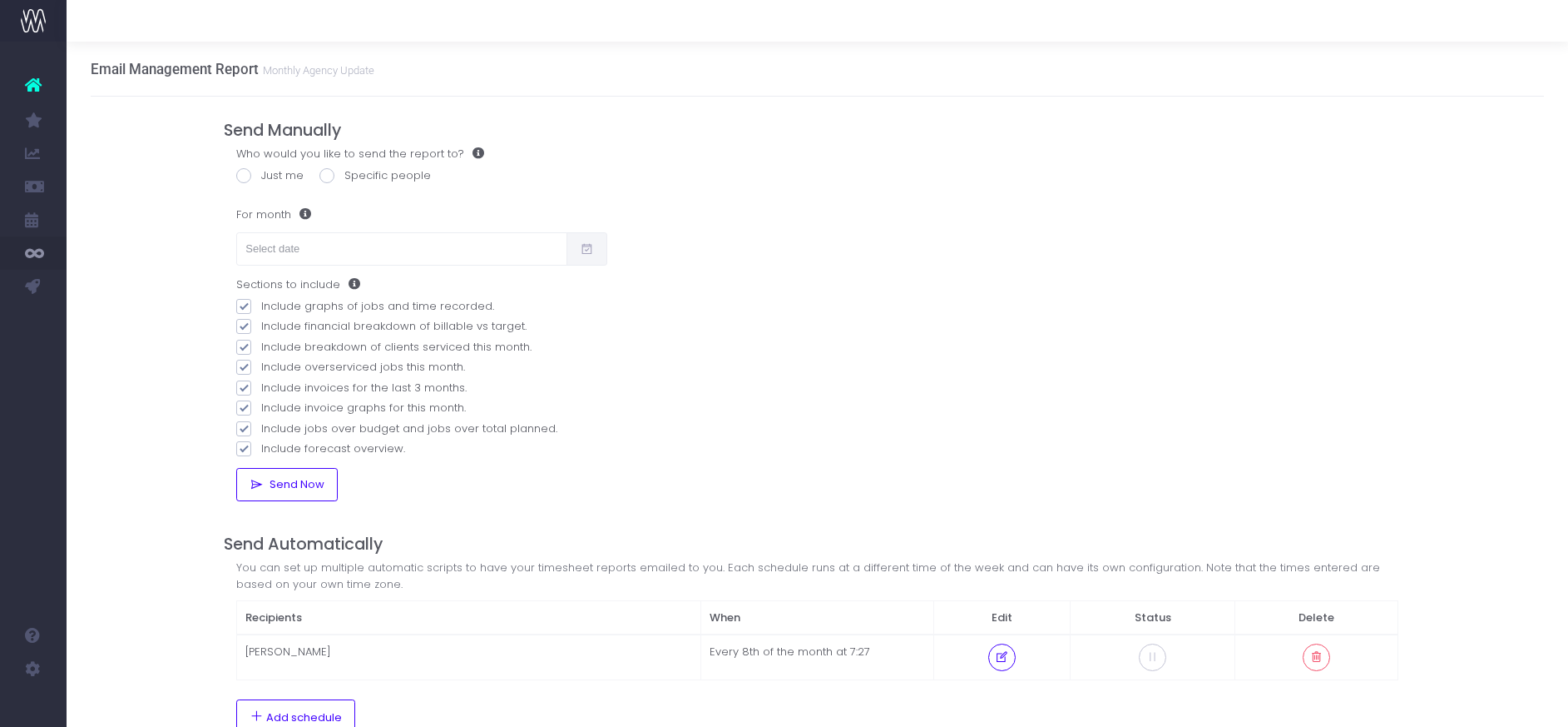
click at [244, 179] on span at bounding box center [243, 175] width 15 height 15
click at [262, 178] on input "Just me" at bounding box center [267, 172] width 10 height 10
radio input "true"
click at [278, 481] on span "Send Now" at bounding box center [294, 484] width 61 height 13
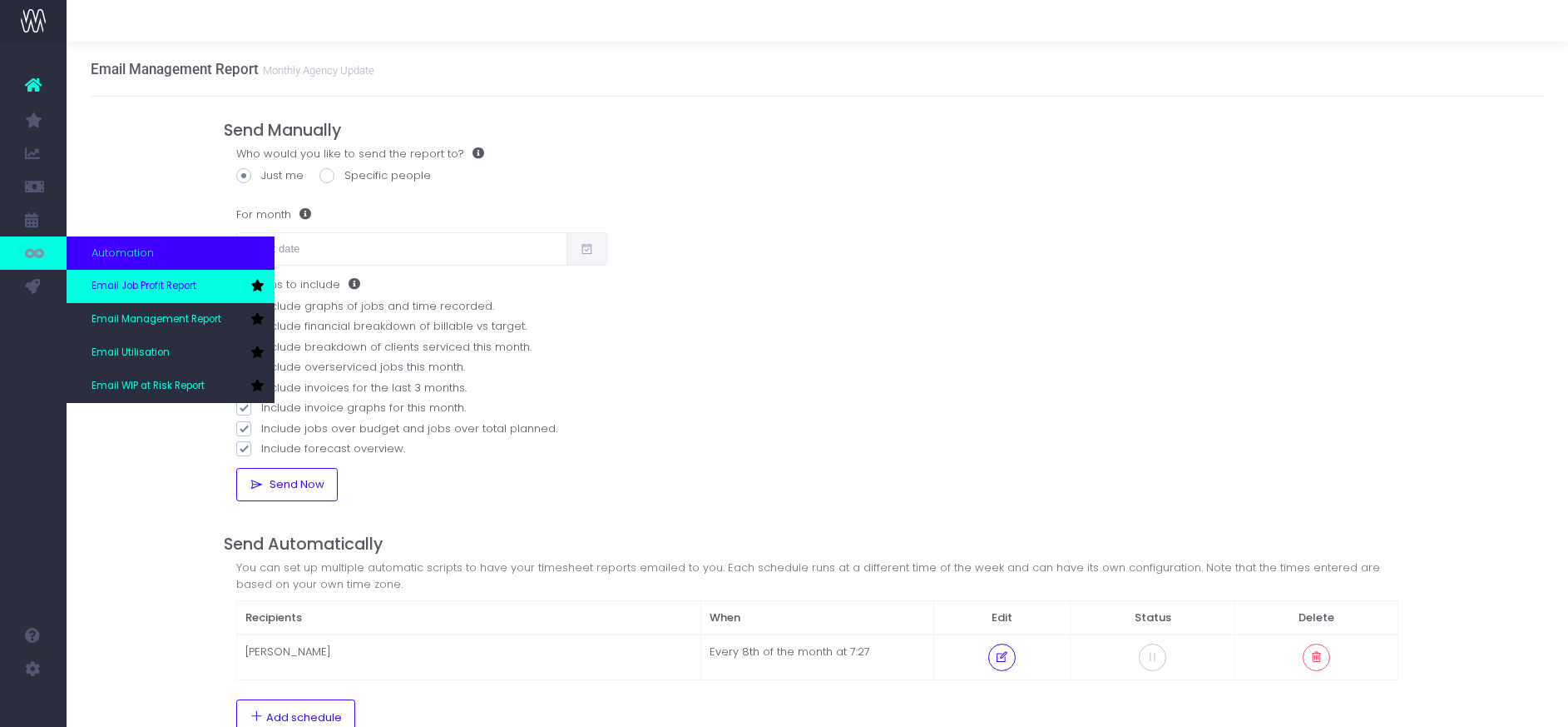
click at [172, 287] on span "Email Job Profit Report" at bounding box center [143, 286] width 105 height 15
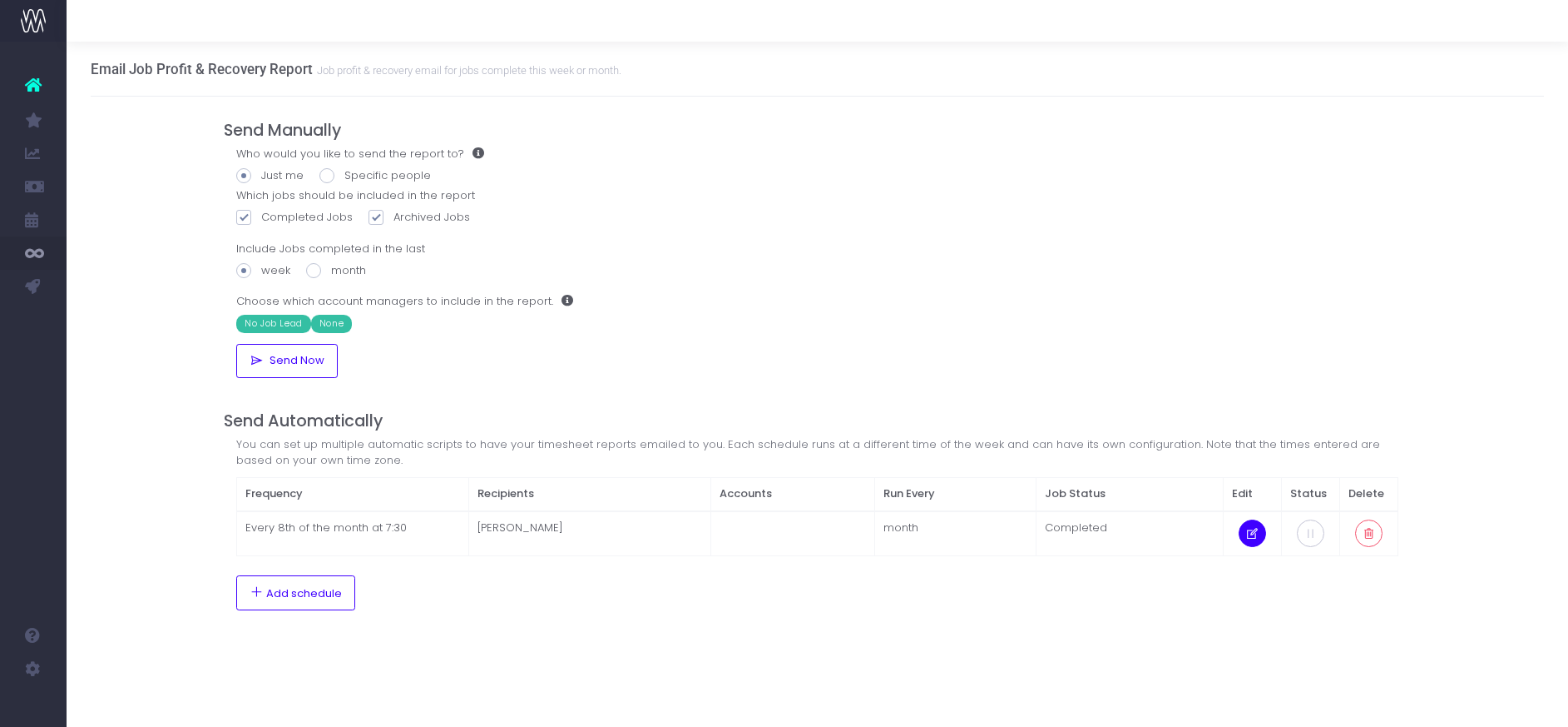
click at [1264, 534] on button at bounding box center [1252, 533] width 28 height 28
checkbox input "false"
radio input "true"
select select "7"
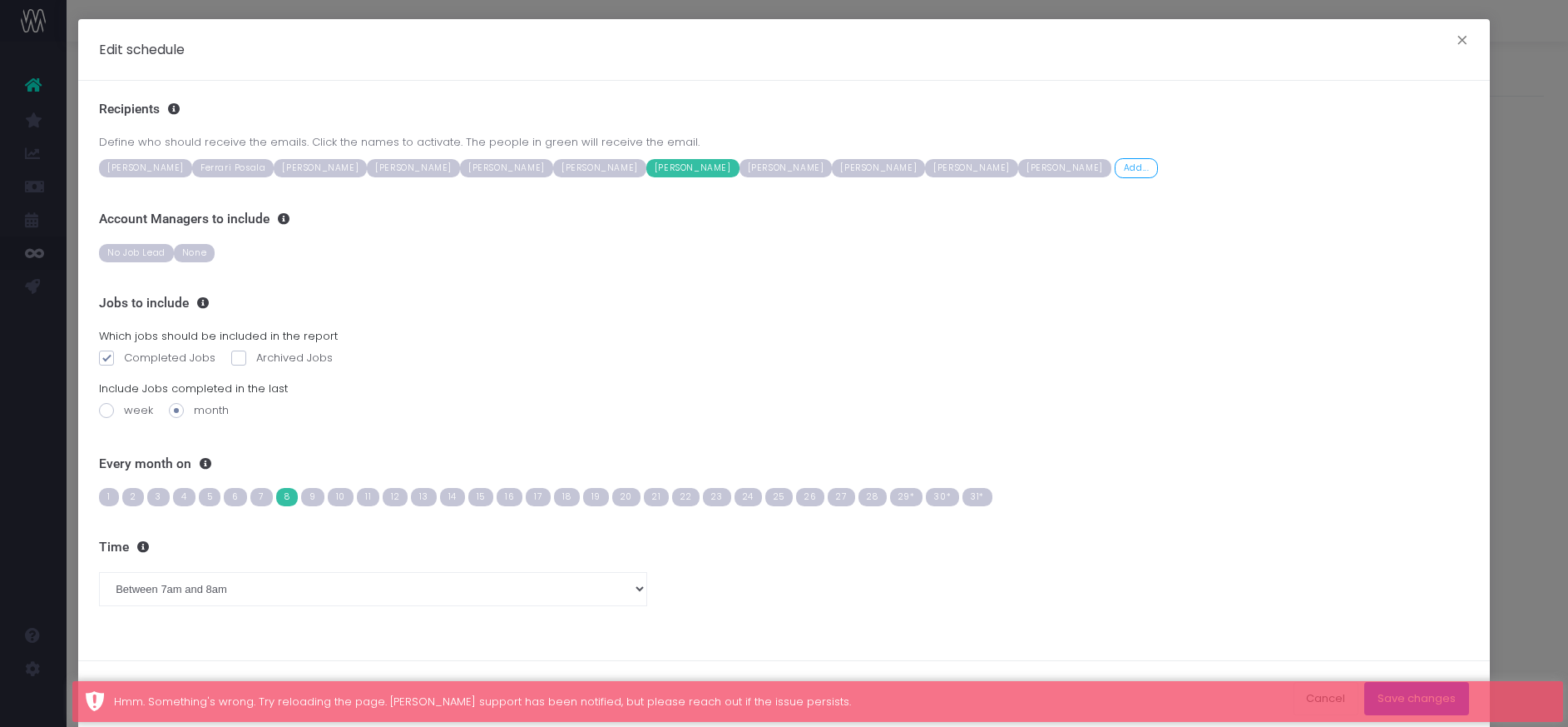
click at [235, 355] on span at bounding box center [238, 357] width 15 height 15
click at [256, 355] on input "Archived Jobs" at bounding box center [262, 355] width 10 height 10
checkbox input "true"
drag, startPoint x: 144, startPoint y: 251, endPoint x: 170, endPoint y: 251, distance: 26.0
click at [144, 251] on span "No Job Lead" at bounding box center [136, 252] width 75 height 18
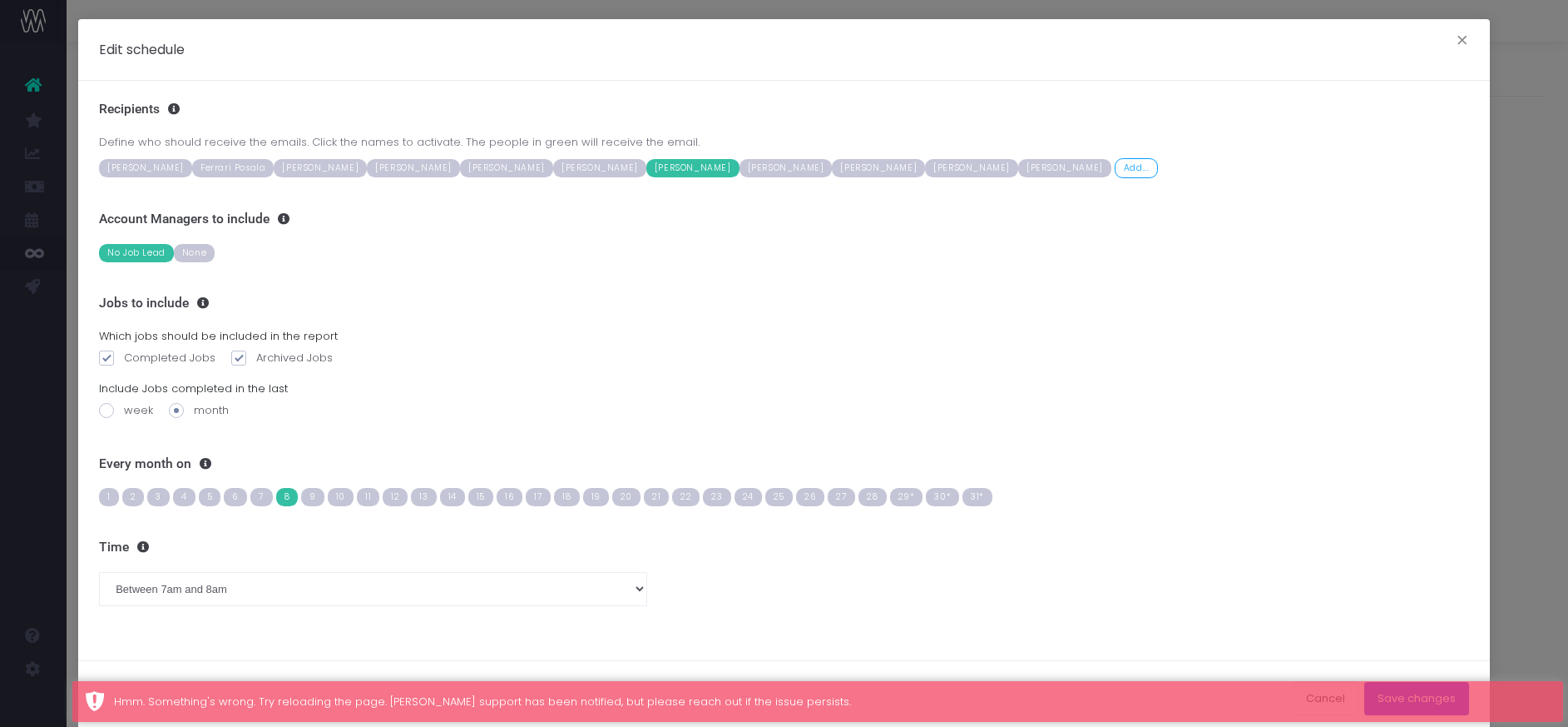
click at [197, 250] on span "None" at bounding box center [194, 252] width 41 height 18
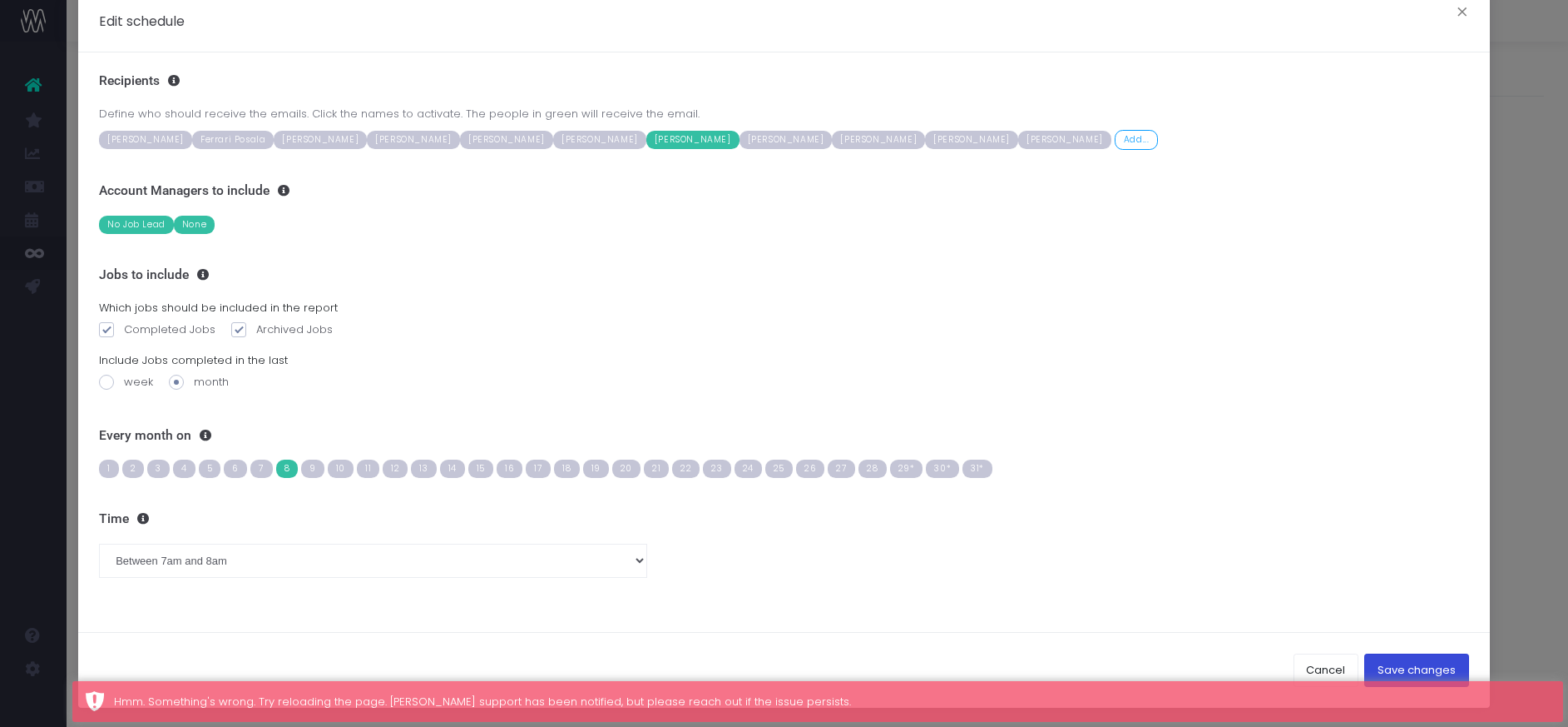
click at [1398, 665] on button "Save changes" at bounding box center [1417, 670] width 105 height 33
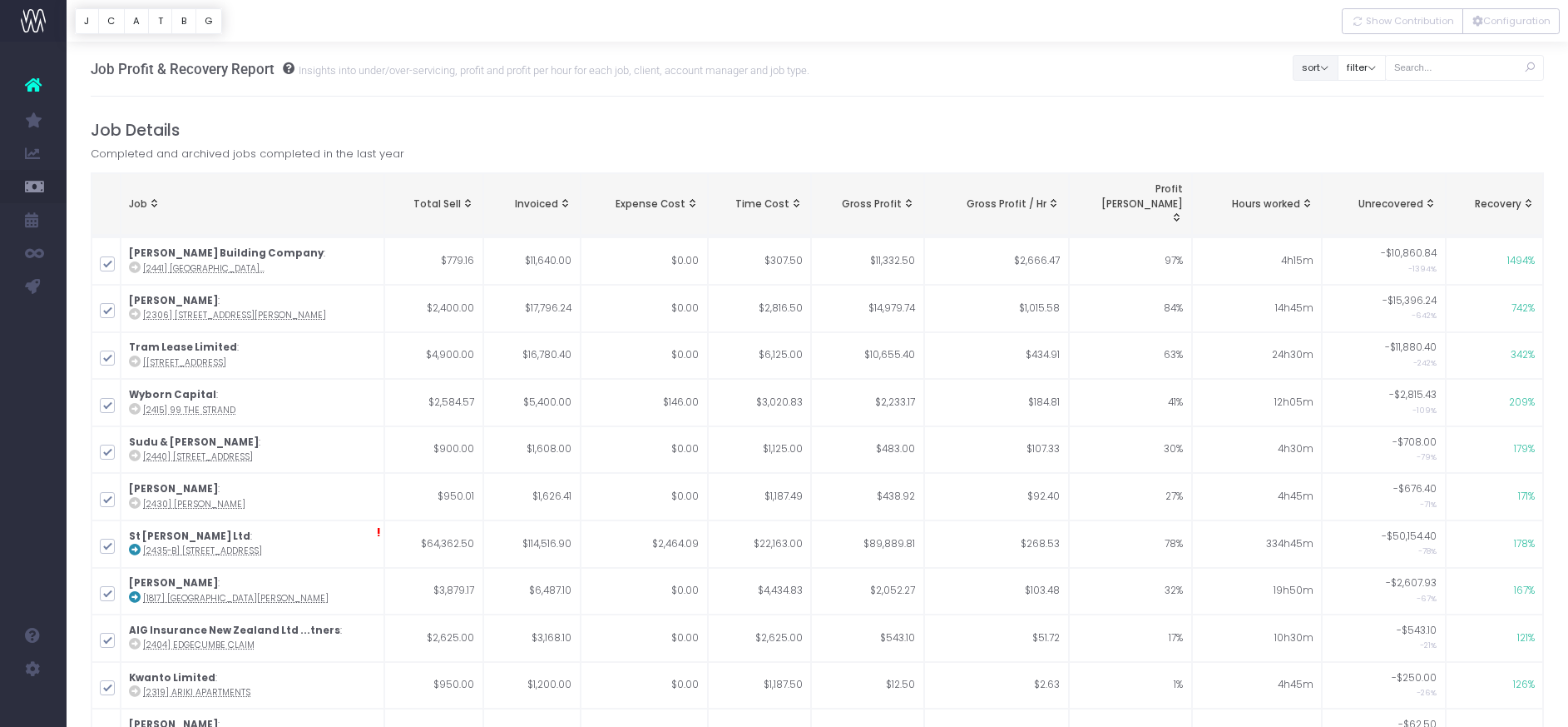
click at [1339, 69] on button "sort" at bounding box center [1315, 68] width 46 height 26
click at [1386, 64] on button "filter" at bounding box center [1362, 68] width 49 height 26
click at [908, 128] on h4 "Job Details" at bounding box center [817, 130] width 1454 height 19
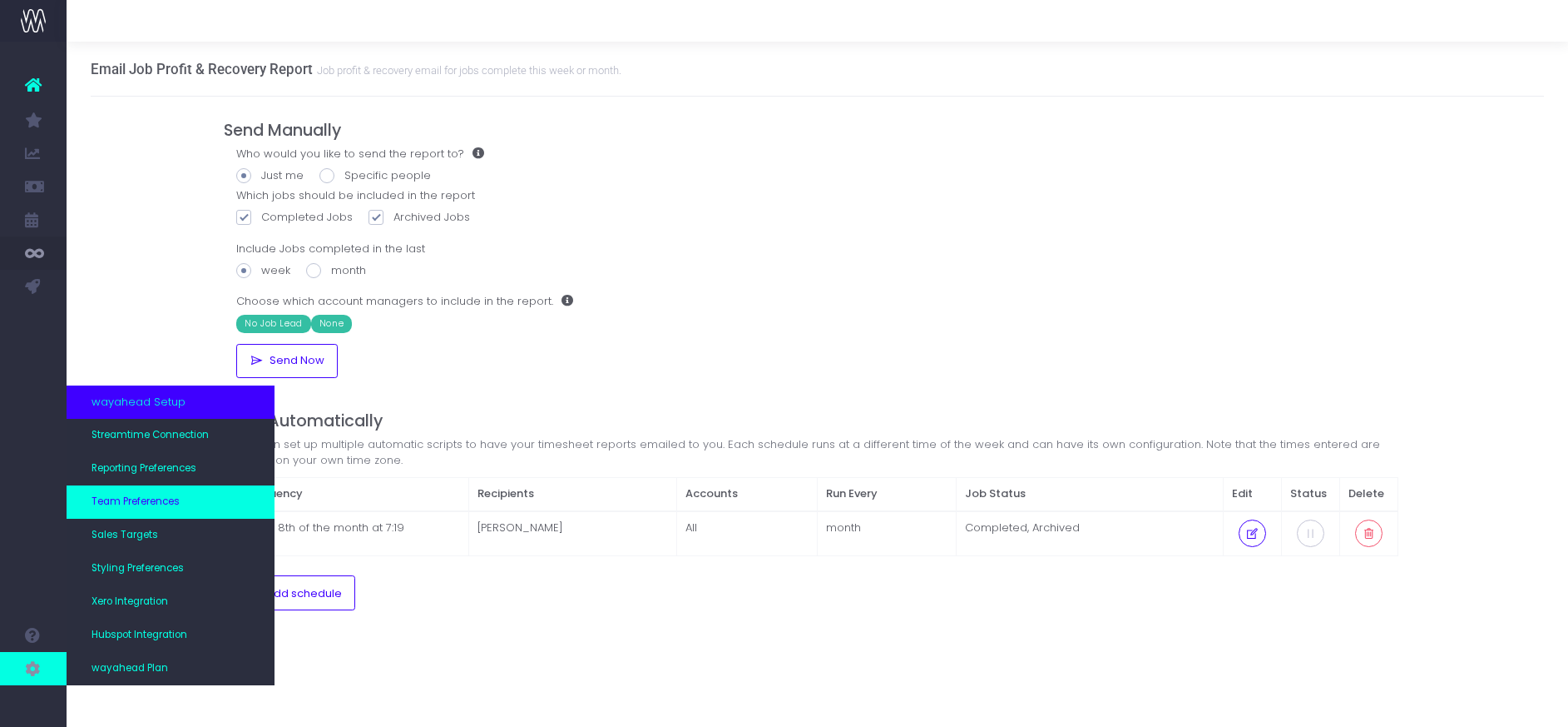
click at [147, 498] on span "Team Preferences" at bounding box center [135, 502] width 88 height 15
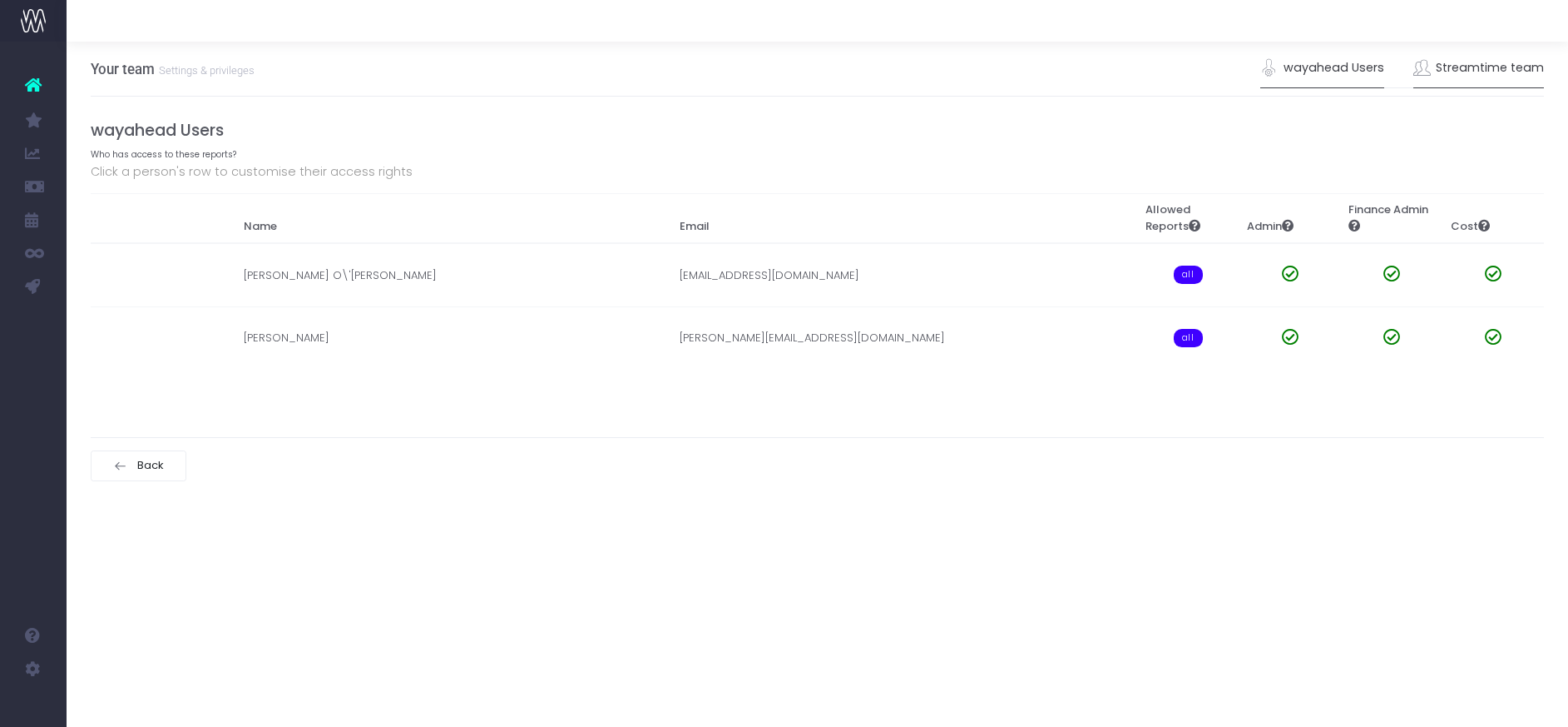
click at [1457, 67] on link "Streamtime team" at bounding box center [1478, 68] width 131 height 38
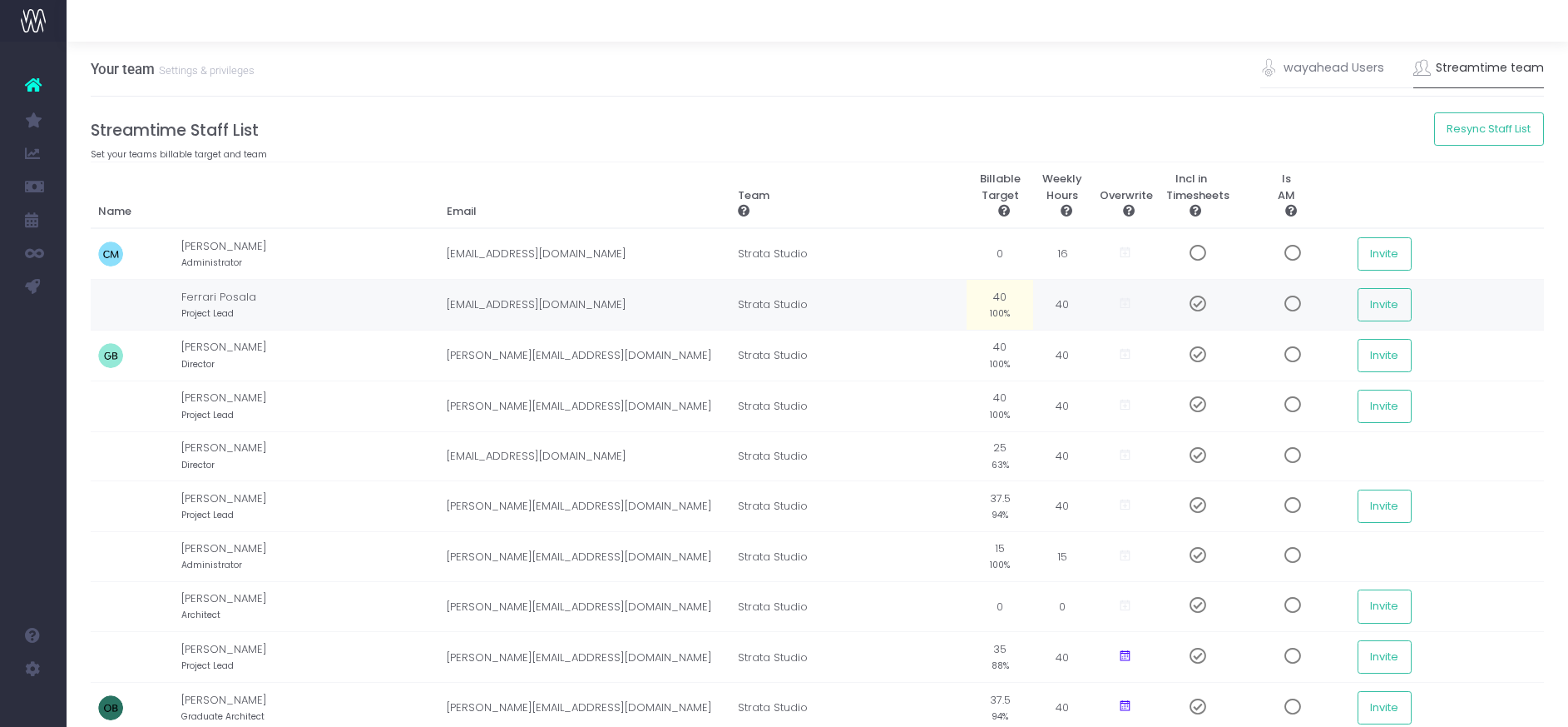
click at [1010, 313] on small "100%" at bounding box center [1000, 311] width 20 height 15
type input "32"
click at [1033, 350] on td "40 100%" at bounding box center [1000, 355] width 67 height 50
click at [1031, 357] on td "40.00" at bounding box center [1000, 355] width 67 height 50
type input "20"
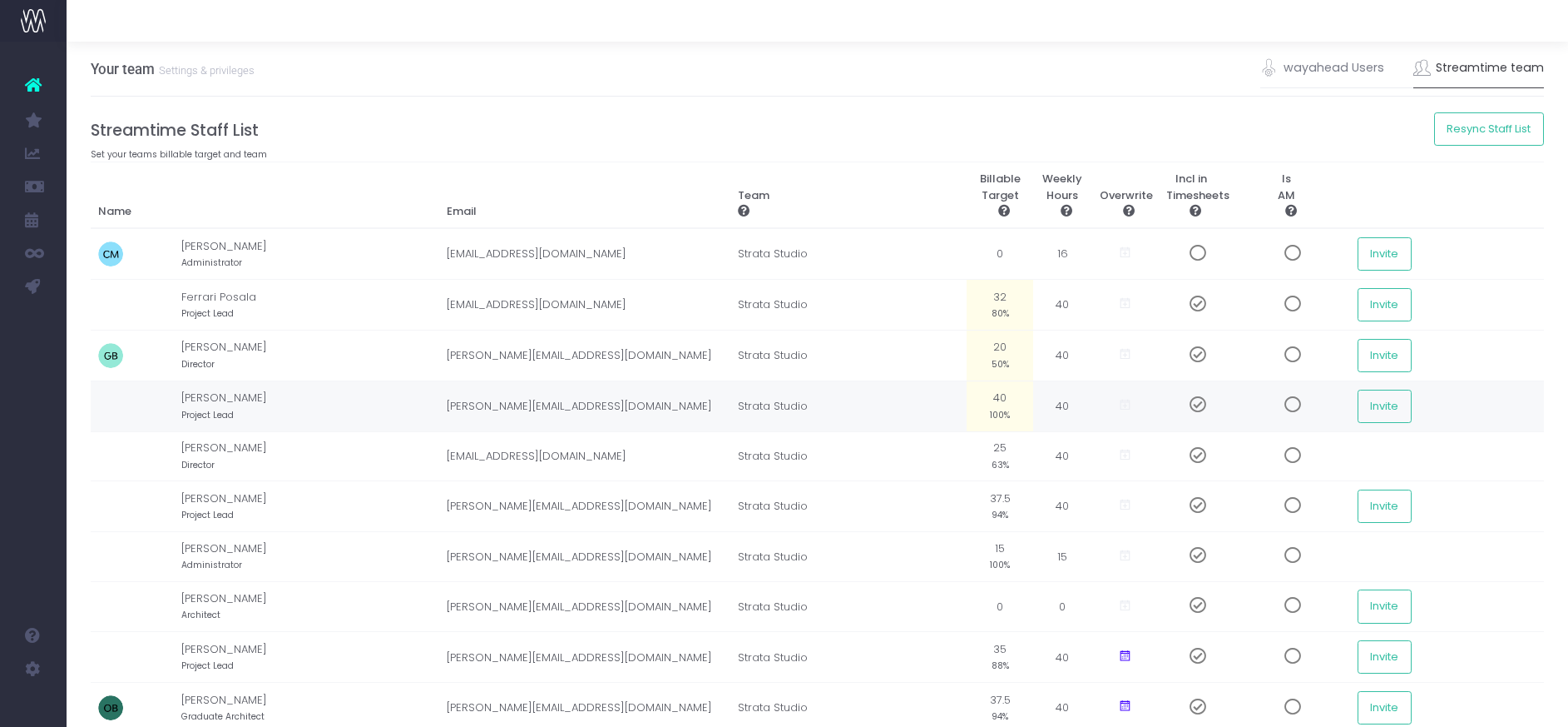
click at [1033, 403] on td "40 100%" at bounding box center [1000, 405] width 67 height 50
type input "32"
click at [1033, 444] on td "25 63%" at bounding box center [1000, 456] width 67 height 50
click at [1008, 509] on small "94%" at bounding box center [1000, 513] width 17 height 15
type input "32"
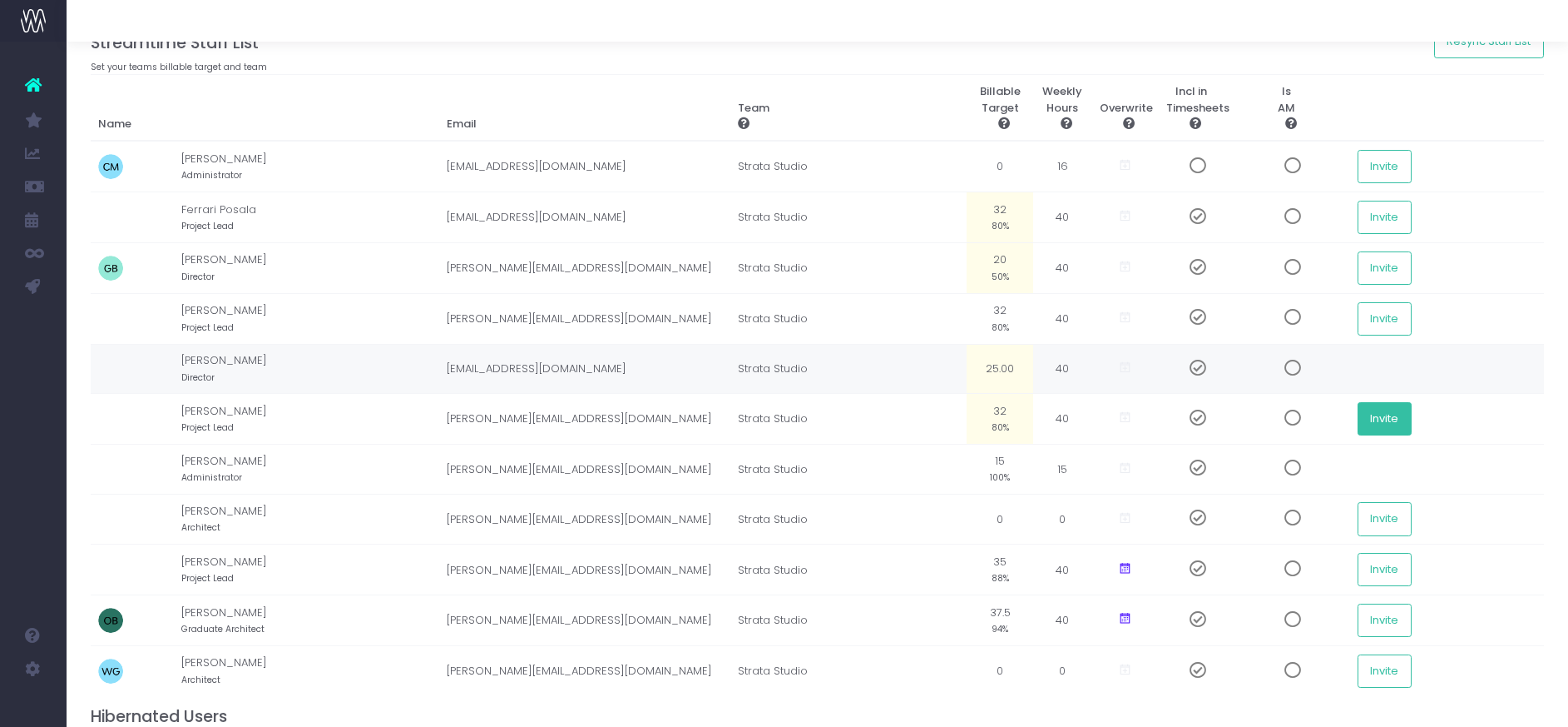
scroll to position [114, 0]
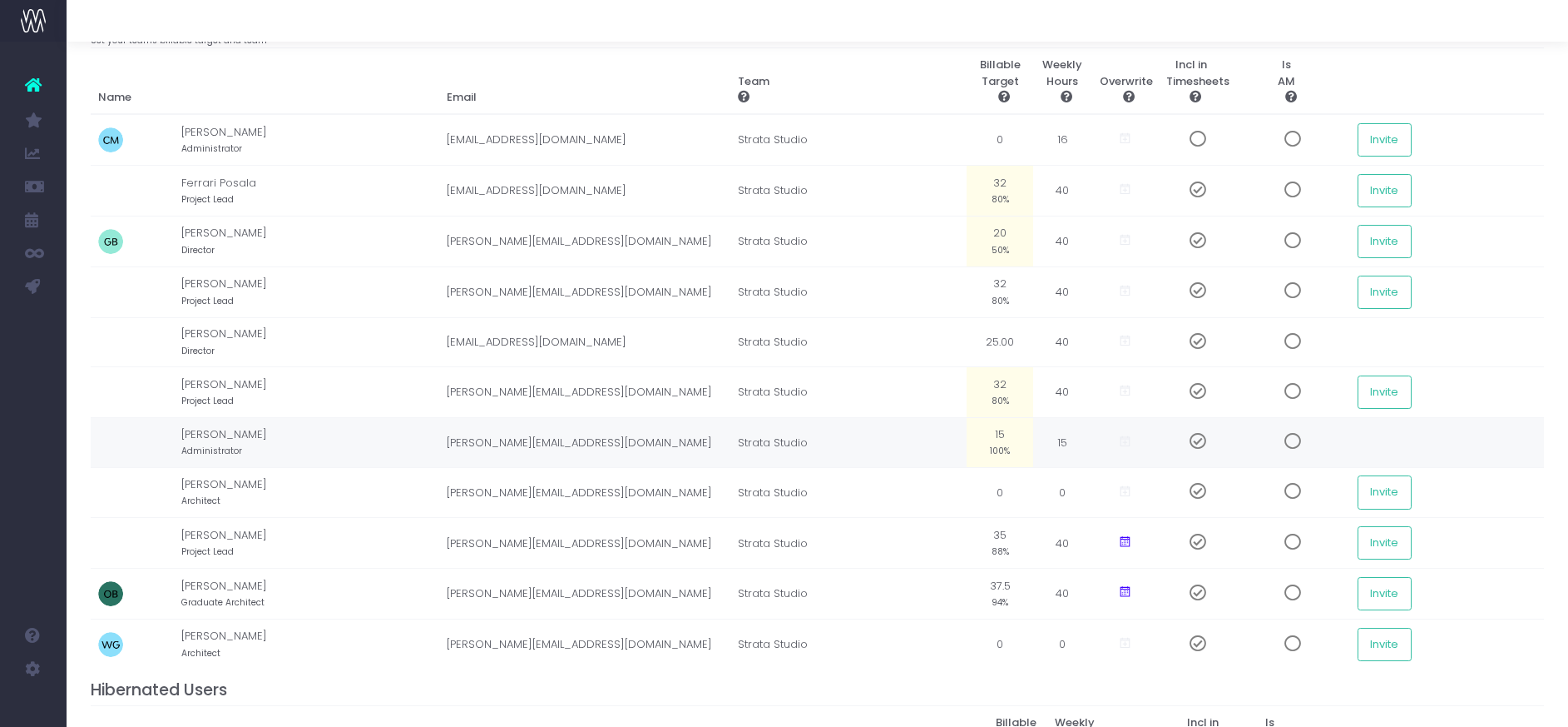
click at [1033, 437] on td "15 100%" at bounding box center [1000, 442] width 67 height 50
type input "0"
click at [1033, 536] on td "35 88%" at bounding box center [1000, 543] width 67 height 50
type input "32"
click at [1033, 583] on td "37.5 94%" at bounding box center [1000, 593] width 67 height 50
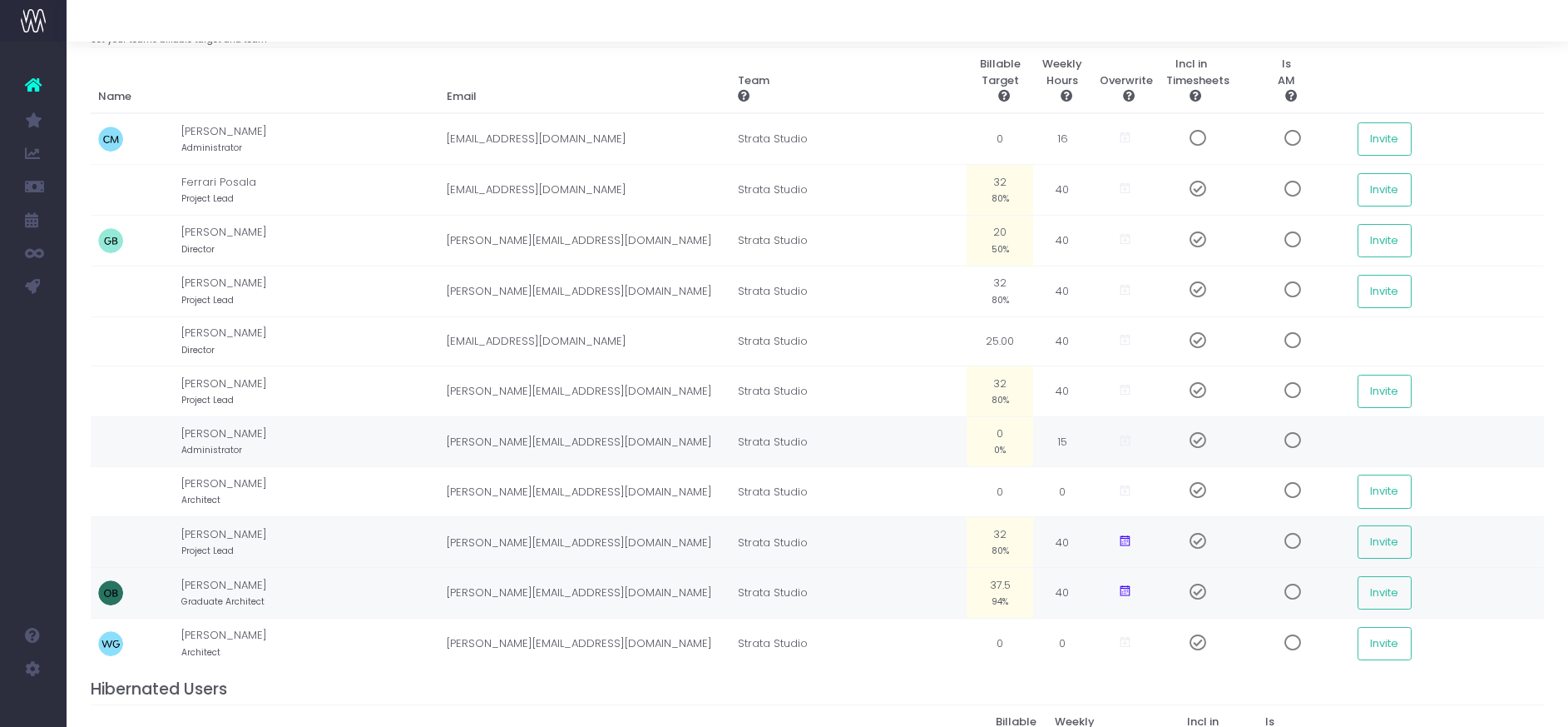
scroll to position [116, 0]
type input "32"
click at [1206, 438] on span at bounding box center [1191, 439] width 29 height 17
click at [1206, 486] on span at bounding box center [1191, 489] width 29 height 17
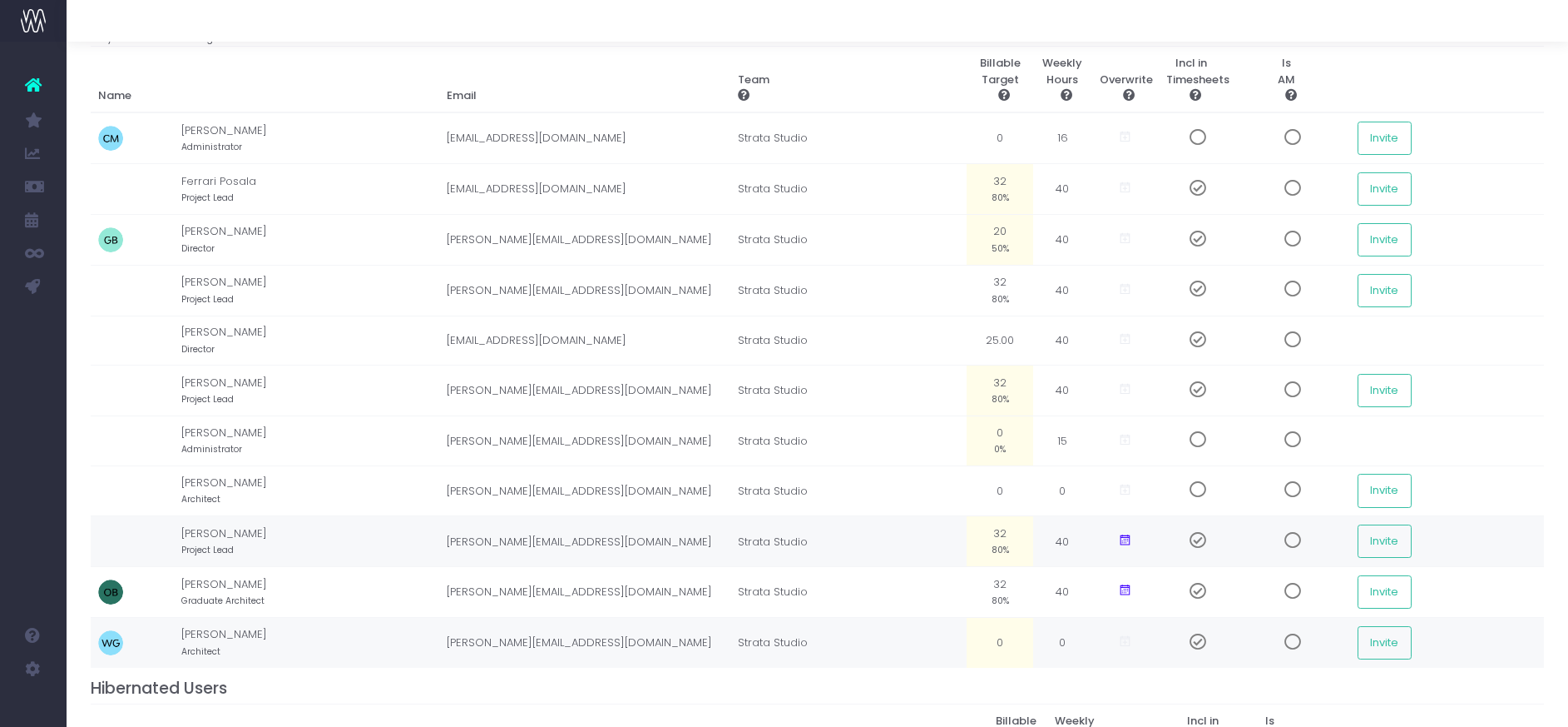
click at [1206, 641] on span at bounding box center [1191, 641] width 29 height 17
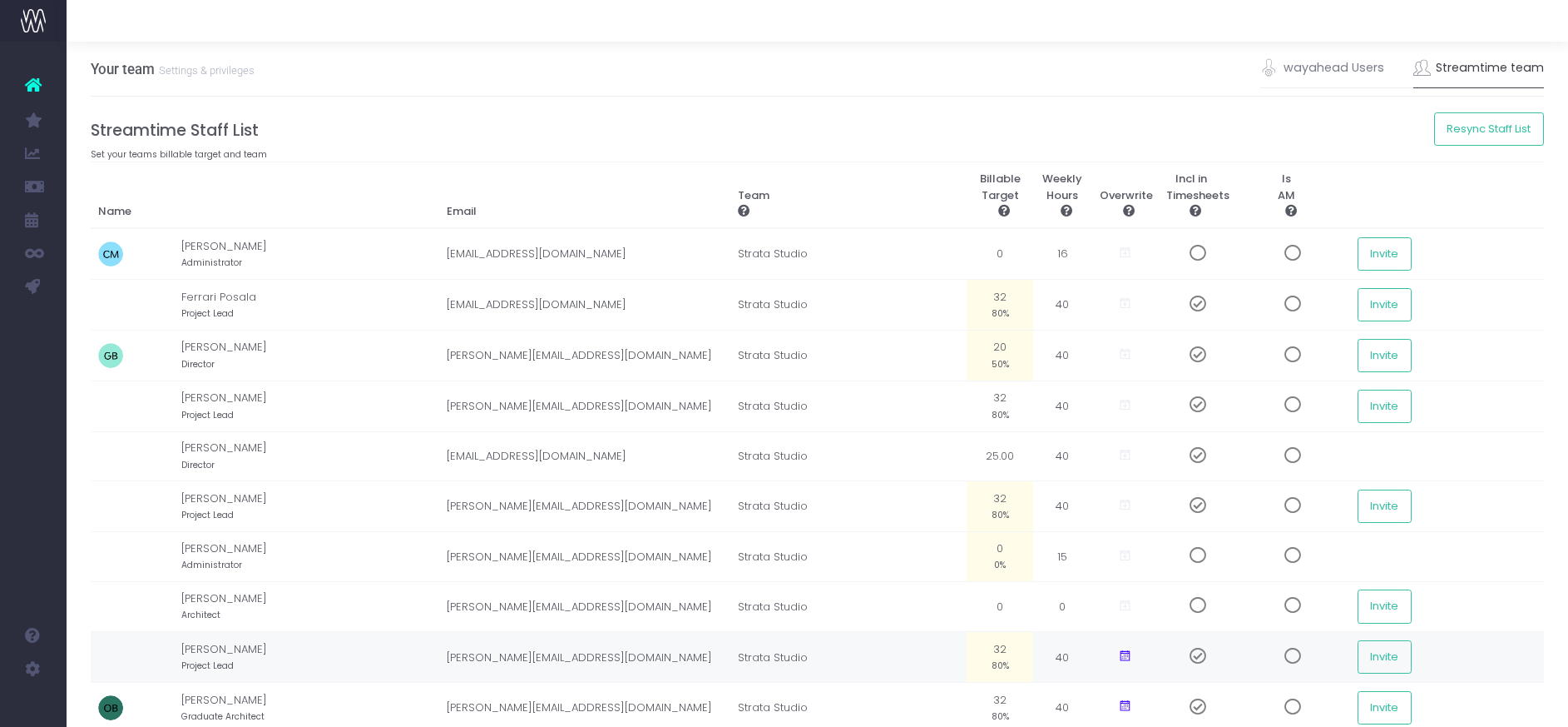
scroll to position [3, 0]
click at [1326, 69] on link "wayahead Users" at bounding box center [1322, 66] width 124 height 38
